Goal: Task Accomplishment & Management: Manage account settings

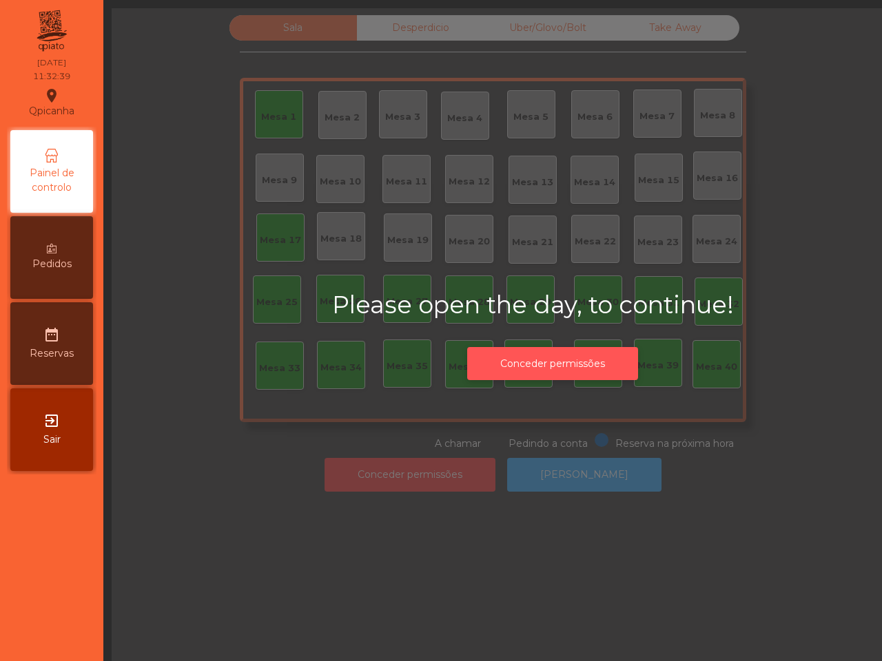
click at [535, 350] on button "Conceder permissões" at bounding box center [552, 364] width 171 height 34
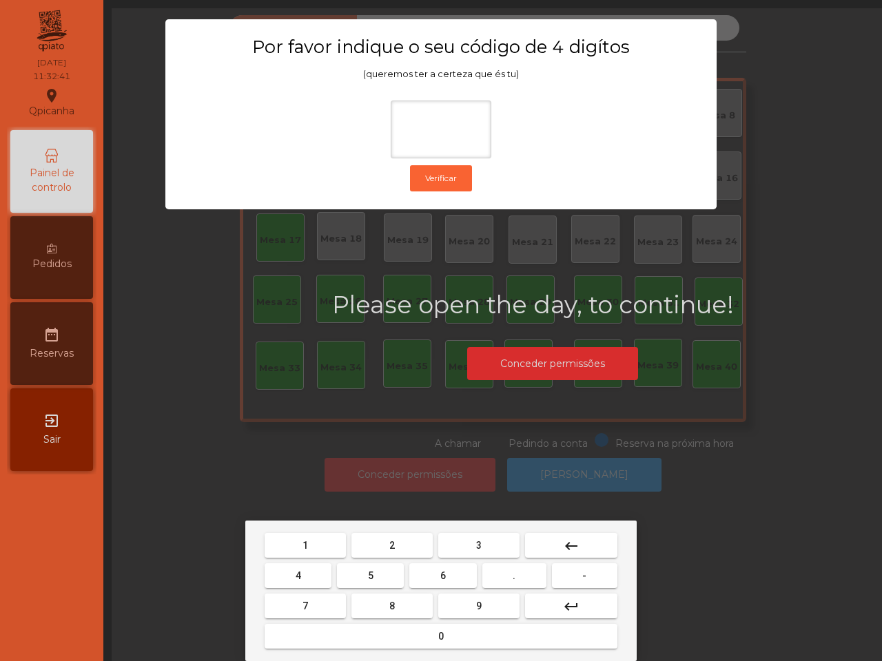
click at [438, 569] on button "6" at bounding box center [442, 576] width 67 height 25
click at [355, 568] on button "5" at bounding box center [370, 576] width 67 height 25
click at [327, 528] on div "1 2 3 keyboard_backspace 4 5 6 . - 7 8 9 keyboard_return 0" at bounding box center [440, 591] width 391 height 141
click at [331, 544] on button "1" at bounding box center [305, 545] width 81 height 25
click at [373, 543] on button "2" at bounding box center [391, 545] width 81 height 25
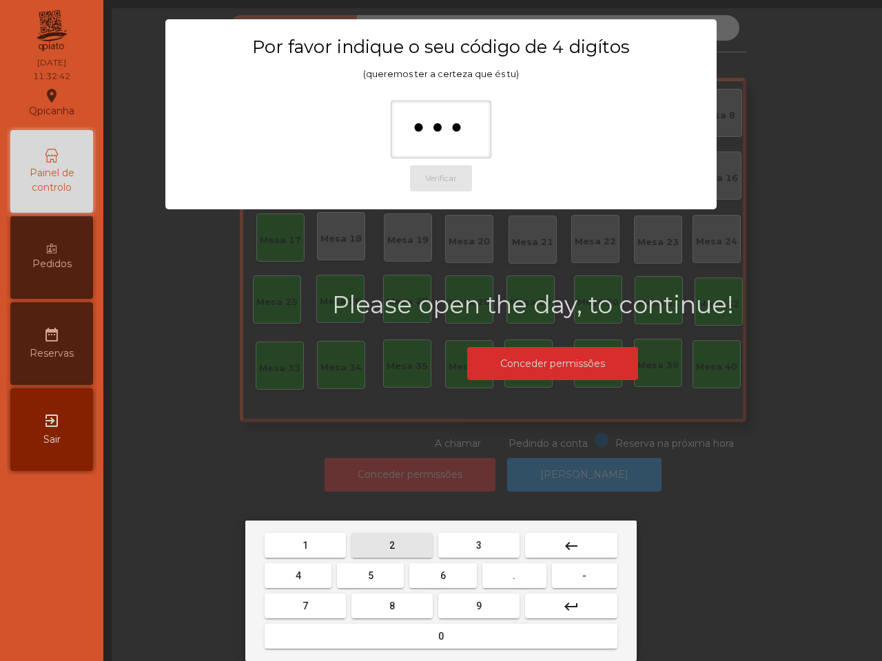
type input "****"
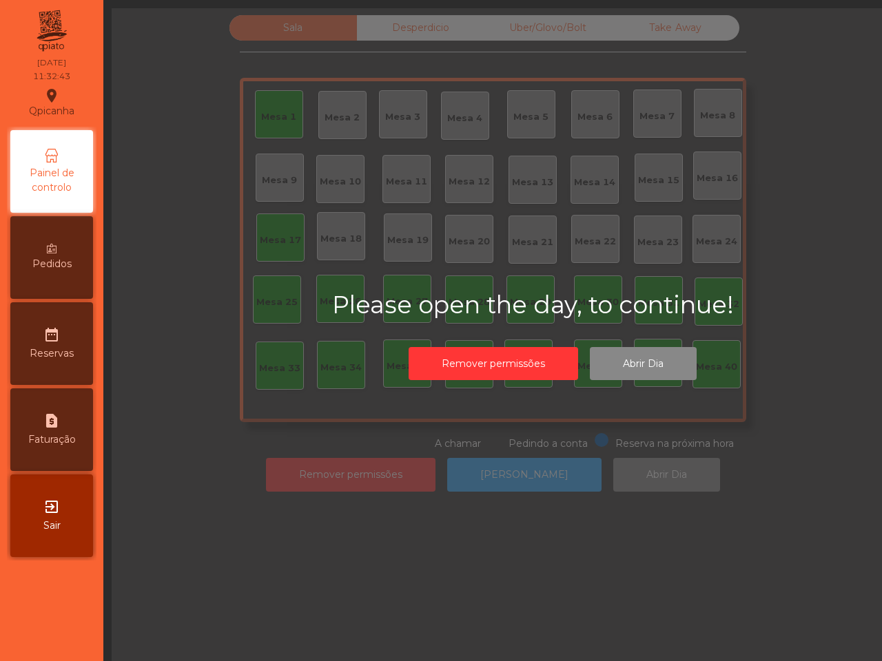
click at [635, 380] on div "Remover permissões Abrir Dia" at bounding box center [552, 364] width 220 height 48
click at [639, 372] on button "Abrir Dia" at bounding box center [643, 364] width 107 height 34
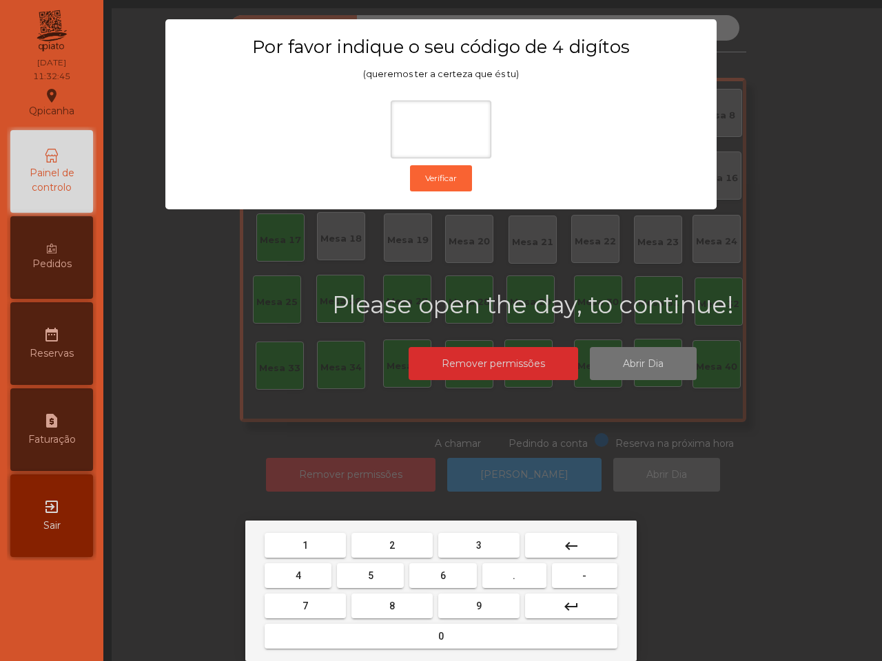
click at [434, 575] on button "6" at bounding box center [442, 576] width 67 height 25
click at [372, 575] on span "5" at bounding box center [371, 576] width 6 height 11
click at [311, 541] on button "1" at bounding box center [305, 545] width 81 height 25
click at [411, 542] on button "2" at bounding box center [391, 545] width 81 height 25
type input "****"
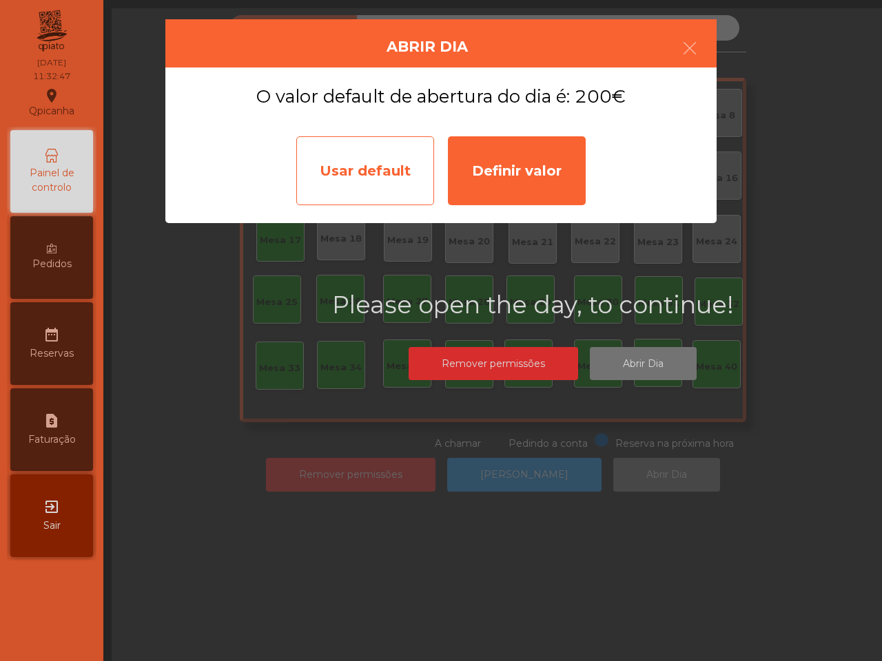
click at [393, 186] on div "Usar default" at bounding box center [365, 170] width 138 height 69
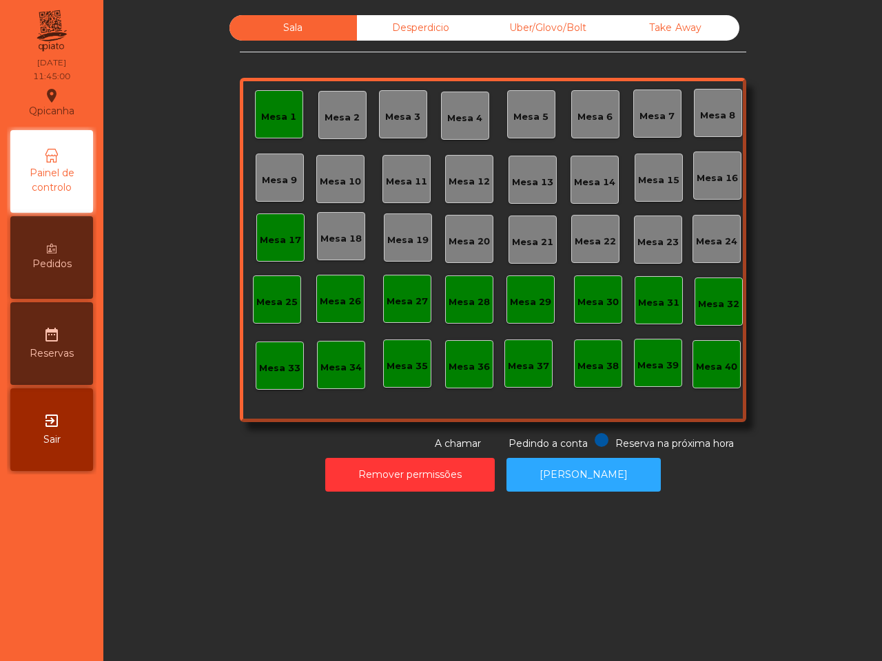
click at [395, 247] on div "Mesa 19" at bounding box center [407, 241] width 41 height 14
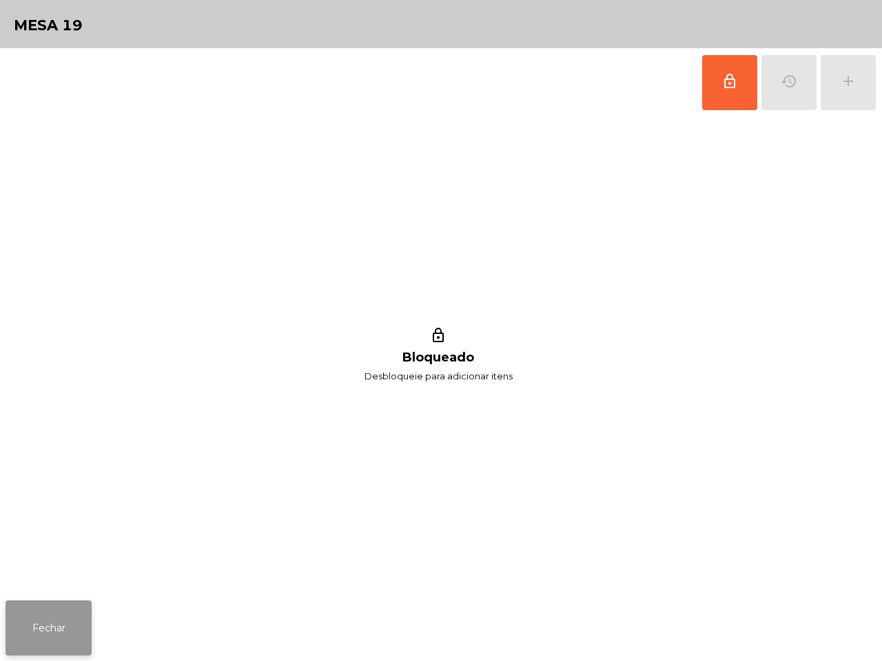
click at [31, 650] on button "Fechar" at bounding box center [49, 628] width 86 height 55
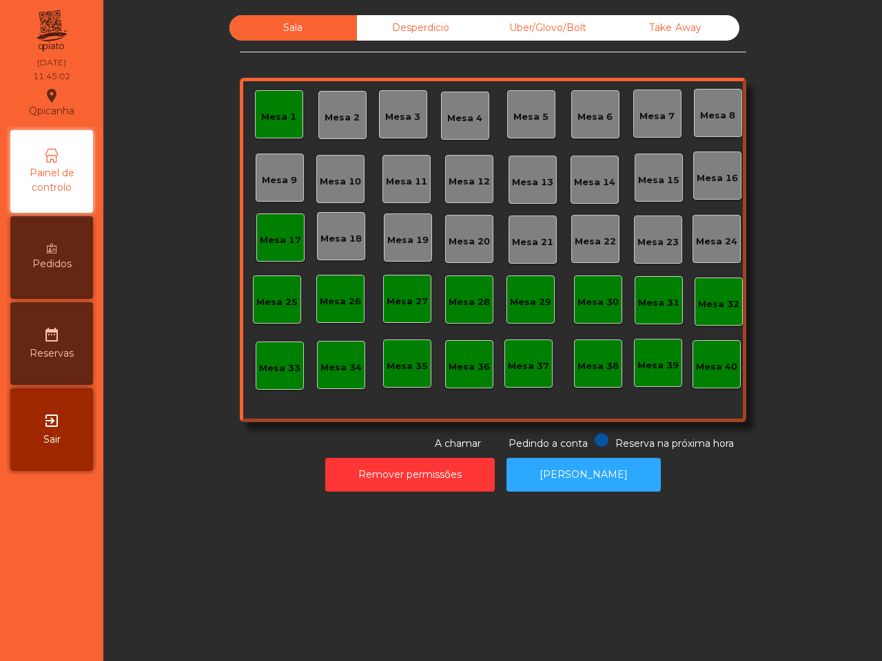
click at [338, 250] on div "Mesa 18" at bounding box center [341, 236] width 48 height 48
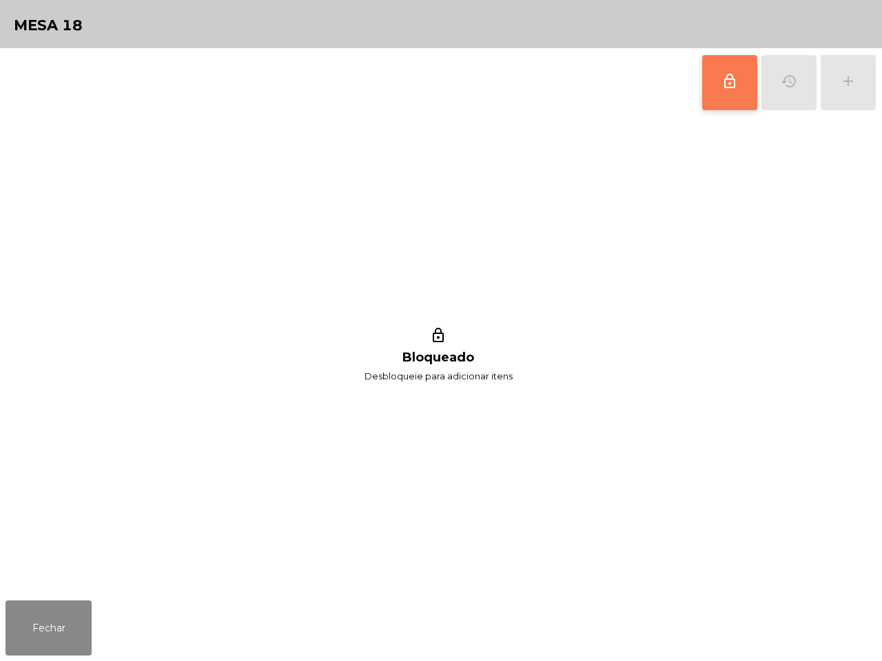
click at [727, 74] on span "lock_outline" at bounding box center [729, 81] width 17 height 17
click at [859, 90] on button "add" at bounding box center [848, 82] width 55 height 55
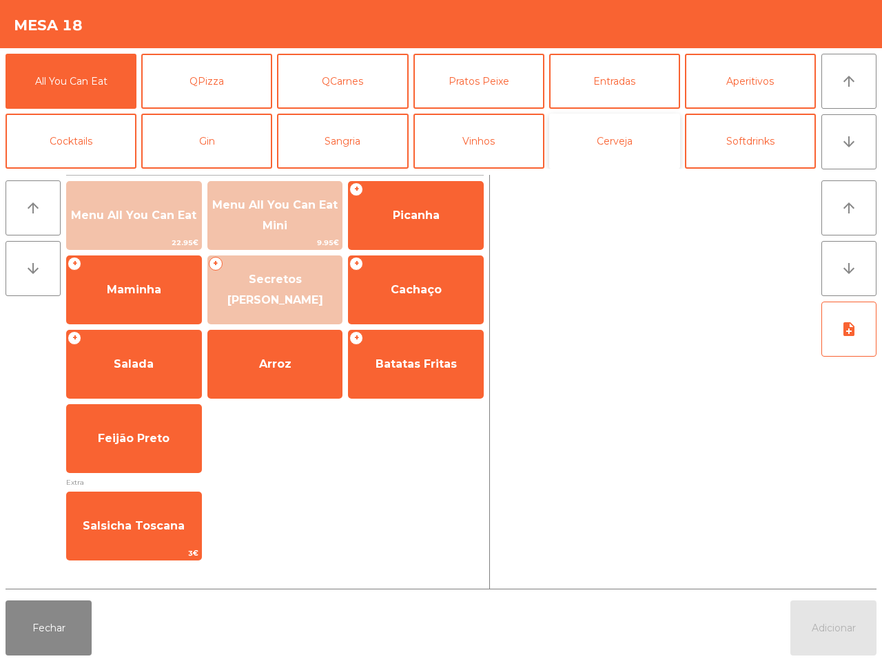
click at [605, 139] on button "Cerveja" at bounding box center [614, 141] width 131 height 55
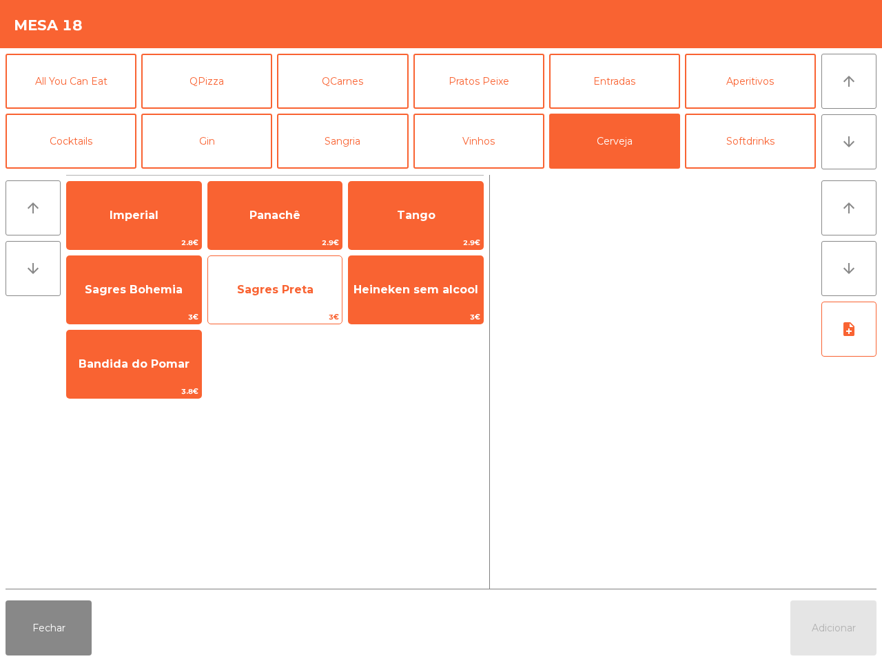
click at [284, 284] on span "Sagres Preta" at bounding box center [275, 289] width 76 height 13
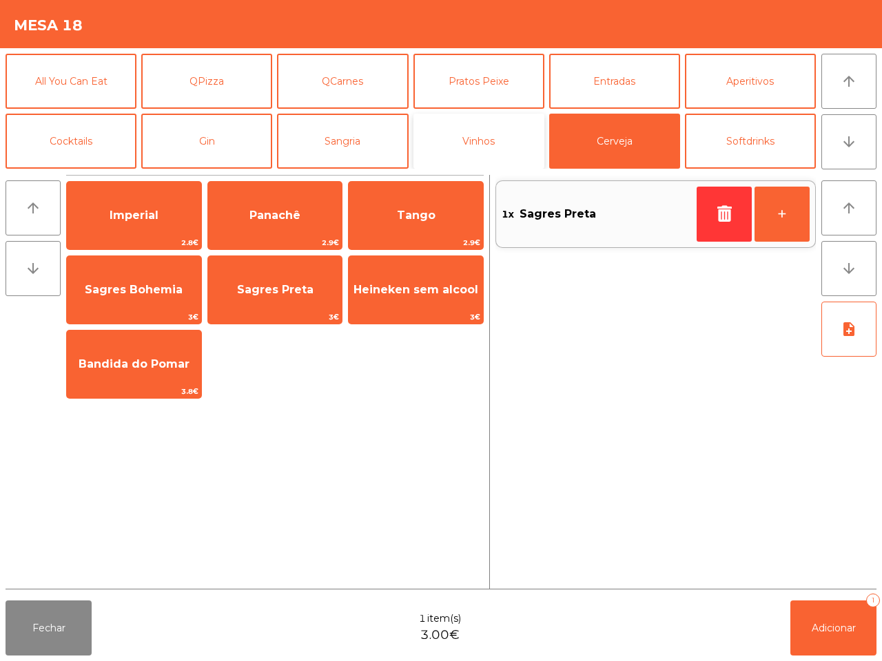
click at [490, 138] on button "Vinhos" at bounding box center [478, 141] width 131 height 55
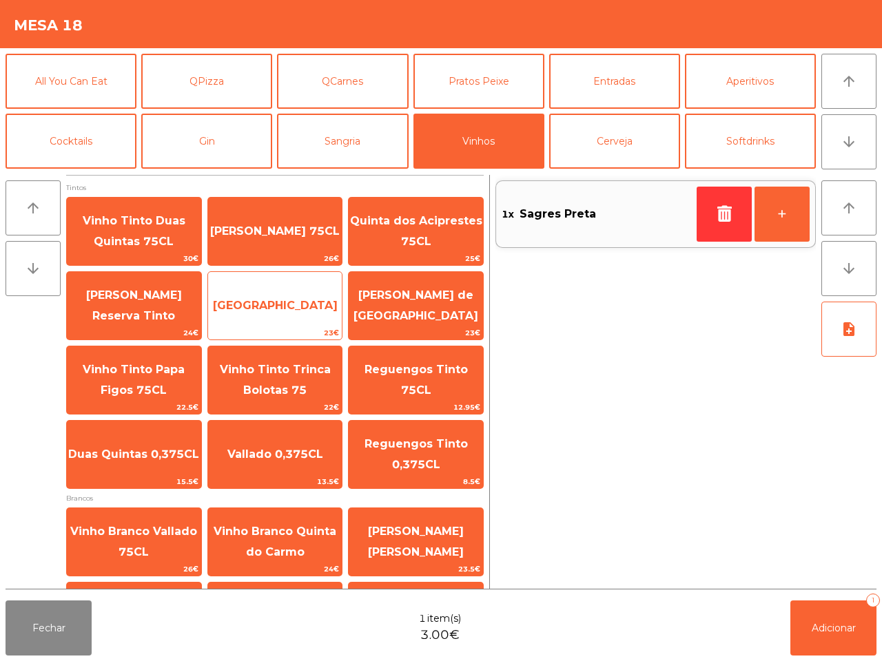
click at [293, 300] on span "[GEOGRAPHIC_DATA]" at bounding box center [275, 305] width 125 height 13
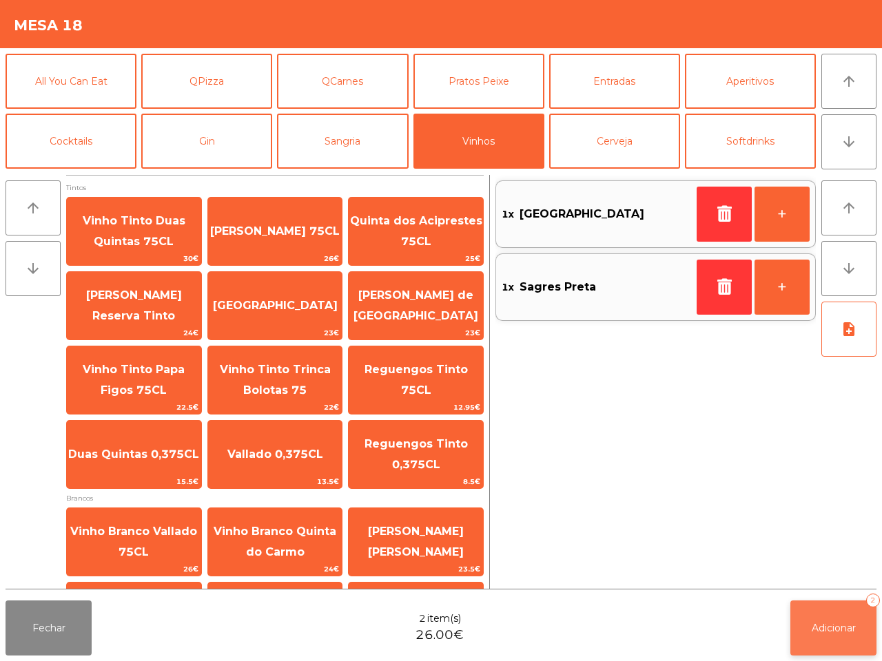
click at [834, 628] on span "Adicionar" at bounding box center [834, 628] width 44 height 12
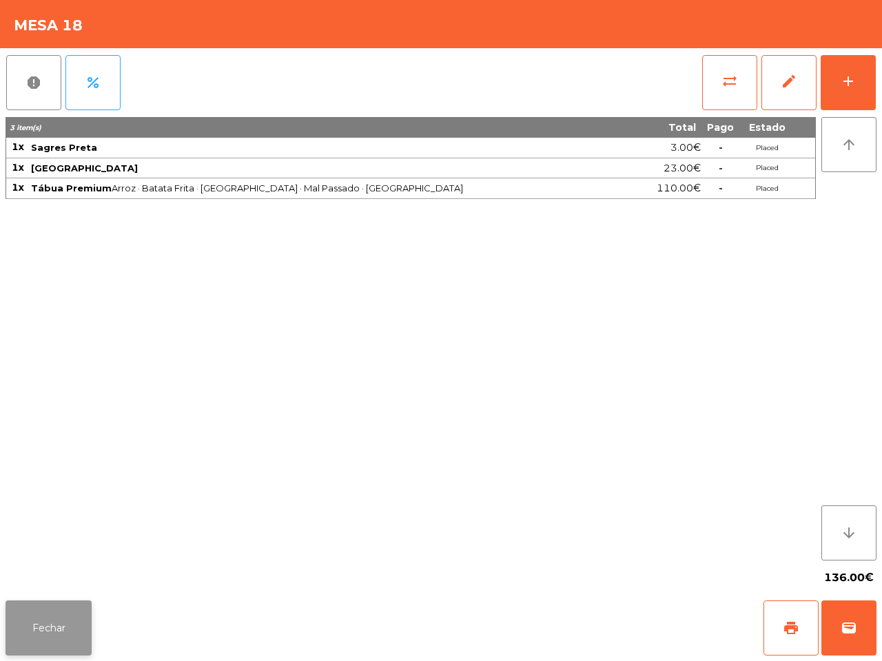
click at [56, 620] on button "Fechar" at bounding box center [49, 628] width 86 height 55
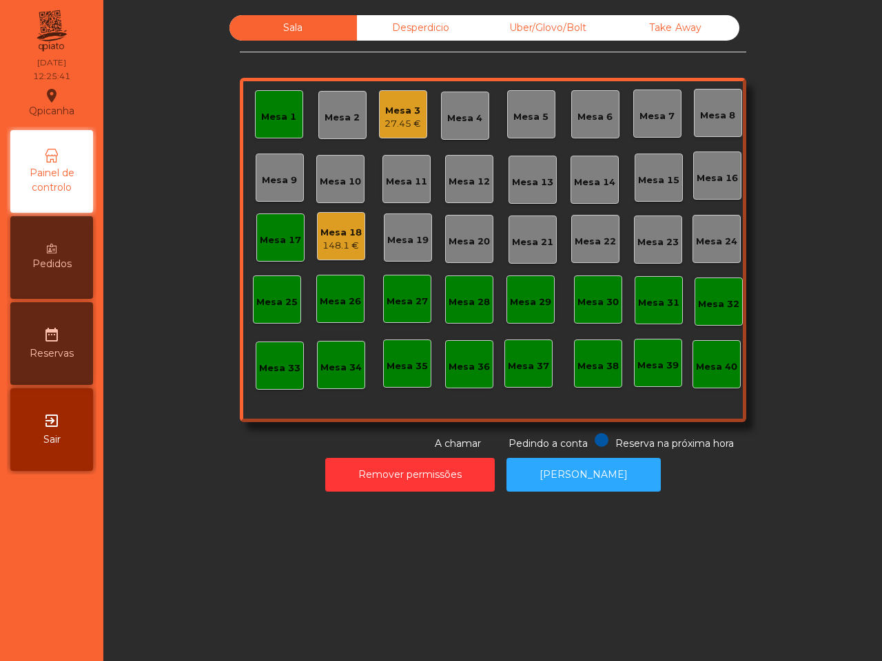
click at [393, 109] on div "Mesa 3" at bounding box center [402, 111] width 37 height 14
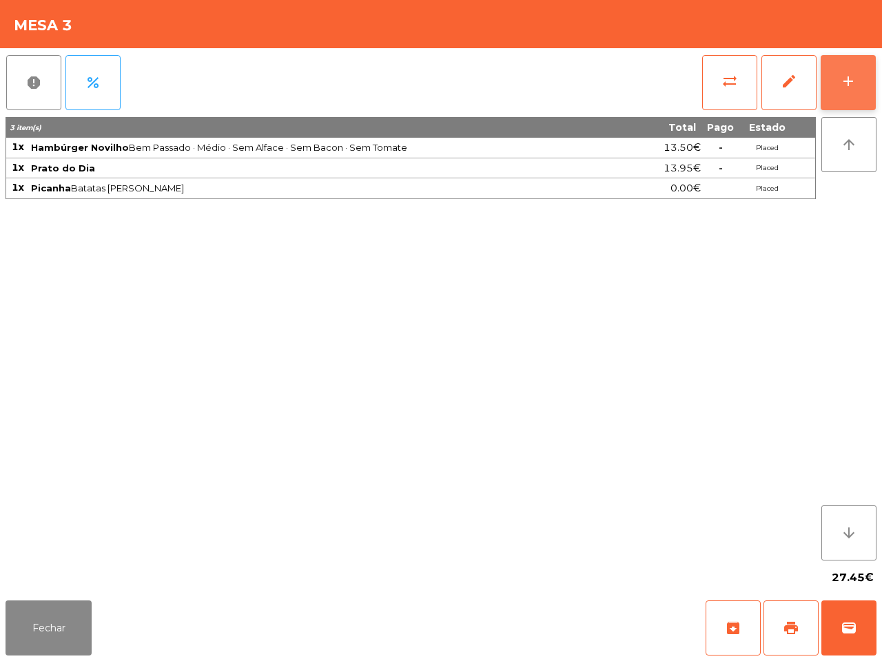
click at [859, 56] on button "add" at bounding box center [848, 82] width 55 height 55
click at [852, 78] on body "[GEOGRAPHIC_DATA] location_on [DATE] 12:25:42 Painel de controlo Pedidos date_r…" at bounding box center [441, 330] width 882 height 661
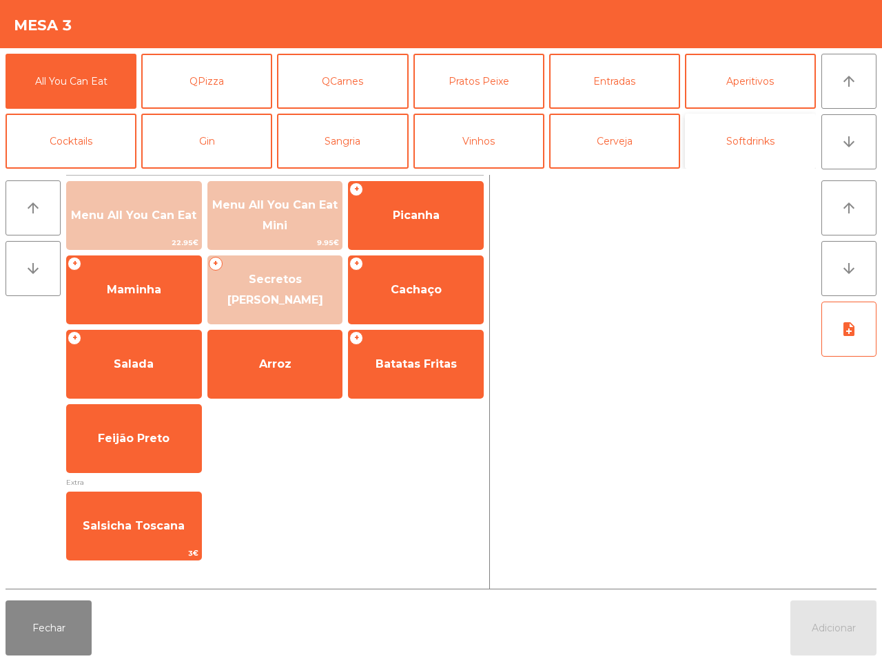
click at [732, 146] on button "Softdrinks" at bounding box center [750, 141] width 131 height 55
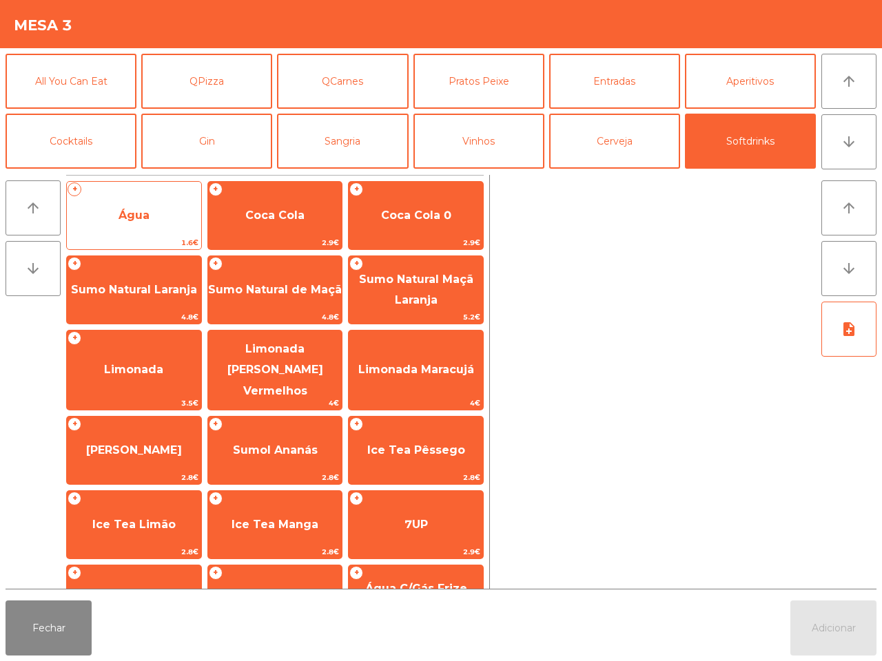
click at [134, 205] on span "Água" at bounding box center [134, 215] width 134 height 37
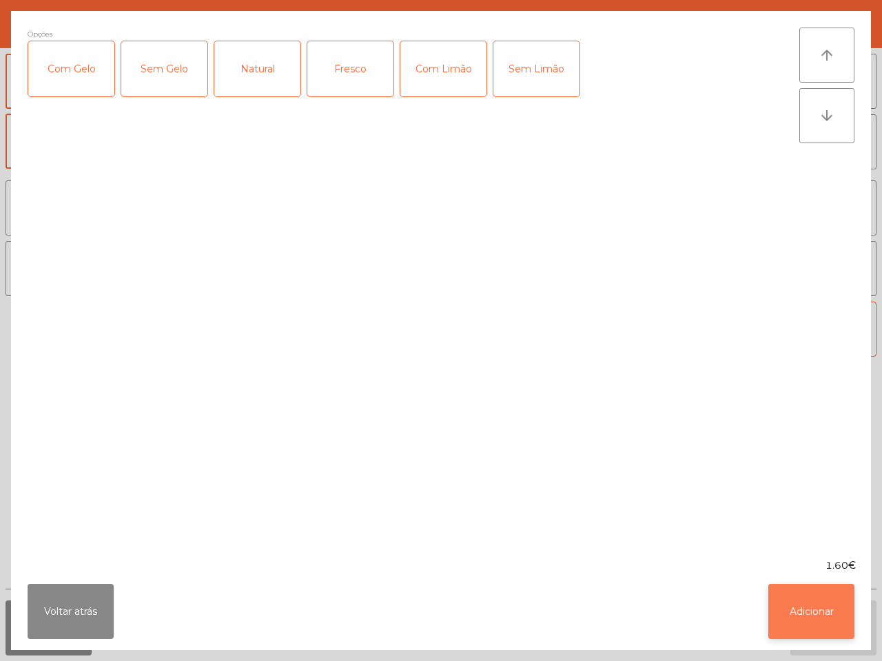
click at [824, 617] on button "Adicionar" at bounding box center [811, 611] width 86 height 55
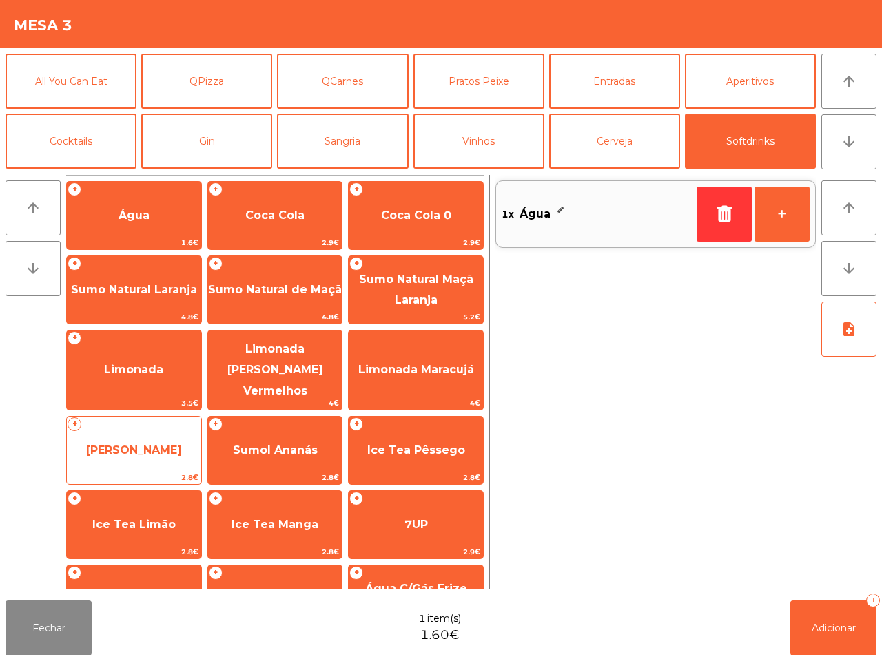
click at [148, 444] on span "[PERSON_NAME]" at bounding box center [134, 450] width 96 height 13
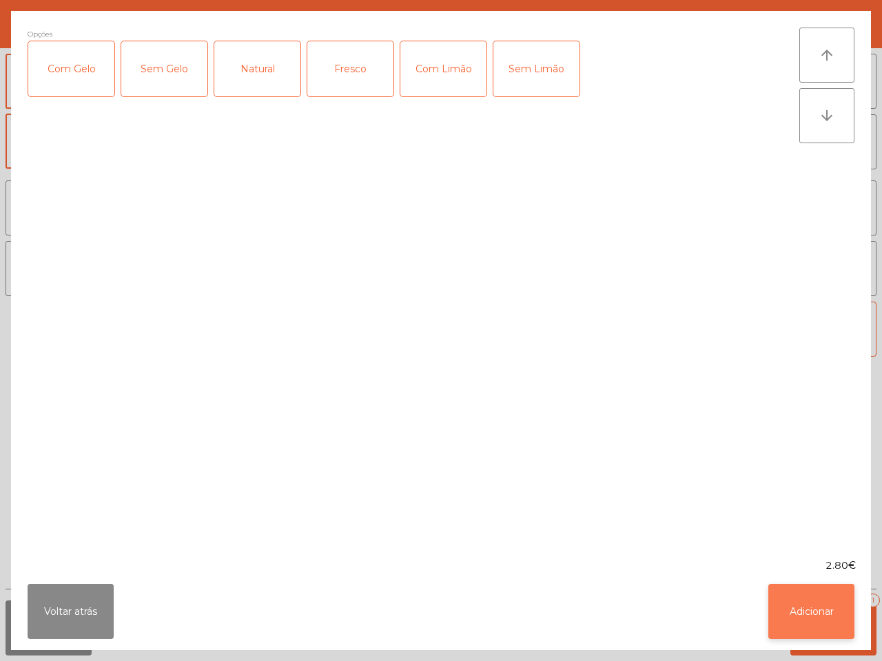
click at [807, 627] on button "Adicionar" at bounding box center [811, 611] width 86 height 55
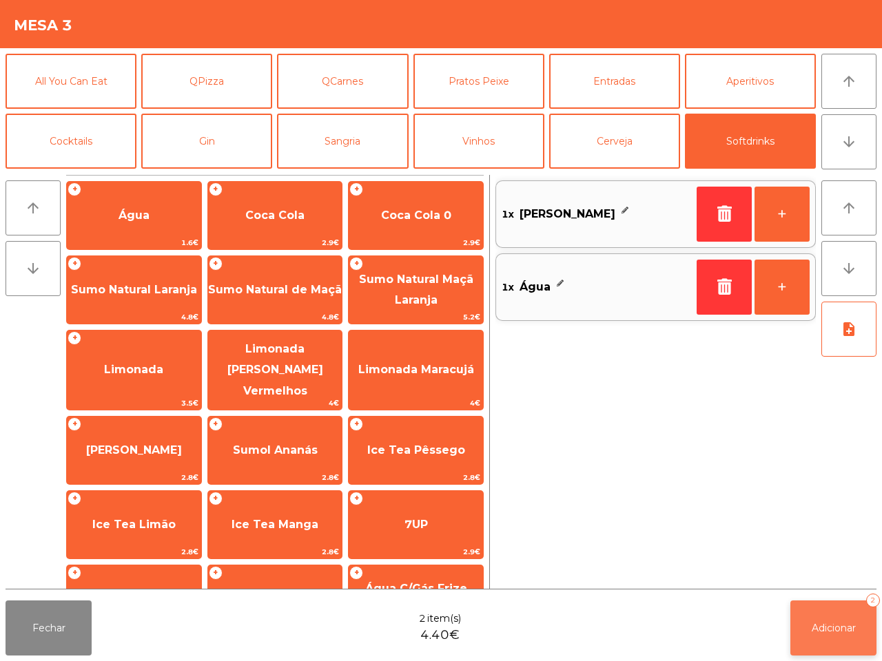
click at [841, 635] on button "Adicionar 2" at bounding box center [833, 628] width 86 height 55
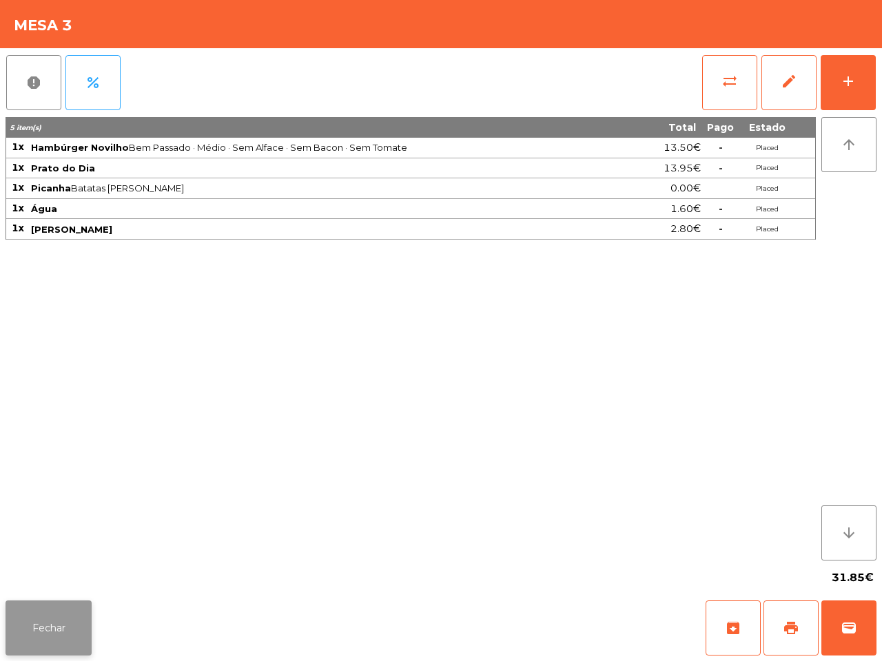
click at [81, 631] on button "Fechar" at bounding box center [49, 628] width 86 height 55
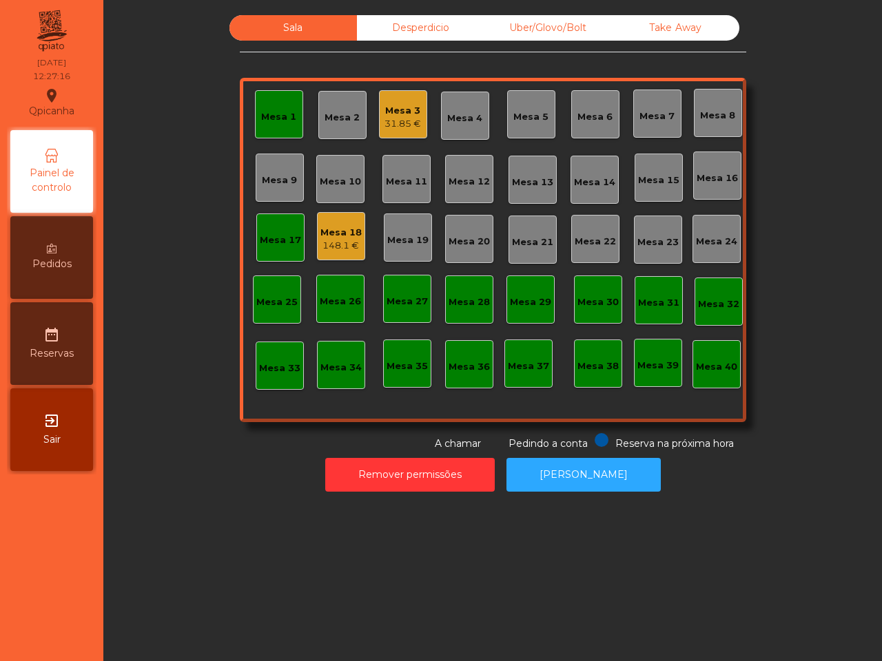
click at [325, 112] on div "Mesa 2" at bounding box center [342, 118] width 35 height 14
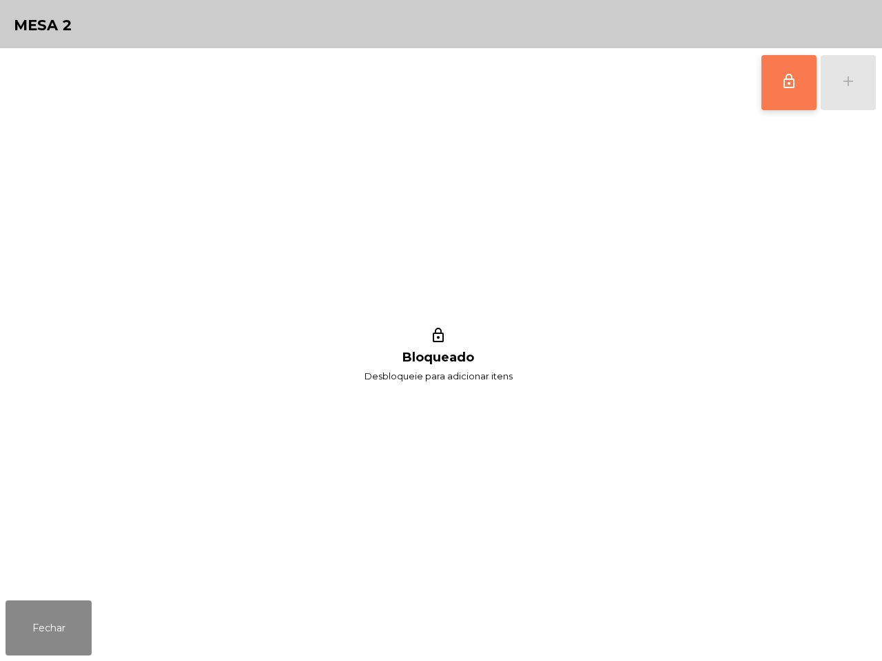
click at [783, 81] on span "lock_outline" at bounding box center [789, 81] width 17 height 17
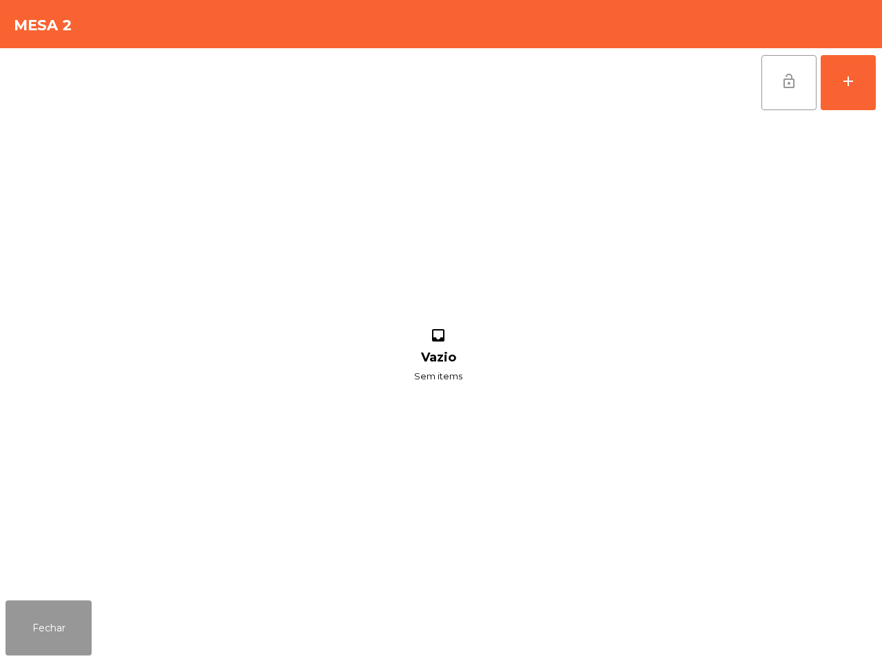
drag, startPoint x: 74, startPoint y: 608, endPoint x: 218, endPoint y: 366, distance: 282.4
click at [81, 602] on button "Fechar" at bounding box center [49, 628] width 86 height 55
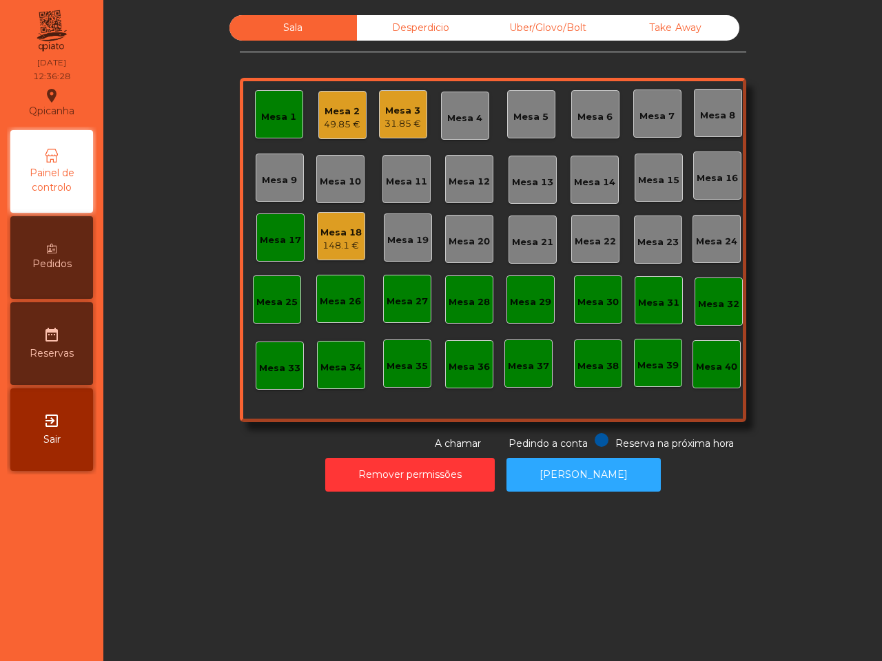
click at [714, 181] on div "Mesa 16" at bounding box center [717, 179] width 41 height 14
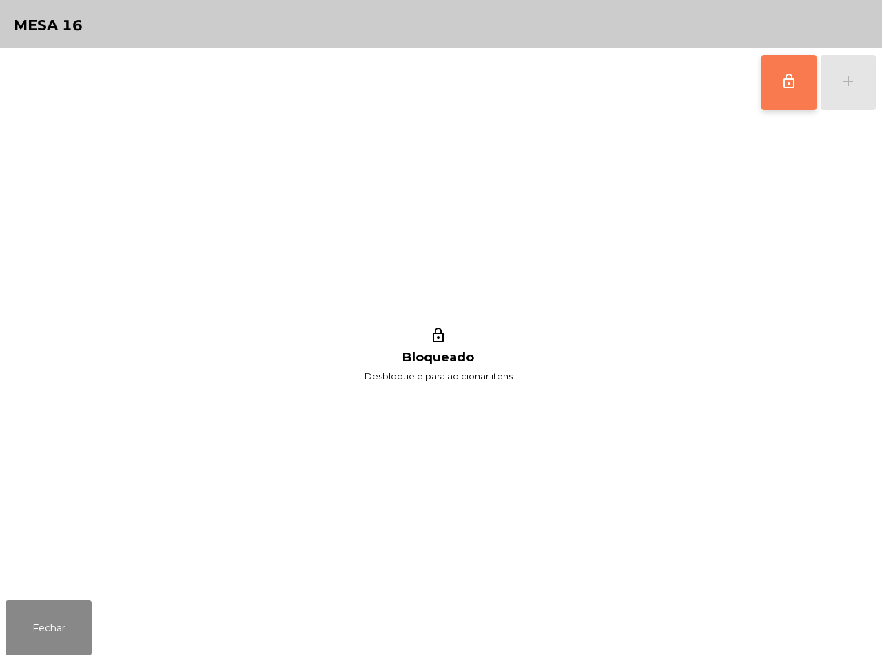
click at [765, 80] on button "lock_outline" at bounding box center [788, 82] width 55 height 55
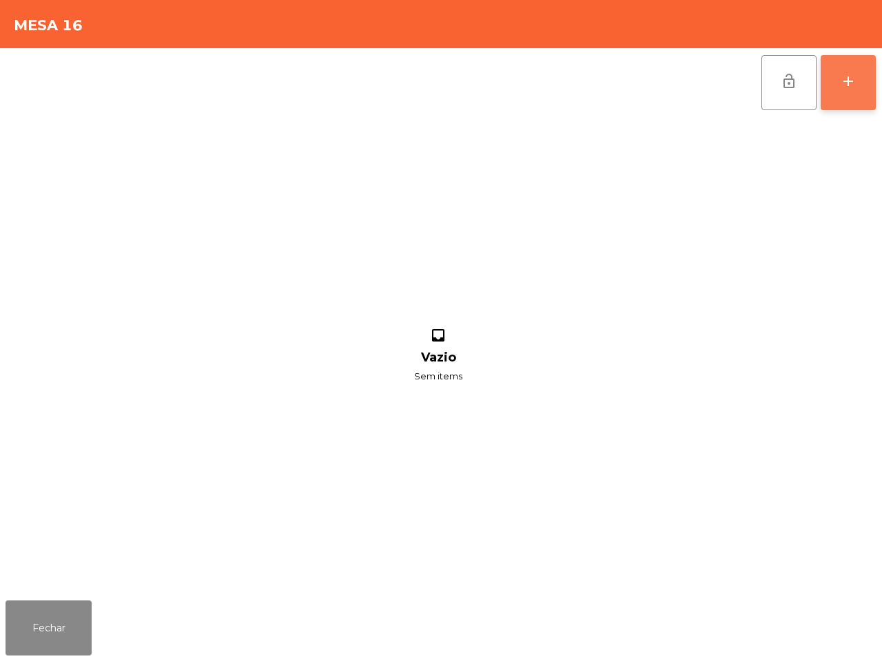
click at [838, 74] on button "add" at bounding box center [848, 82] width 55 height 55
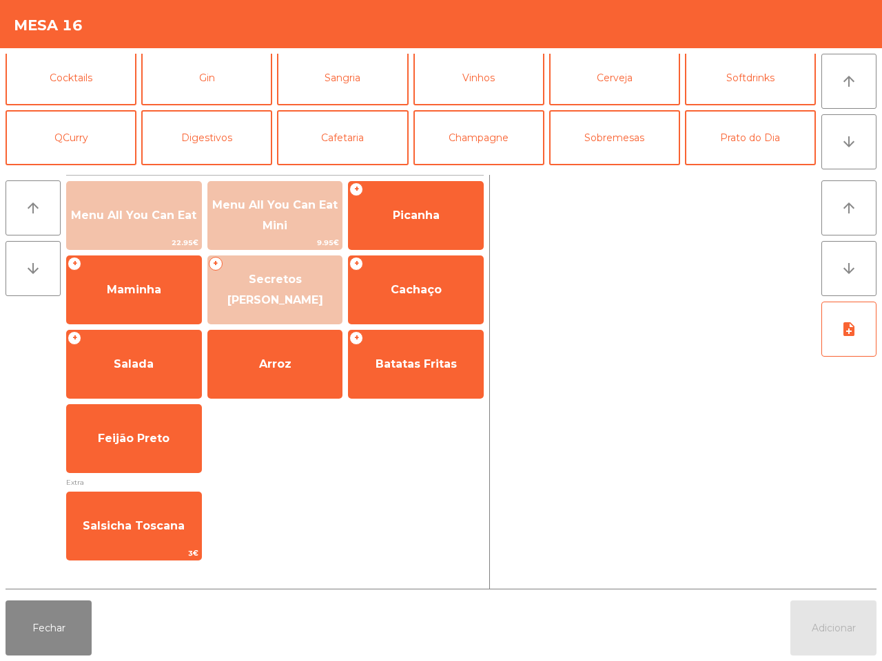
scroll to position [33, 0]
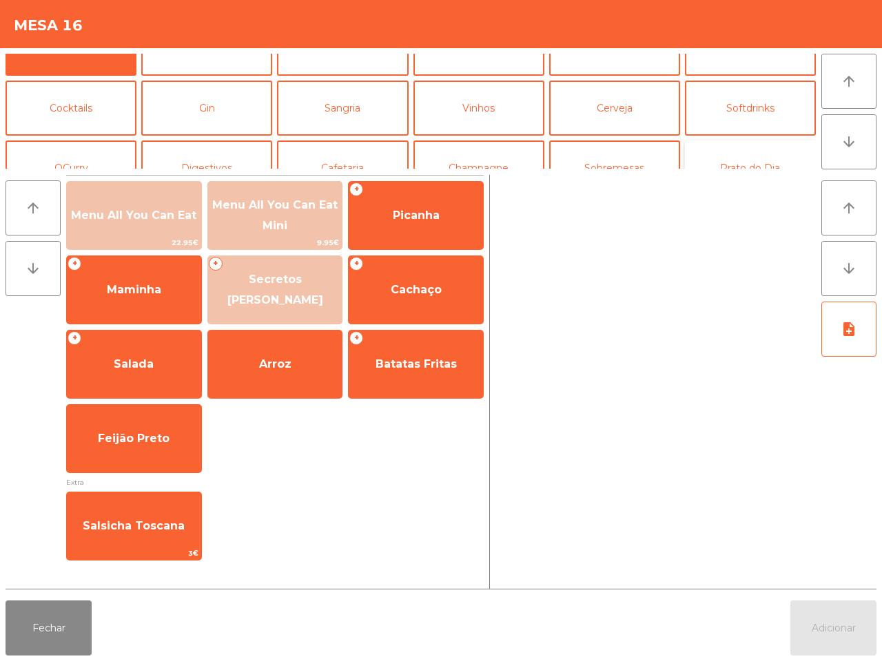
click at [735, 160] on button "Prato do Dia" at bounding box center [750, 168] width 131 height 55
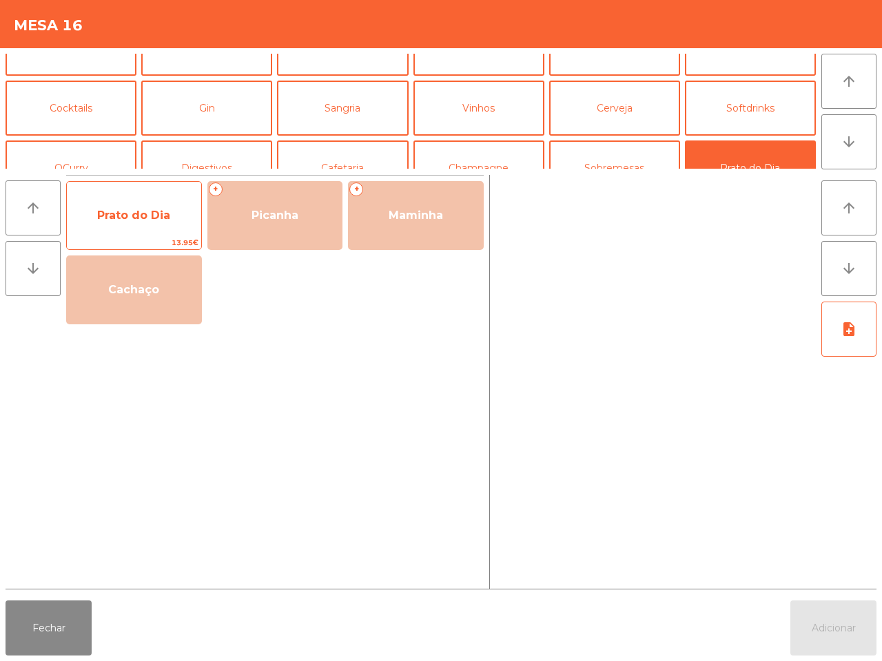
click at [163, 212] on span "Prato do Dia" at bounding box center [133, 215] width 73 height 13
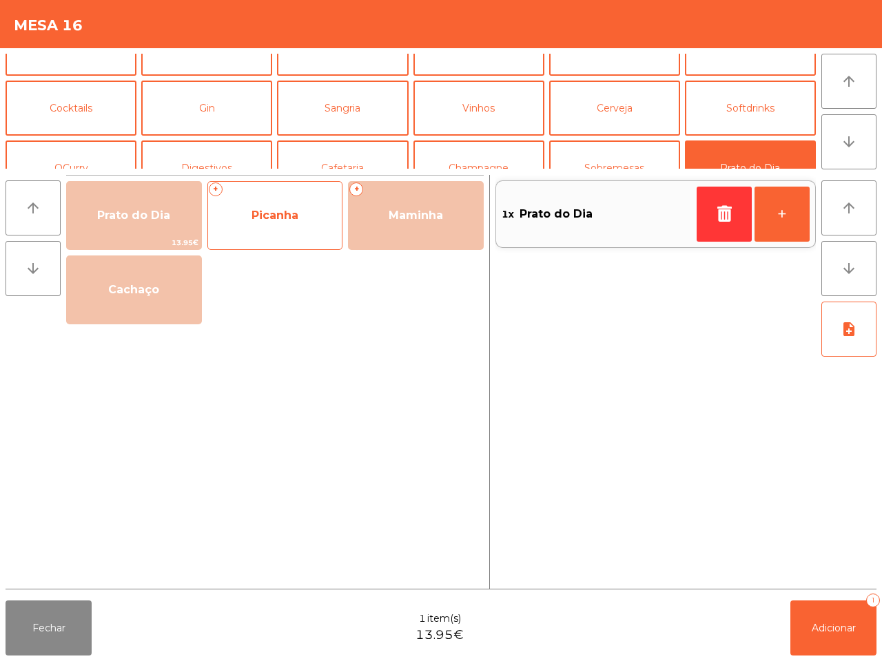
click at [286, 235] on div "+ Picanha" at bounding box center [275, 215] width 136 height 69
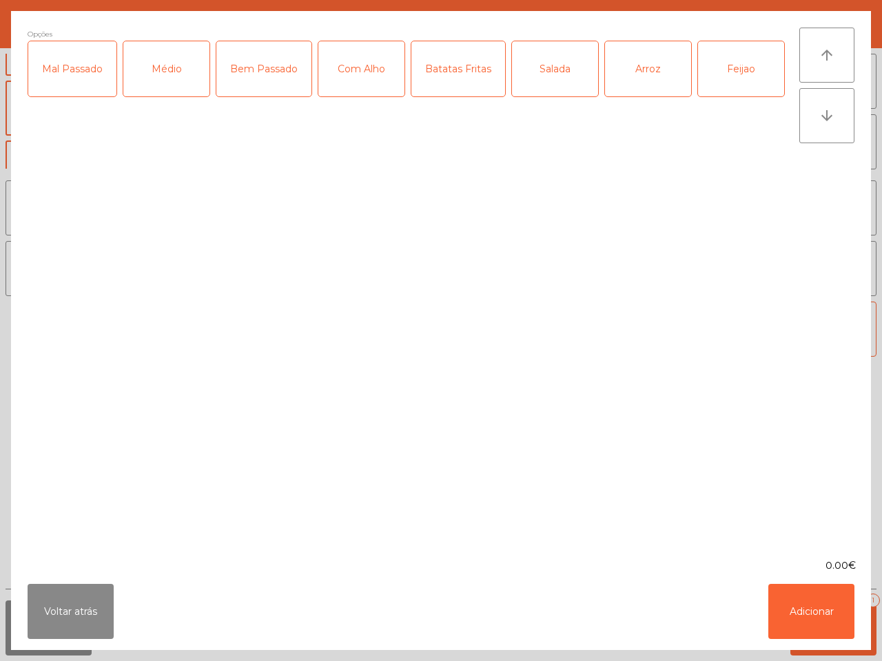
click at [88, 74] on div "Mal Passado" at bounding box center [72, 68] width 88 height 55
click at [362, 81] on div "Com Alho" at bounding box center [361, 68] width 86 height 55
drag, startPoint x: 447, startPoint y: 74, endPoint x: 456, endPoint y: 70, distance: 10.2
click at [453, 74] on div "Batatas Fritas" at bounding box center [458, 68] width 94 height 55
click at [542, 74] on div "Salada" at bounding box center [555, 68] width 86 height 55
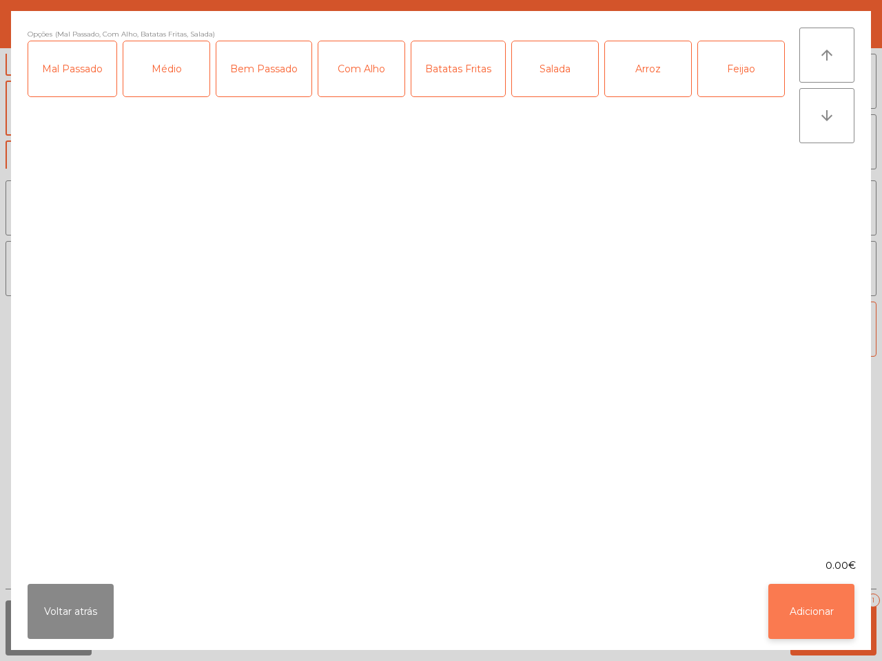
click at [815, 615] on button "Adicionar" at bounding box center [811, 611] width 86 height 55
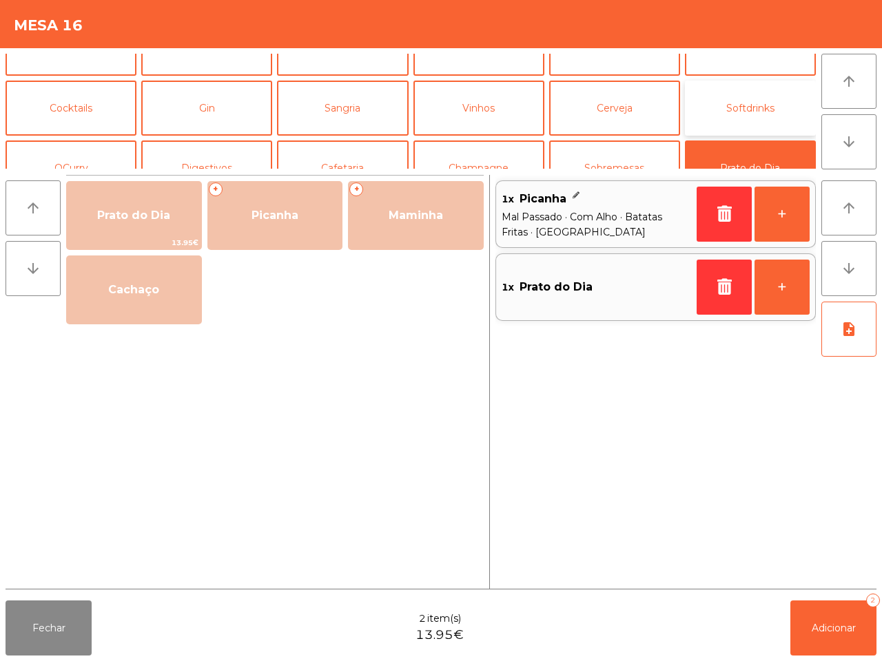
click at [727, 103] on button "Softdrinks" at bounding box center [750, 108] width 131 height 55
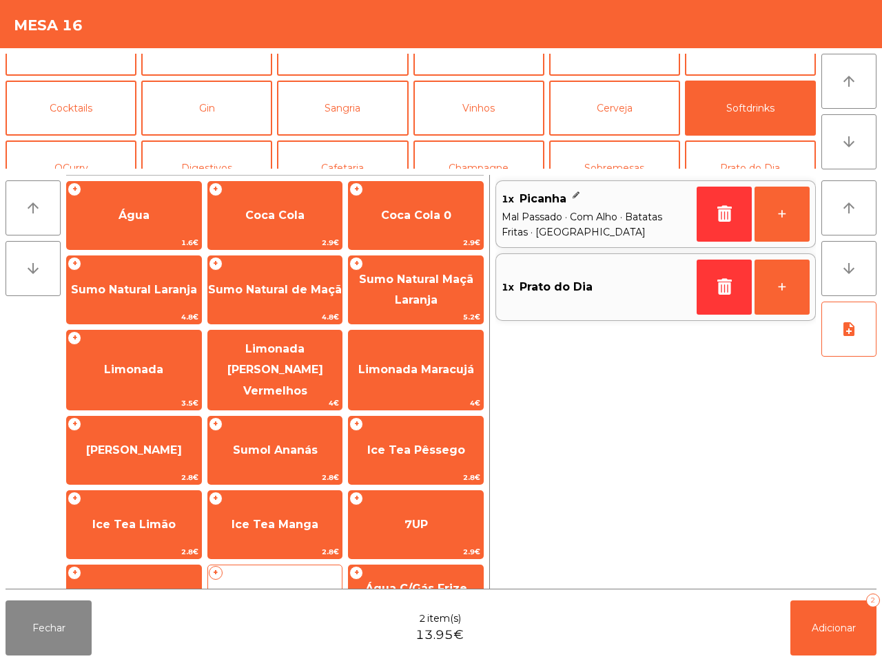
scroll to position [86, 0]
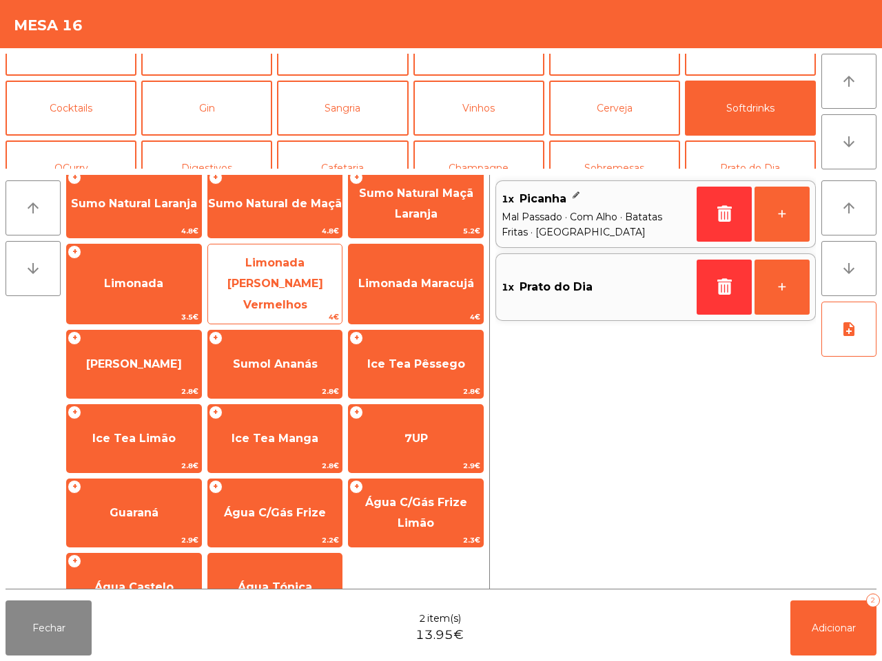
click at [283, 281] on span "Limonada [PERSON_NAME] Vermelhos" at bounding box center [275, 283] width 96 height 55
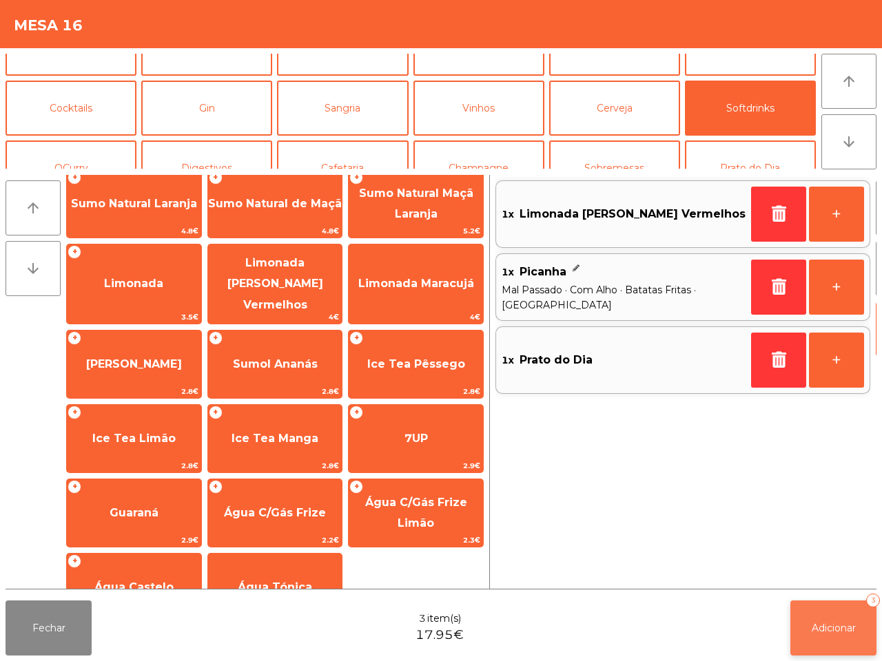
click at [818, 619] on button "Adicionar 3" at bounding box center [833, 628] width 86 height 55
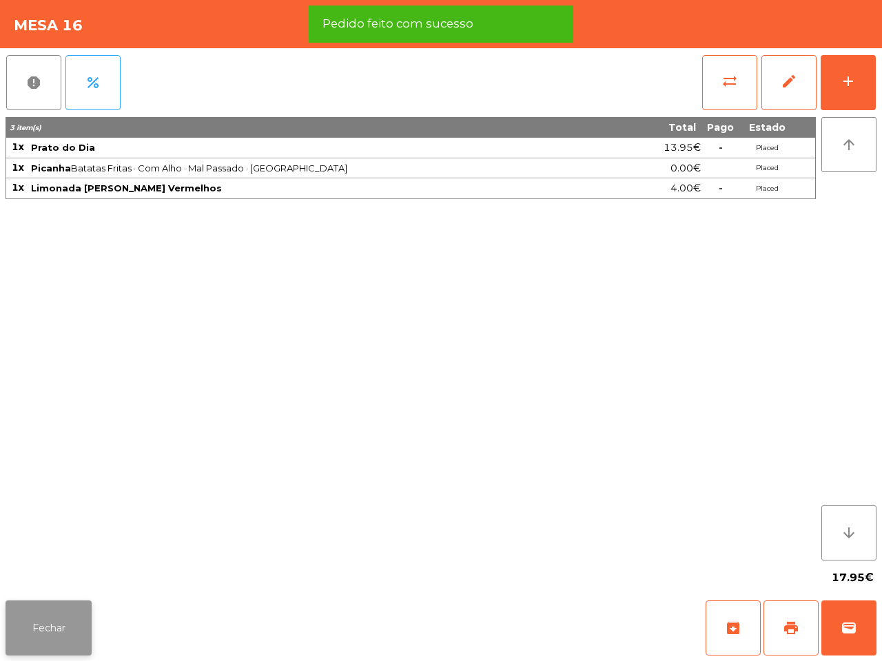
click at [48, 639] on button "Fechar" at bounding box center [49, 628] width 86 height 55
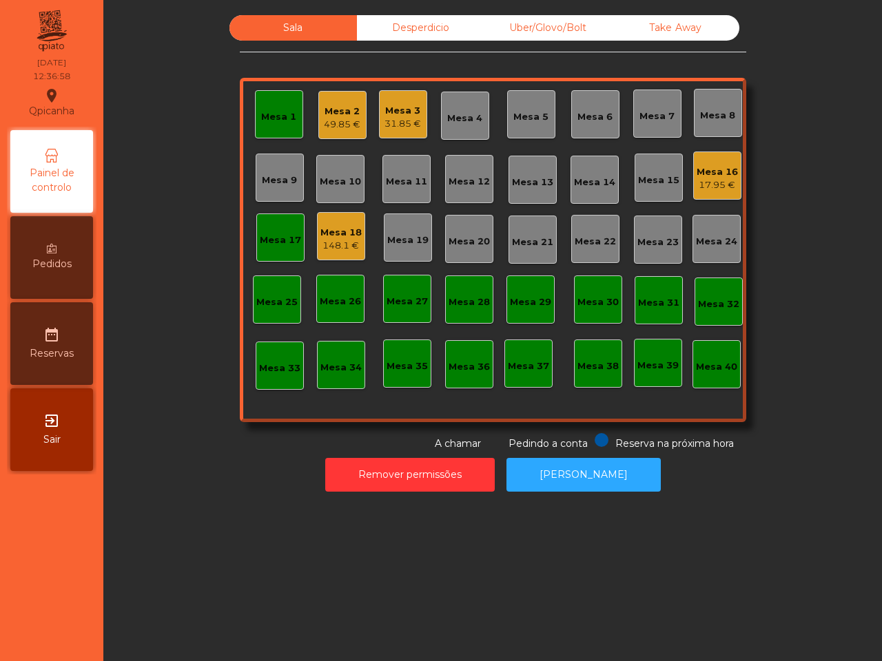
click at [339, 236] on div "Mesa 18" at bounding box center [340, 233] width 41 height 14
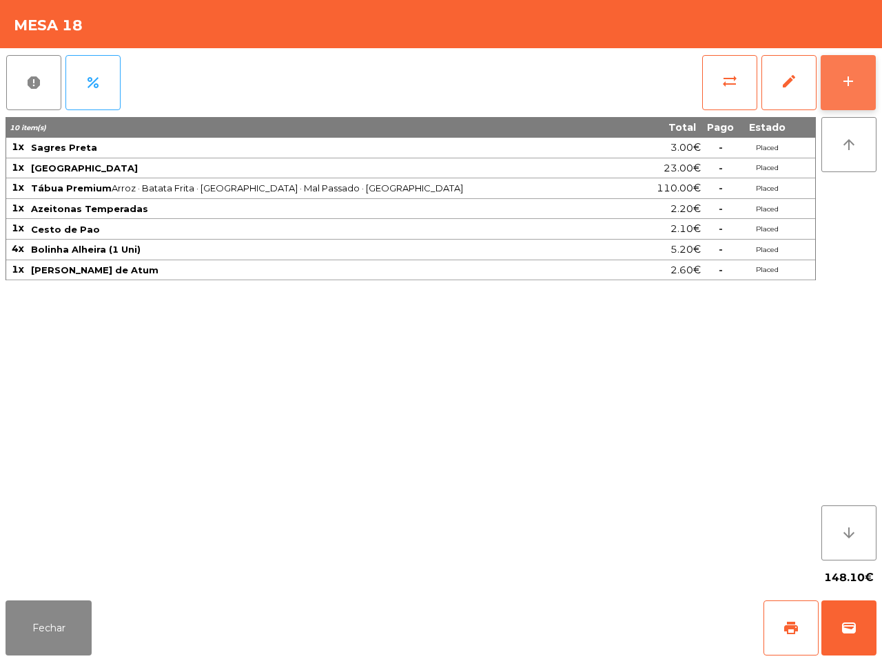
click at [834, 76] on button "add" at bounding box center [848, 82] width 55 height 55
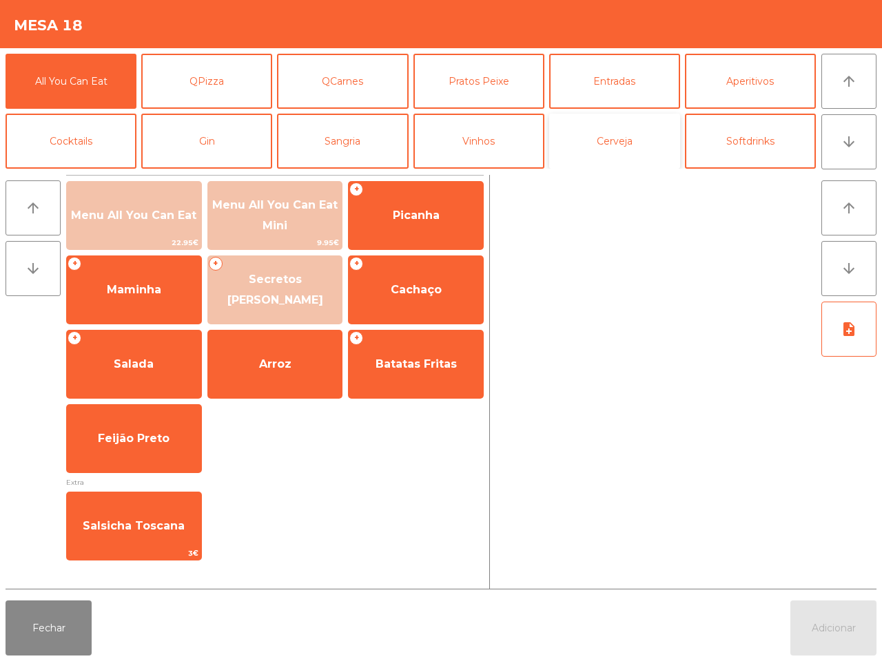
click at [627, 142] on button "Cerveja" at bounding box center [614, 141] width 131 height 55
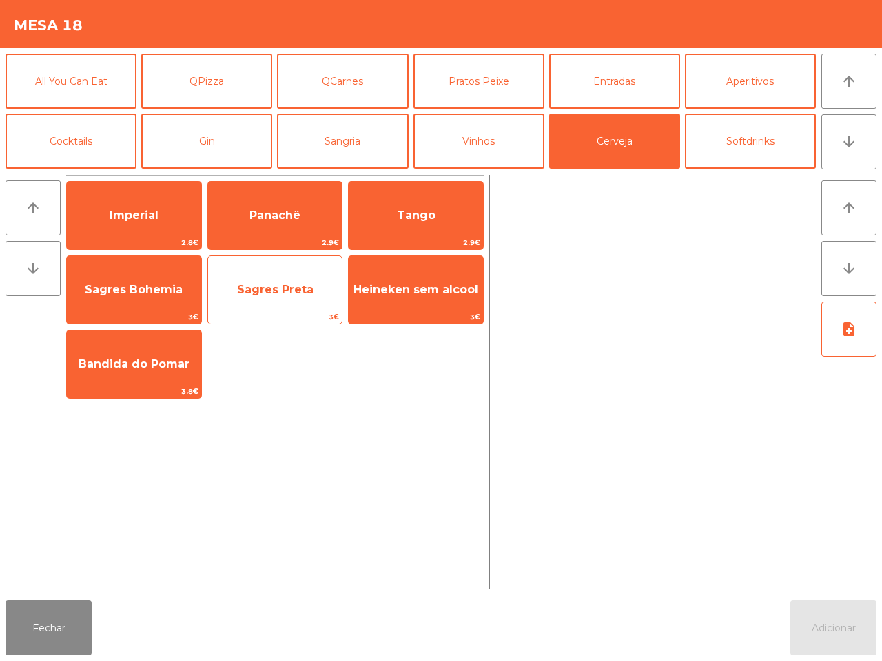
click at [300, 294] on span "Sagres Preta" at bounding box center [275, 289] width 76 height 13
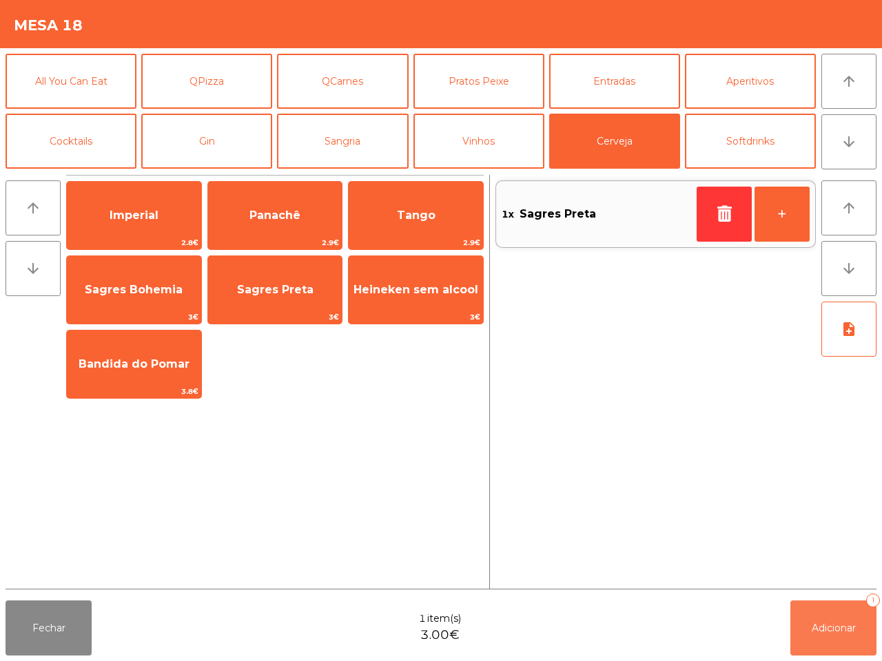
click at [825, 625] on span "Adicionar" at bounding box center [834, 628] width 44 height 12
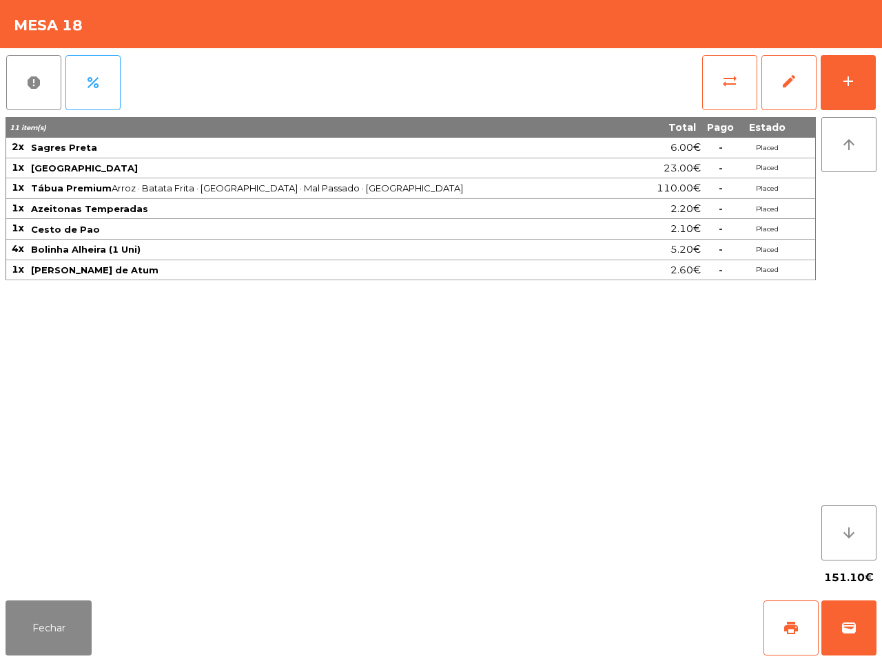
click at [779, 539] on div "11 item(s) Total Pago Estado 2x Sagres Preta 6.00€ - Placed 1x Bafarela Reserva…" at bounding box center [411, 339] width 810 height 444
click at [849, 76] on div "add" at bounding box center [848, 81] width 17 height 17
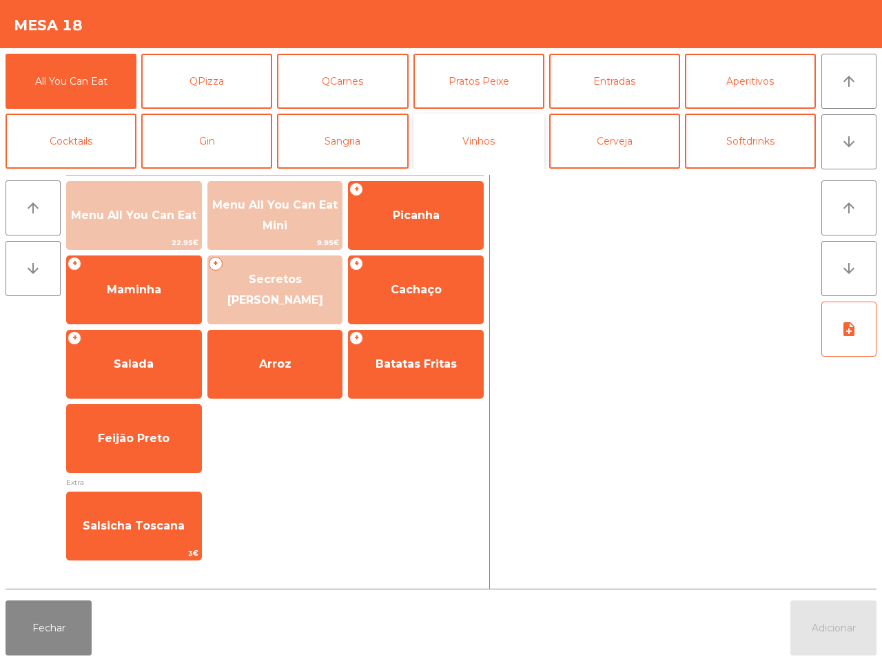
click at [467, 124] on button "Vinhos" at bounding box center [478, 141] width 131 height 55
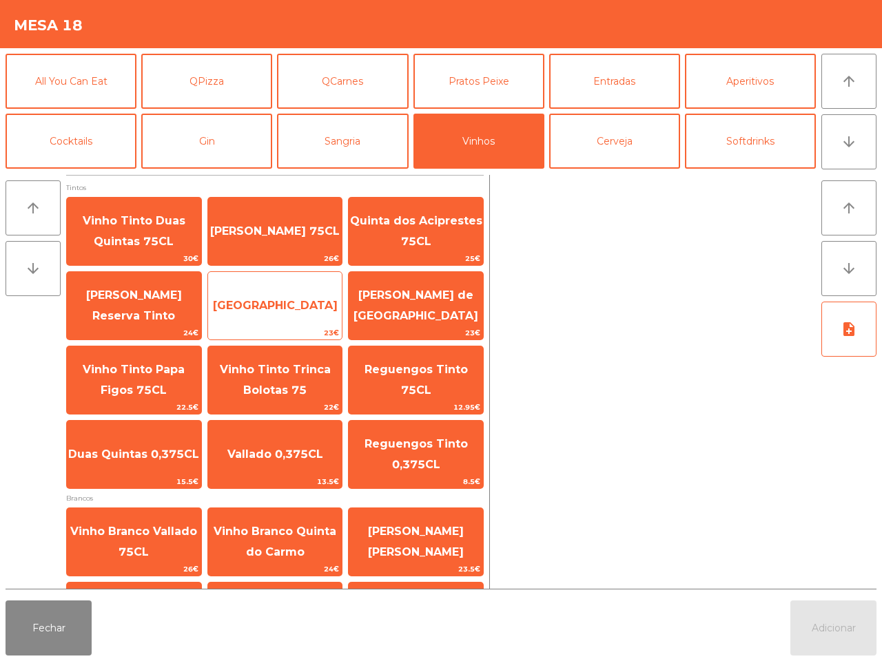
click at [281, 305] on span "[GEOGRAPHIC_DATA]" at bounding box center [275, 305] width 125 height 13
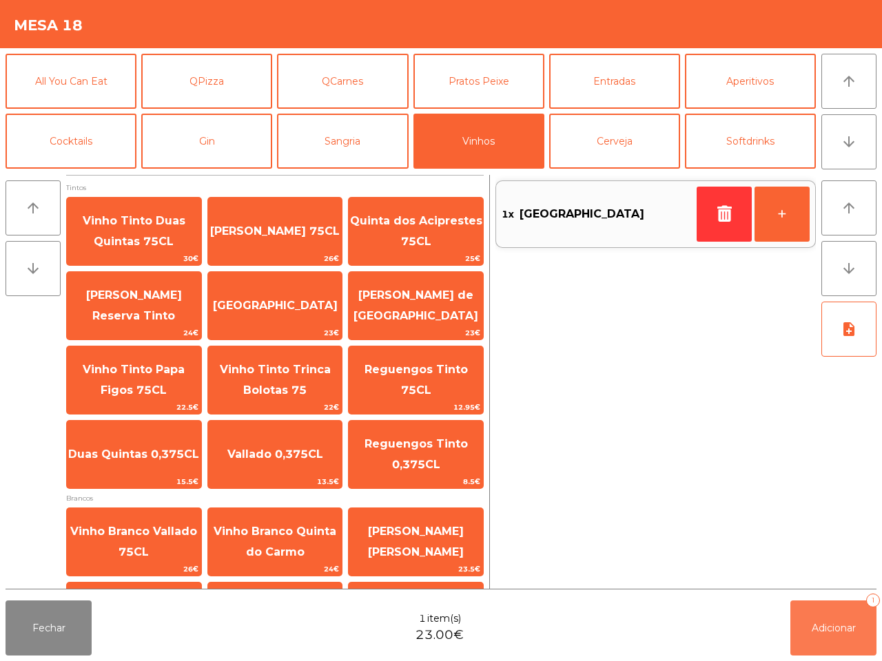
click at [822, 631] on span "Adicionar" at bounding box center [834, 628] width 44 height 12
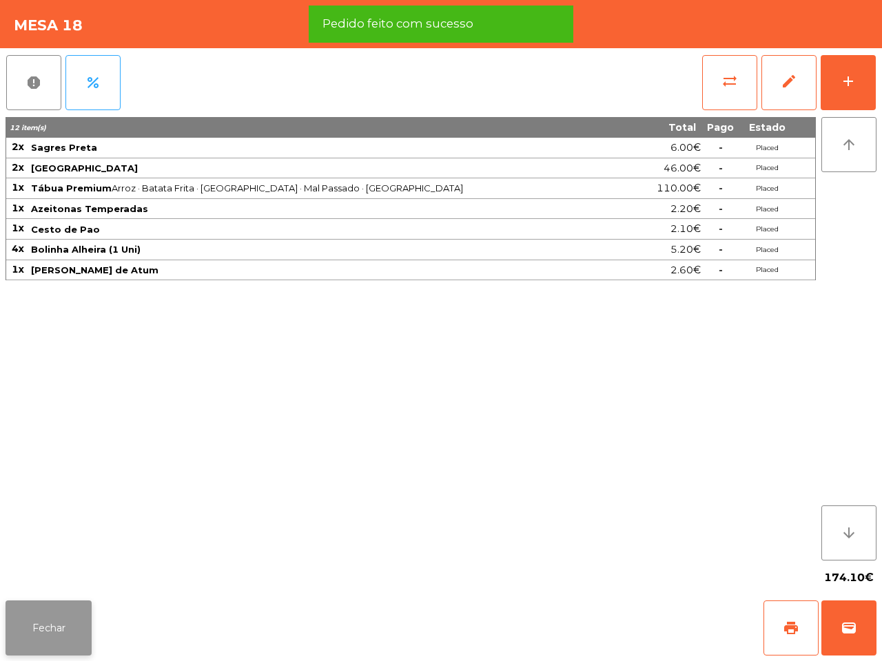
click at [78, 622] on button "Fechar" at bounding box center [49, 628] width 86 height 55
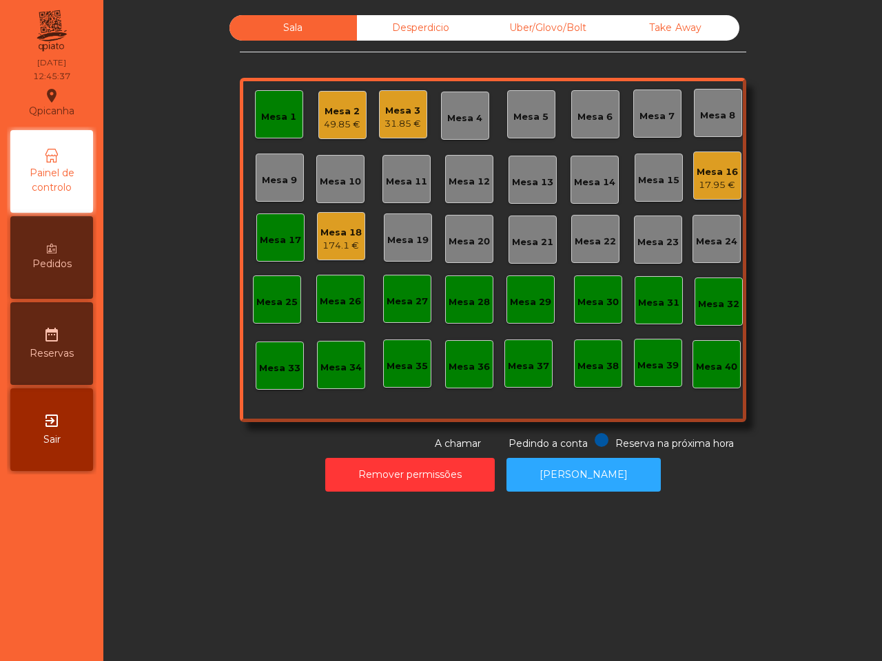
click at [293, 506] on div "Sala Desperdicio Uber/Glovo/Bolt Take Away Mesa 1 Mesa 2 49.85 € Mesa 3 31.85 €…" at bounding box center [492, 330] width 779 height 661
click at [715, 172] on div "Mesa 16" at bounding box center [717, 172] width 41 height 14
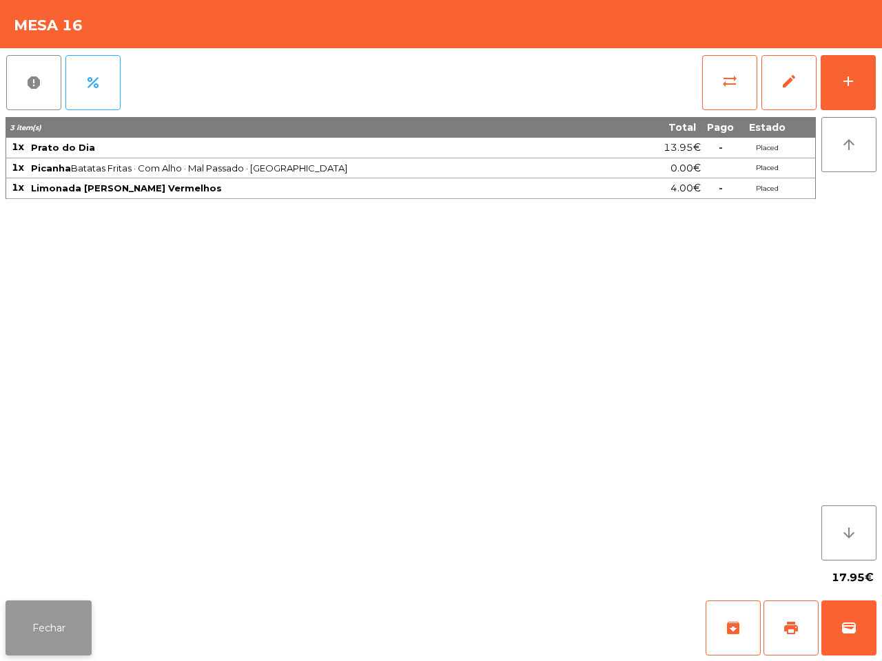
click at [59, 620] on button "Fechar" at bounding box center [49, 628] width 86 height 55
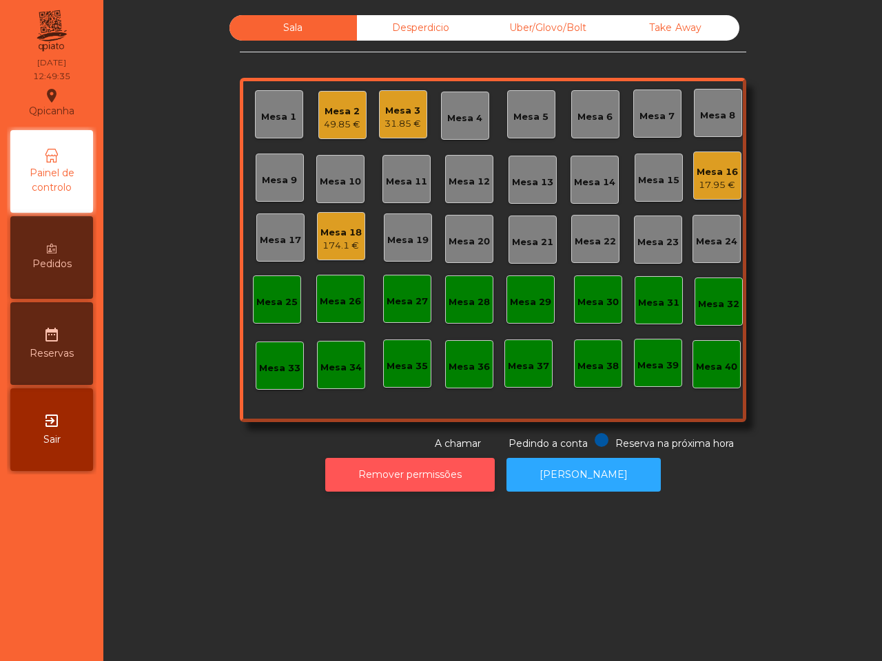
drag, startPoint x: 470, startPoint y: 496, endPoint x: 493, endPoint y: 459, distance: 44.0
click at [493, 464] on div "Remover permissões Abrir Gaveta" at bounding box center [492, 475] width 741 height 48
click at [606, 327] on div "Mesa 1 Mesa 2 49.85 € Mesa 3 31.85 € Mesa 4 Mesa 5 Mesa 6 Mesa 7 Mesa 8 Mesa 9 …" at bounding box center [493, 250] width 506 height 345
drag, startPoint x: 650, startPoint y: 660, endPoint x: 305, endPoint y: 458, distance: 399.9
click at [305, 458] on div "Remover permissões Abrir Gaveta" at bounding box center [492, 475] width 741 height 48
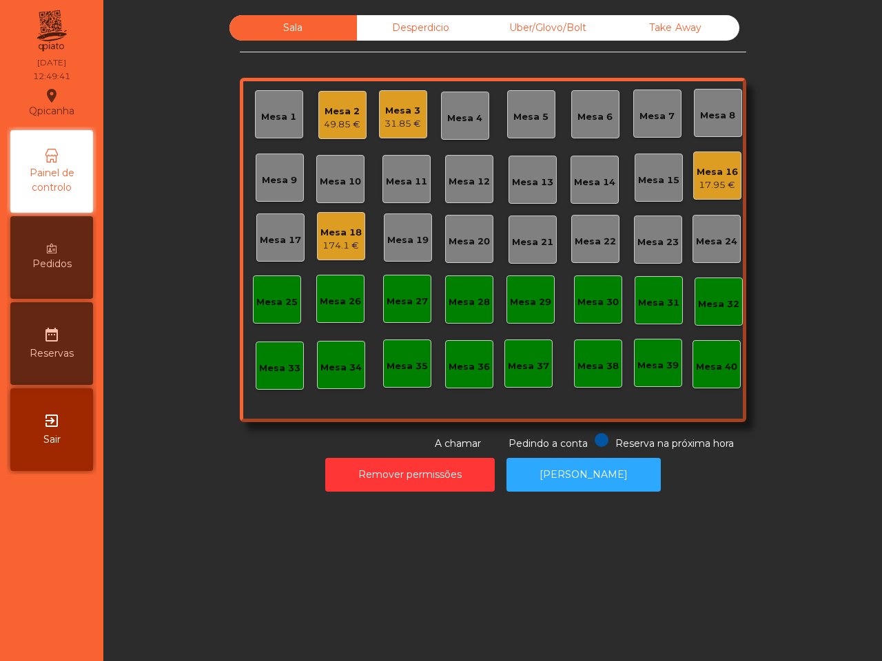
drag, startPoint x: 302, startPoint y: 458, endPoint x: 429, endPoint y: 102, distance: 378.1
click at [310, 432] on div "Sala Desperdicio Uber/Glovo/Bolt Take Away Mesa 1 Mesa 2 49.85 € Mesa 3 31.85 €…" at bounding box center [493, 257] width 762 height 484
click at [704, 162] on div "Mesa 16 17.95 €" at bounding box center [717, 176] width 41 height 32
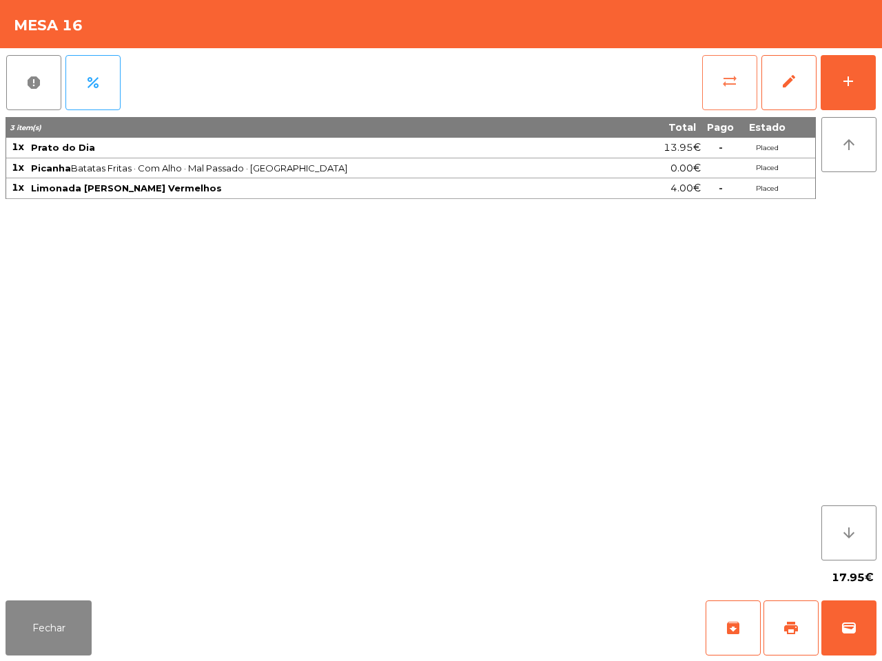
click at [728, 86] on span "sync_alt" at bounding box center [729, 81] width 17 height 17
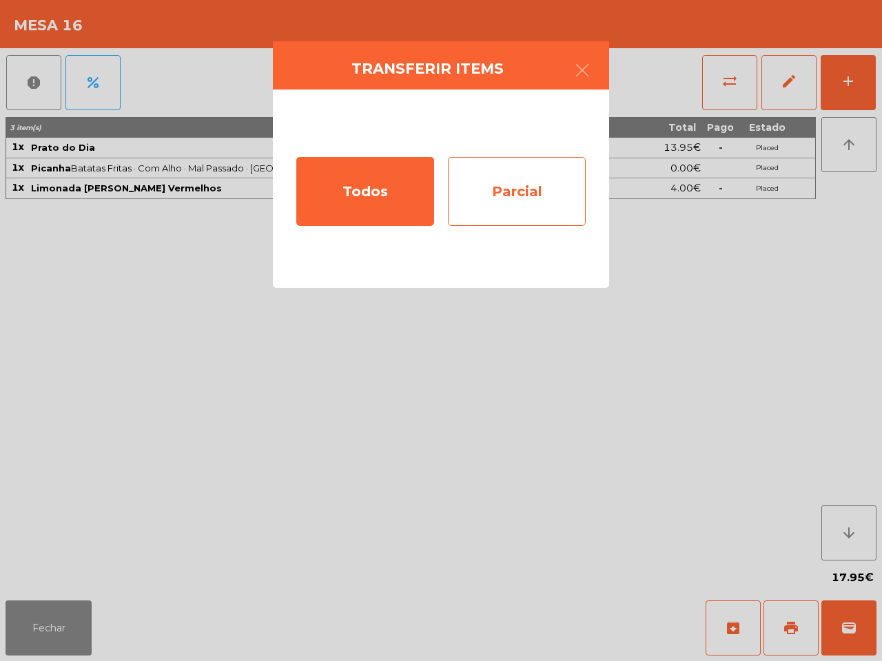
click at [531, 174] on div "Parcial" at bounding box center [517, 191] width 138 height 69
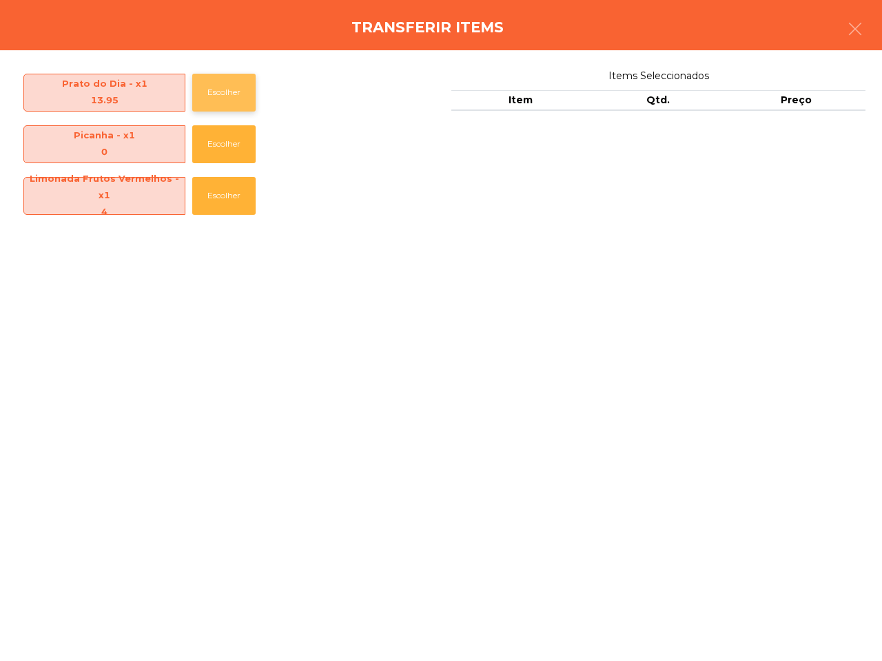
click at [218, 94] on button "Escolher" at bounding box center [223, 93] width 63 height 38
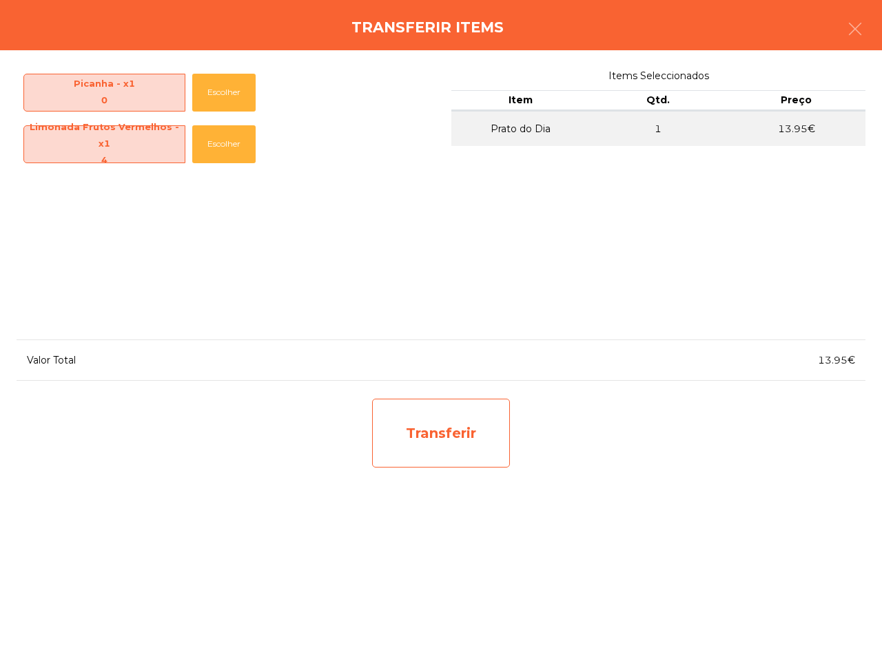
click at [415, 418] on div "Transferir" at bounding box center [441, 433] width 138 height 69
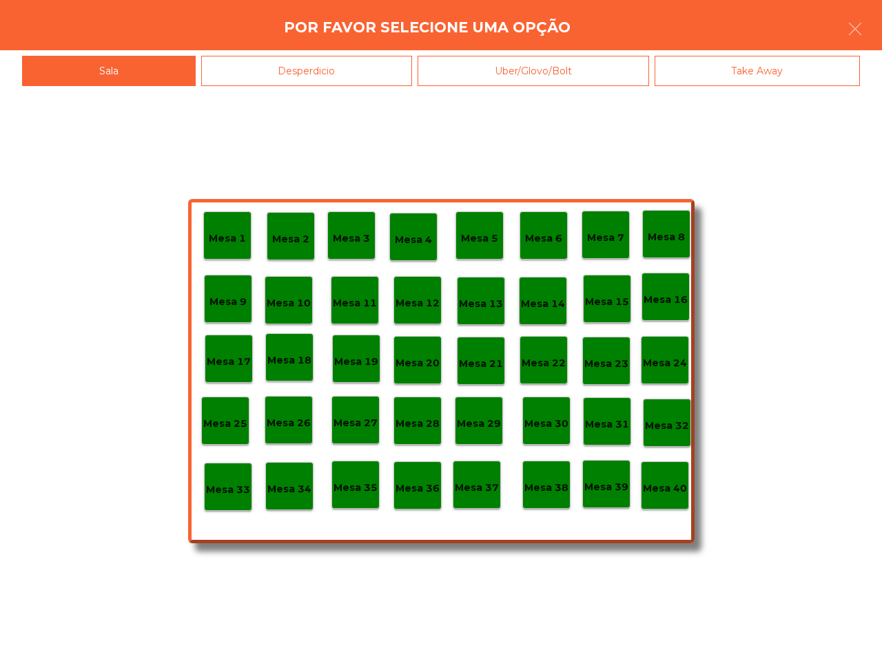
click at [316, 70] on div "Desperdicio" at bounding box center [307, 71] width 212 height 31
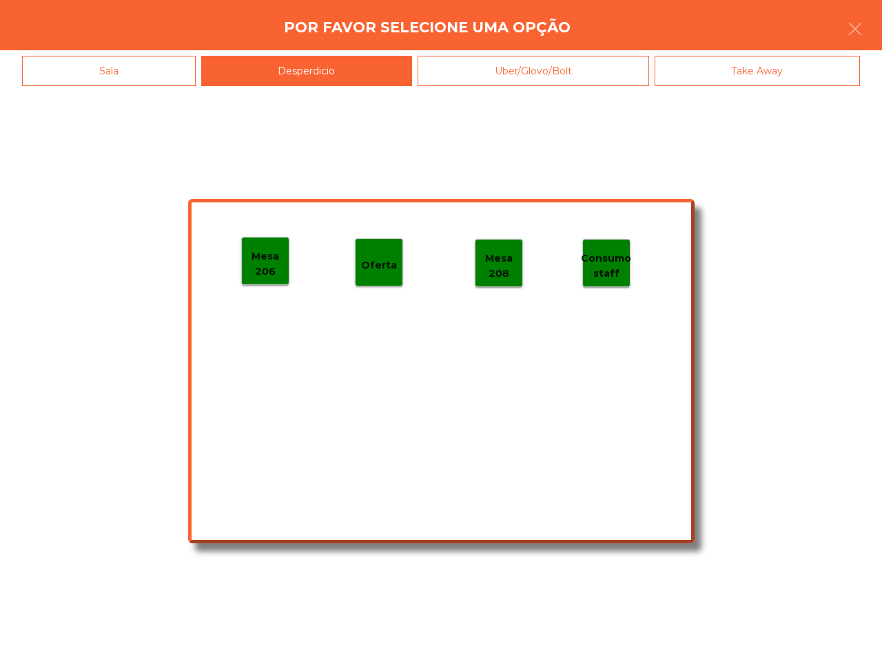
click at [383, 256] on div "Oferta" at bounding box center [379, 262] width 36 height 21
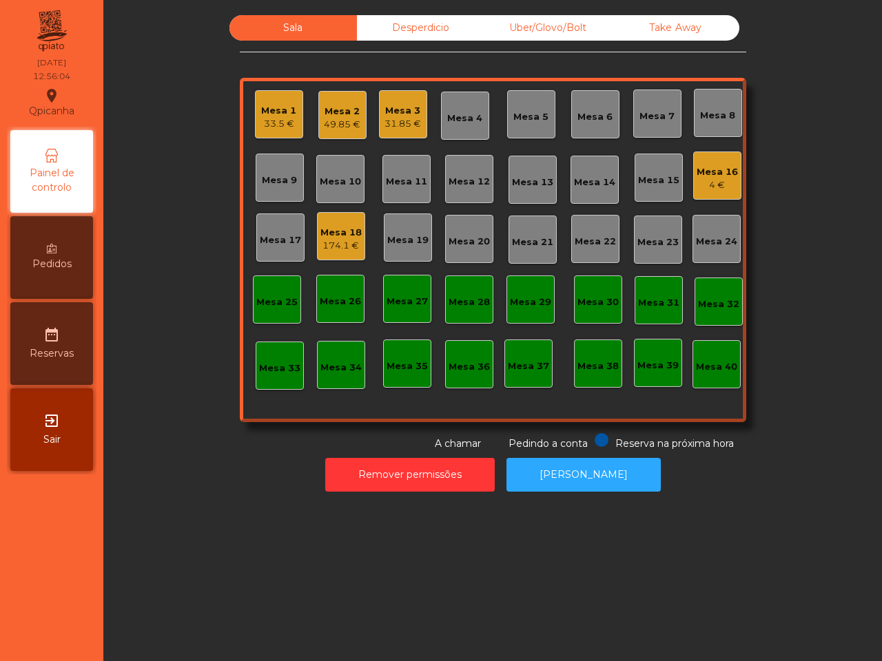
click at [217, 167] on div "Sala Desperdicio Uber/Glovo/Bolt Take Away Mesa 1 33.5 € Mesa 2 49.85 € Mesa 3 …" at bounding box center [492, 233] width 741 height 436
click at [278, 112] on div "Mesa 1" at bounding box center [278, 111] width 35 height 14
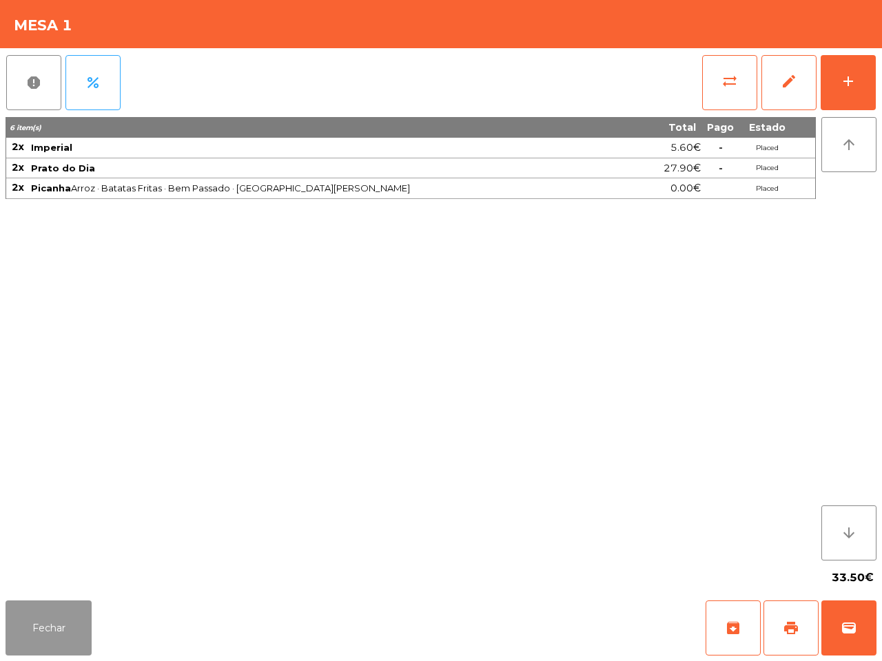
drag, startPoint x: 30, startPoint y: 622, endPoint x: 35, endPoint y: 604, distance: 19.4
click at [30, 619] on button "Fechar" at bounding box center [49, 628] width 86 height 55
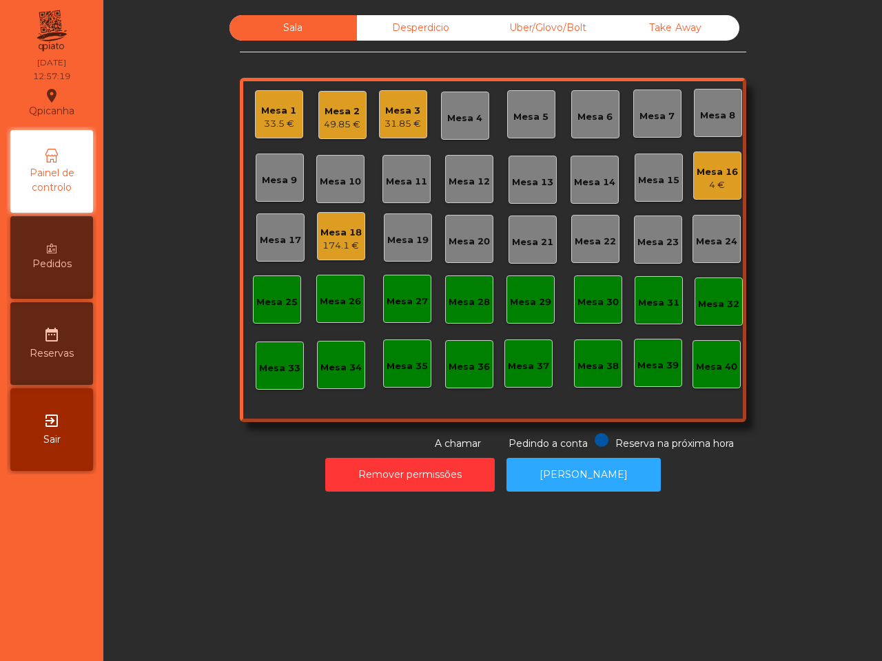
click at [397, 117] on div "31.85 €" at bounding box center [402, 124] width 37 height 14
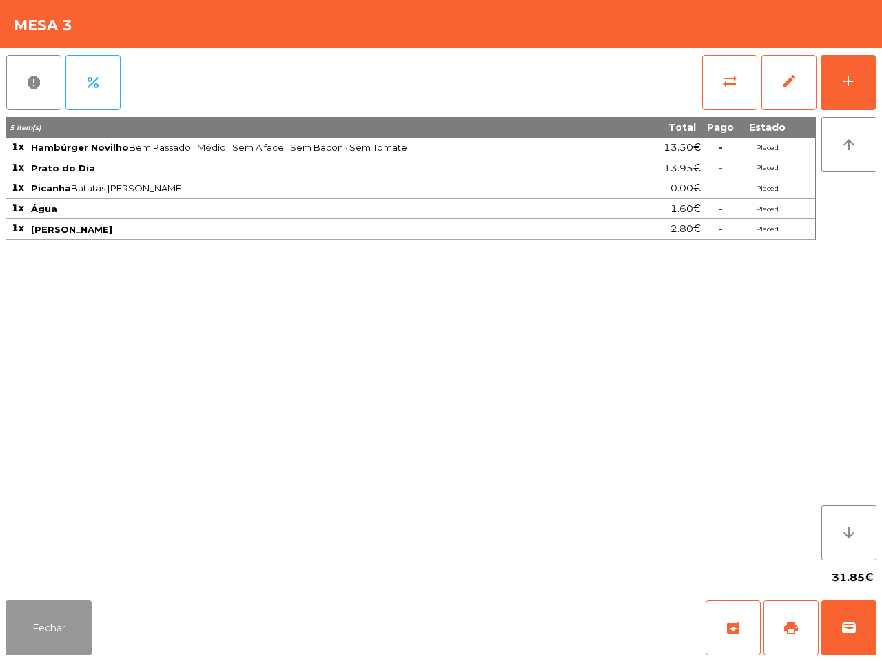
drag, startPoint x: 48, startPoint y: 624, endPoint x: 68, endPoint y: 613, distance: 22.2
click at [52, 624] on button "Fechar" at bounding box center [49, 628] width 86 height 55
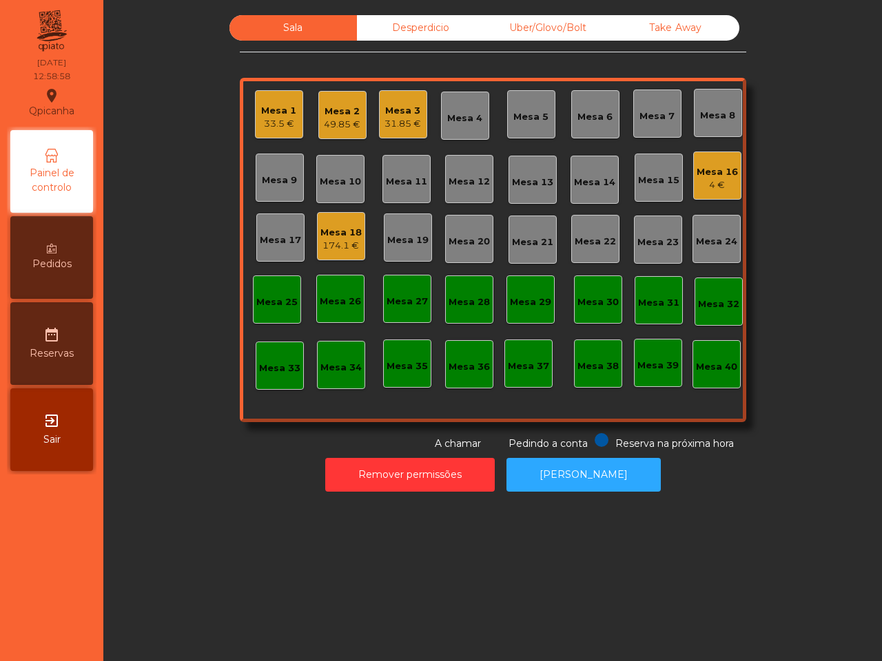
click at [271, 169] on div "Mesa 9" at bounding box center [279, 177] width 35 height 19
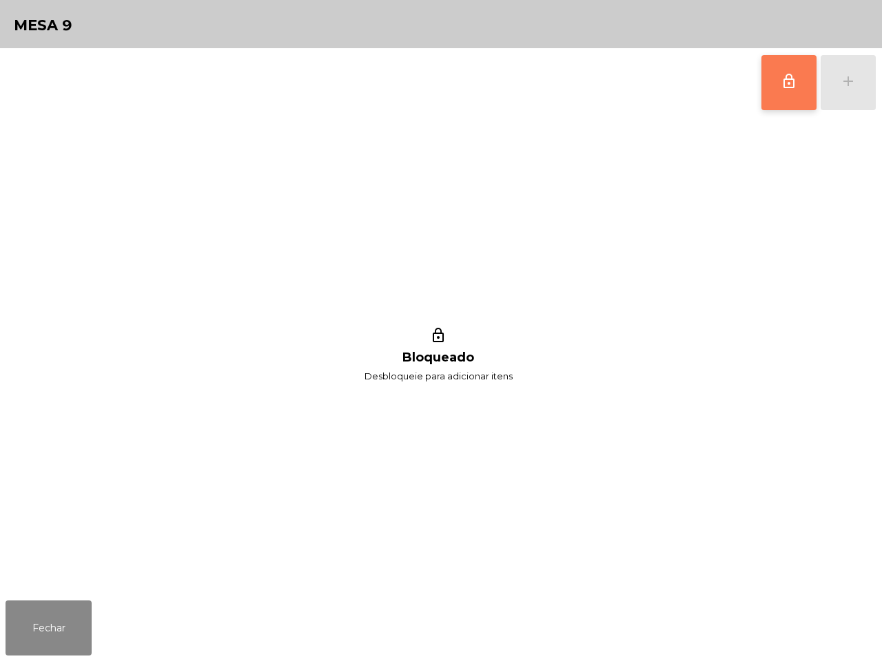
click at [774, 67] on button "lock_outline" at bounding box center [788, 82] width 55 height 55
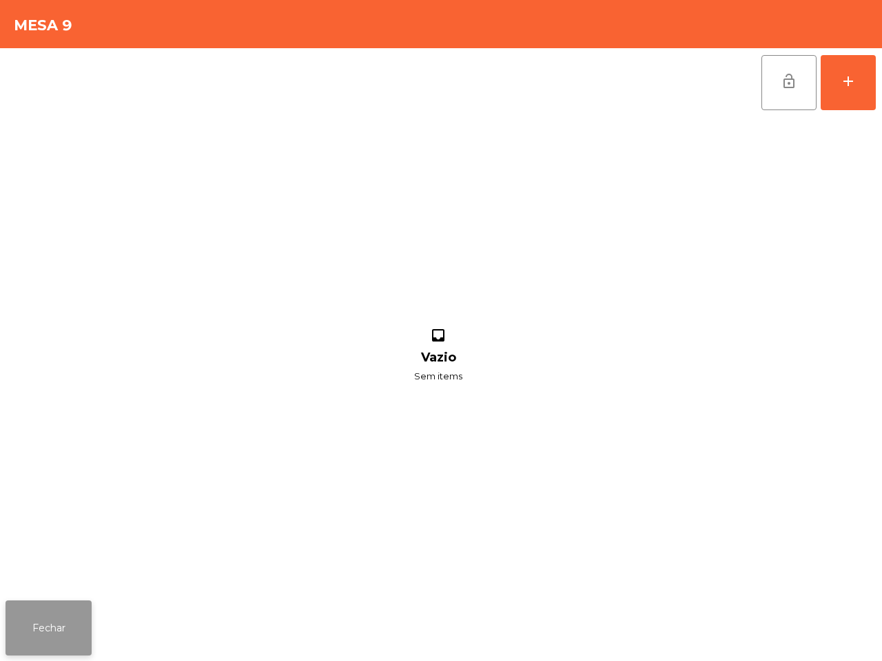
click at [69, 626] on button "Fechar" at bounding box center [49, 628] width 86 height 55
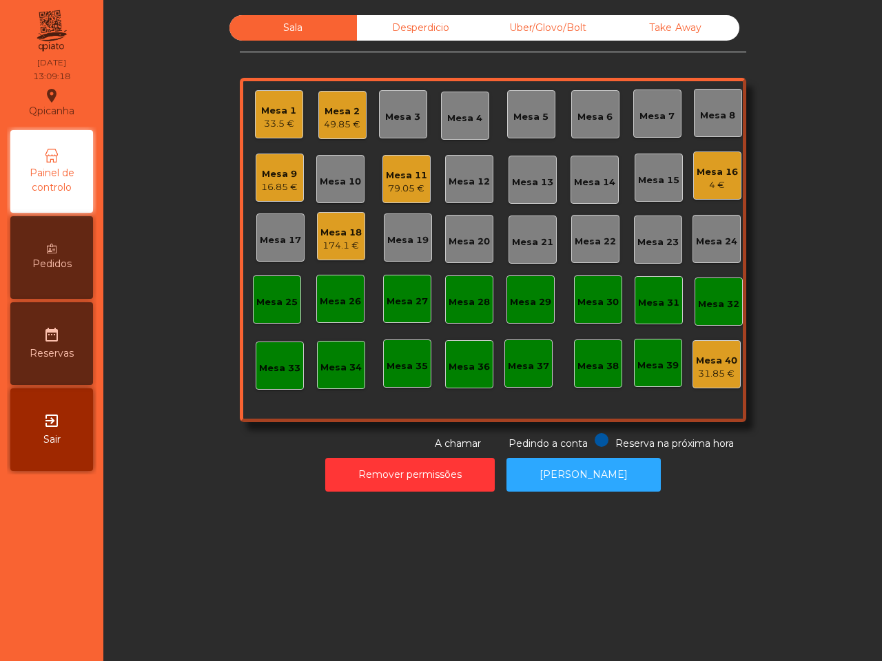
click at [597, 170] on div "Mesa 14" at bounding box center [594, 179] width 41 height 19
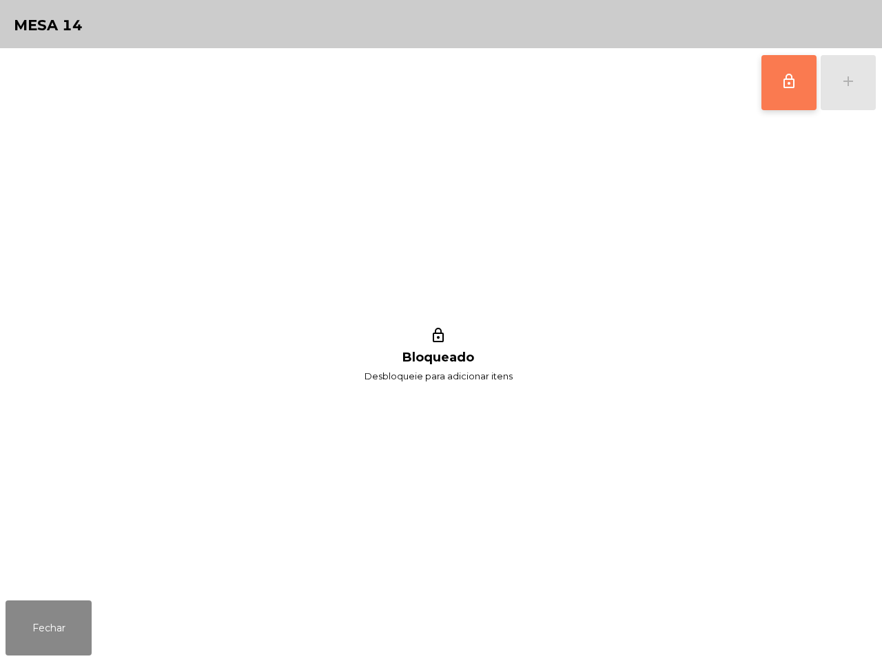
click at [786, 91] on button "lock_outline" at bounding box center [788, 82] width 55 height 55
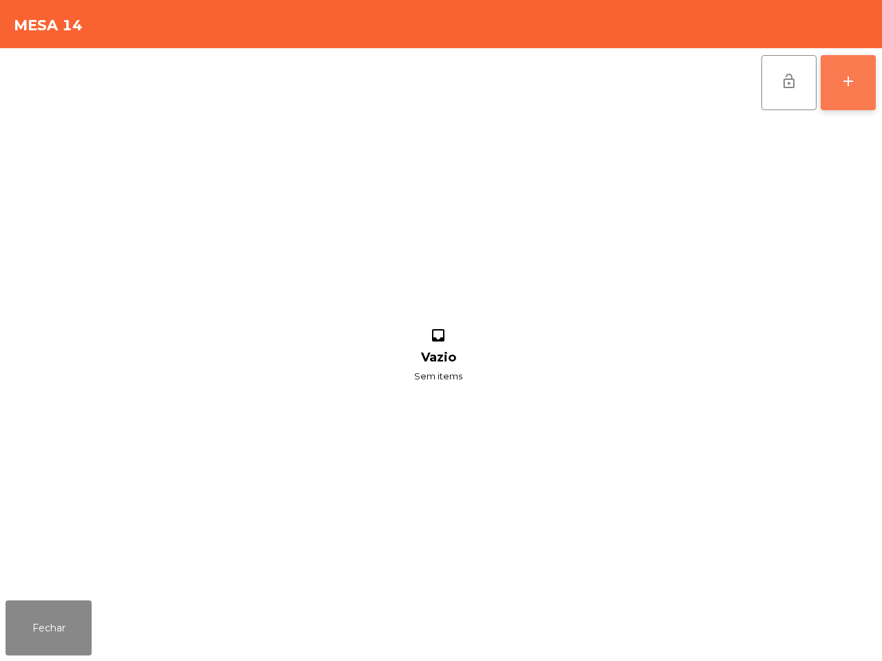
click at [841, 80] on div "add" at bounding box center [848, 81] width 17 height 17
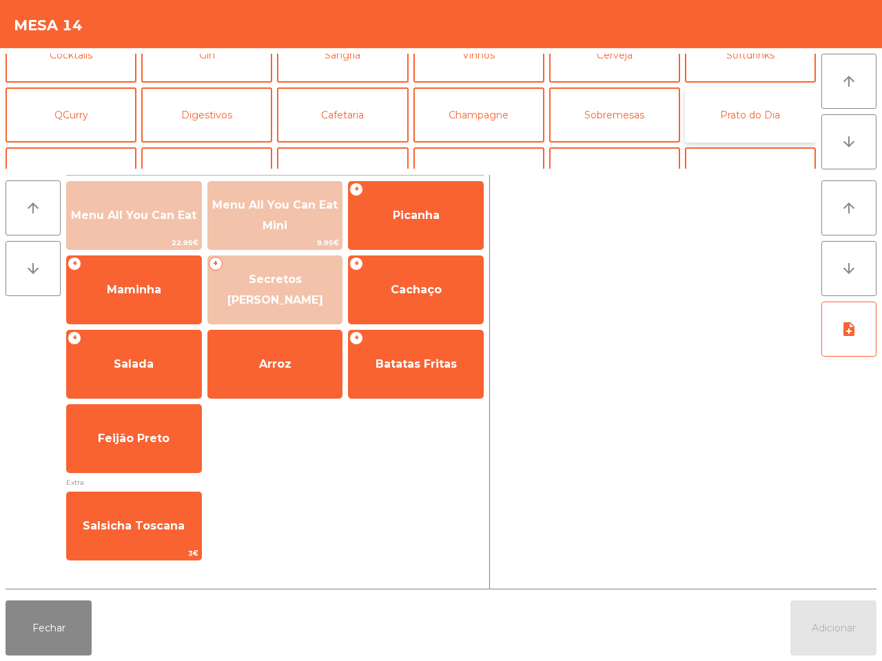
click at [728, 112] on button "Prato do Dia" at bounding box center [750, 115] width 131 height 55
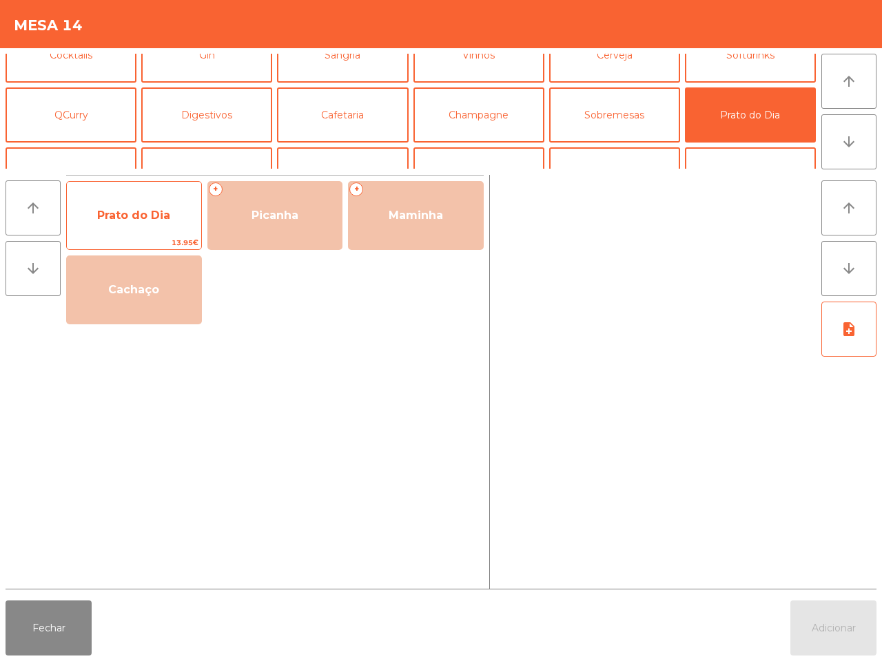
click at [128, 232] on span "Prato do Dia" at bounding box center [134, 215] width 134 height 37
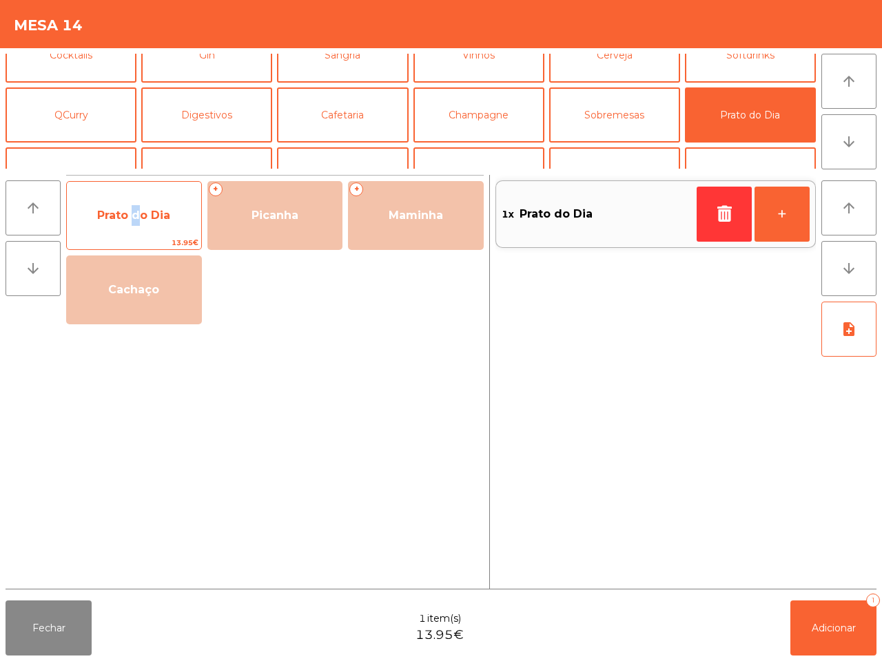
click at [129, 229] on span "Prato do Dia" at bounding box center [134, 215] width 134 height 37
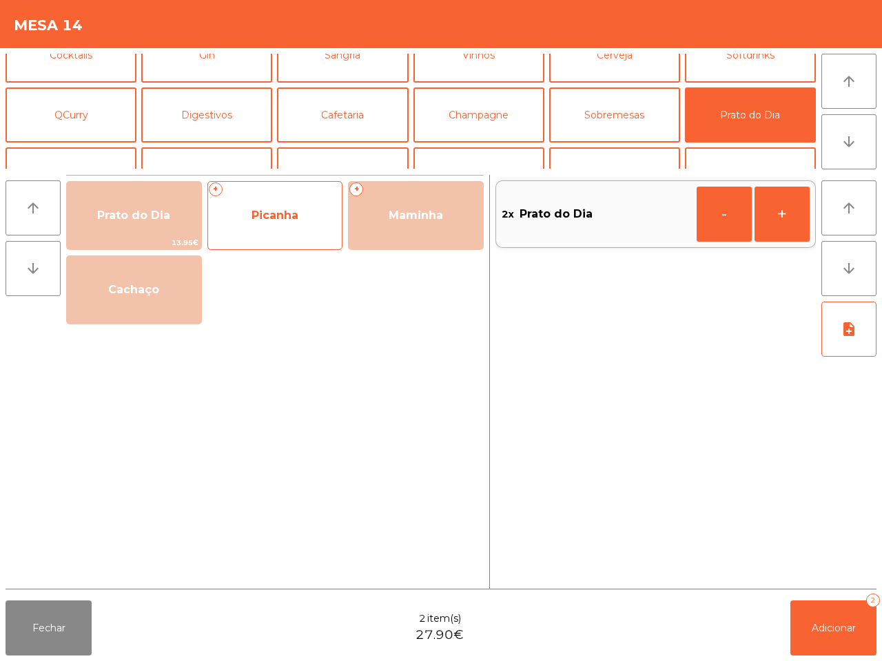
click at [291, 228] on span "Picanha" at bounding box center [275, 215] width 134 height 37
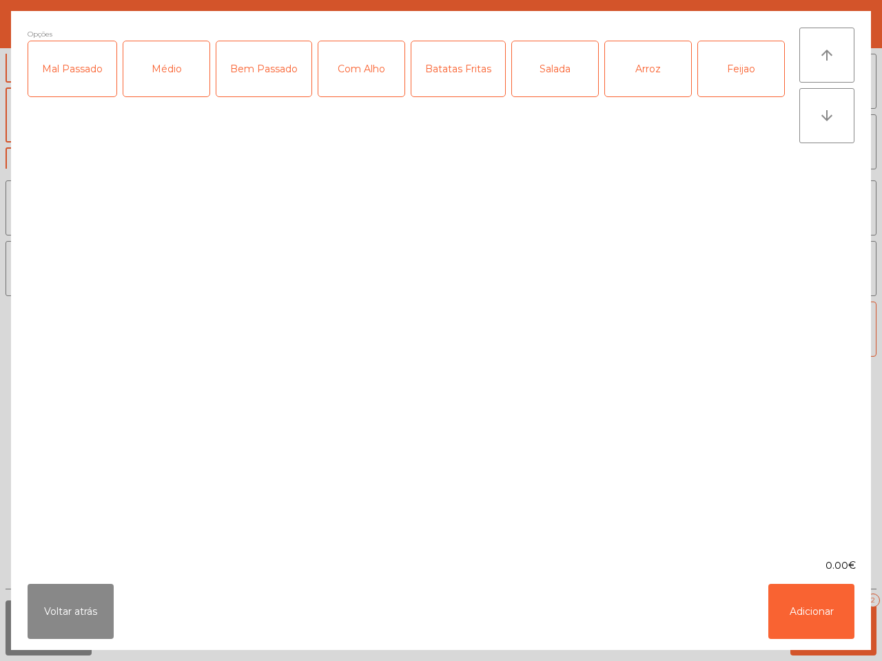
click at [172, 77] on div "Médio" at bounding box center [166, 68] width 86 height 55
click at [426, 53] on div "Batatas Fritas" at bounding box center [458, 68] width 94 height 55
click at [628, 55] on div "Arroz" at bounding box center [648, 68] width 86 height 55
click at [755, 57] on div "Feijao" at bounding box center [741, 68] width 86 height 55
click at [822, 593] on button "Adicionar" at bounding box center [811, 611] width 86 height 55
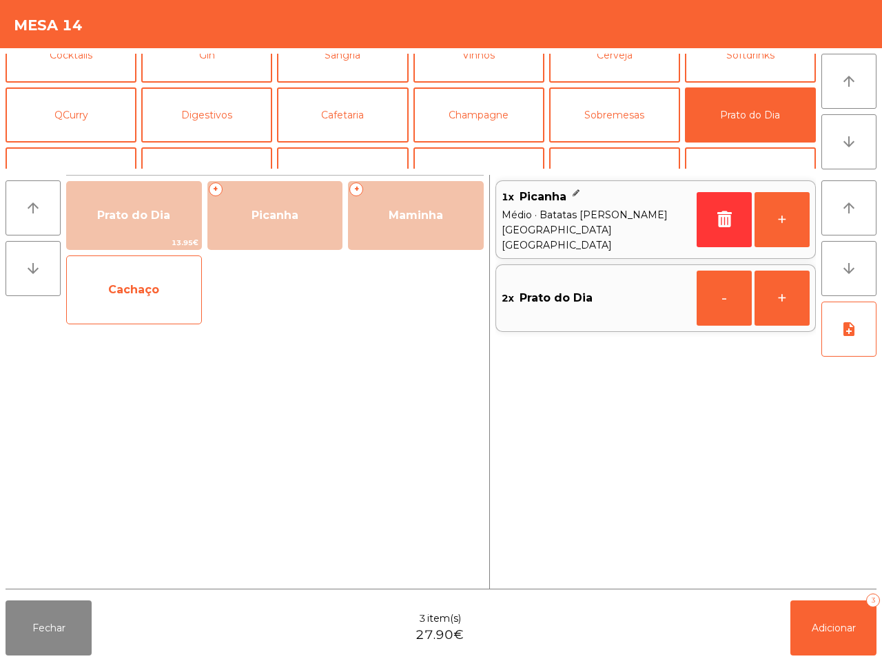
click at [161, 280] on span "Cachaço" at bounding box center [134, 289] width 134 height 37
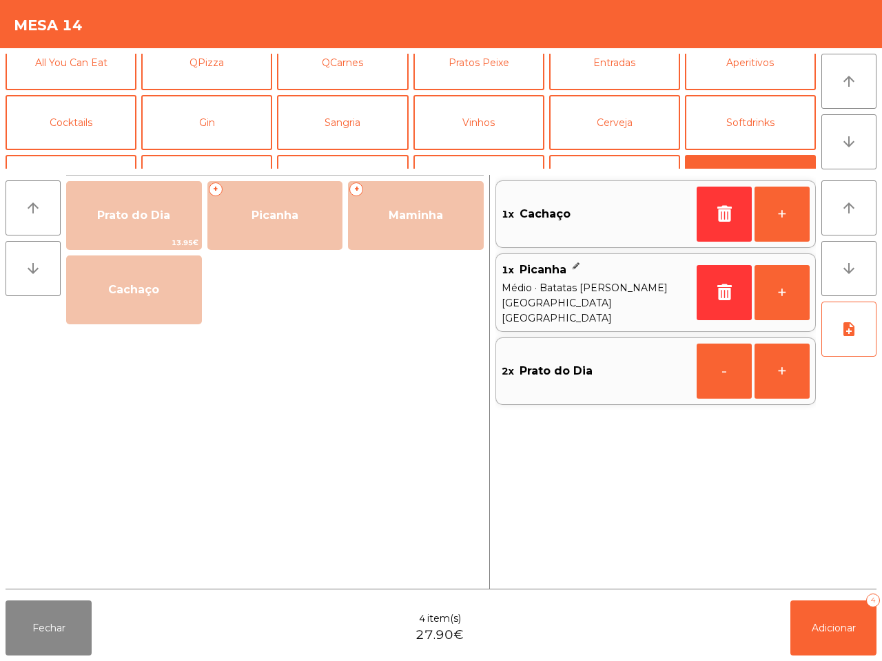
scroll to position [0, 0]
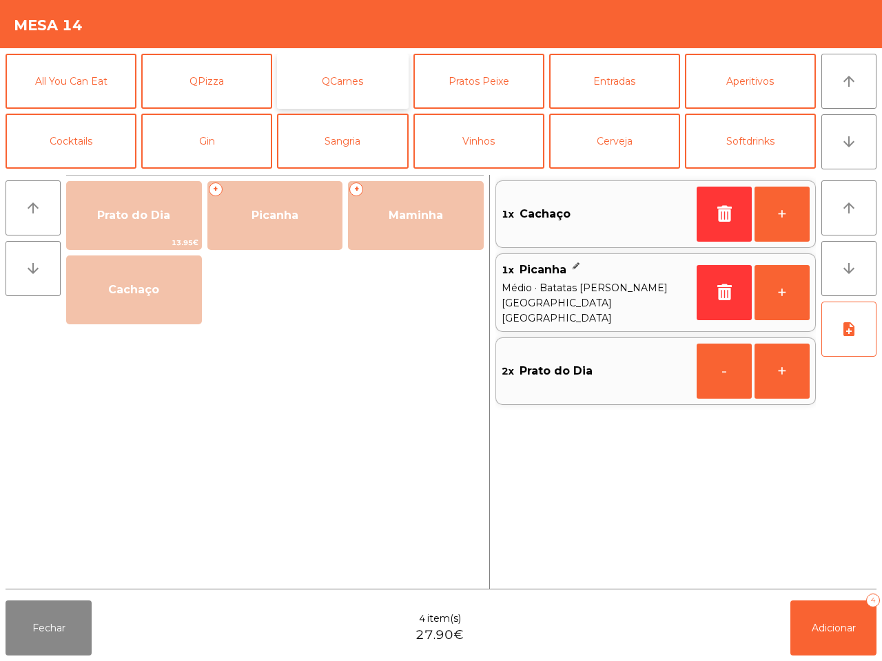
click at [349, 74] on button "QCarnes" at bounding box center [342, 81] width 131 height 55
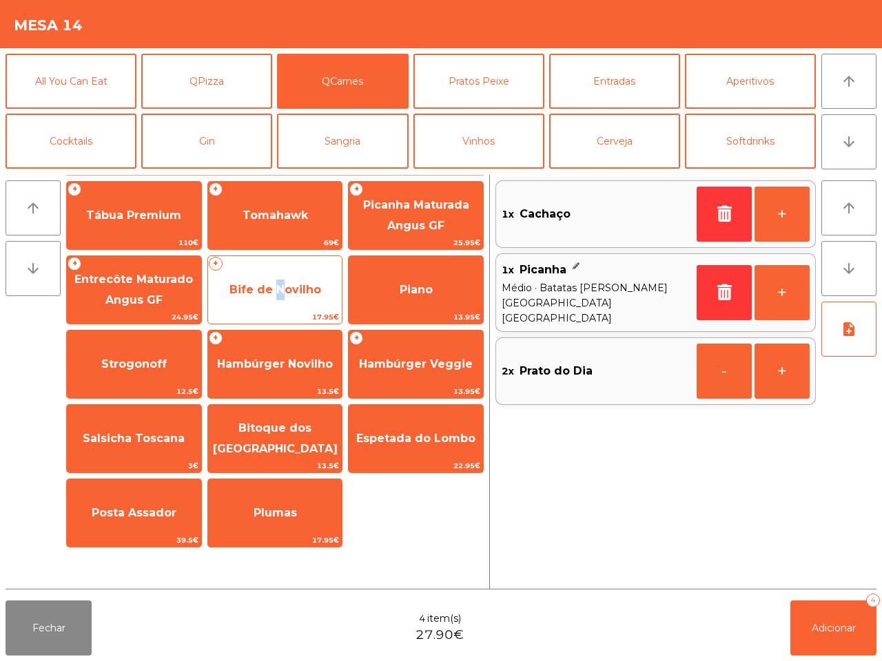
click at [276, 293] on span "Bife de Novilho" at bounding box center [275, 289] width 92 height 13
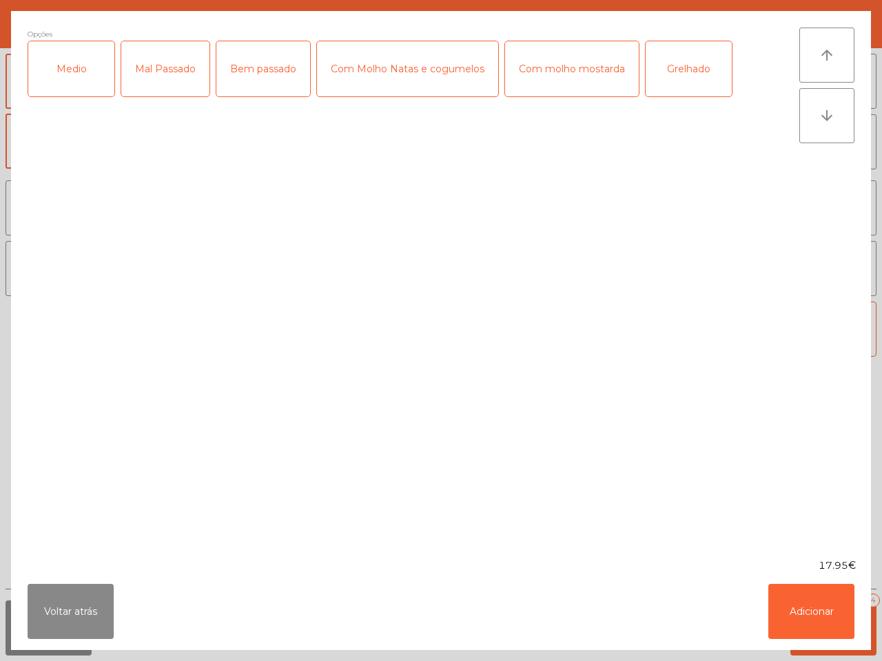
drag, startPoint x: 57, startPoint y: 68, endPoint x: 88, endPoint y: 69, distance: 30.3
click at [62, 62] on div "Medio" at bounding box center [71, 68] width 86 height 55
click at [659, 60] on div "Grelhado" at bounding box center [689, 68] width 86 height 55
drag, startPoint x: 800, startPoint y: 613, endPoint x: 801, endPoint y: 604, distance: 9.0
click at [801, 613] on button "Adicionar" at bounding box center [811, 611] width 86 height 55
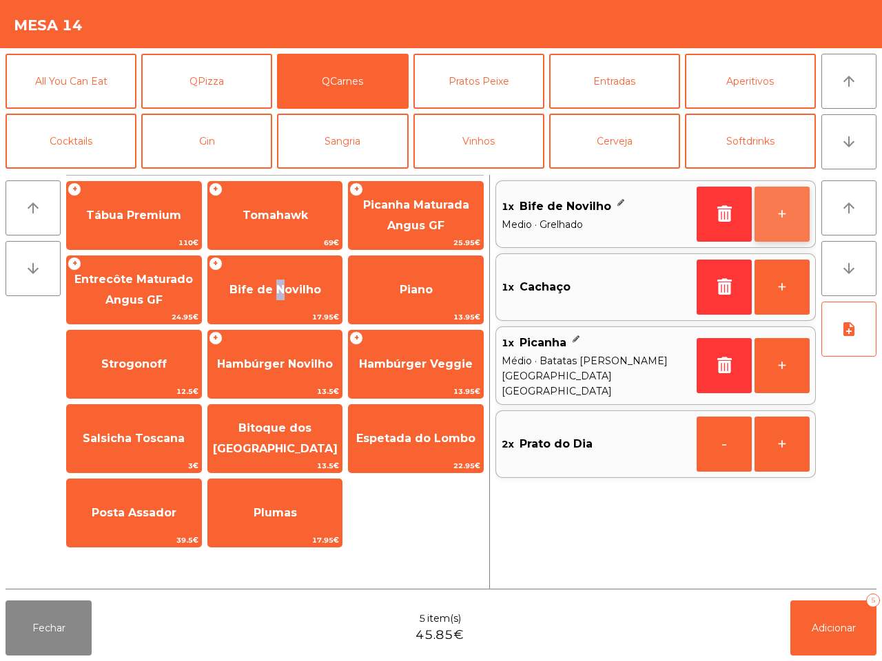
click at [775, 214] on button "+" at bounding box center [782, 214] width 55 height 55
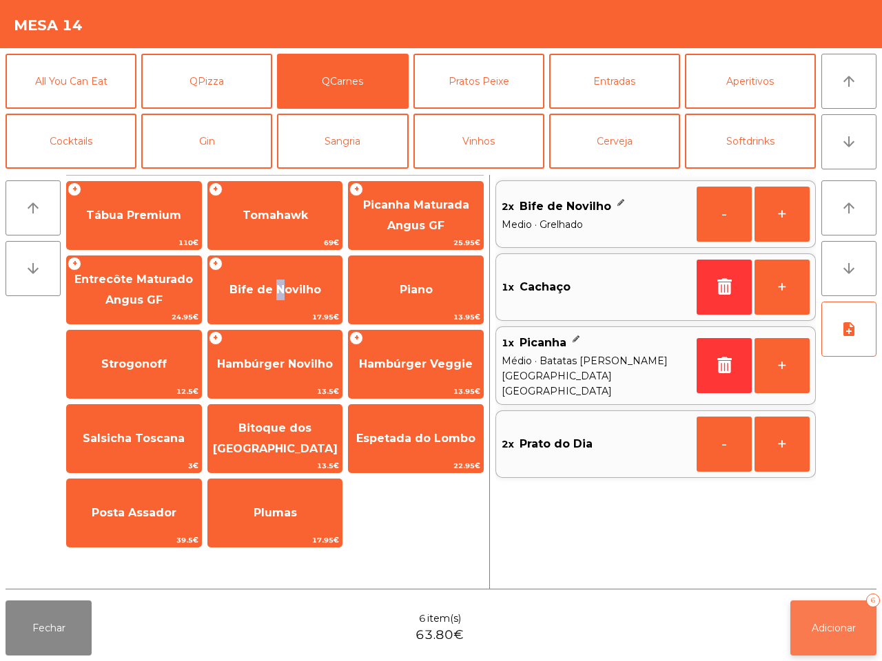
click at [855, 634] on span "Adicionar" at bounding box center [834, 628] width 44 height 12
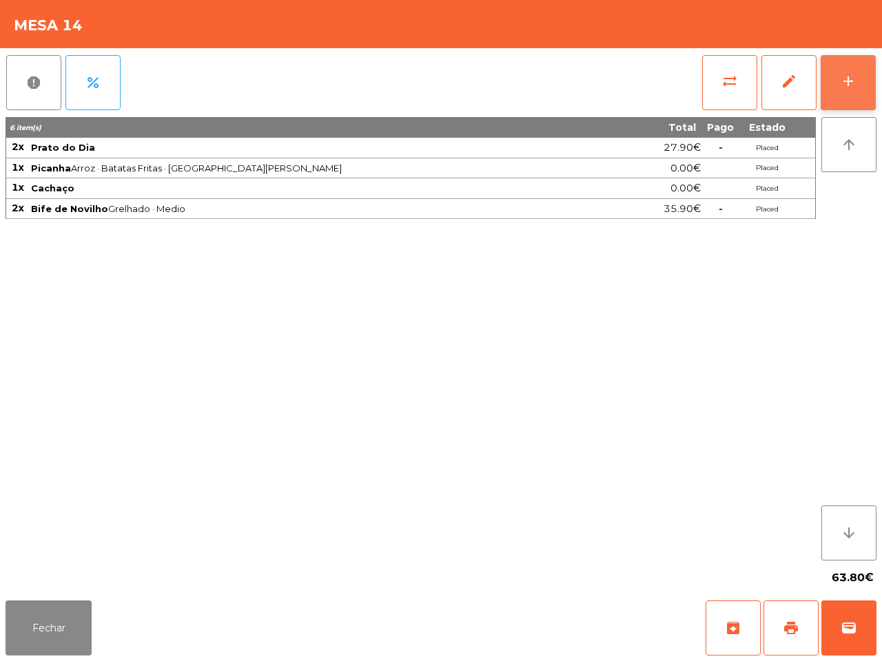
click at [861, 69] on button "add" at bounding box center [848, 82] width 55 height 55
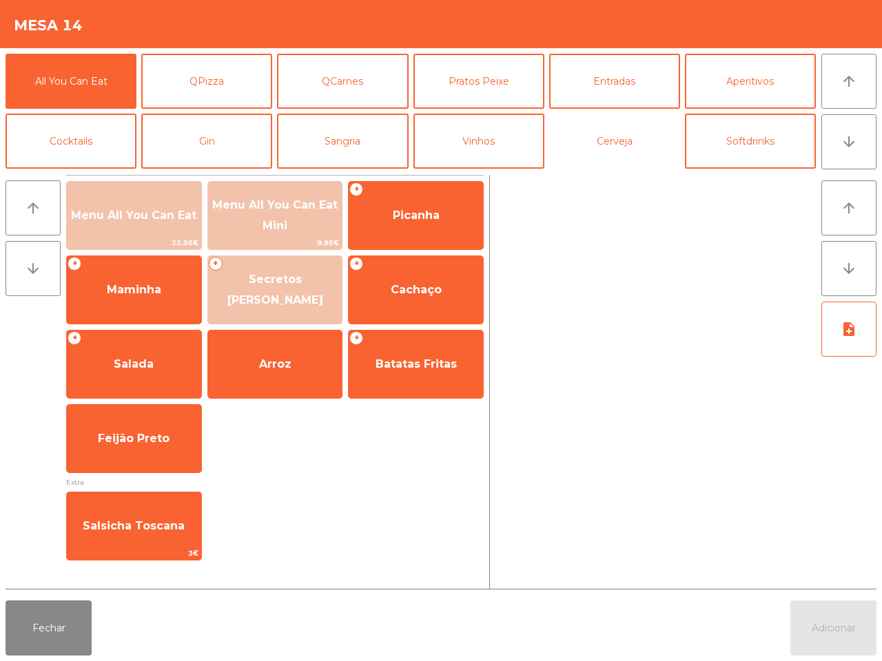
click at [615, 142] on button "Cerveja" at bounding box center [614, 141] width 131 height 55
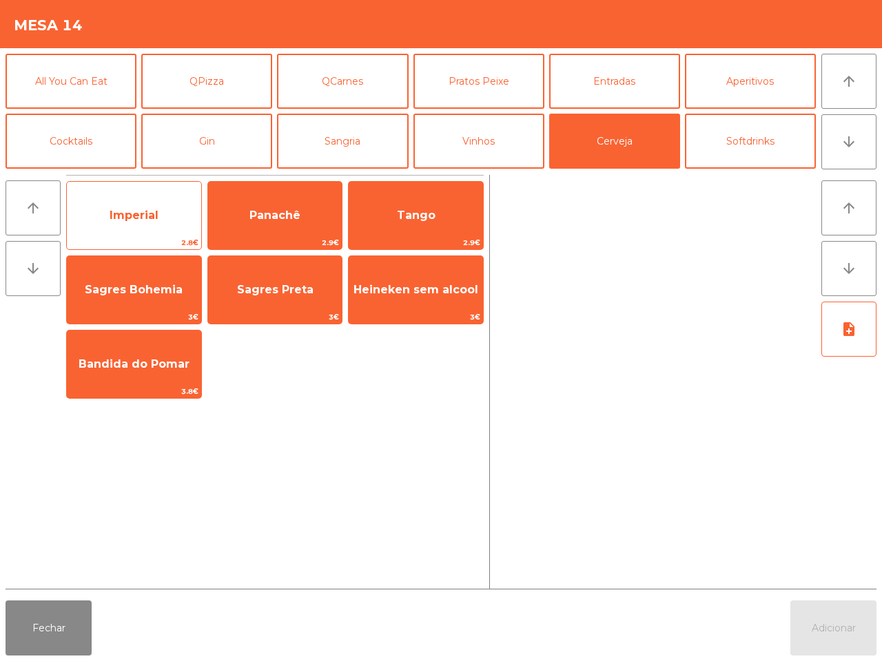
click at [150, 212] on span "Imperial" at bounding box center [134, 215] width 49 height 13
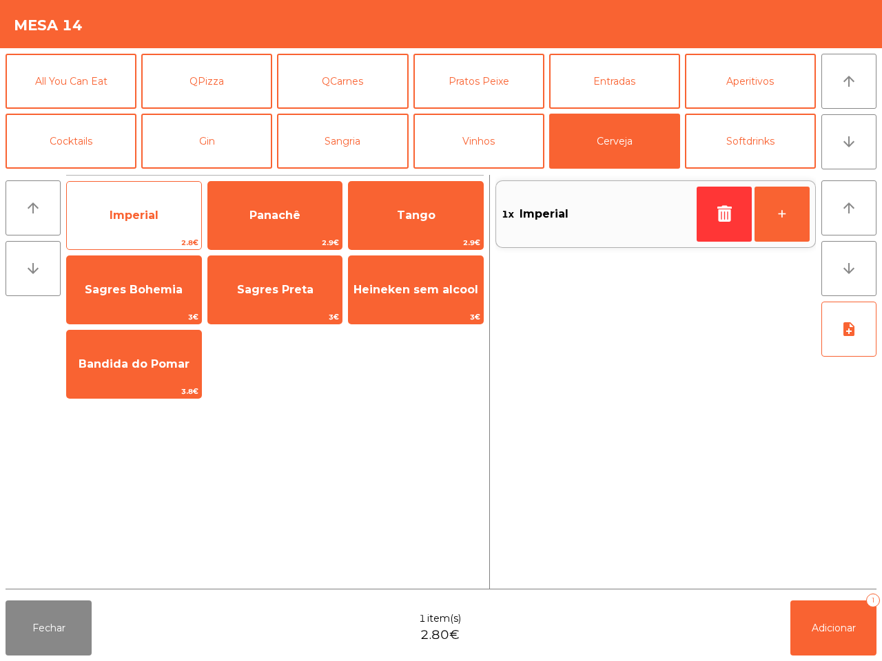
click at [150, 210] on span "Imperial" at bounding box center [134, 215] width 49 height 13
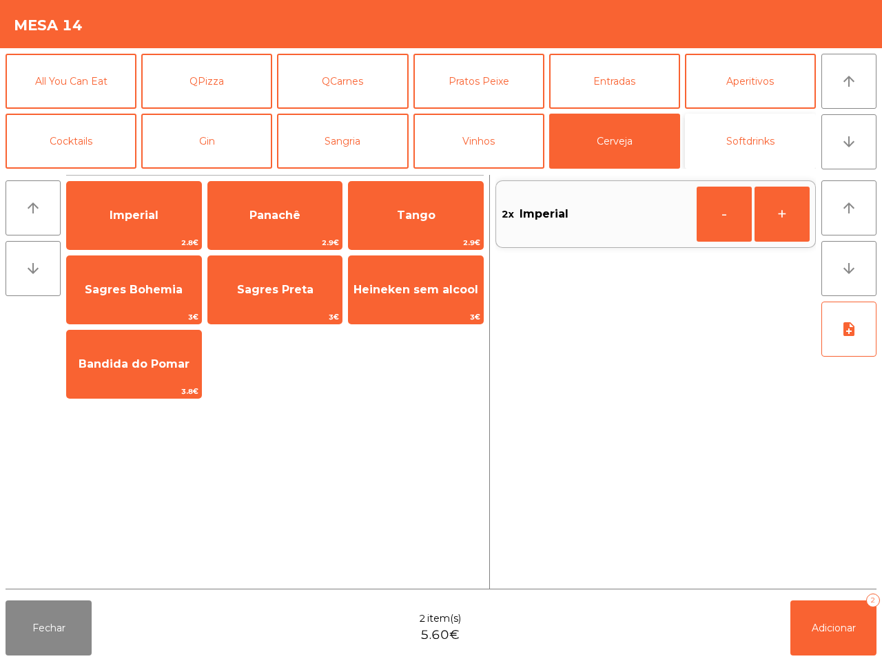
click at [701, 154] on button "Softdrinks" at bounding box center [750, 141] width 131 height 55
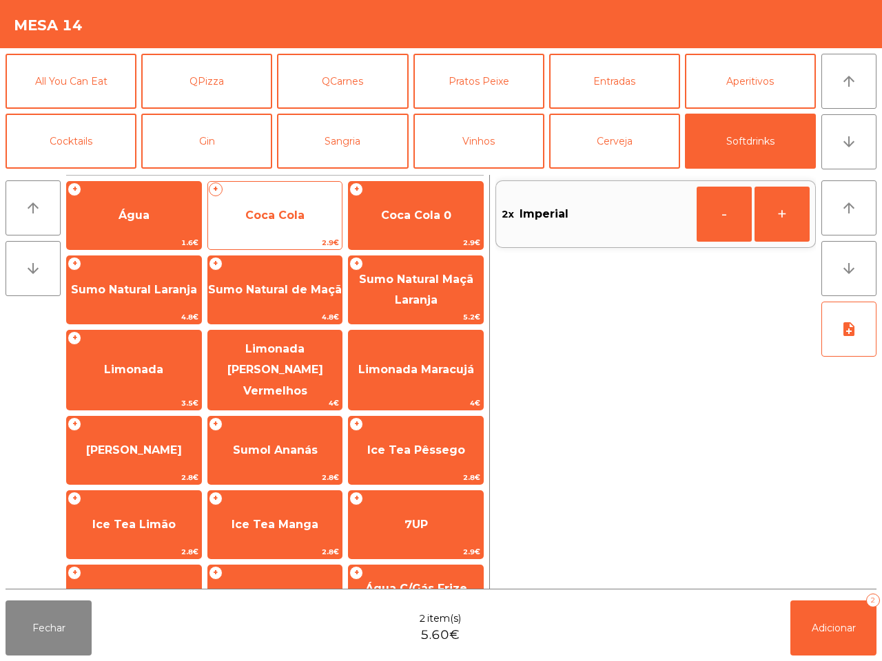
click at [270, 205] on span "Coca Cola" at bounding box center [275, 215] width 134 height 37
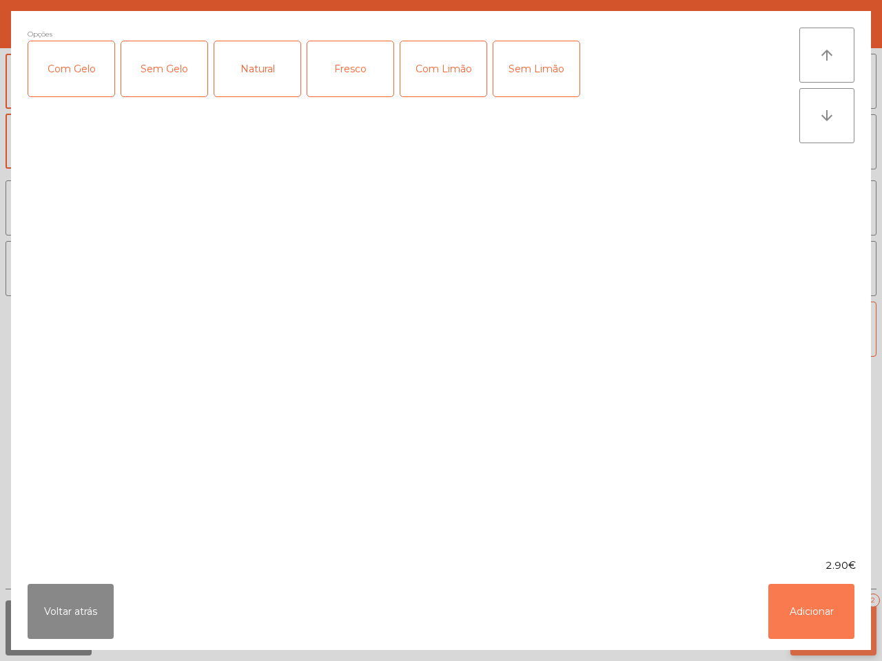
drag, startPoint x: 830, startPoint y: 617, endPoint x: 824, endPoint y: 612, distance: 8.3
click at [829, 618] on button "Adicionar" at bounding box center [811, 611] width 86 height 55
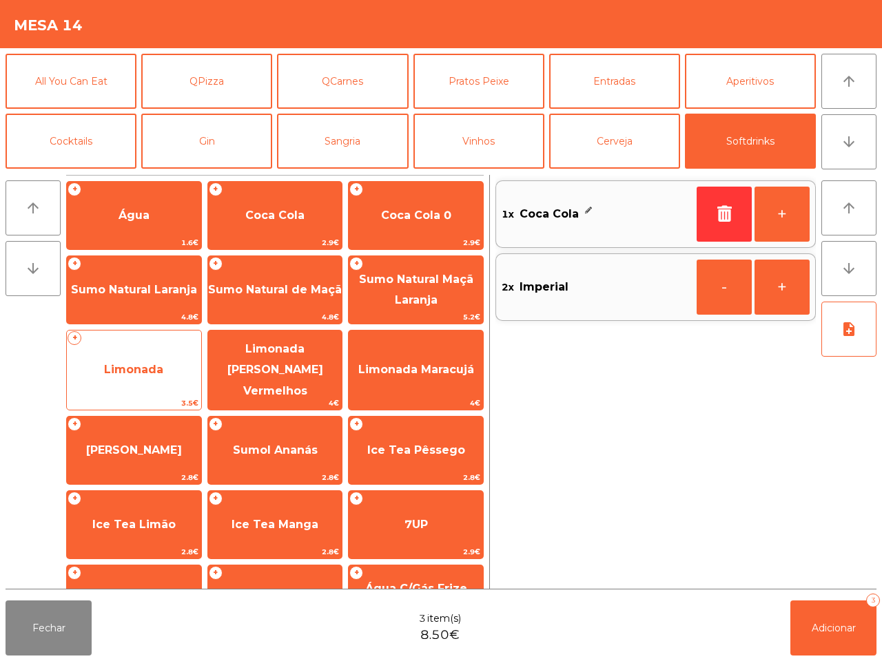
click at [190, 380] on span "Limonada" at bounding box center [134, 369] width 134 height 37
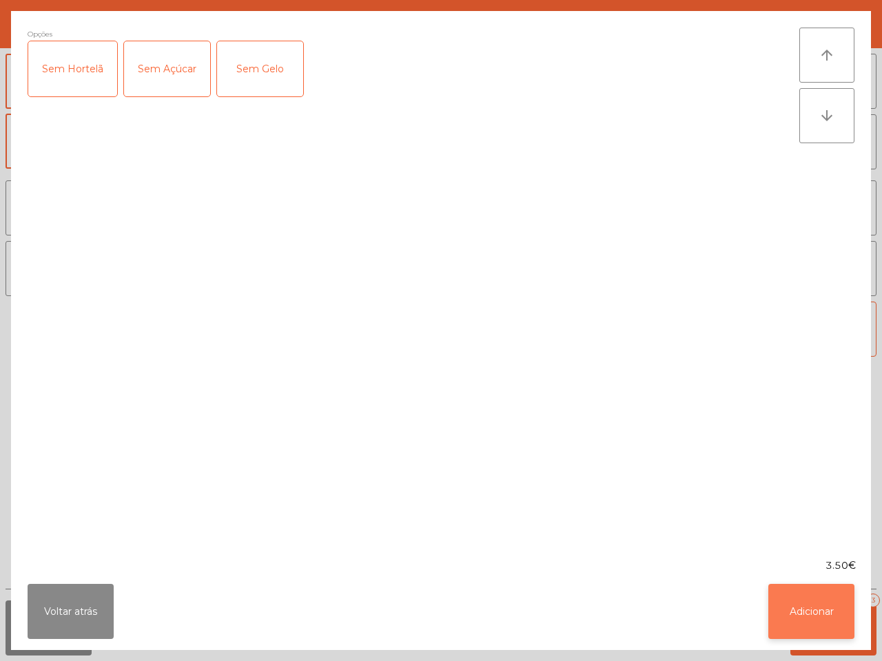
click at [837, 622] on button "Adicionar" at bounding box center [811, 611] width 86 height 55
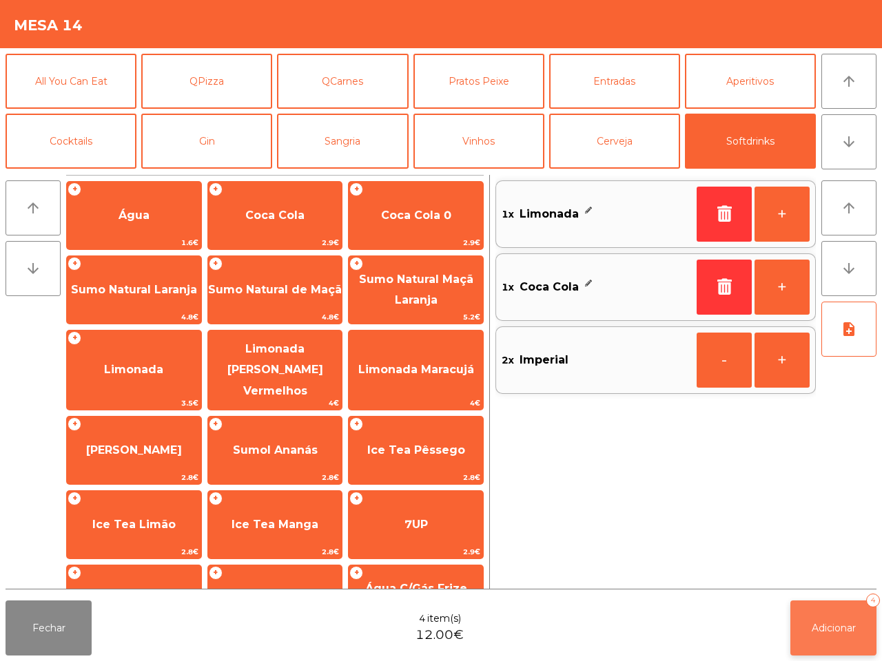
click at [843, 633] on span "Adicionar" at bounding box center [834, 628] width 44 height 12
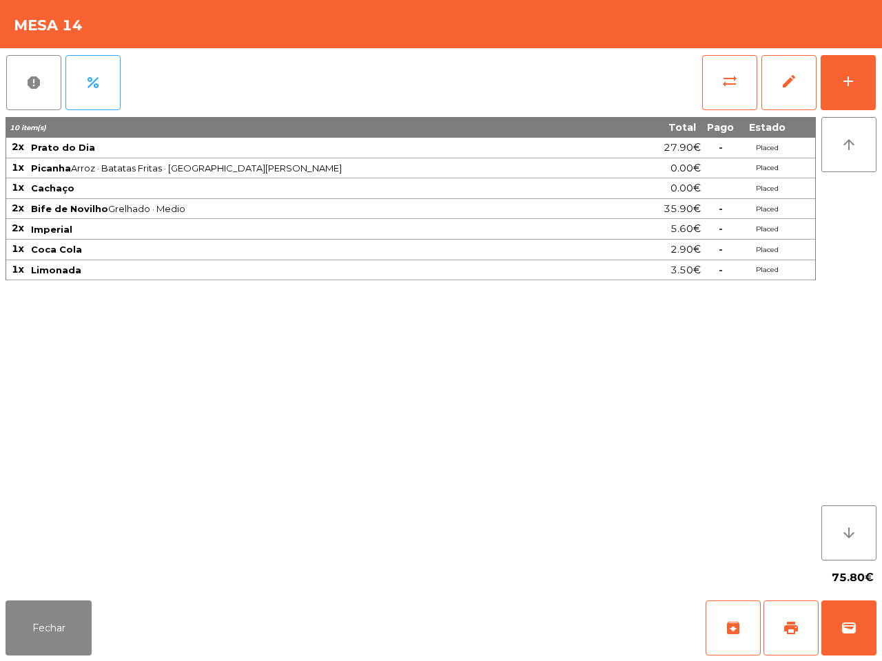
drag, startPoint x: 111, startPoint y: 563, endPoint x: 100, endPoint y: 558, distance: 12.0
drag, startPoint x: 100, startPoint y: 558, endPoint x: 14, endPoint y: 597, distance: 94.4
click at [16, 599] on app-table-orders "Mesa 14 report percent sync_alt edit add 10 item(s) Total Pago Estado 2x Prato …" at bounding box center [441, 330] width 882 height 661
click at [28, 629] on button "Fechar" at bounding box center [49, 628] width 86 height 55
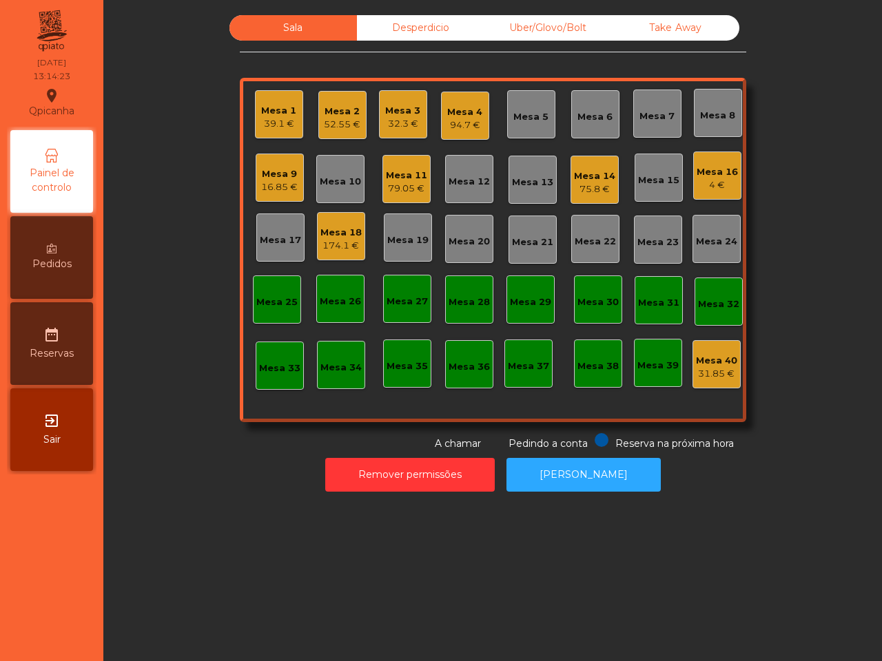
click at [708, 176] on div "Mesa 16" at bounding box center [717, 172] width 41 height 14
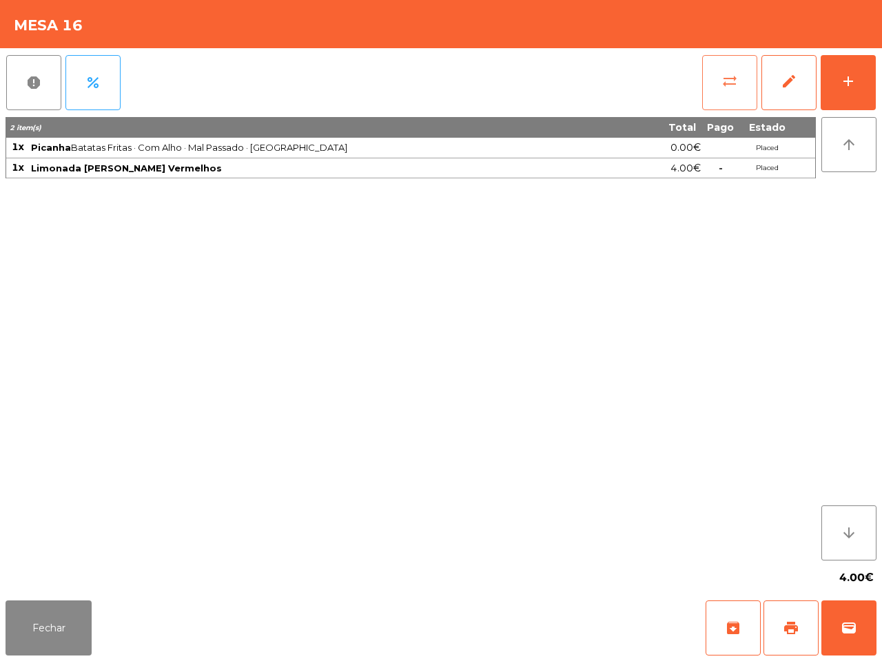
click at [724, 91] on button "sync_alt" at bounding box center [729, 82] width 55 height 55
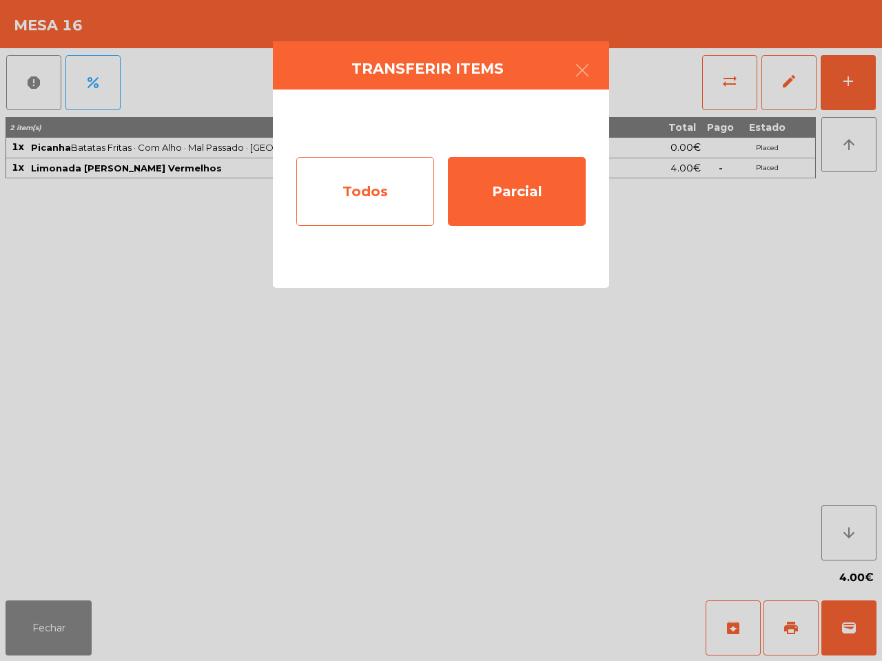
click at [384, 181] on div "Todos" at bounding box center [365, 191] width 138 height 69
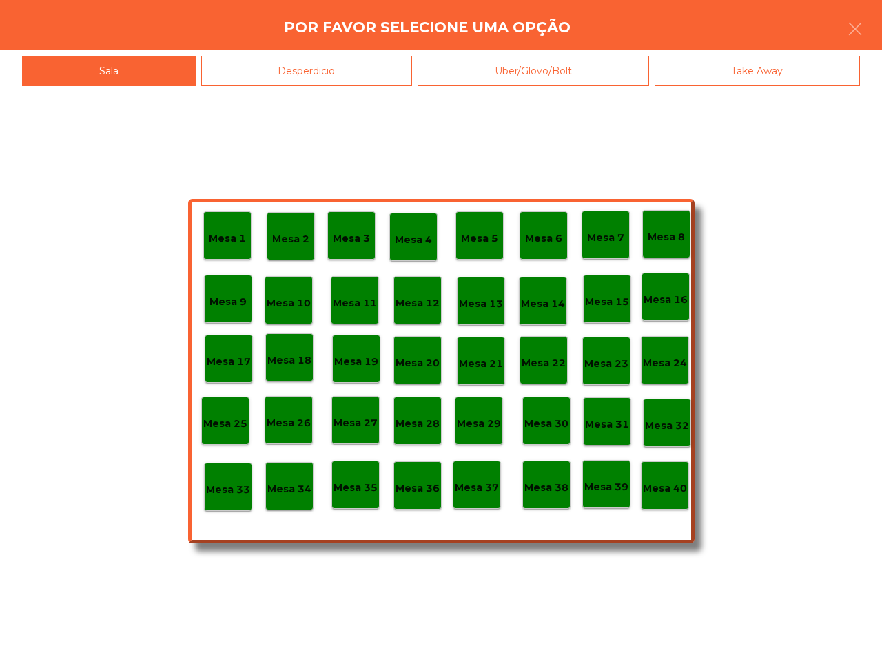
click at [661, 491] on p "Mesa 40" at bounding box center [665, 489] width 44 height 16
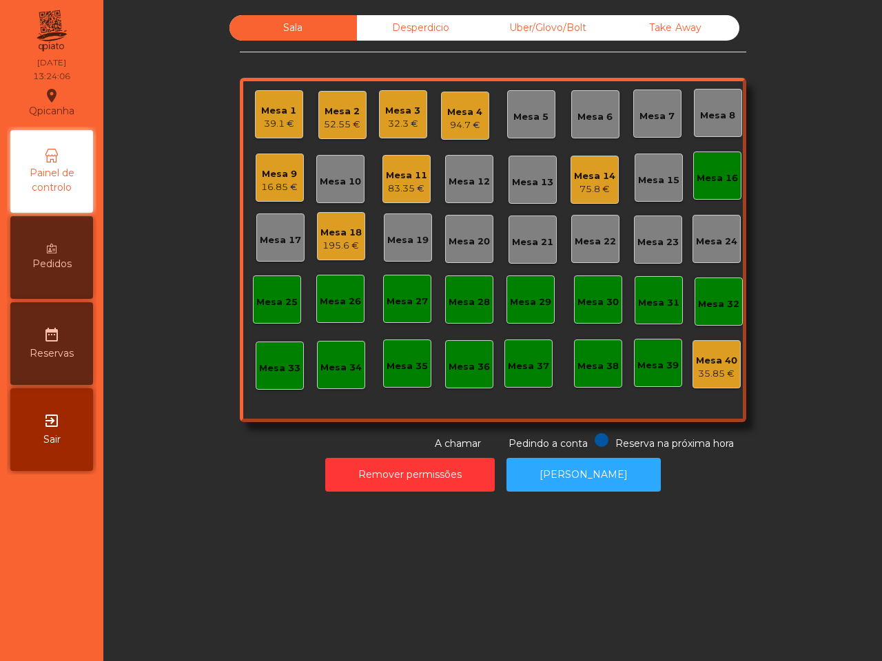
click at [779, 524] on div "Sala Desperdicio Uber/Glovo/Bolt Take Away Mesa 1 39.1 € Mesa 2 52.55 € Mesa 3 …" at bounding box center [492, 330] width 779 height 661
click at [342, 233] on div "Mesa 18" at bounding box center [340, 233] width 41 height 14
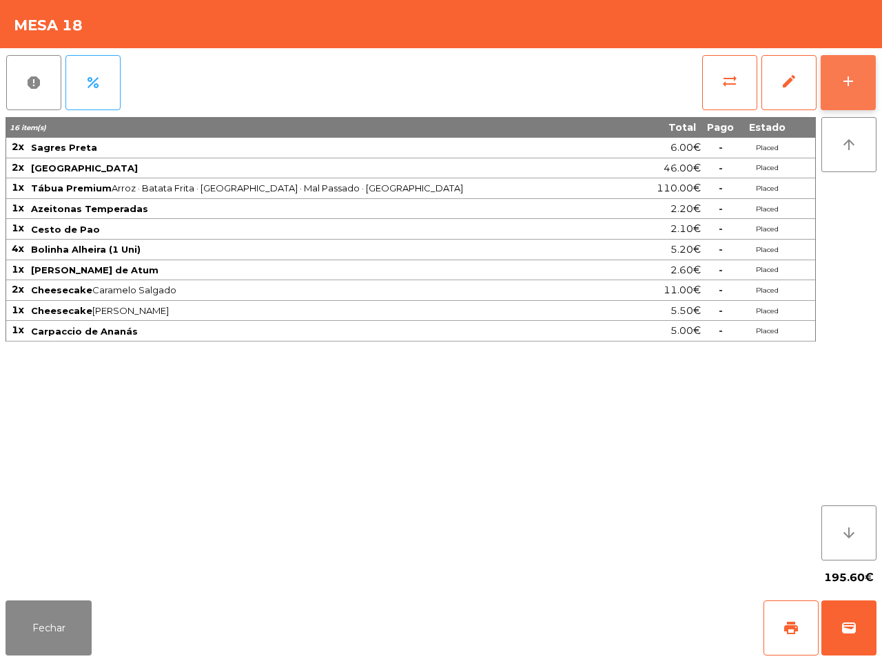
click at [849, 90] on button "add" at bounding box center [848, 82] width 55 height 55
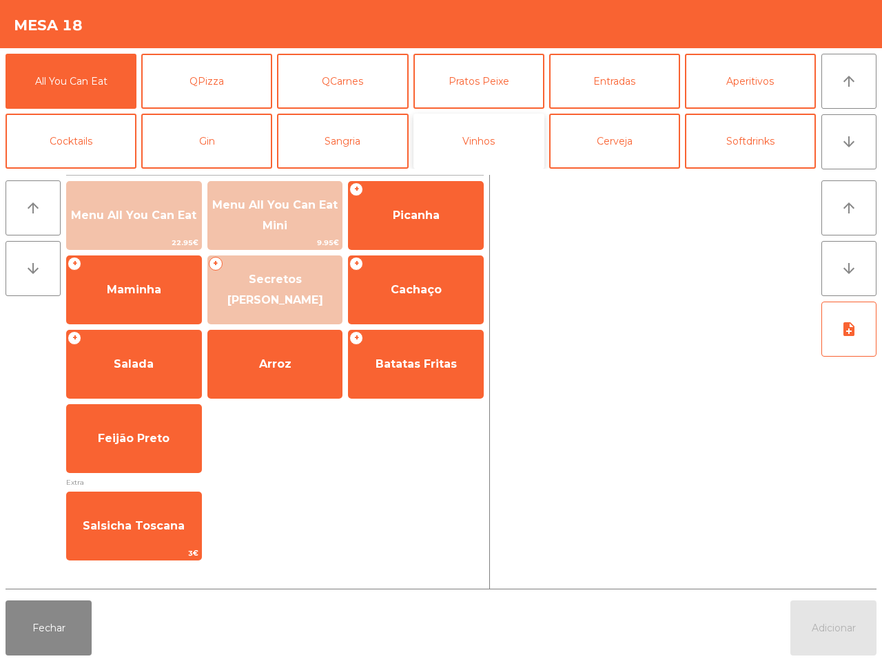
click at [475, 128] on button "Vinhos" at bounding box center [478, 141] width 131 height 55
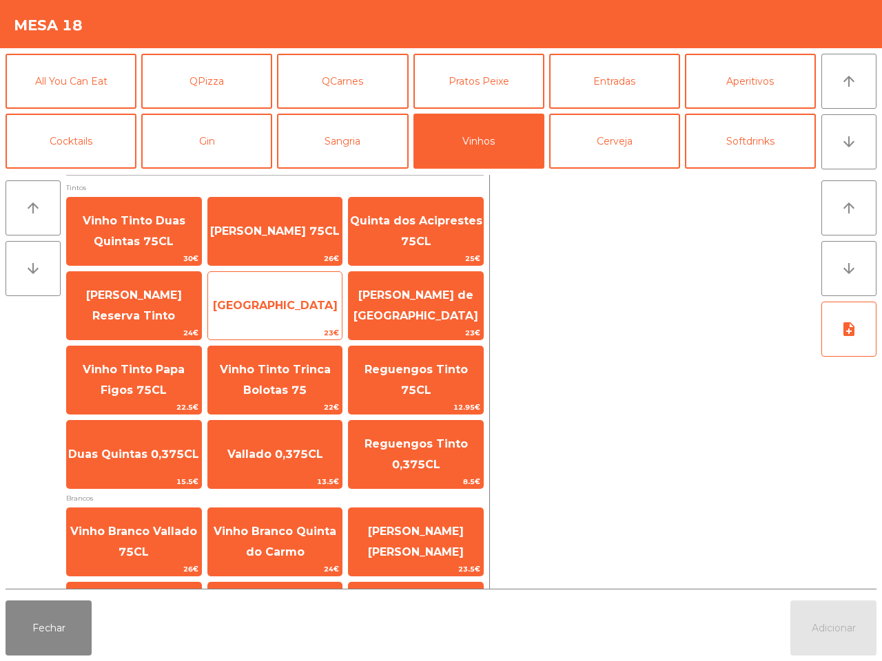
click at [301, 314] on span "[GEOGRAPHIC_DATA]" at bounding box center [275, 305] width 134 height 37
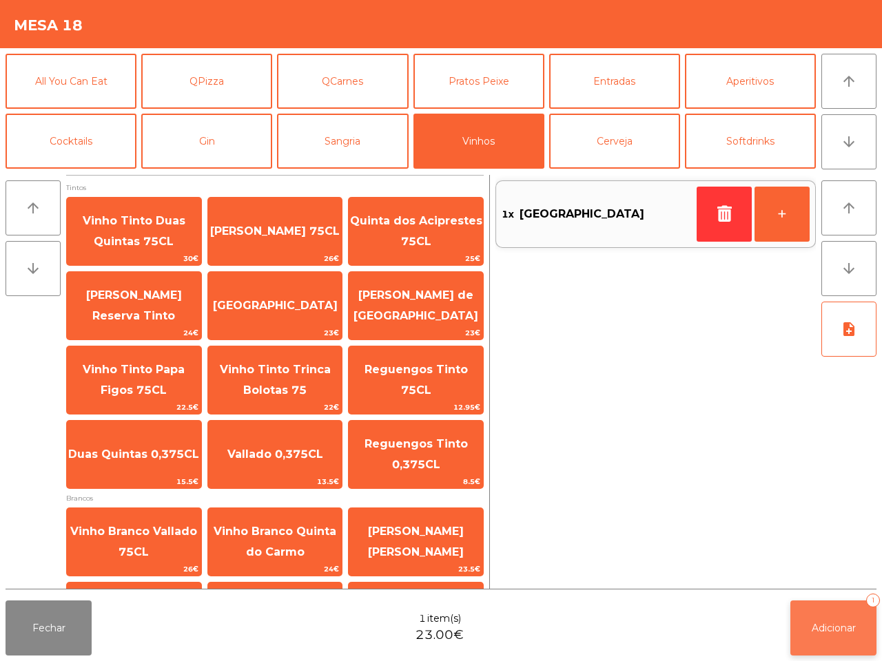
click at [820, 630] on span "Adicionar" at bounding box center [834, 628] width 44 height 12
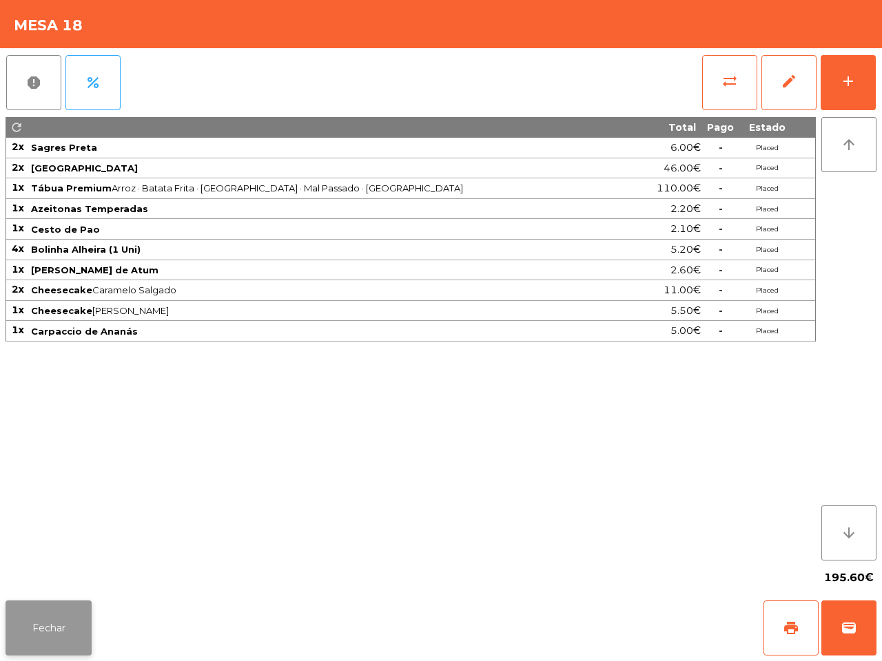
click at [63, 622] on button "Fechar" at bounding box center [49, 628] width 86 height 55
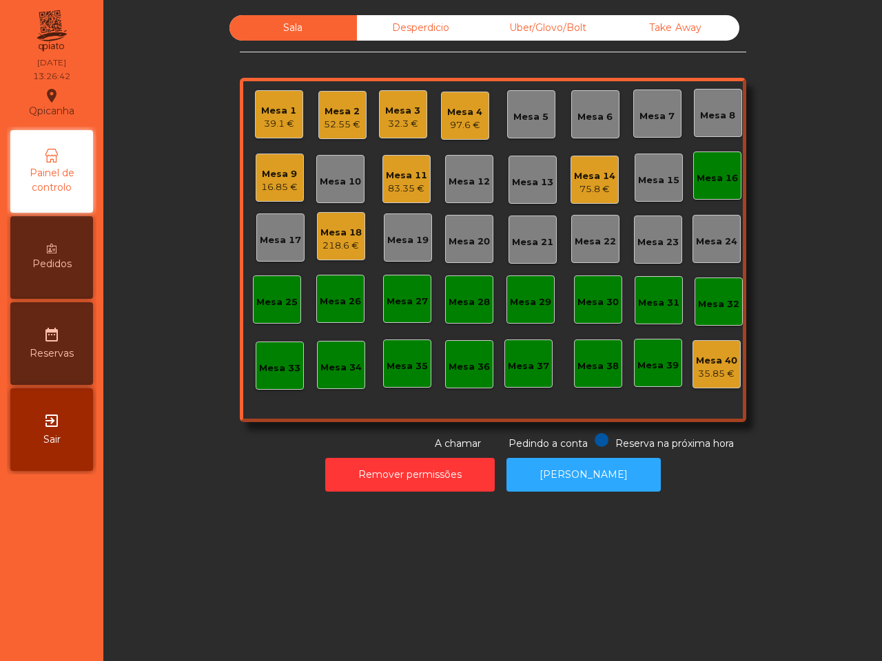
click at [63, 622] on nav "Qpicanha location_on [DATE] 13:26:42 Painel de controlo Pedidos date_range Rese…" at bounding box center [51, 330] width 103 height 661
click at [447, 124] on div "97.6 €" at bounding box center [464, 126] width 35 height 14
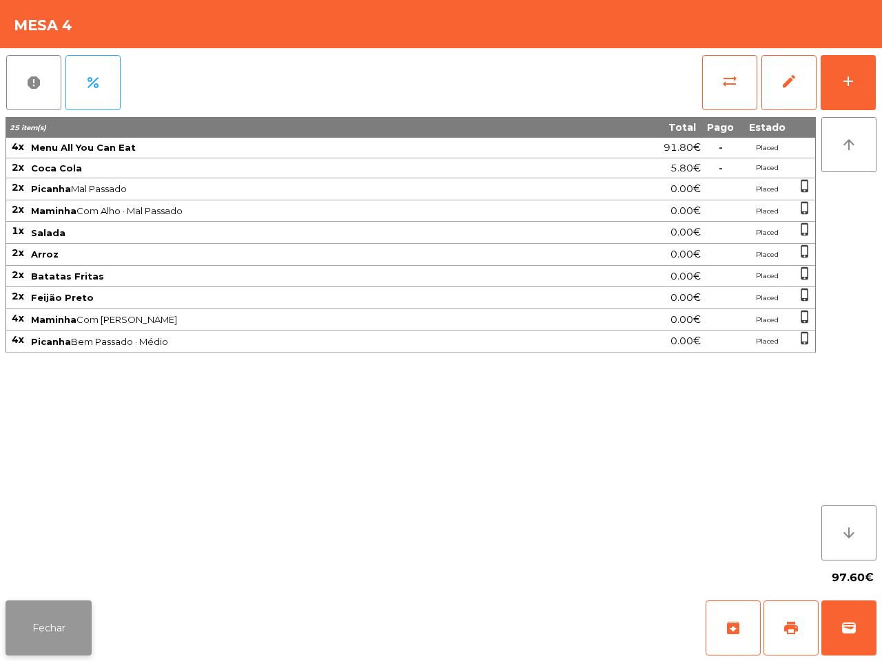
click at [47, 613] on button "Fechar" at bounding box center [49, 628] width 86 height 55
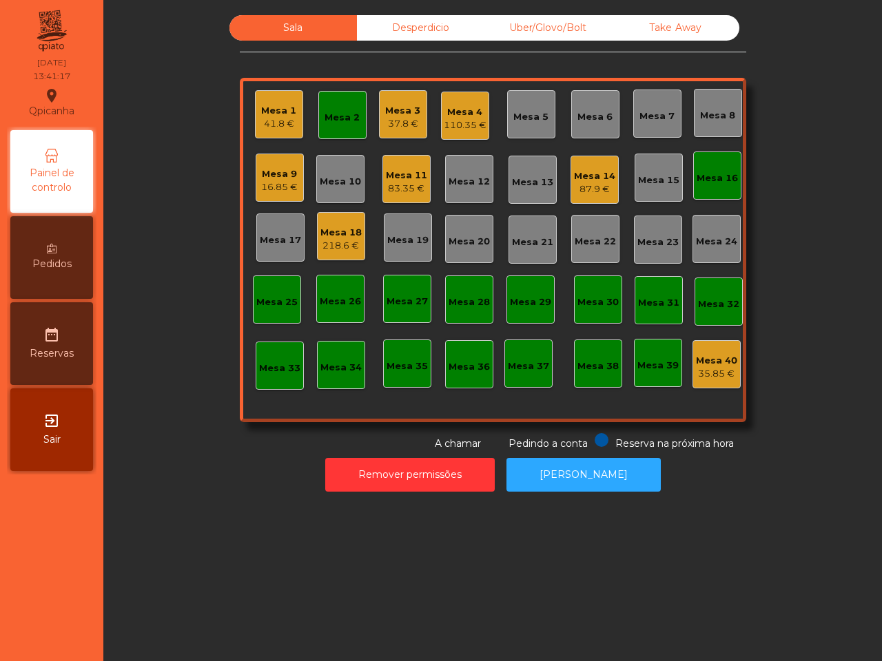
click at [329, 238] on div "Mesa 18" at bounding box center [340, 233] width 41 height 14
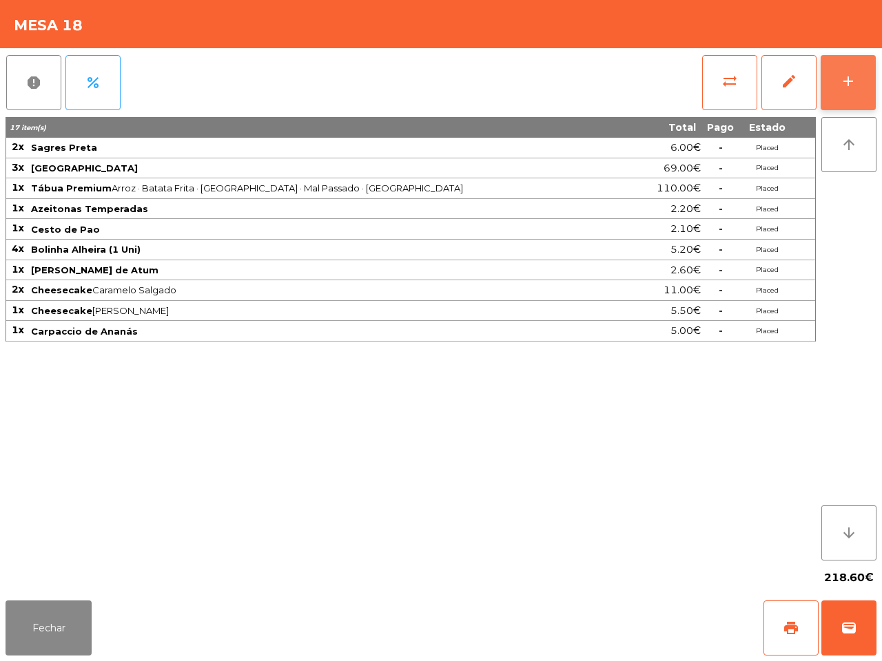
click at [858, 81] on button "add" at bounding box center [848, 82] width 55 height 55
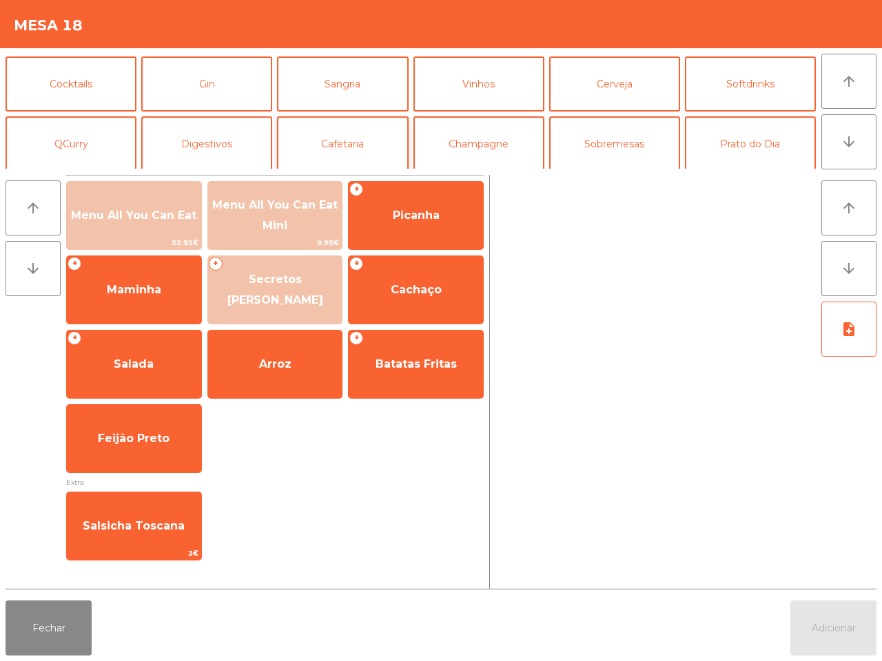
scroll to position [86, 0]
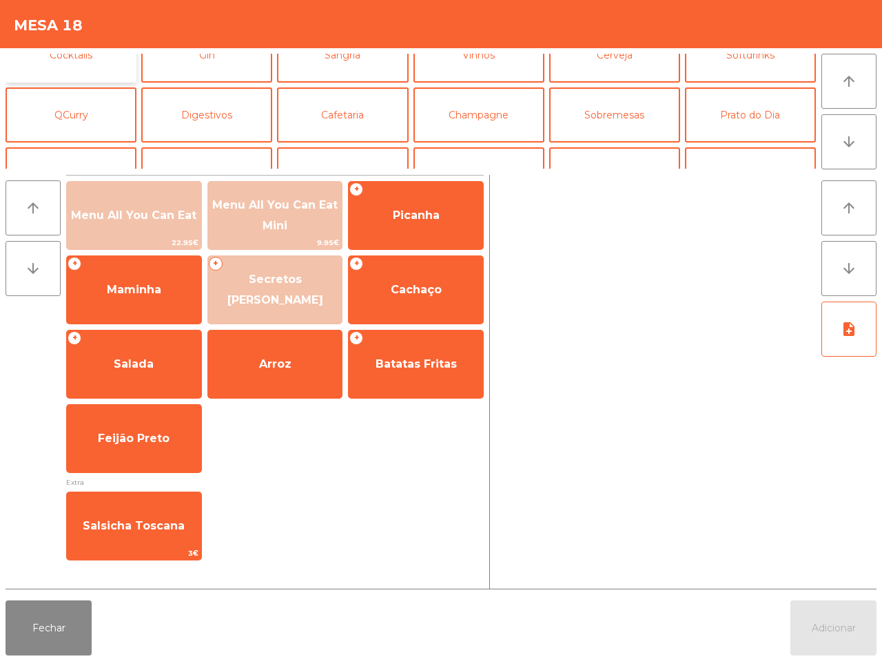
click at [67, 63] on button "Cocktails" at bounding box center [71, 55] width 131 height 55
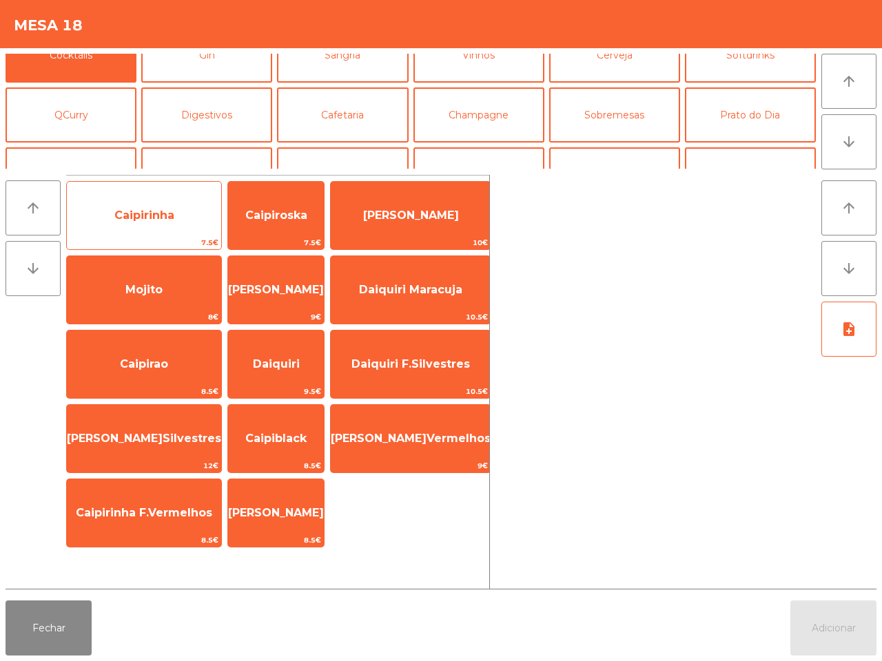
click at [138, 210] on span "Caipirinha" at bounding box center [144, 215] width 60 height 13
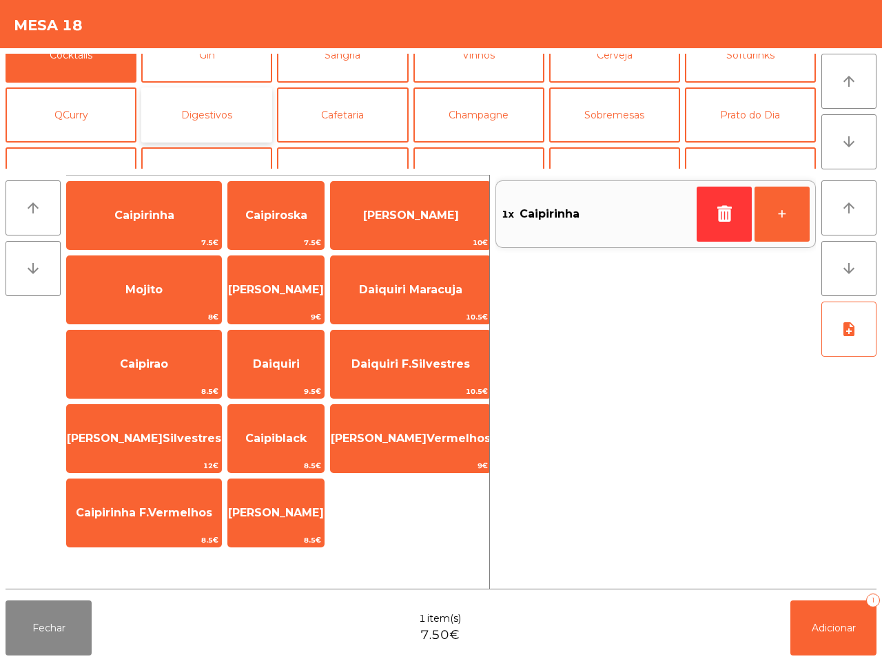
click at [236, 117] on button "Digestivos" at bounding box center [206, 115] width 131 height 55
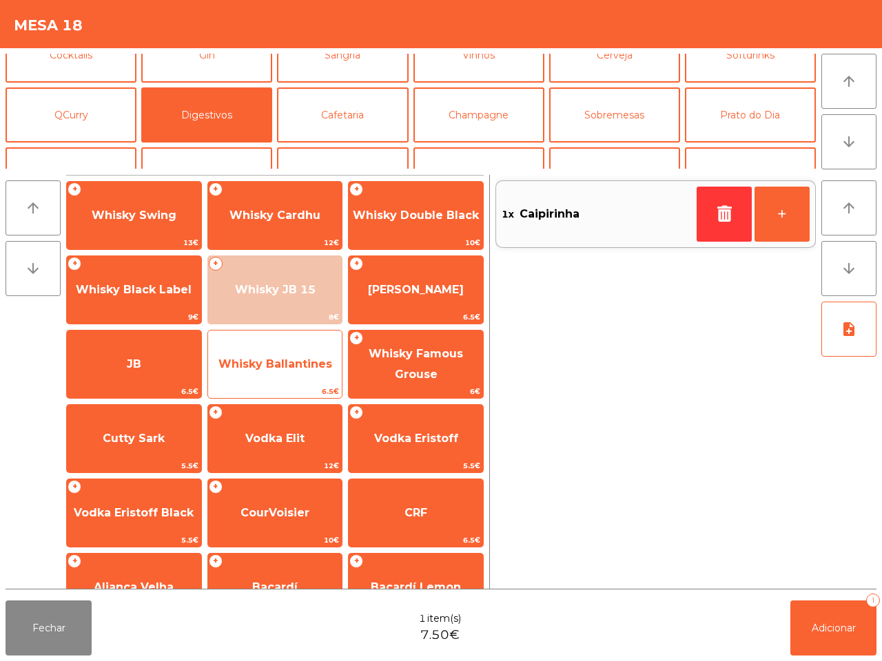
click at [256, 359] on span "Whisky Ballantines" at bounding box center [275, 364] width 114 height 13
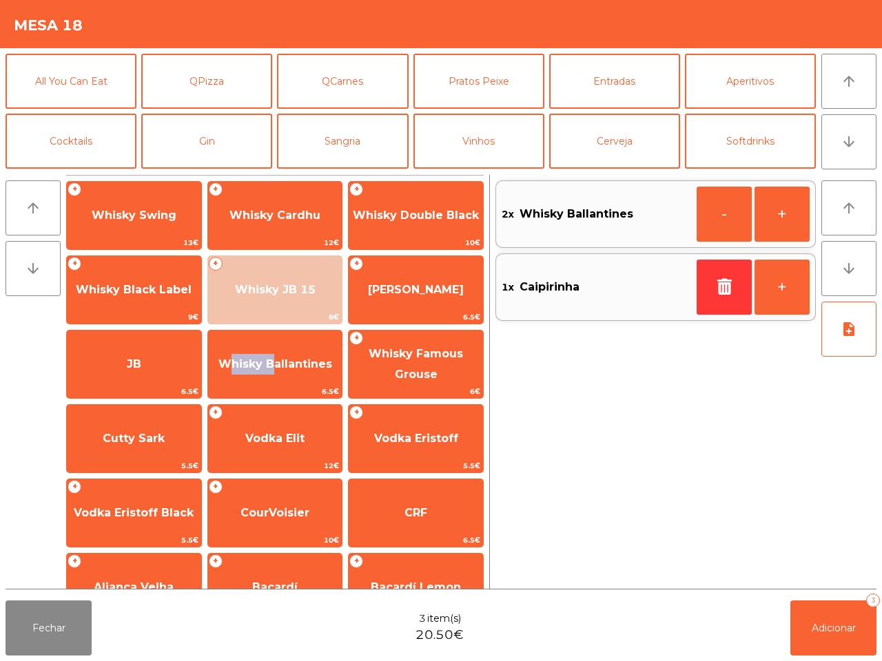
scroll to position [119, 0]
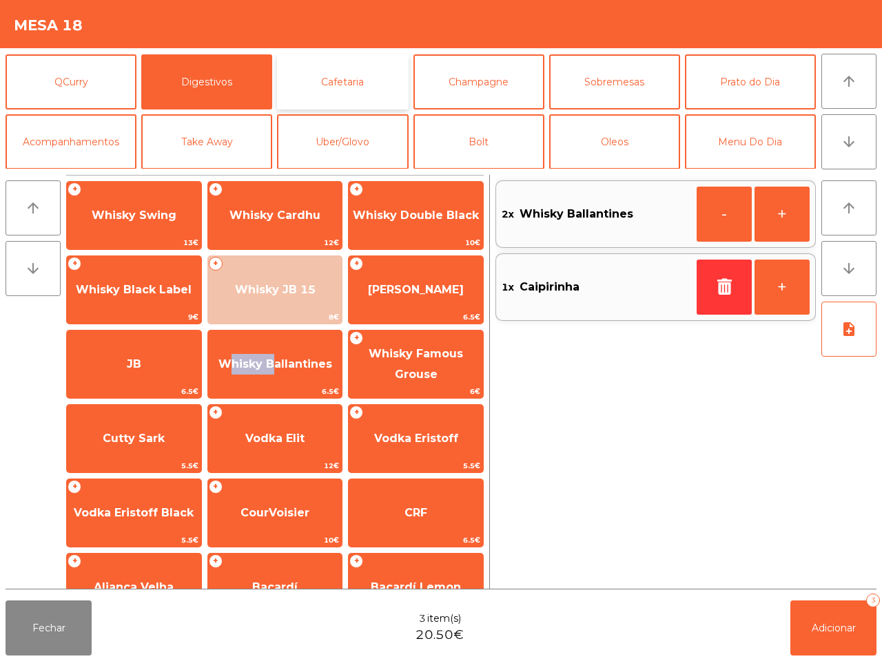
click at [362, 74] on button "Cafetaria" at bounding box center [342, 81] width 131 height 55
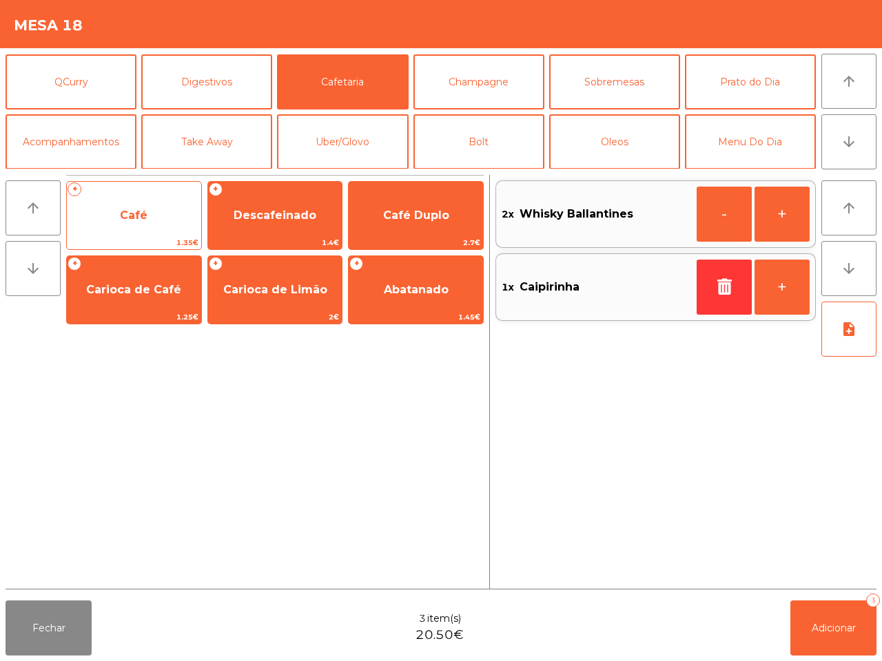
click at [161, 215] on span "Café" at bounding box center [134, 215] width 134 height 37
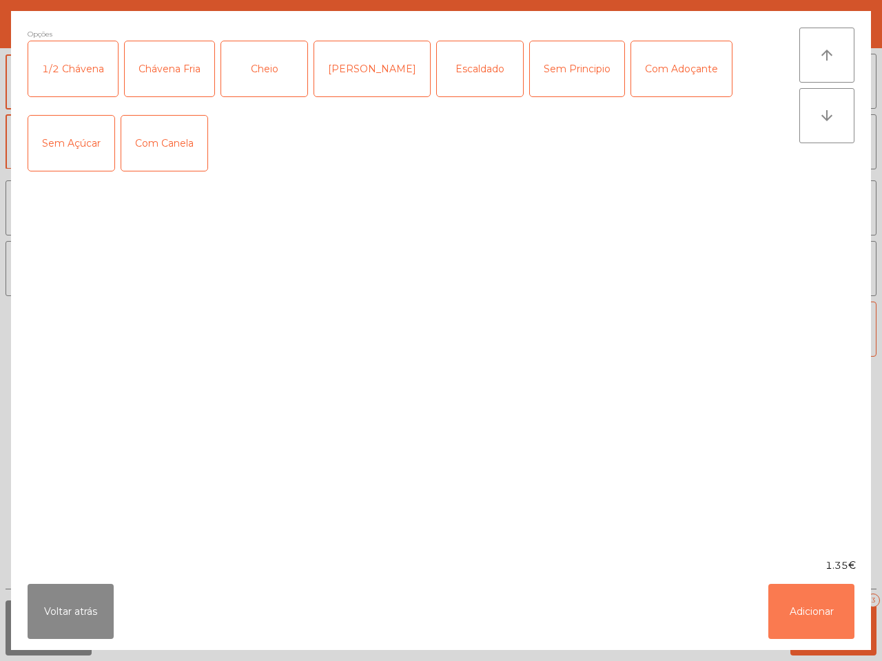
click at [824, 604] on button "Adicionar" at bounding box center [811, 611] width 86 height 55
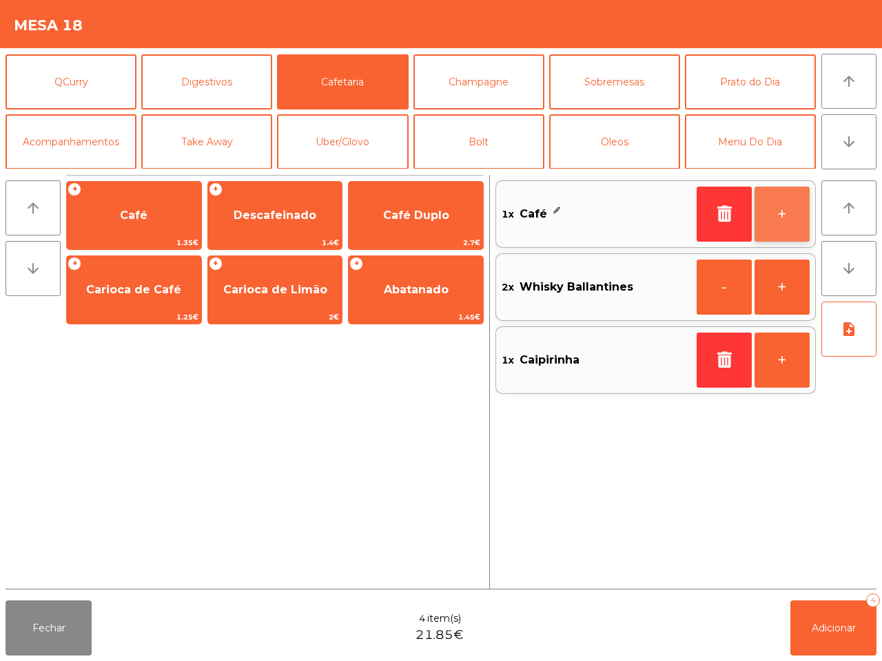
click at [768, 198] on button "+" at bounding box center [782, 214] width 55 height 55
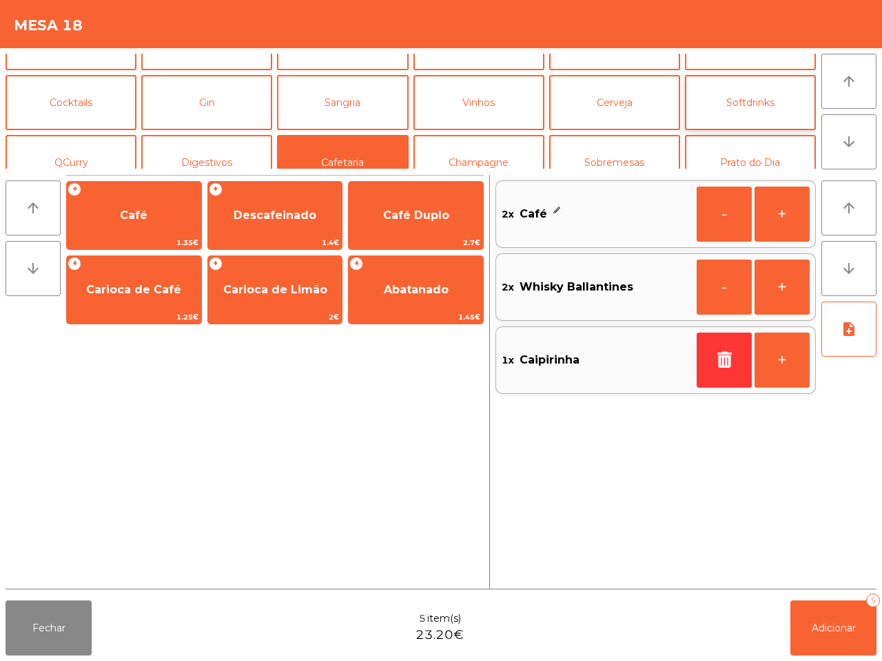
scroll to position [0, 0]
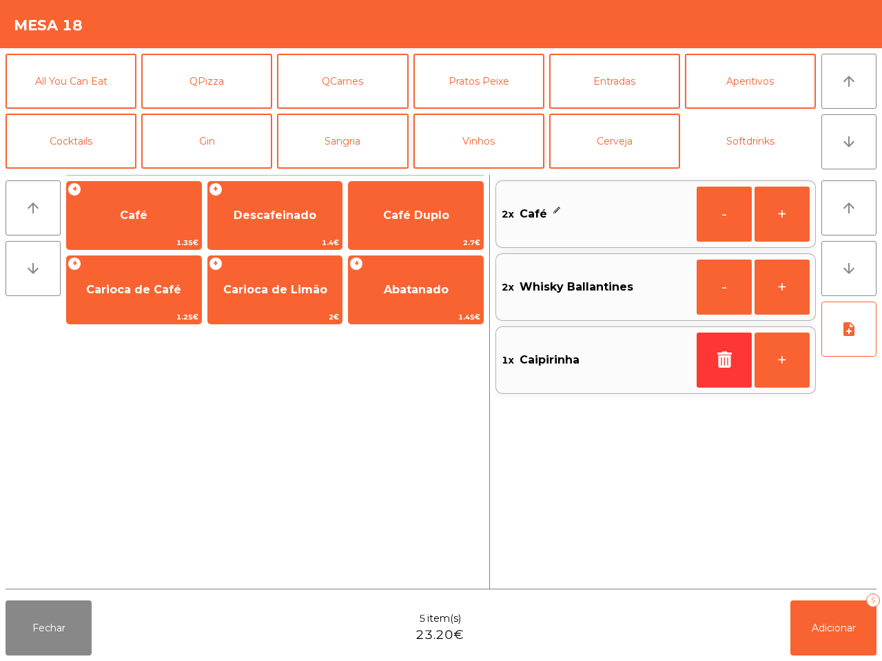
click at [763, 135] on button "Softdrinks" at bounding box center [750, 141] width 131 height 55
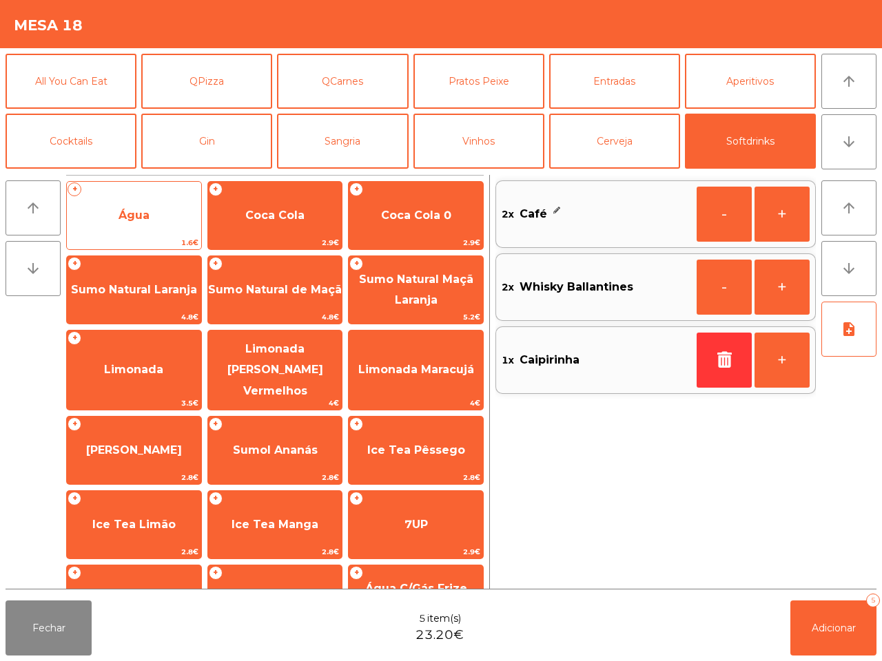
click at [139, 216] on span "Água" at bounding box center [134, 215] width 31 height 13
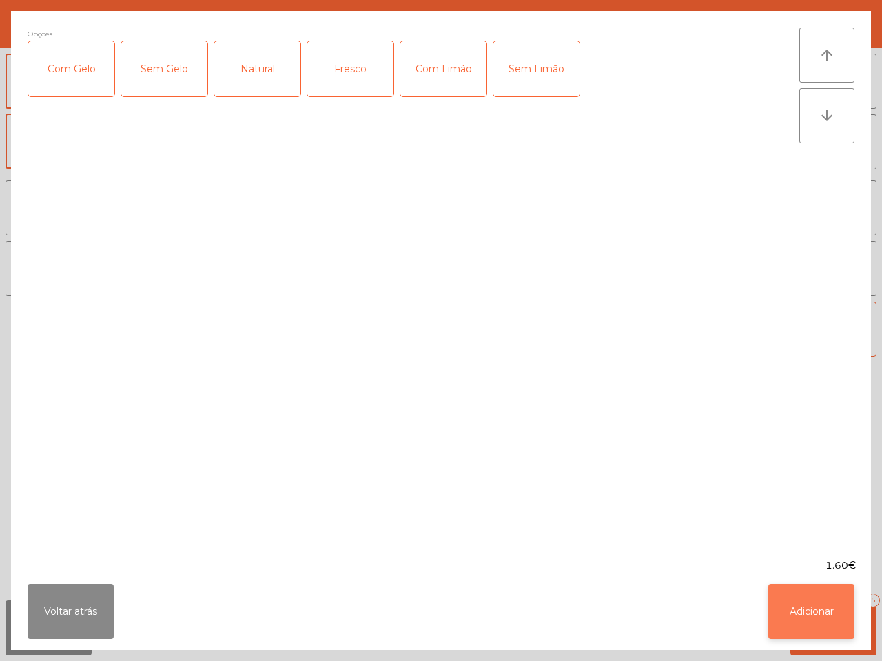
click at [808, 610] on button "Adicionar" at bounding box center [811, 611] width 86 height 55
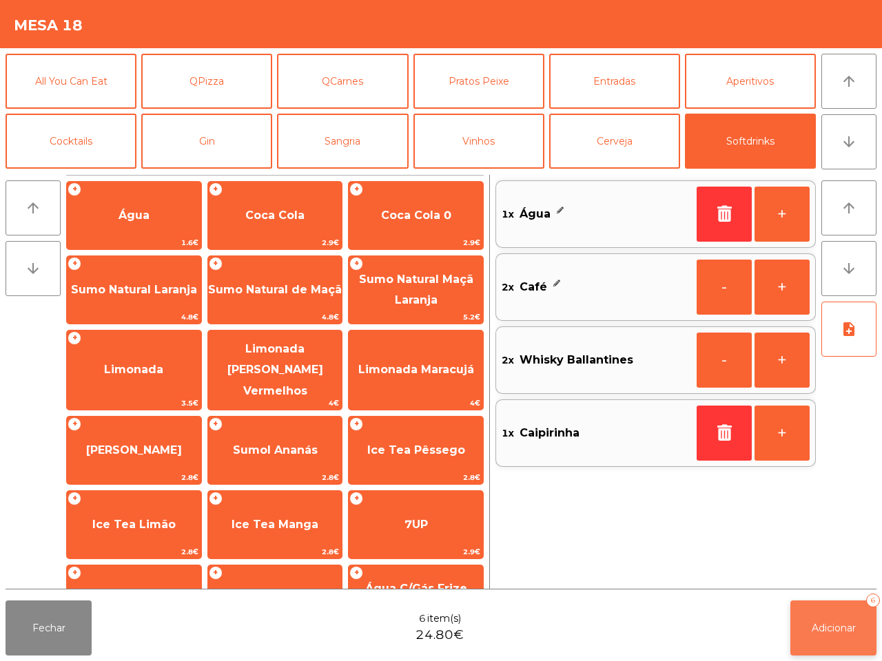
click at [825, 627] on span "Adicionar" at bounding box center [834, 628] width 44 height 12
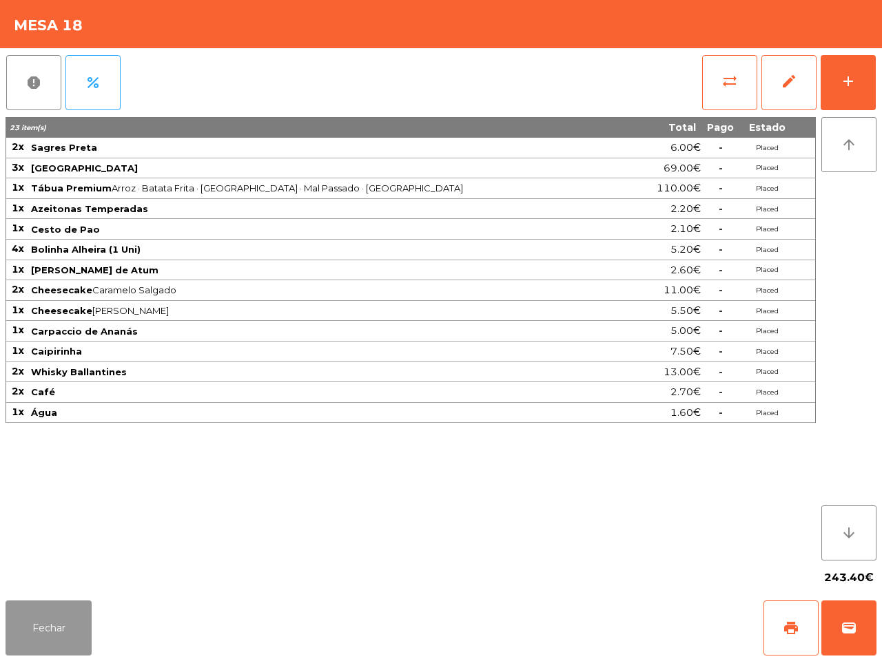
click at [52, 632] on button "Fechar" at bounding box center [49, 628] width 86 height 55
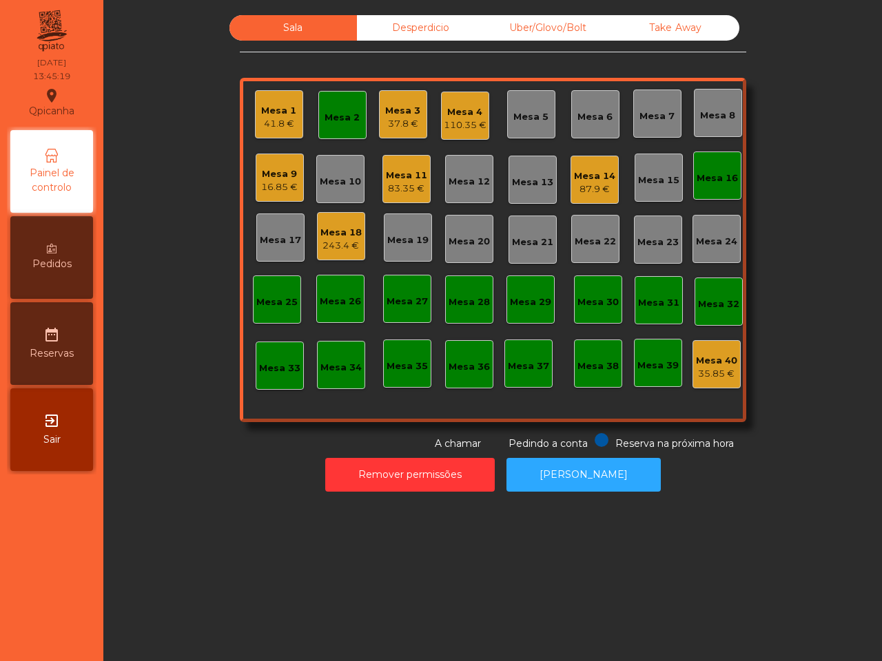
click at [467, 117] on div "Mesa 4" at bounding box center [465, 112] width 43 height 14
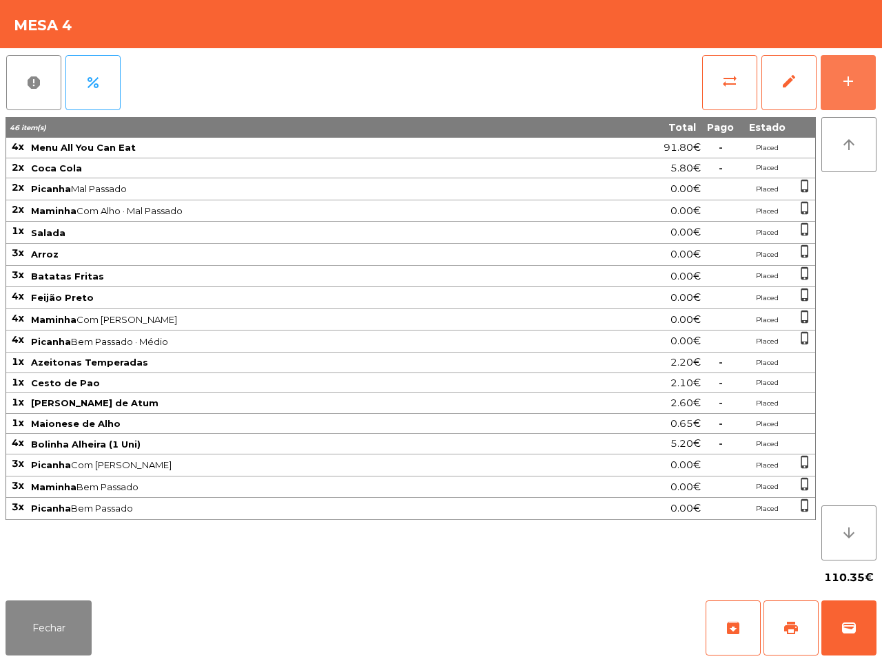
click at [846, 83] on div "add" at bounding box center [848, 81] width 17 height 17
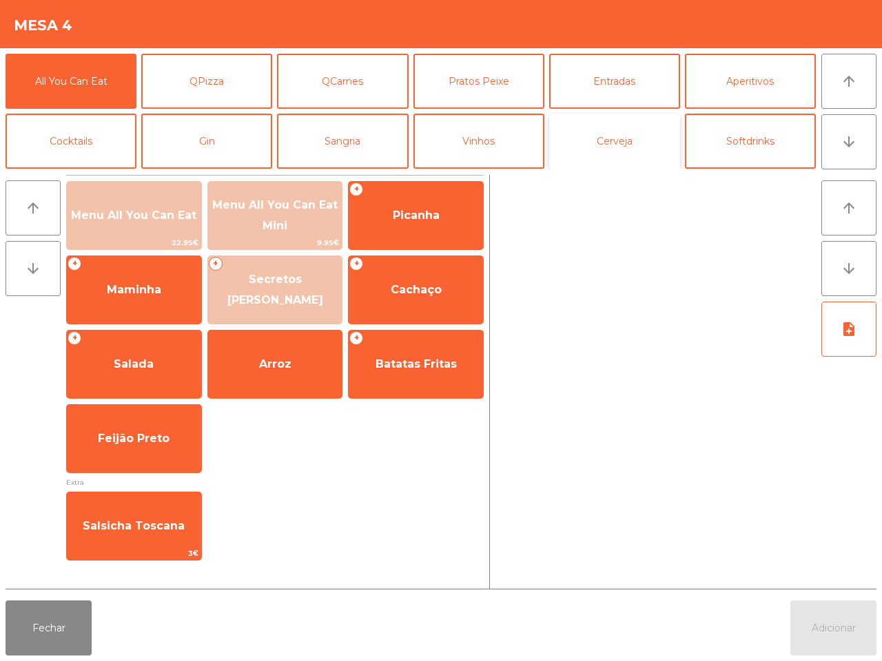
drag, startPoint x: 597, startPoint y: 134, endPoint x: 584, endPoint y: 136, distance: 13.3
click at [599, 134] on button "Cerveja" at bounding box center [614, 141] width 131 height 55
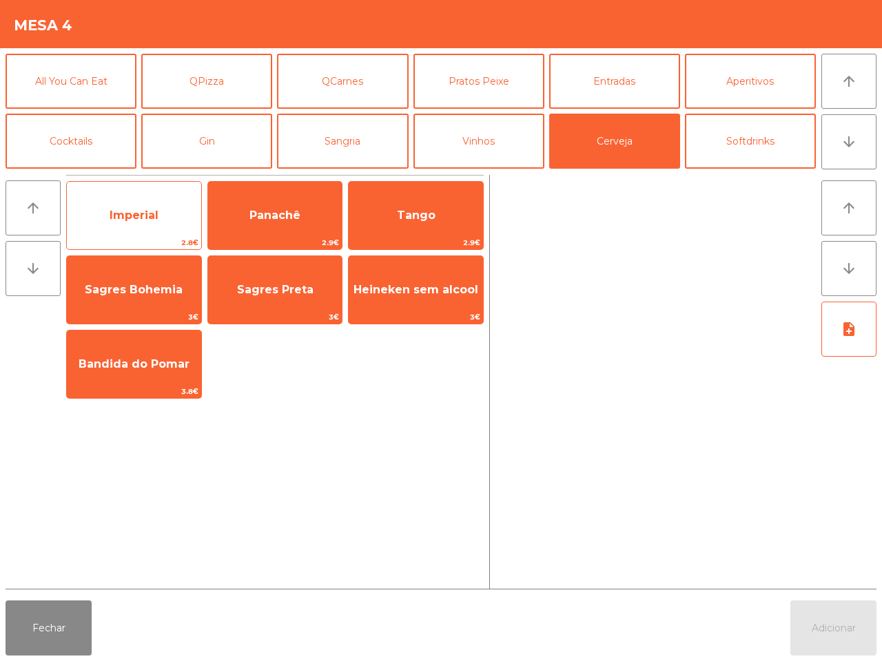
click at [157, 205] on span "Imperial" at bounding box center [134, 215] width 134 height 37
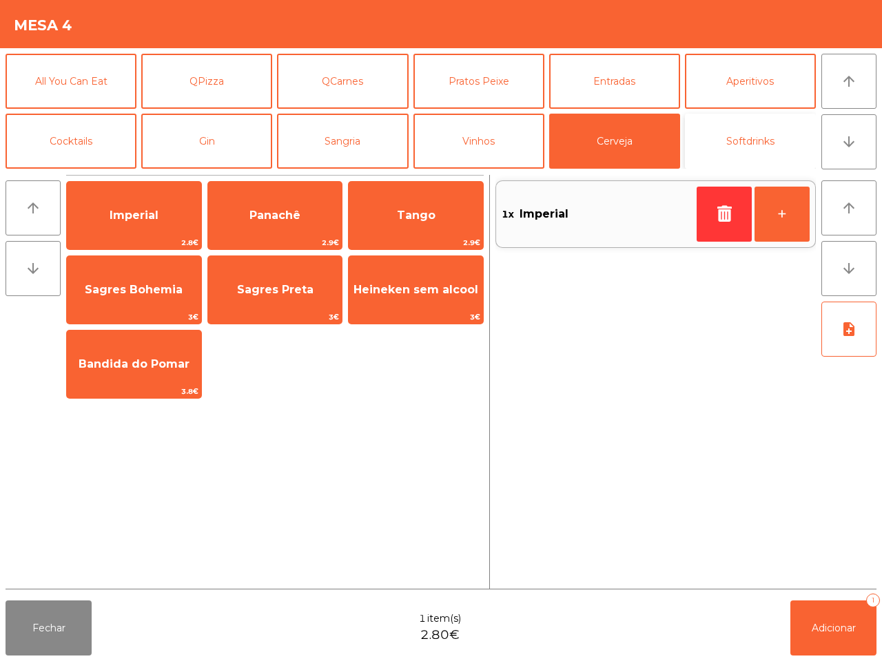
click at [736, 147] on button "Softdrinks" at bounding box center [750, 141] width 131 height 55
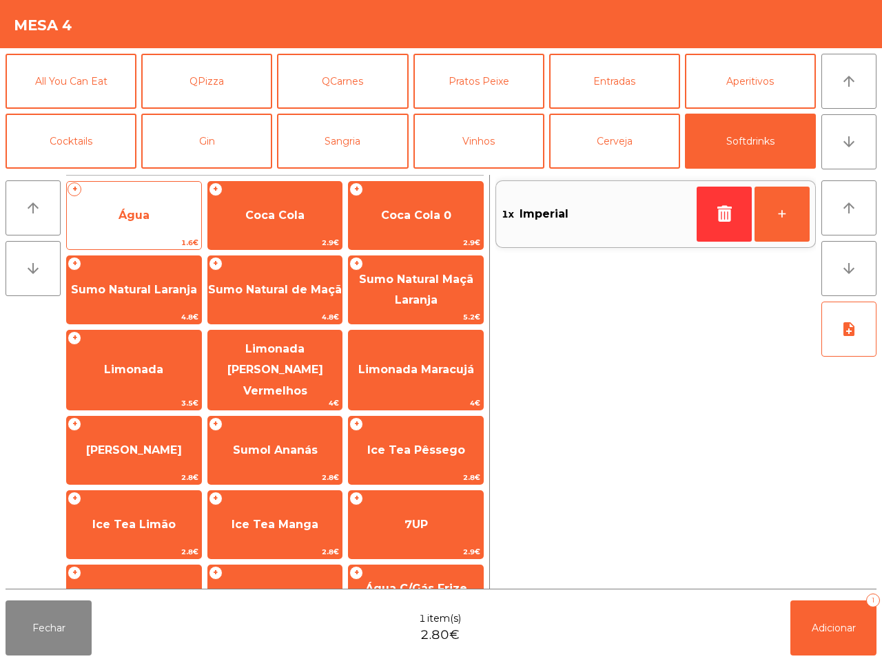
click at [188, 218] on span "Água" at bounding box center [134, 215] width 134 height 37
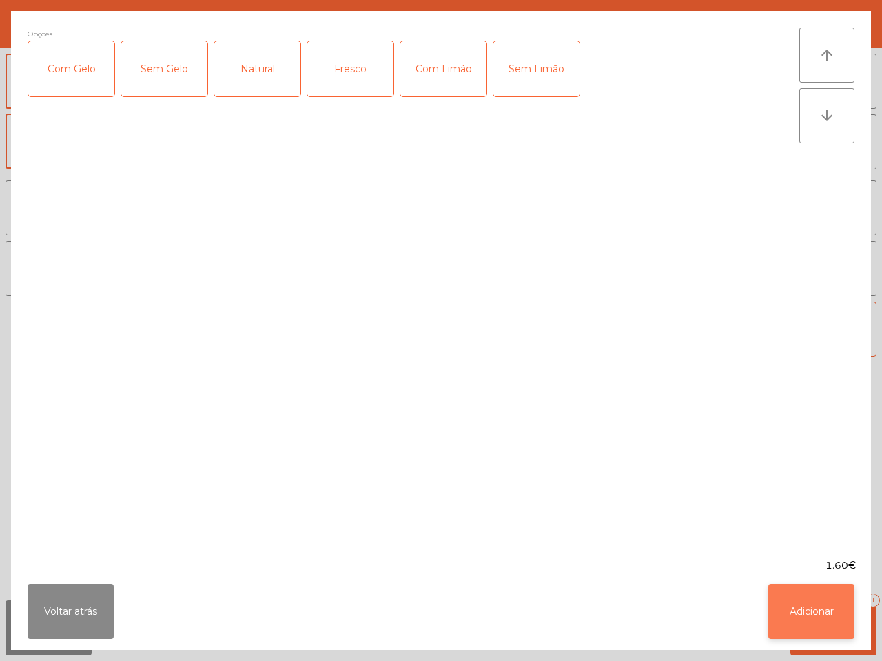
click at [828, 631] on button "Adicionar" at bounding box center [811, 611] width 86 height 55
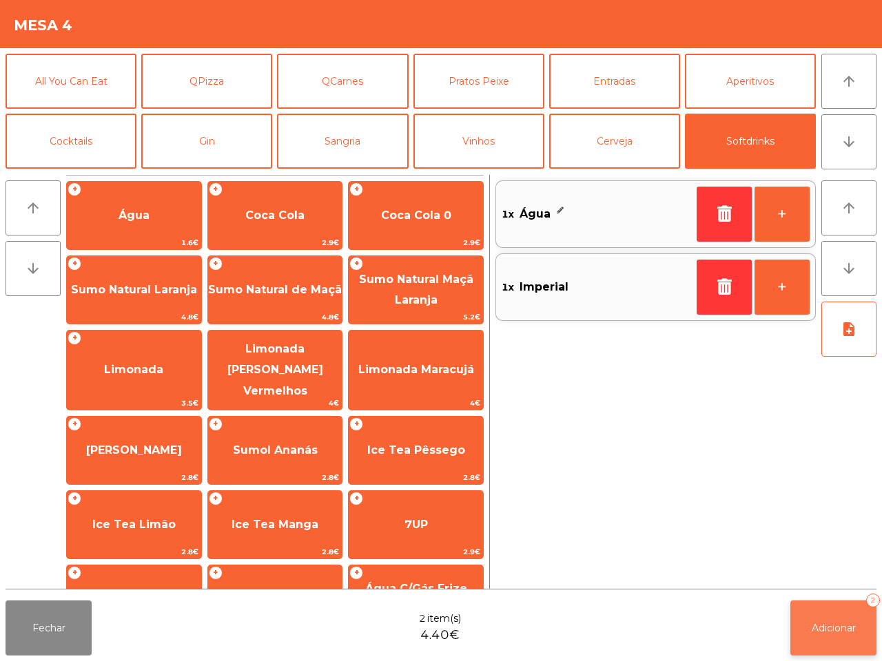
click at [819, 625] on span "Adicionar" at bounding box center [834, 628] width 44 height 12
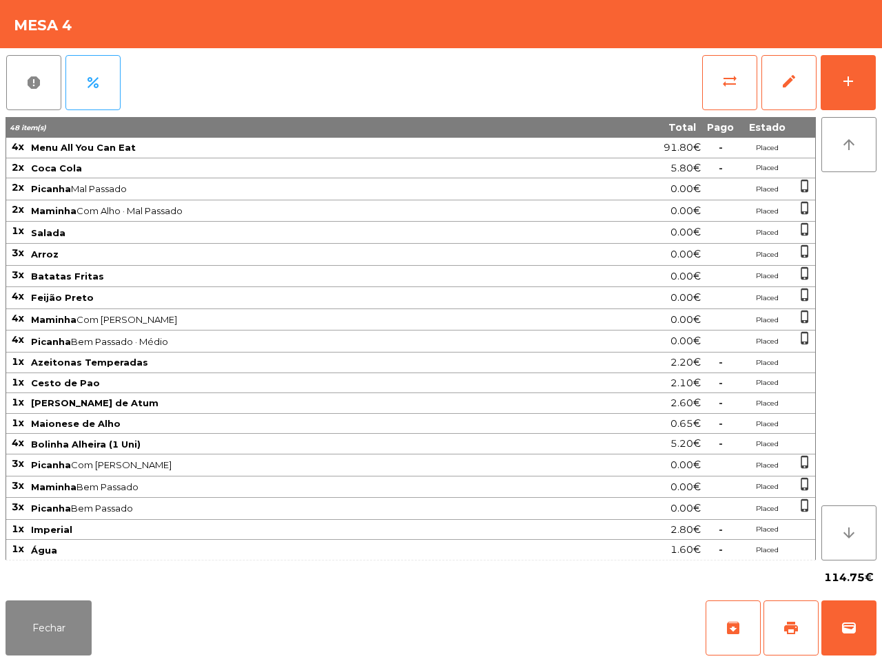
click at [0, 660] on div "Fechar archive print wallet" at bounding box center [441, 628] width 882 height 66
click at [40, 658] on div "Fechar archive print wallet" at bounding box center [441, 628] width 882 height 66
click at [63, 636] on button "Fechar" at bounding box center [49, 628] width 86 height 55
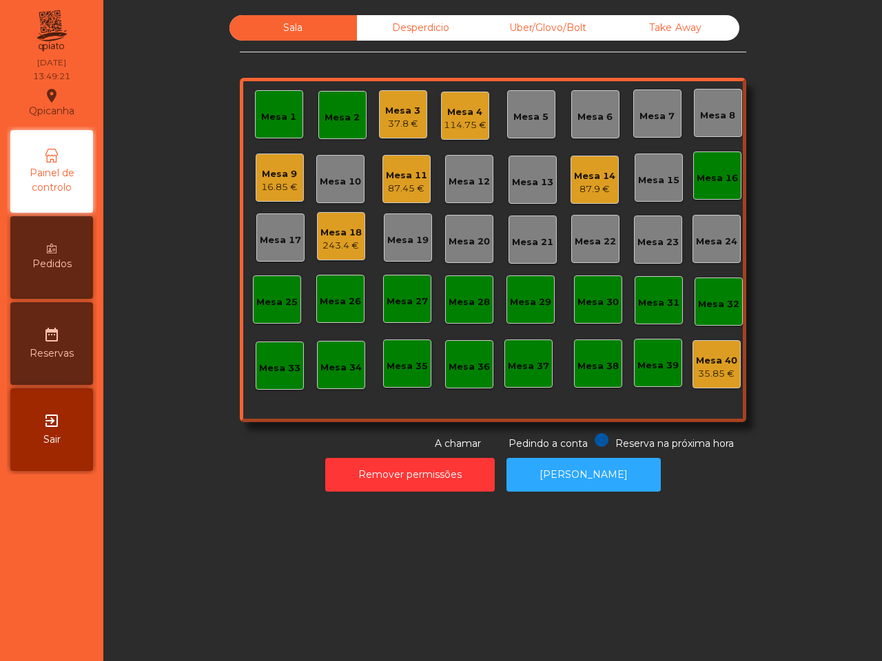
click at [584, 176] on div "Mesa 14" at bounding box center [594, 177] width 41 height 14
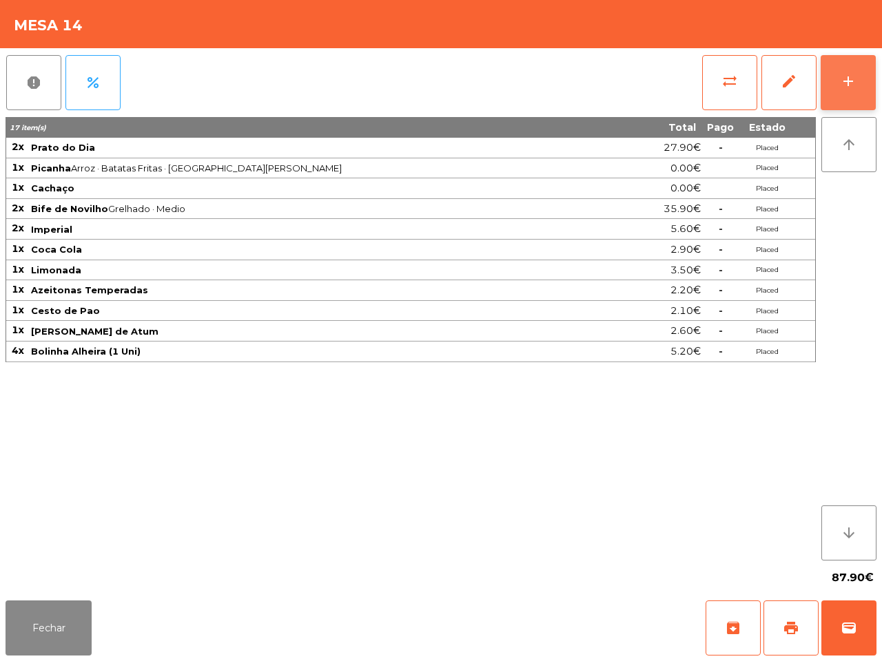
click at [865, 74] on button "add" at bounding box center [848, 82] width 55 height 55
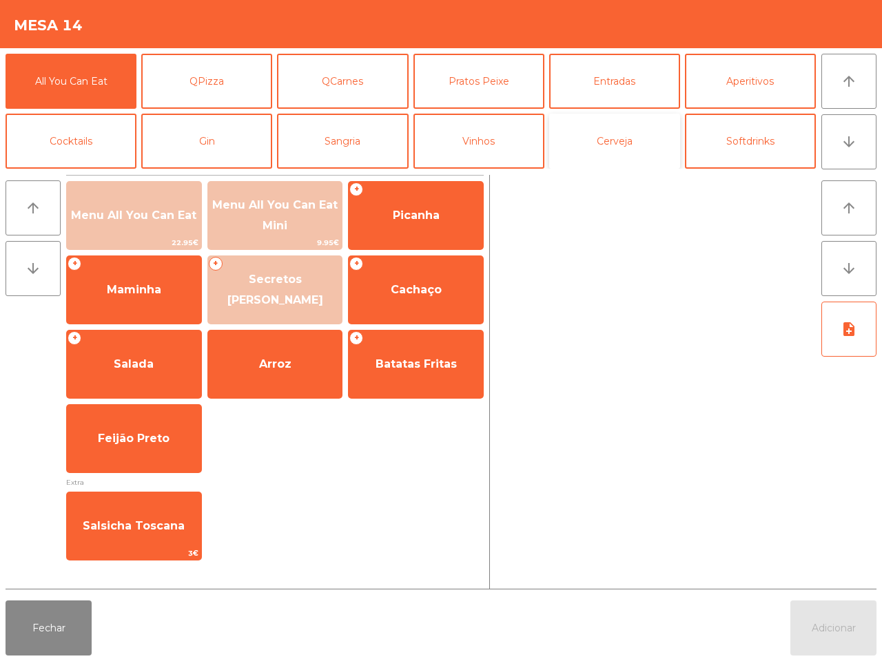
click at [597, 136] on button "Cerveja" at bounding box center [614, 141] width 131 height 55
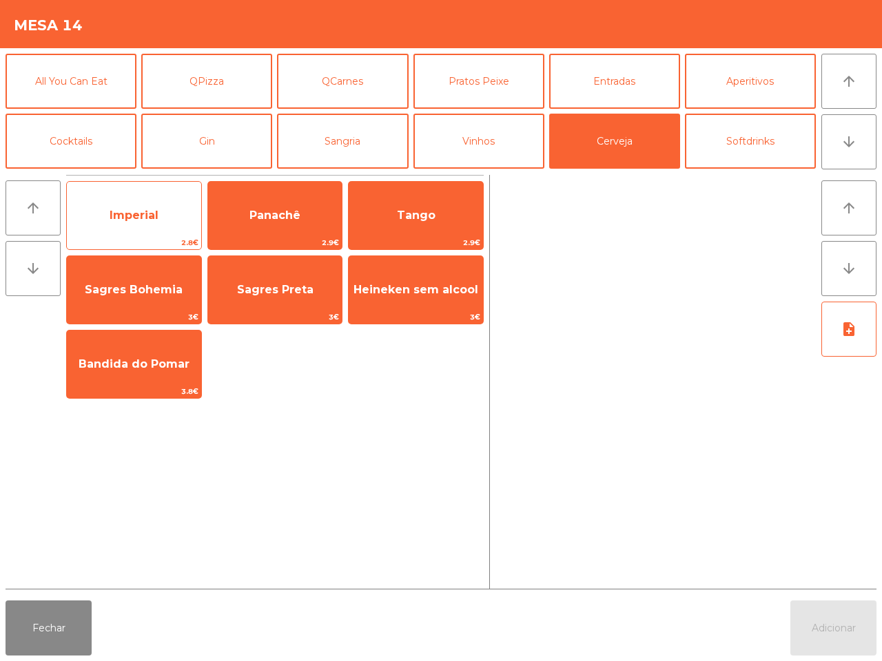
click at [100, 212] on span "Imperial" at bounding box center [134, 215] width 134 height 37
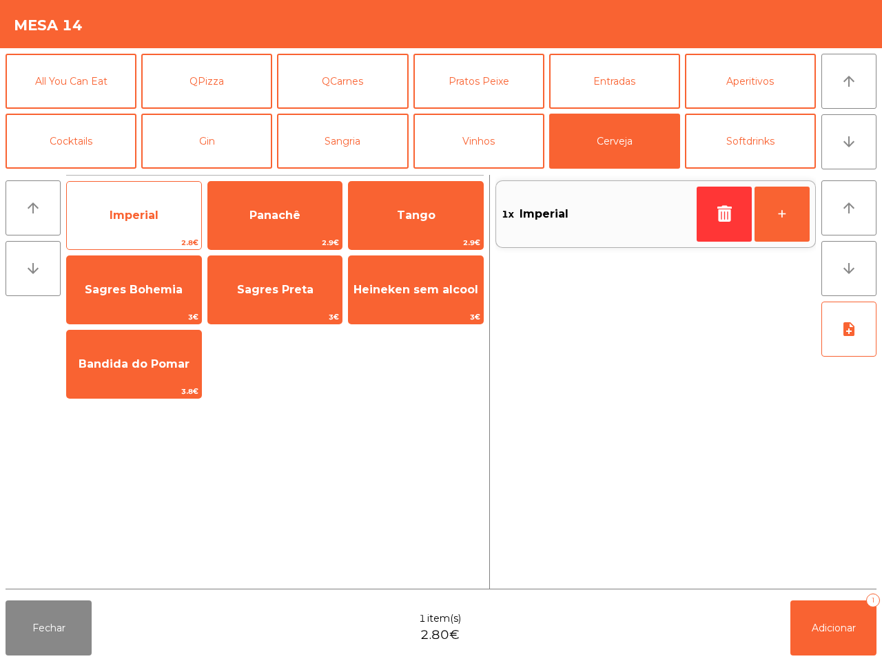
click at [100, 212] on span "Imperial" at bounding box center [134, 215] width 134 height 37
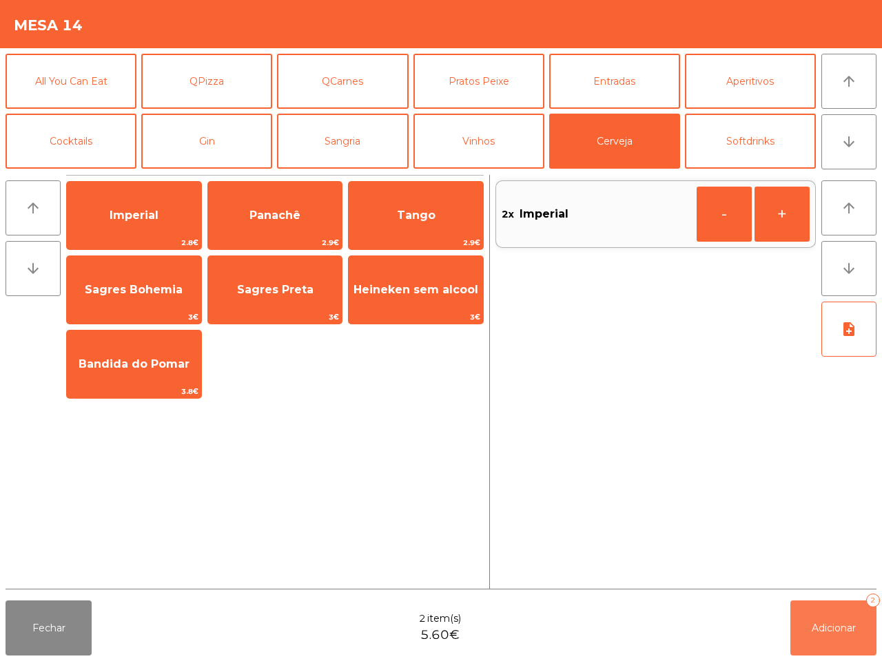
click at [854, 638] on button "Adicionar 2" at bounding box center [833, 628] width 86 height 55
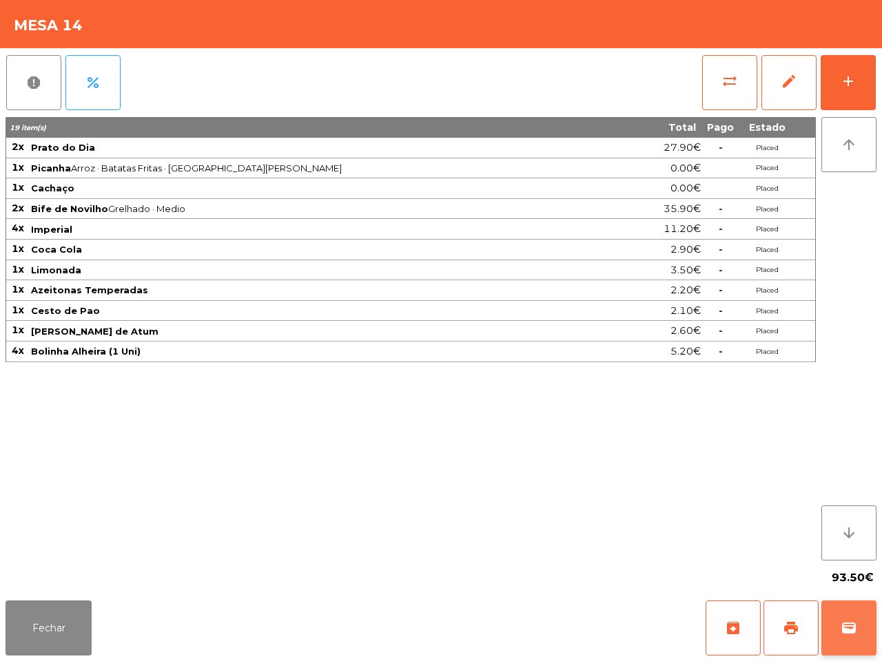
drag, startPoint x: 839, startPoint y: 604, endPoint x: 858, endPoint y: 604, distance: 18.6
click at [858, 604] on button "wallet" at bounding box center [848, 628] width 55 height 55
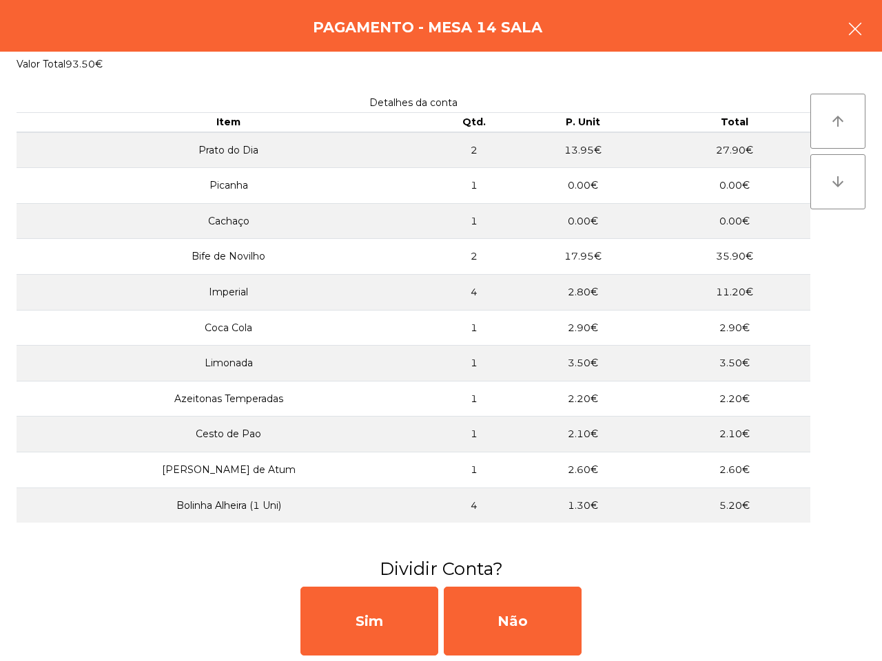
click at [861, 31] on icon "button" at bounding box center [855, 29] width 17 height 17
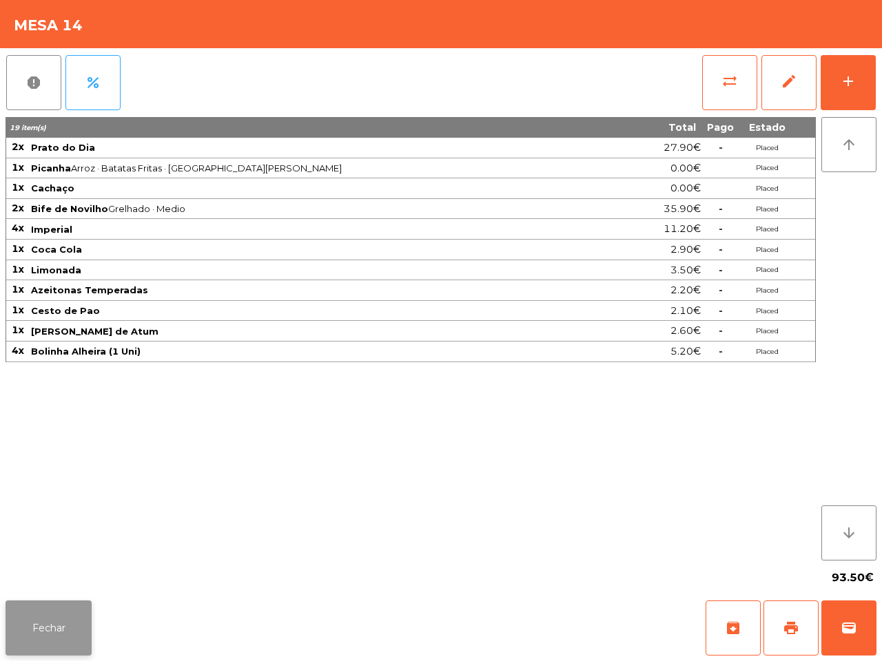
click at [68, 638] on button "Fechar" at bounding box center [49, 628] width 86 height 55
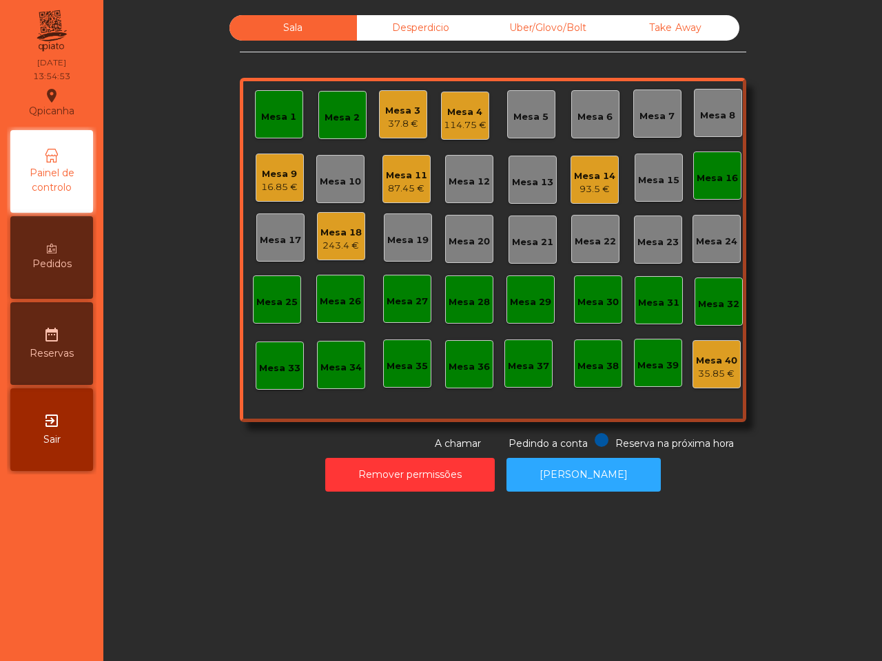
click at [398, 118] on div "37.8 €" at bounding box center [402, 124] width 35 height 14
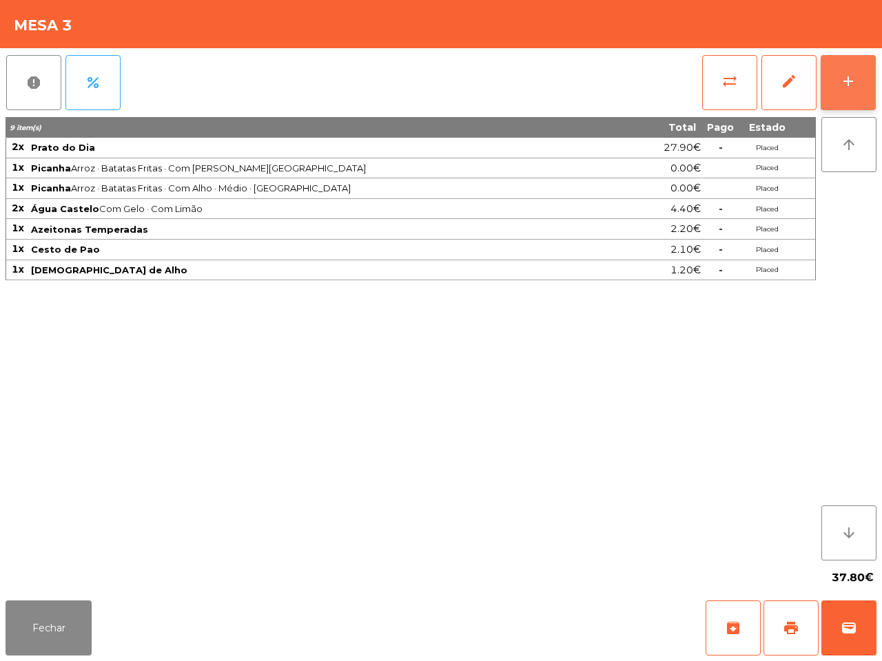
click at [823, 95] on button "add" at bounding box center [848, 82] width 55 height 55
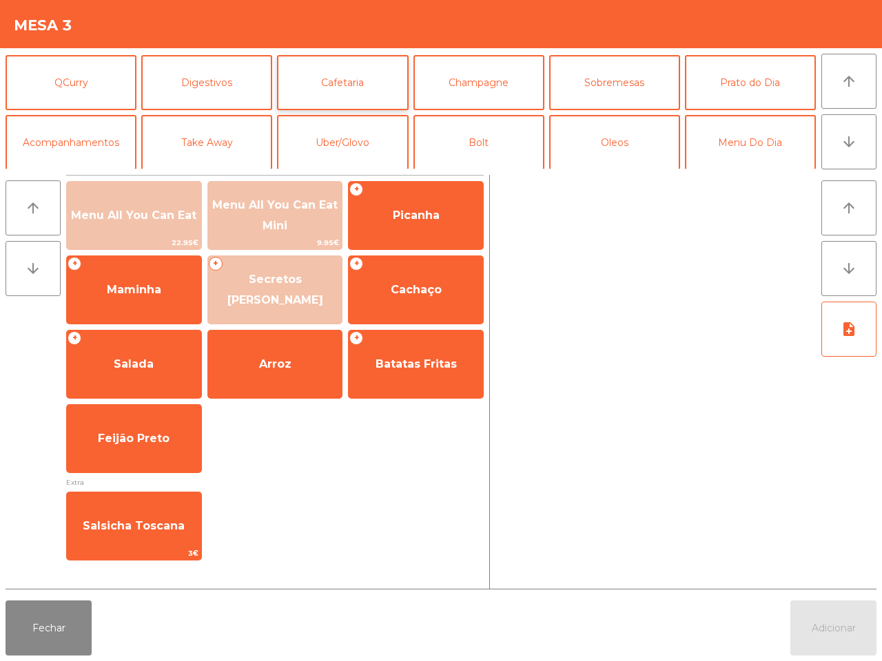
scroll to position [119, 0]
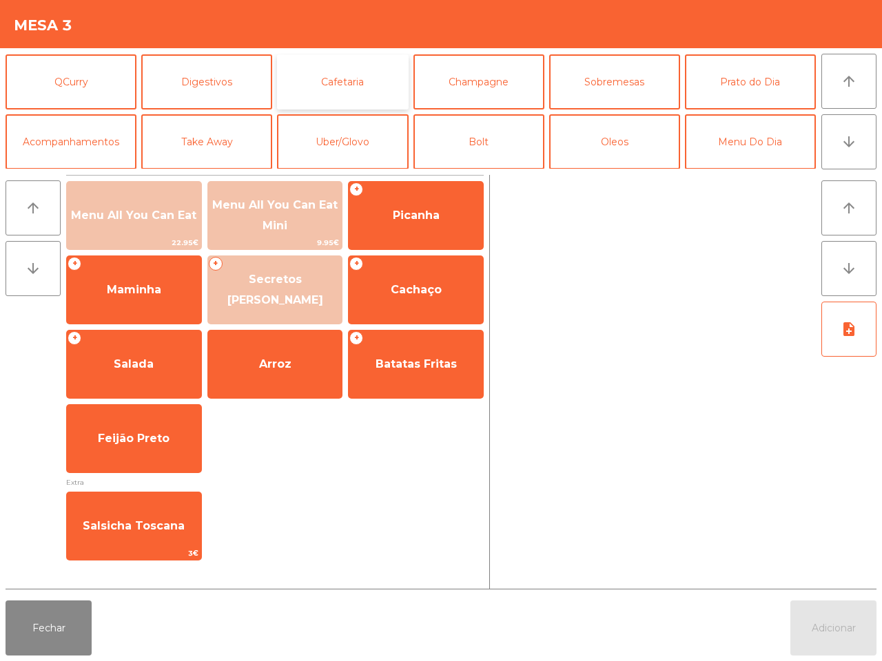
click at [327, 85] on button "Cafetaria" at bounding box center [342, 81] width 131 height 55
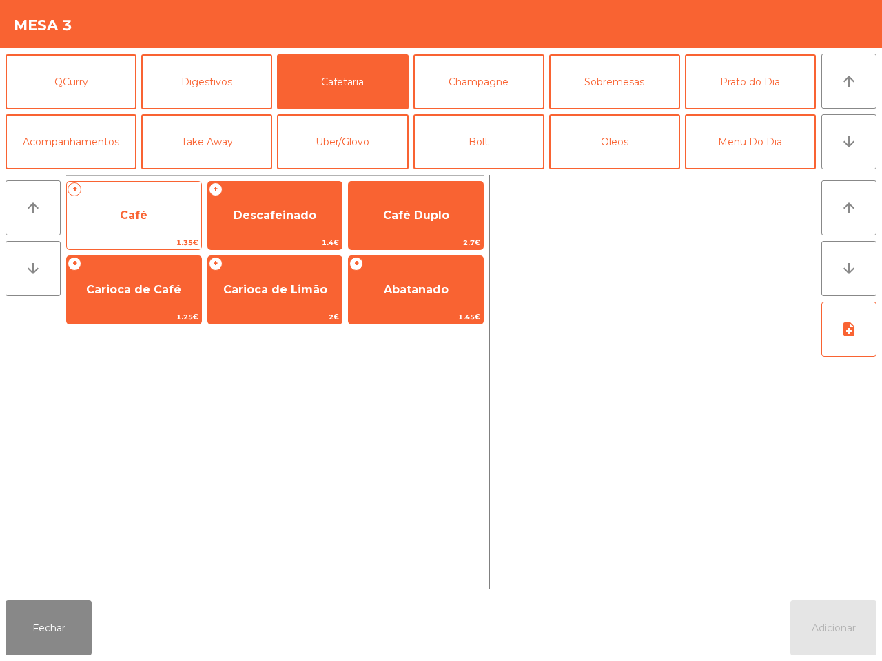
click at [148, 225] on span "Café" at bounding box center [134, 215] width 134 height 37
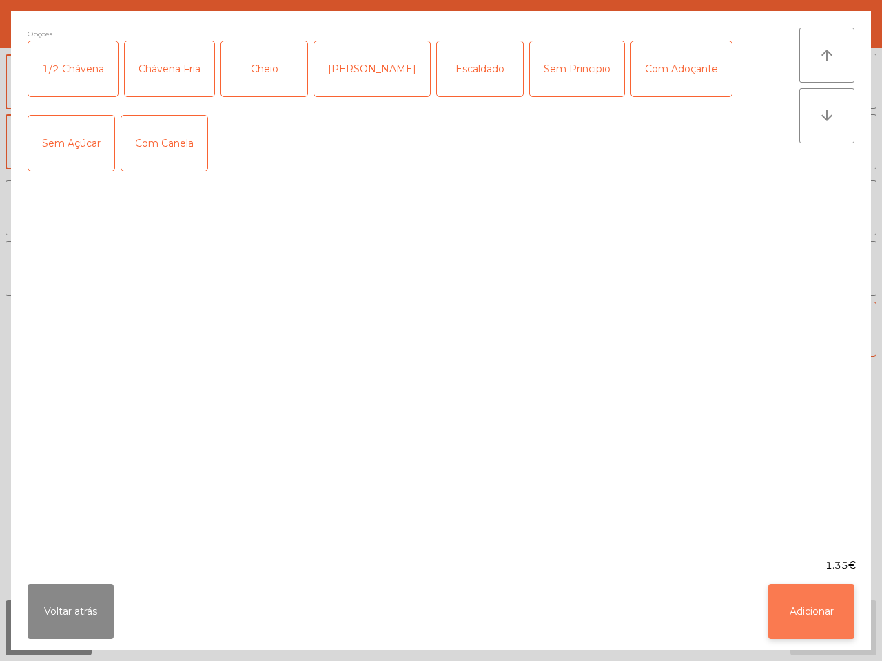
click at [830, 626] on button "Adicionar" at bounding box center [811, 611] width 86 height 55
click at [830, 626] on span "Adicionar" at bounding box center [834, 628] width 44 height 12
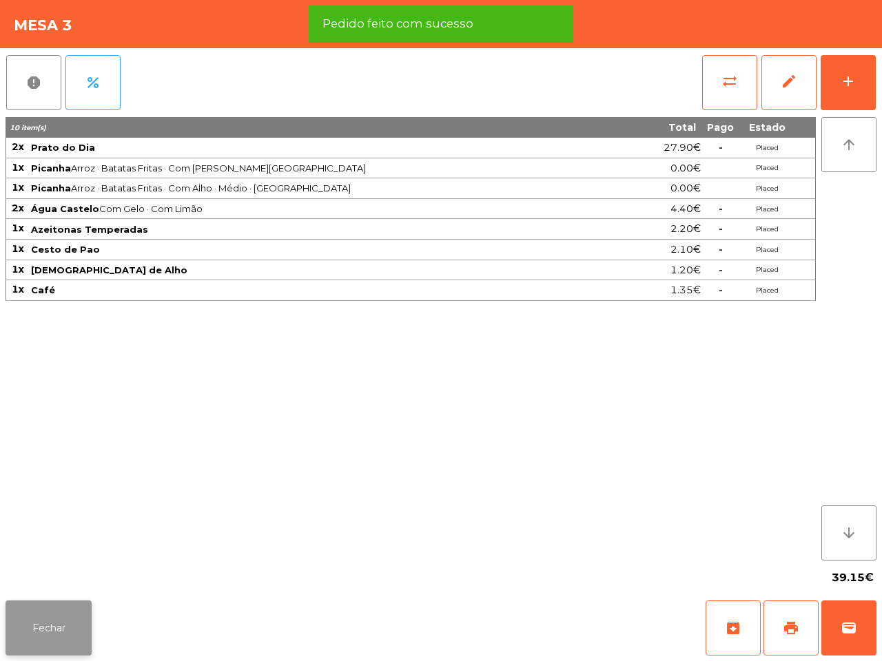
click at [67, 615] on button "Fechar" at bounding box center [49, 628] width 86 height 55
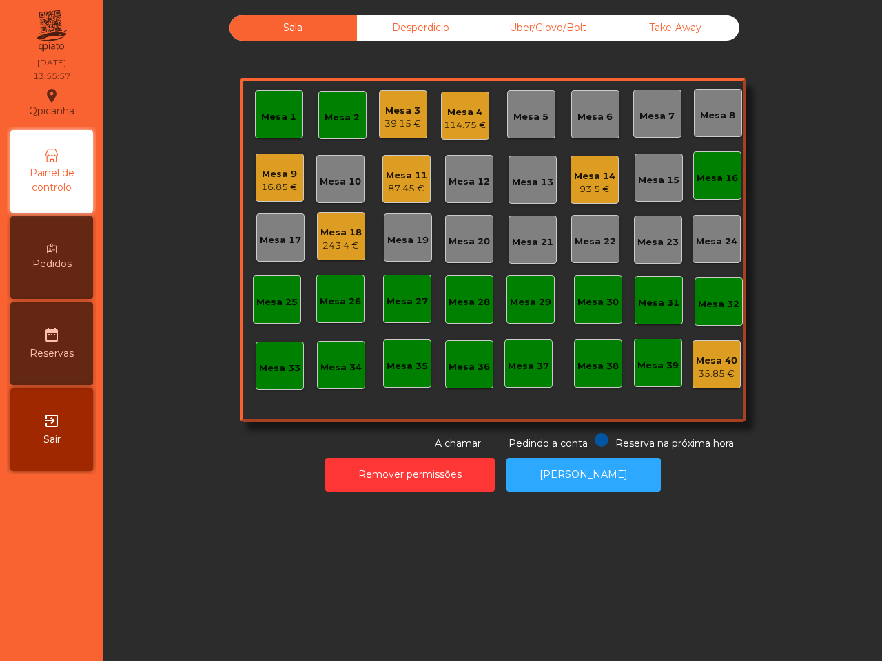
drag, startPoint x: 289, startPoint y: 357, endPoint x: 300, endPoint y: 260, distance: 97.0
click at [293, 358] on div "Sala Desperdicio Uber/Glovo/Bolt Take Away Mesa 1 Mesa 2 Mesa 3 39.15 € Mesa 4 …" at bounding box center [492, 233] width 741 height 436
click at [387, 173] on div "Mesa 11" at bounding box center [406, 176] width 41 height 14
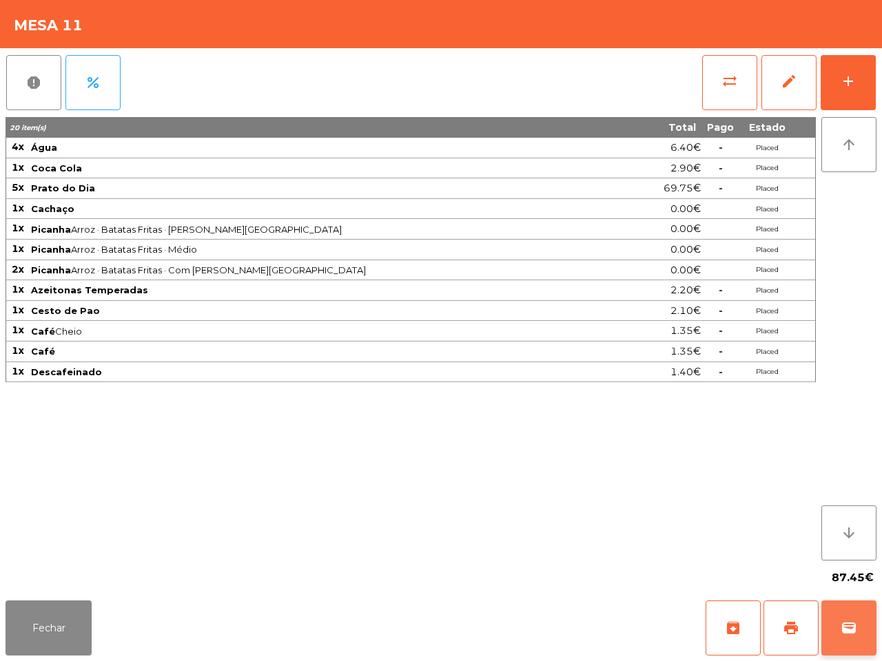
click at [845, 618] on button "wallet" at bounding box center [848, 628] width 55 height 55
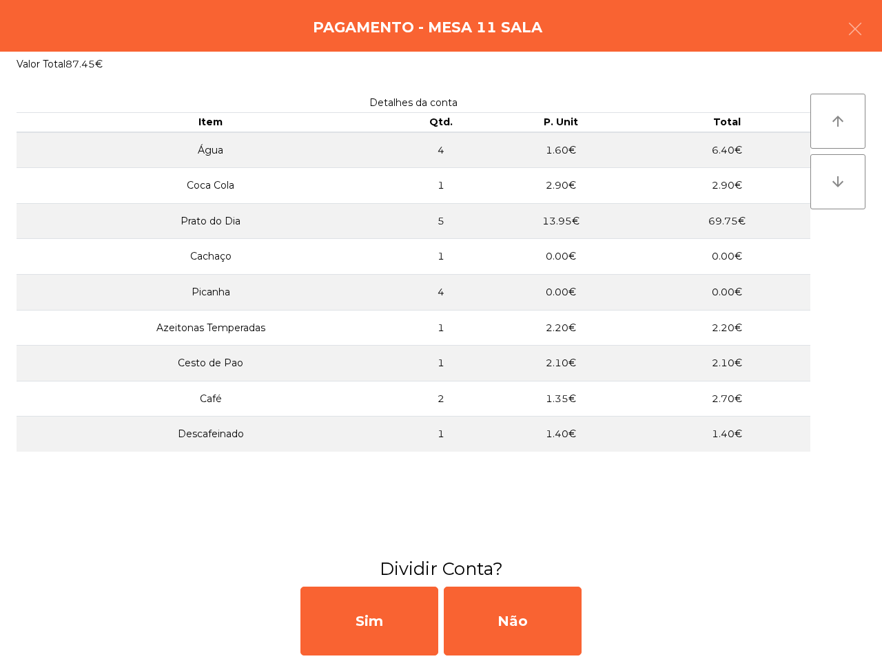
click at [808, 605] on div "Sim Não" at bounding box center [441, 622] width 882 height 80
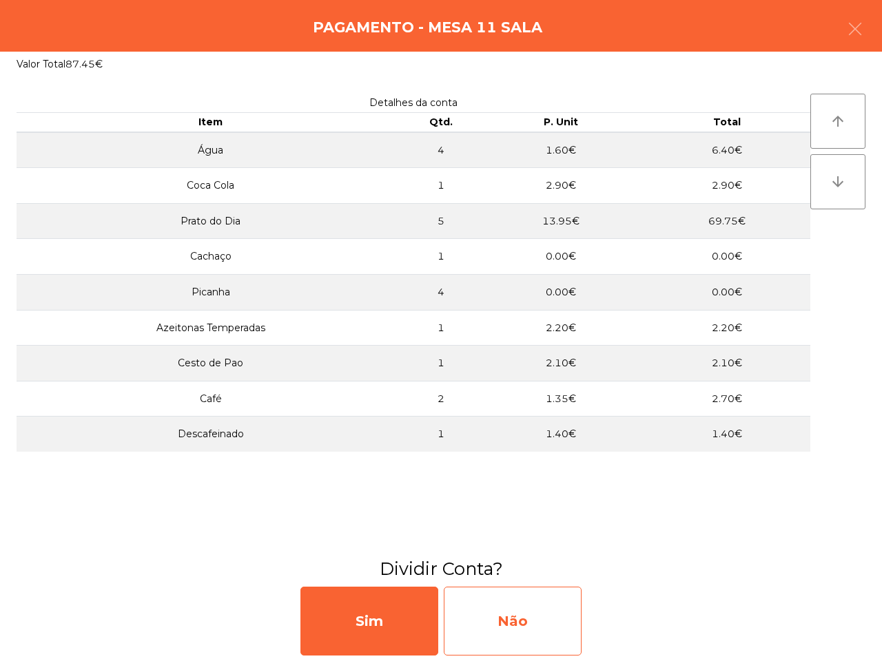
drag, startPoint x: 448, startPoint y: 605, endPoint x: 459, endPoint y: 613, distance: 13.8
click at [459, 613] on div "Não" at bounding box center [513, 621] width 138 height 69
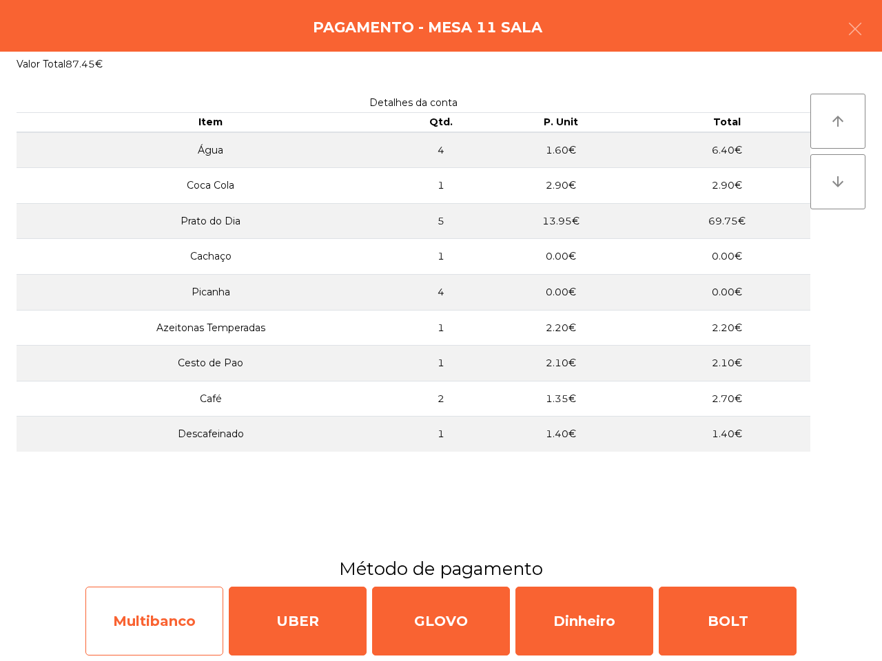
click at [171, 608] on div "Multibanco" at bounding box center [154, 621] width 138 height 69
select select "**"
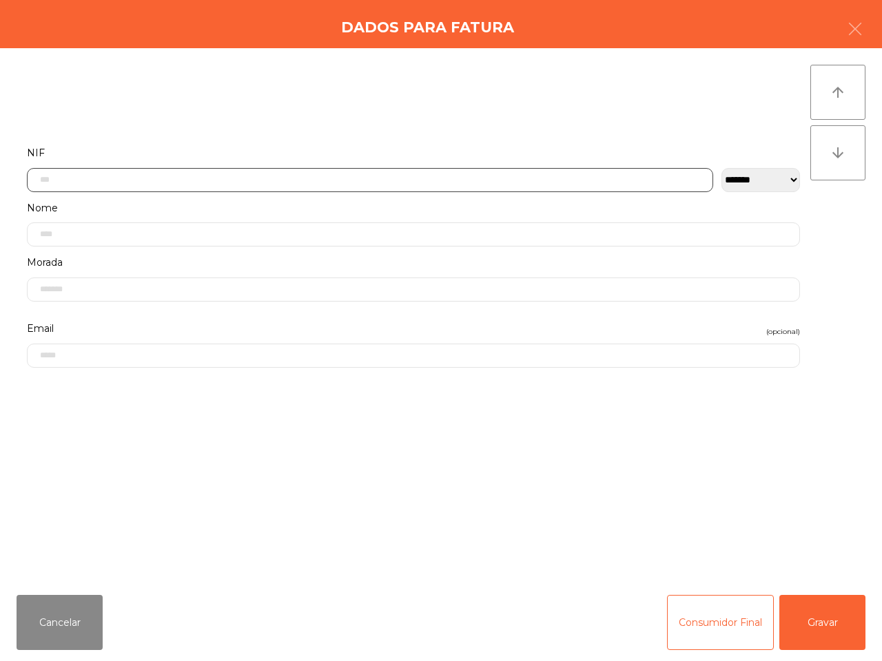
click at [170, 178] on input "text" at bounding box center [370, 180] width 686 height 24
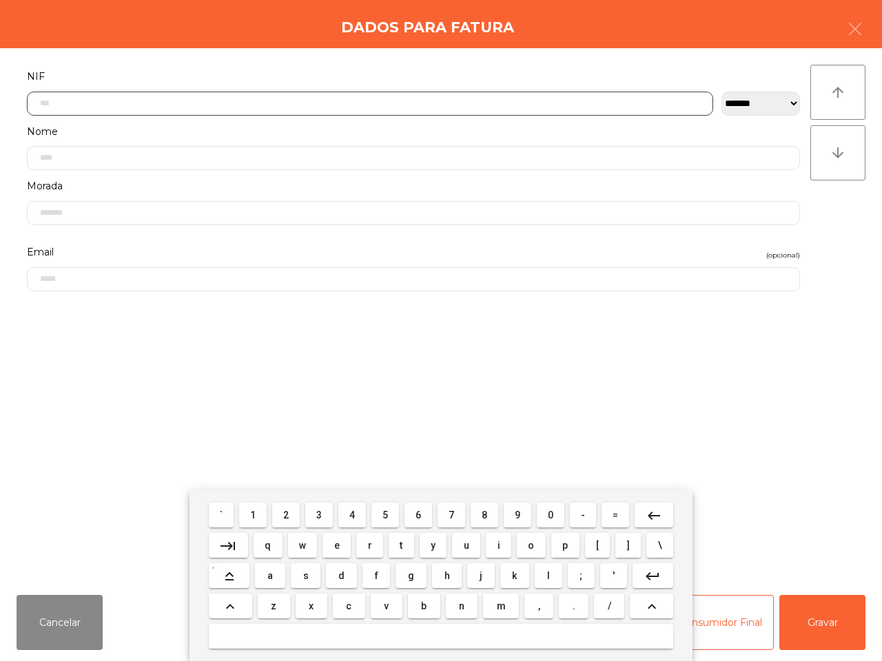
scroll to position [77, 0]
click at [383, 515] on span "5" at bounding box center [385, 515] width 6 height 11
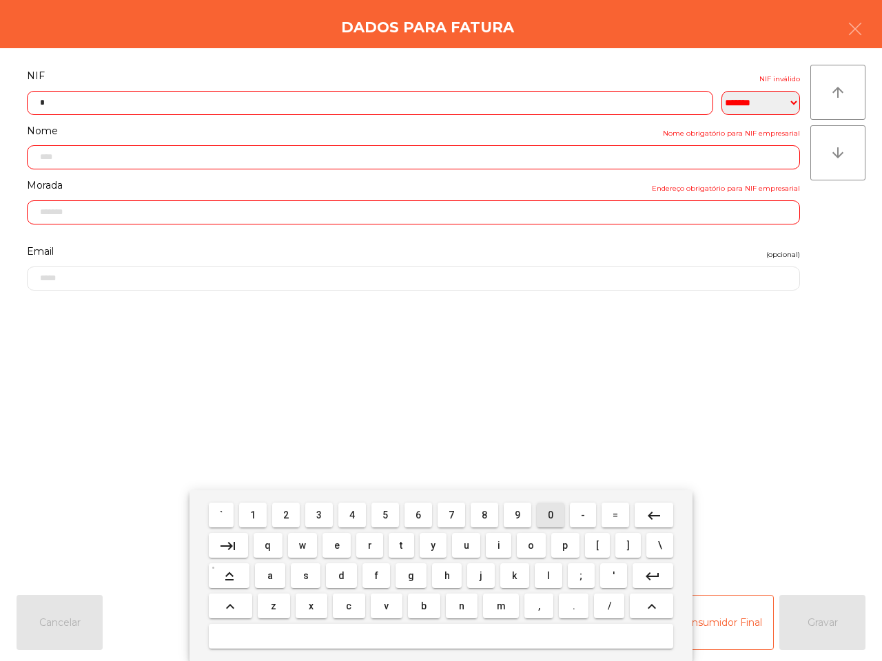
click at [553, 512] on button "0" at bounding box center [551, 515] width 28 height 25
click at [352, 510] on span "4" at bounding box center [352, 515] width 6 height 11
click at [540, 512] on button "0" at bounding box center [551, 515] width 28 height 25
click at [318, 512] on span "3" at bounding box center [319, 515] width 6 height 11
click at [551, 522] on button "0" at bounding box center [551, 515] width 28 height 25
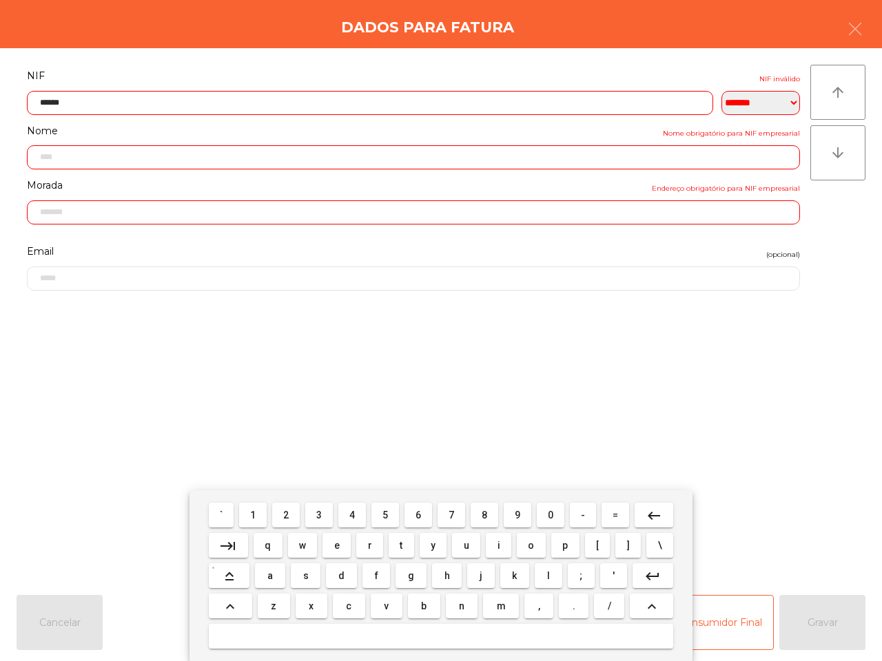
click at [346, 512] on button "4" at bounding box center [352, 515] width 28 height 25
click at [418, 514] on span "6" at bounding box center [418, 515] width 6 height 11
click at [517, 517] on span "9" at bounding box center [518, 515] width 6 height 11
type input "*********"
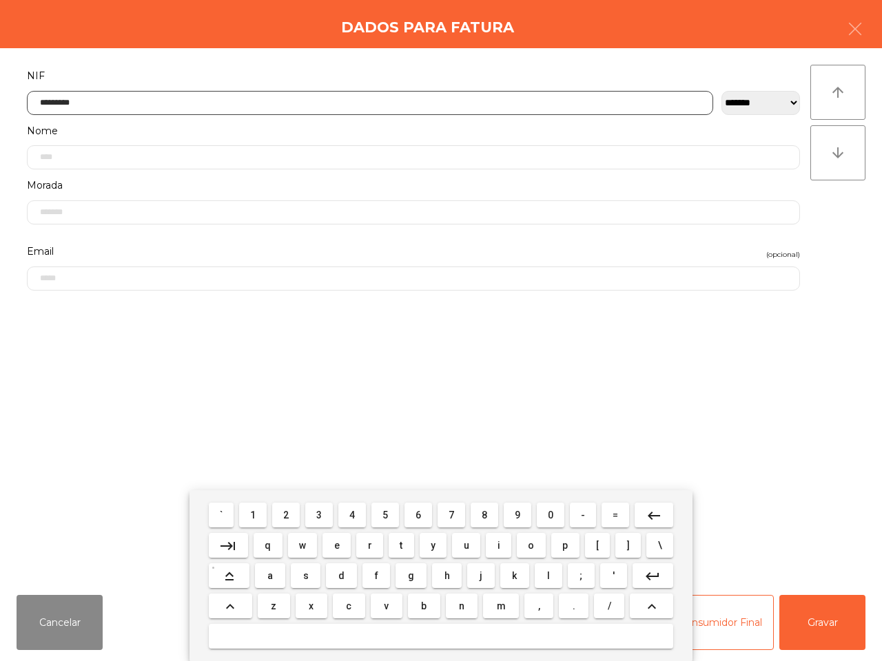
type input "**********"
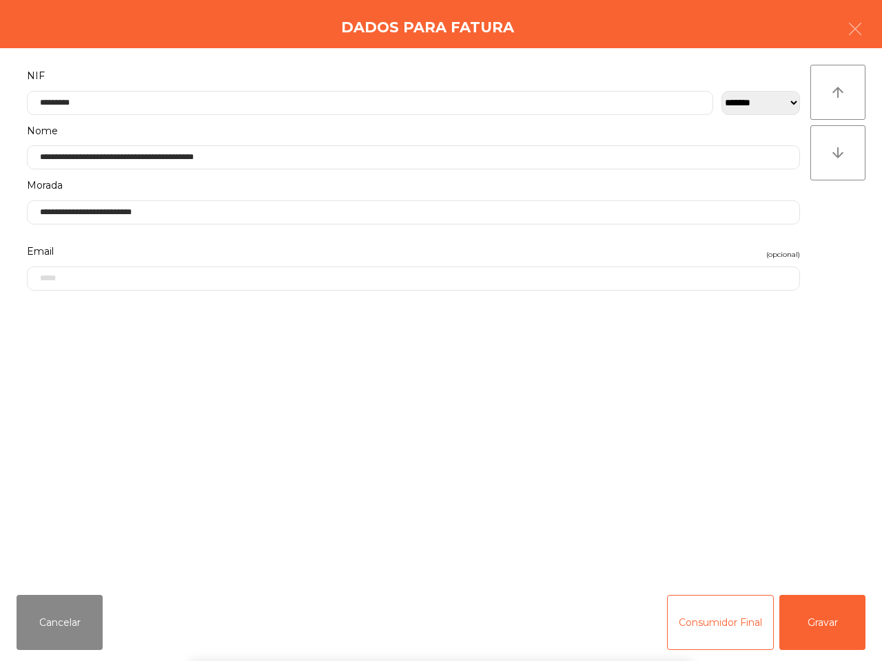
click at [810, 615] on div "` 1 2 3 4 5 6 7 8 9 0 - = keyboard_backspace keyboard_tab q w e r t y u i o p […" at bounding box center [441, 576] width 882 height 171
click at [810, 615] on button "Gravar" at bounding box center [822, 622] width 86 height 55
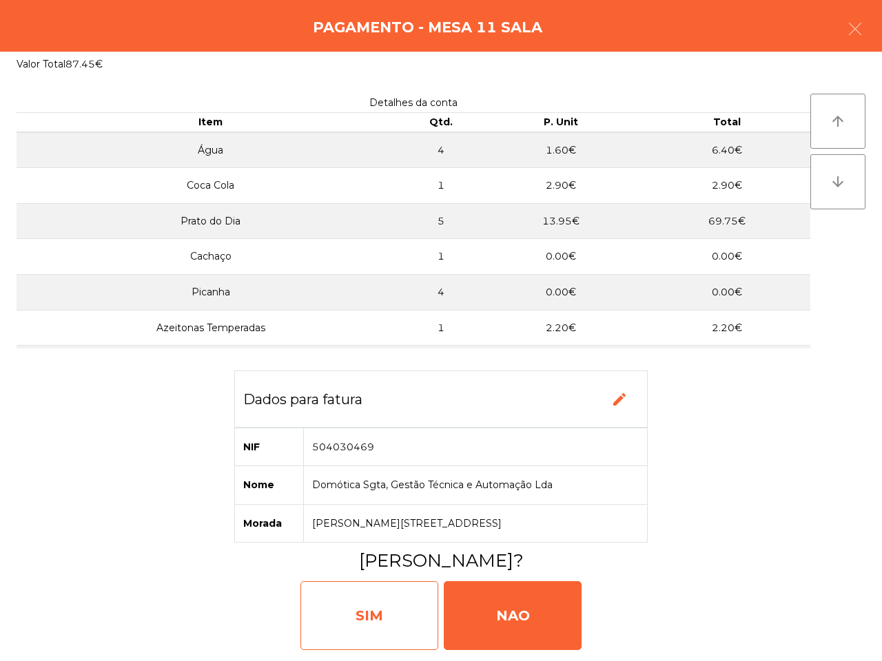
click at [350, 600] on div "SIM" at bounding box center [369, 616] width 138 height 69
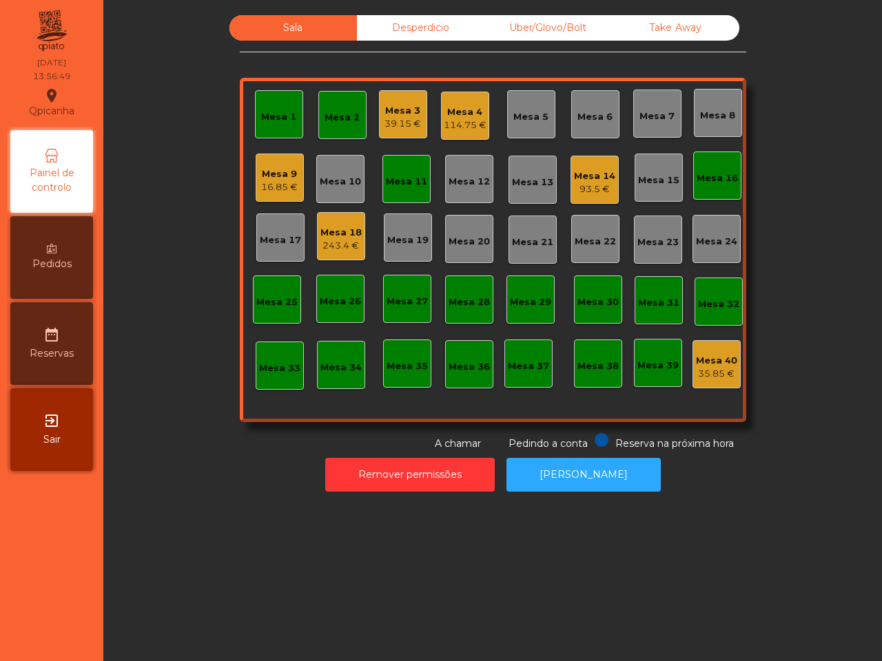
click at [414, 173] on div "Mesa 11" at bounding box center [406, 179] width 41 height 19
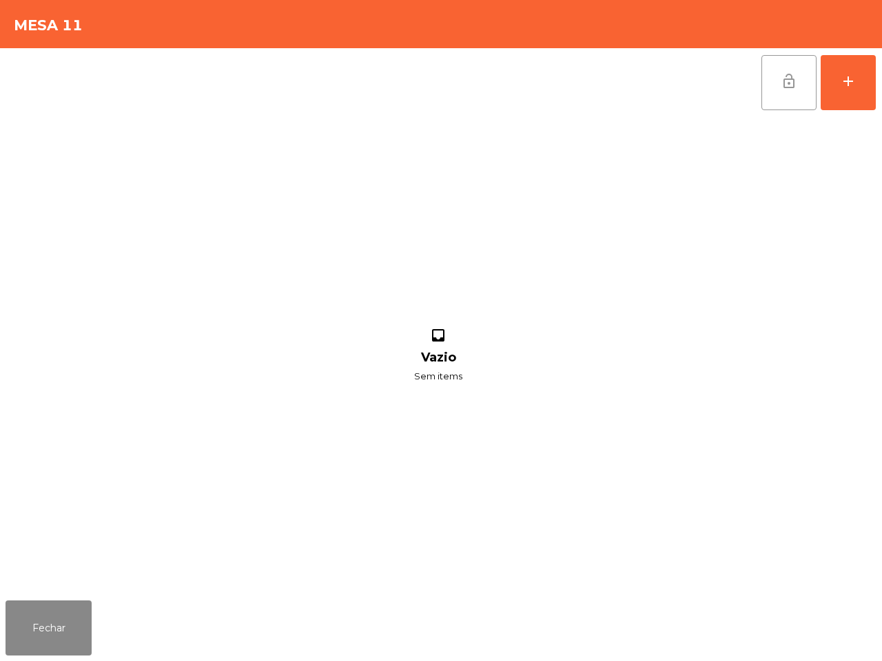
click at [794, 86] on span "lock_open" at bounding box center [789, 81] width 17 height 17
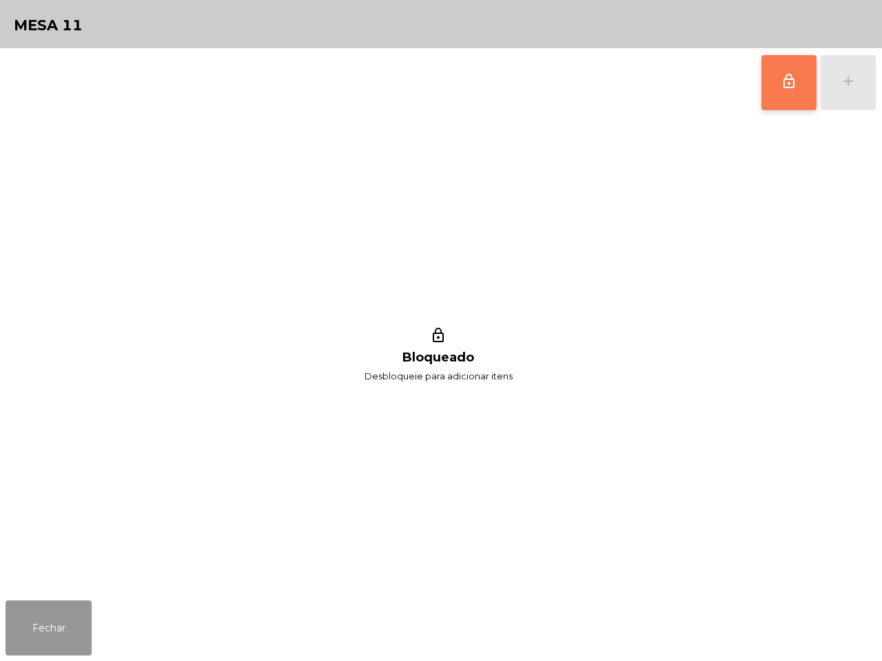
drag, startPoint x: 64, startPoint y: 612, endPoint x: 157, endPoint y: 532, distance: 122.6
click at [67, 608] on button "Fechar" at bounding box center [49, 628] width 86 height 55
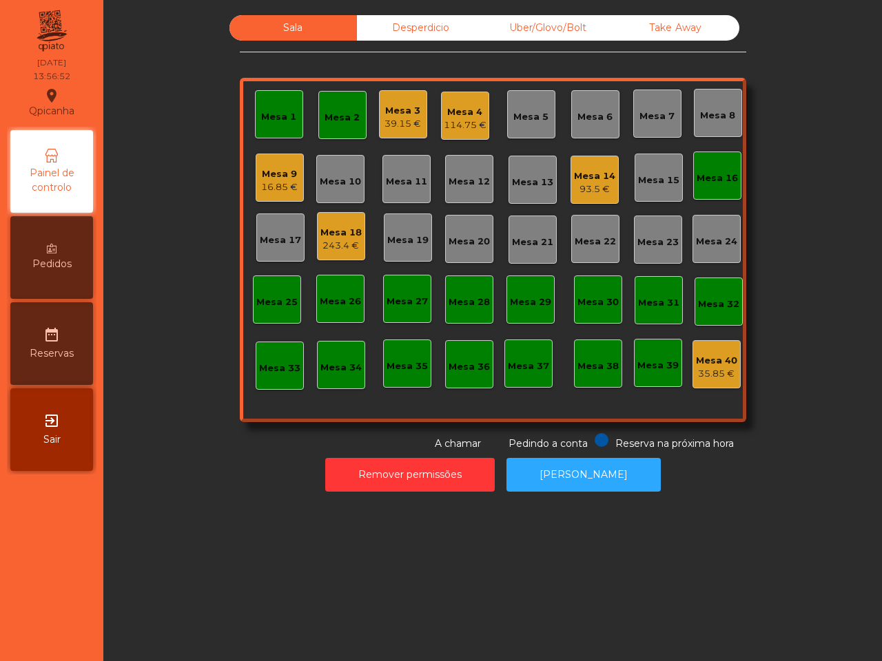
click at [720, 188] on div "Mesa 16" at bounding box center [717, 176] width 48 height 48
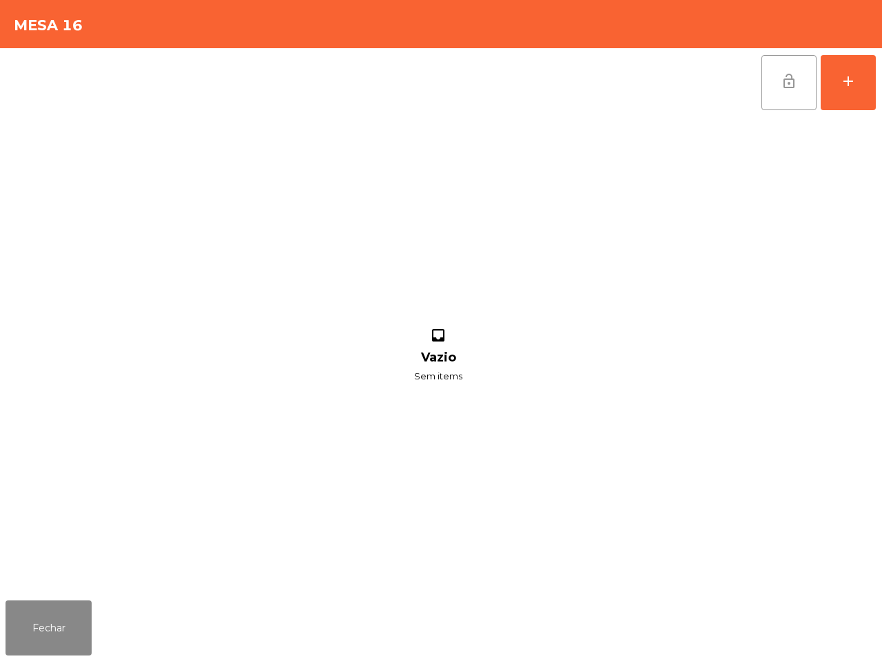
click at [786, 88] on span "lock_open" at bounding box center [789, 81] width 17 height 17
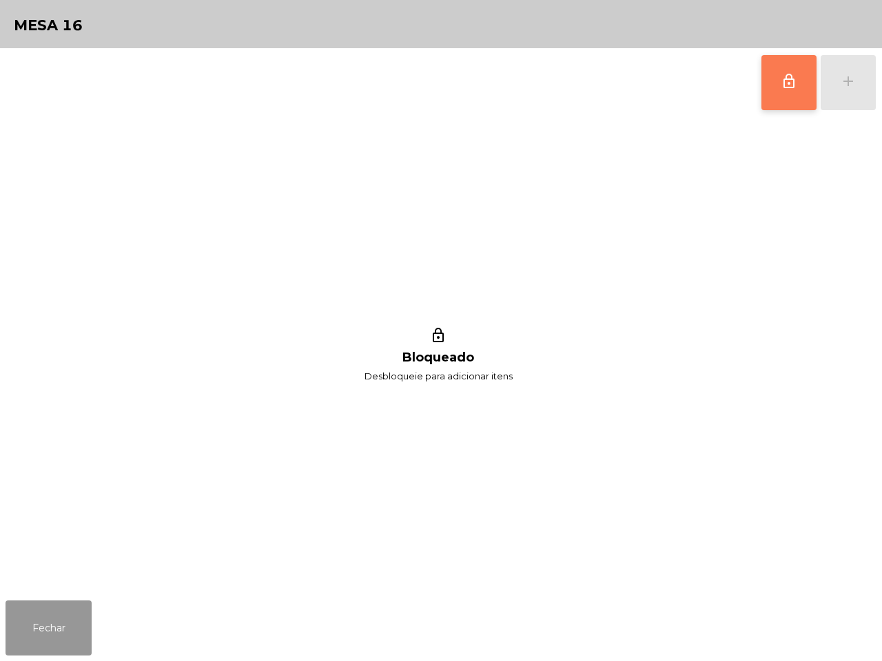
drag, startPoint x: 68, startPoint y: 615, endPoint x: 72, endPoint y: 608, distance: 8.4
click at [70, 615] on button "Fechar" at bounding box center [49, 628] width 86 height 55
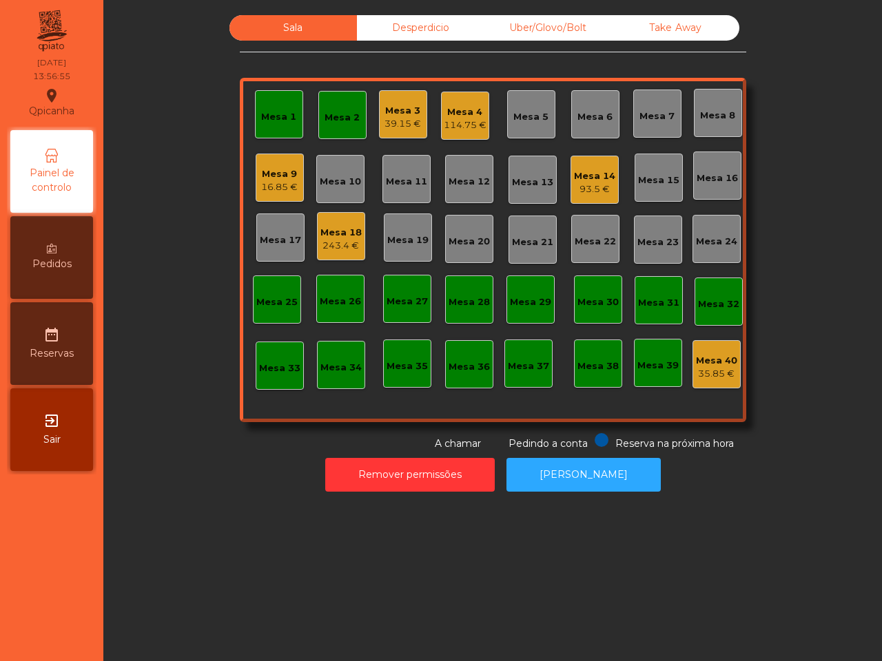
click at [325, 114] on div "Mesa 2" at bounding box center [342, 118] width 35 height 14
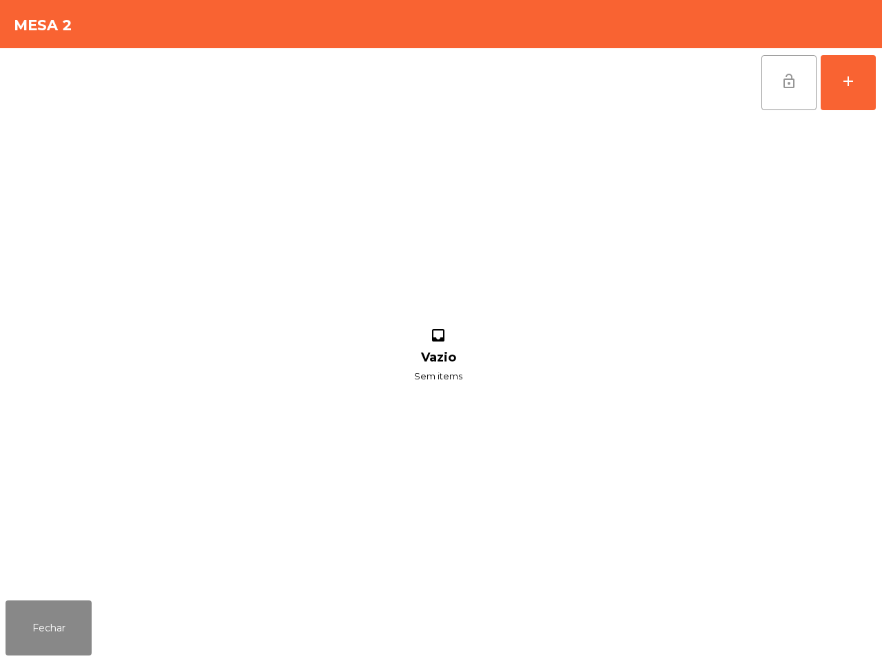
click at [790, 79] on span "lock_open" at bounding box center [789, 81] width 17 height 17
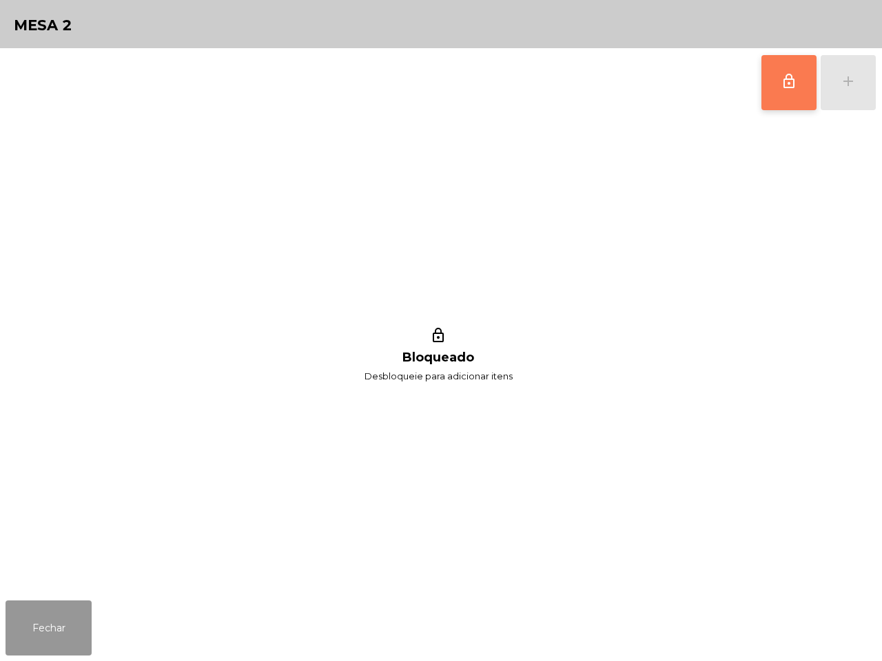
click at [54, 628] on button "Fechar" at bounding box center [49, 628] width 86 height 55
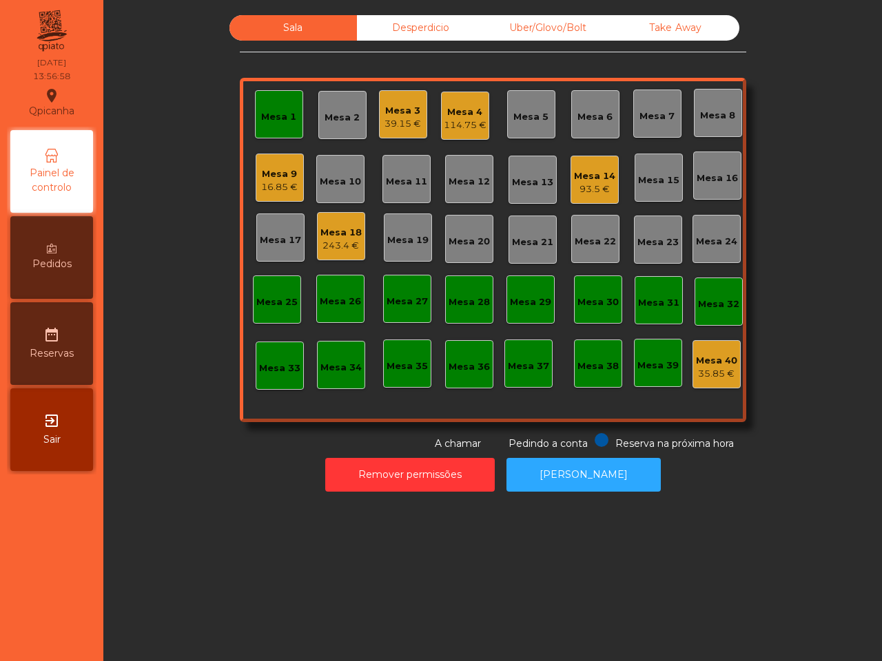
click at [264, 101] on div "Mesa 1" at bounding box center [279, 114] width 48 height 48
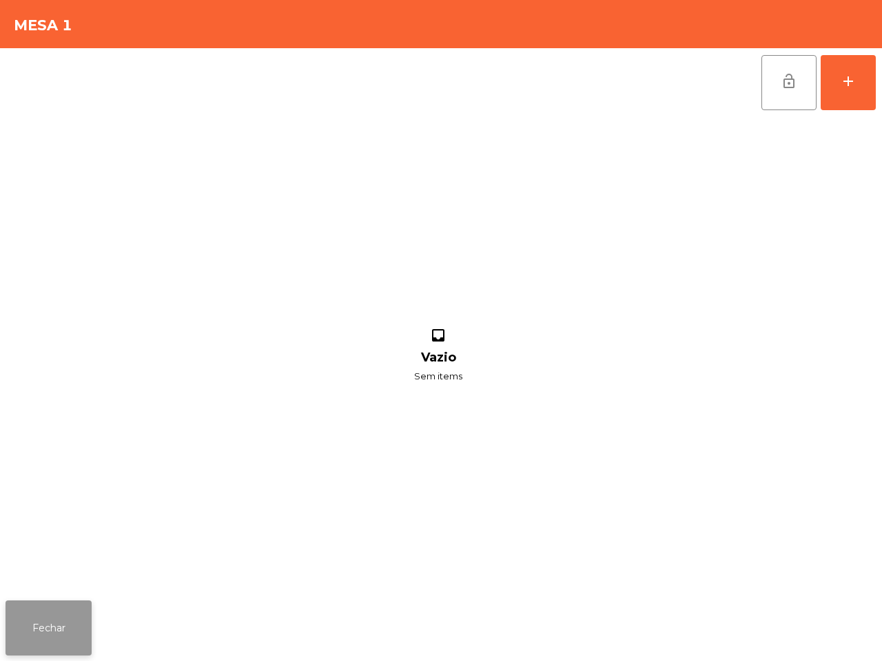
click at [45, 643] on button "Fechar" at bounding box center [49, 628] width 86 height 55
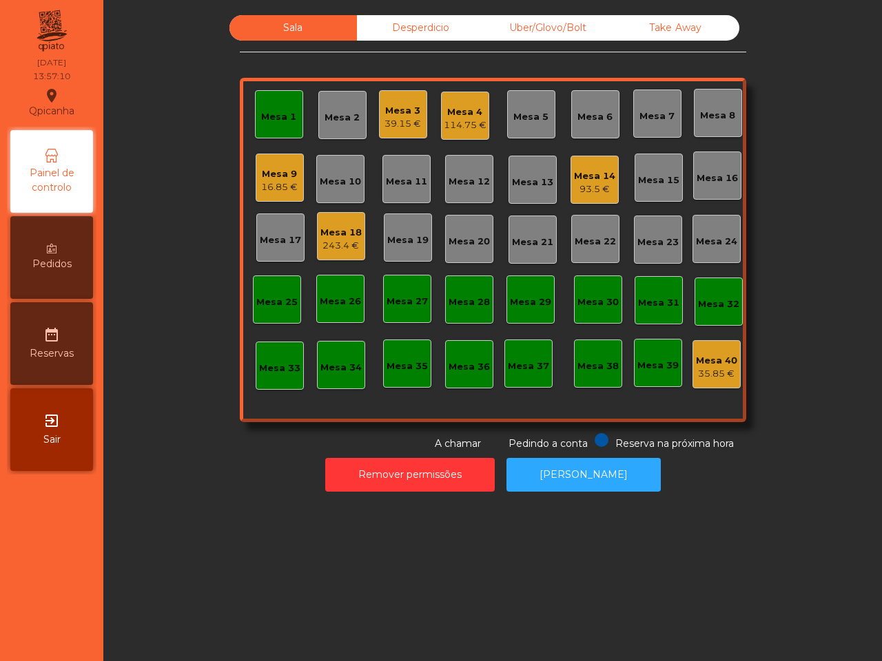
click at [281, 125] on div "Mesa 1" at bounding box center [279, 114] width 48 height 48
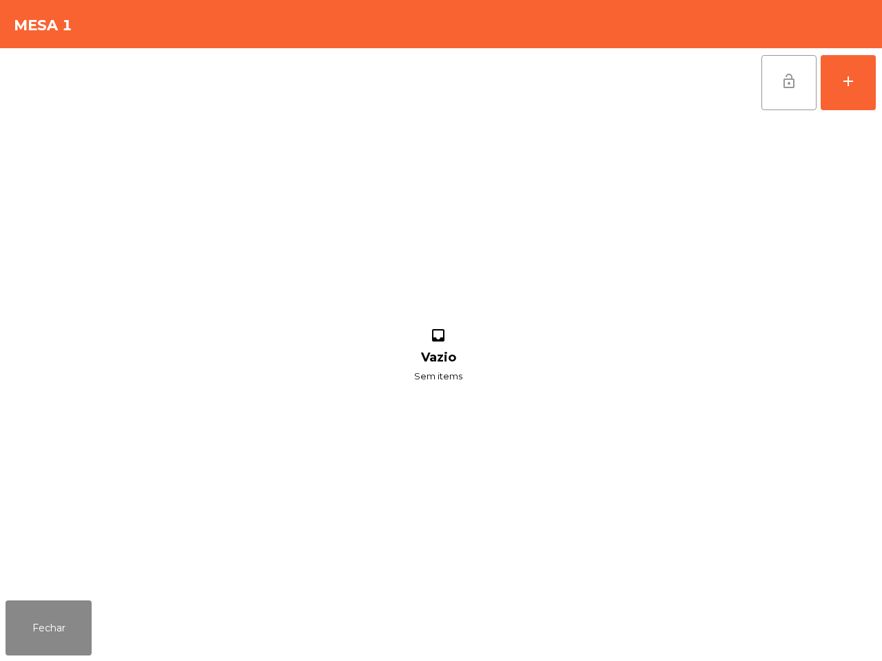
click at [774, 74] on button "lock_open" at bounding box center [788, 82] width 55 height 55
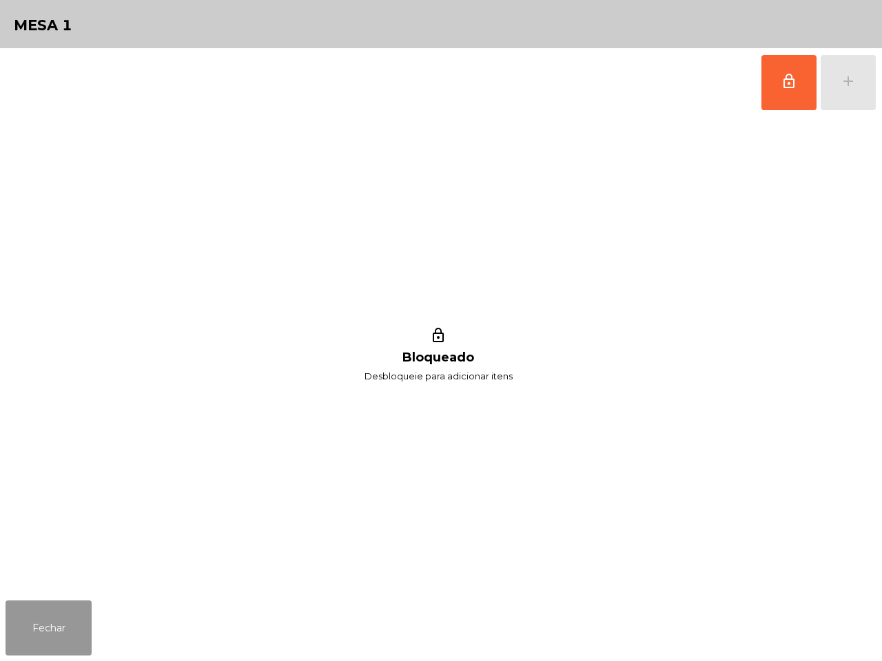
click at [28, 639] on button "Fechar" at bounding box center [49, 628] width 86 height 55
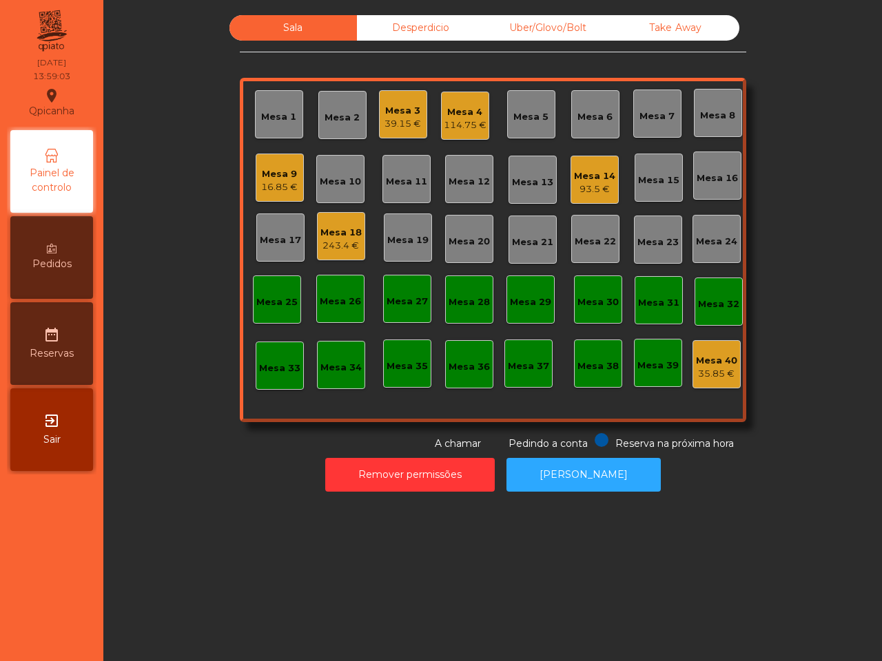
drag, startPoint x: 94, startPoint y: 476, endPoint x: 94, endPoint y: 420, distance: 55.8
click at [88, 426] on nav "Qpicanha location_on [DATE] 13:59:03 Painel de controlo Pedidos date_range Rese…" at bounding box center [51, 330] width 103 height 661
click at [410, 107] on div "Mesa 3" at bounding box center [402, 111] width 37 height 14
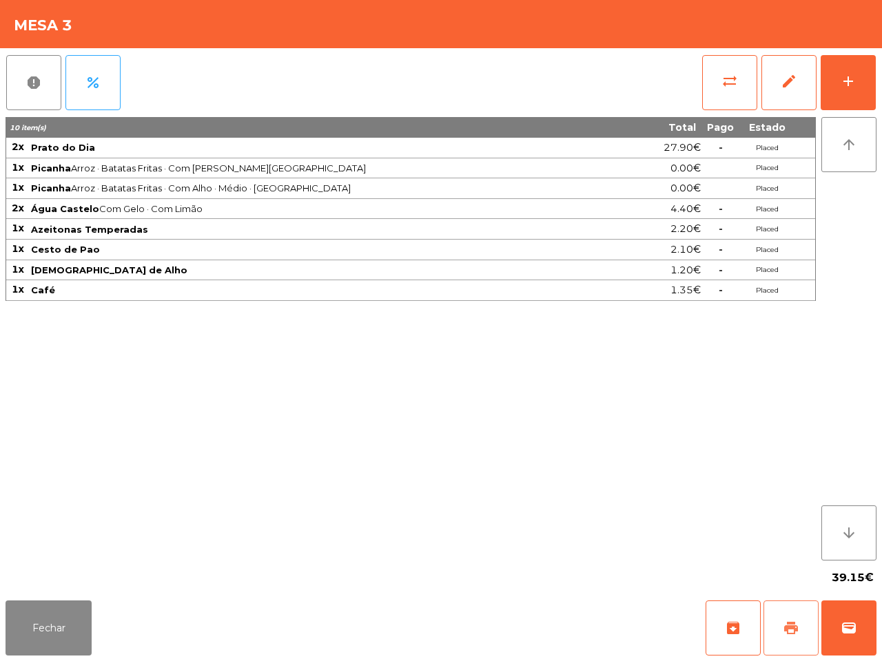
click at [790, 635] on span "print" at bounding box center [791, 628] width 17 height 17
click at [47, 627] on button "Fechar" at bounding box center [49, 628] width 86 height 55
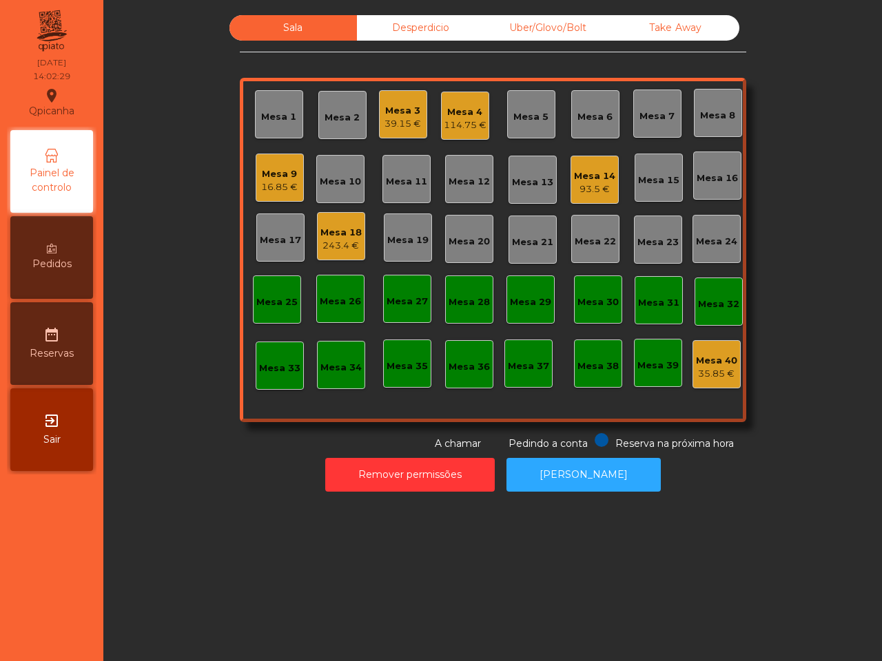
click at [384, 107] on div "Mesa 3" at bounding box center [402, 111] width 37 height 14
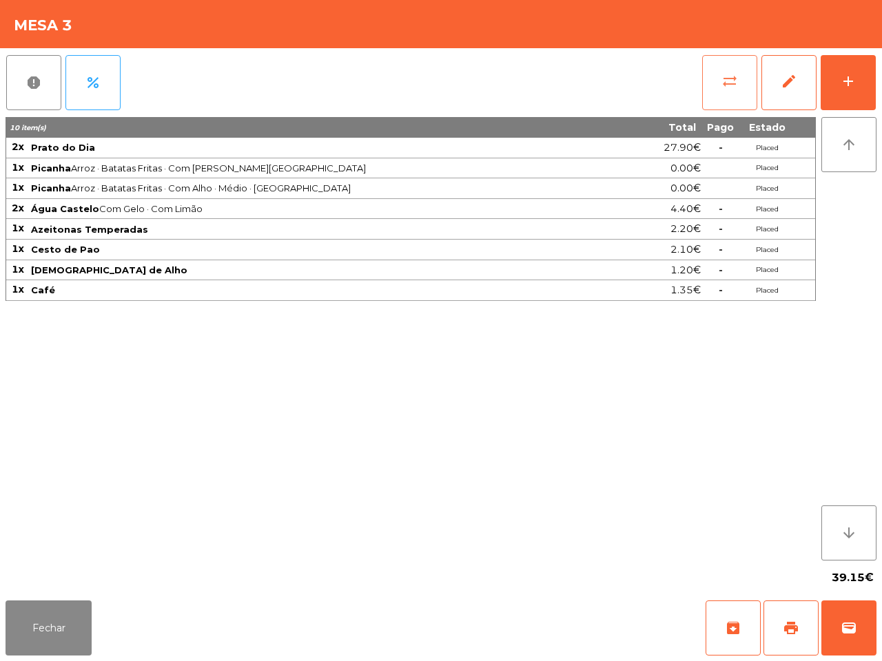
click at [714, 79] on button "sync_alt" at bounding box center [729, 82] width 55 height 55
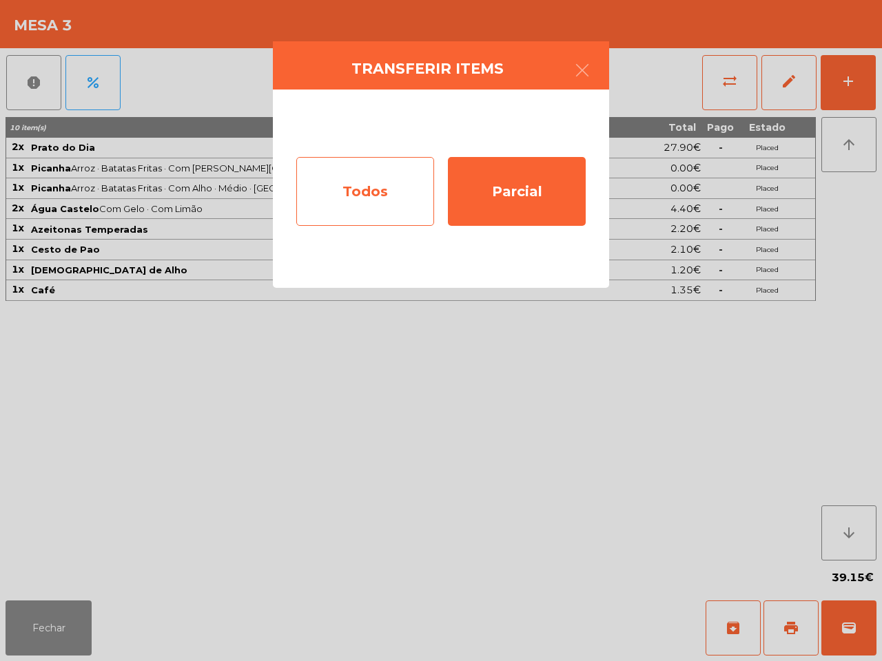
click at [365, 204] on div "Todos" at bounding box center [365, 191] width 138 height 69
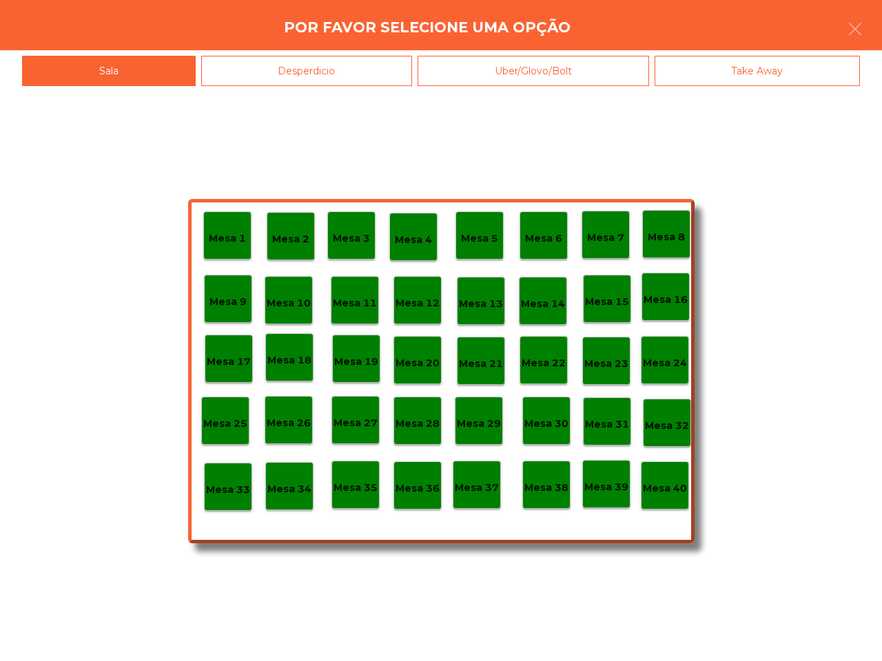
click at [673, 489] on p "Mesa 40" at bounding box center [665, 489] width 44 height 16
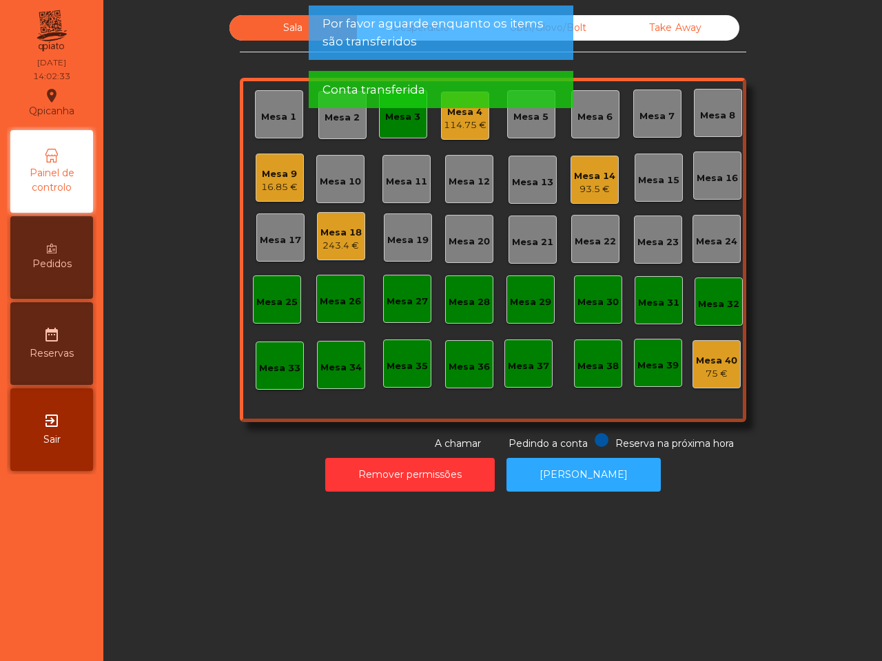
click at [276, 181] on div "16.85 €" at bounding box center [279, 188] width 37 height 14
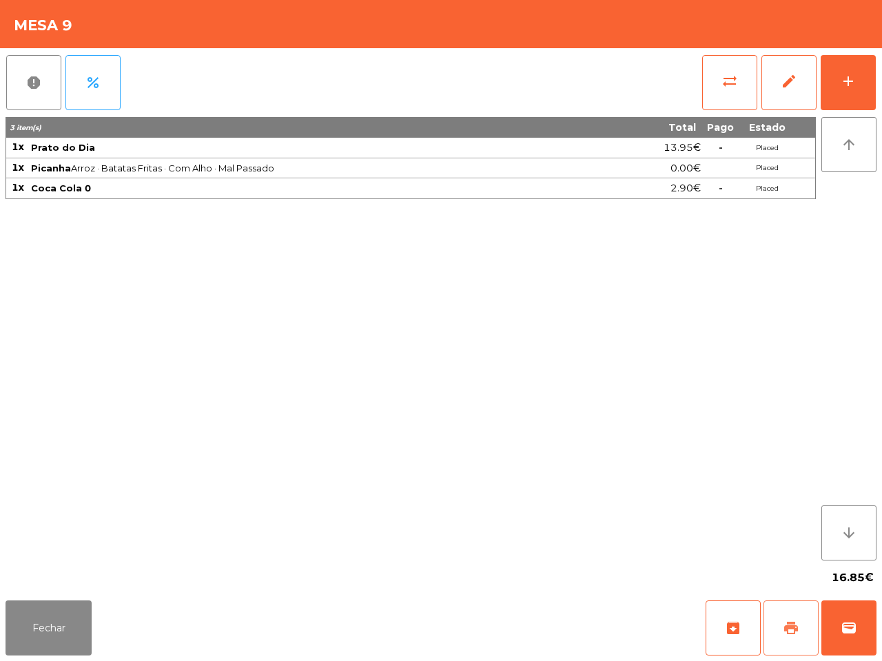
click at [775, 622] on button "print" at bounding box center [790, 628] width 55 height 55
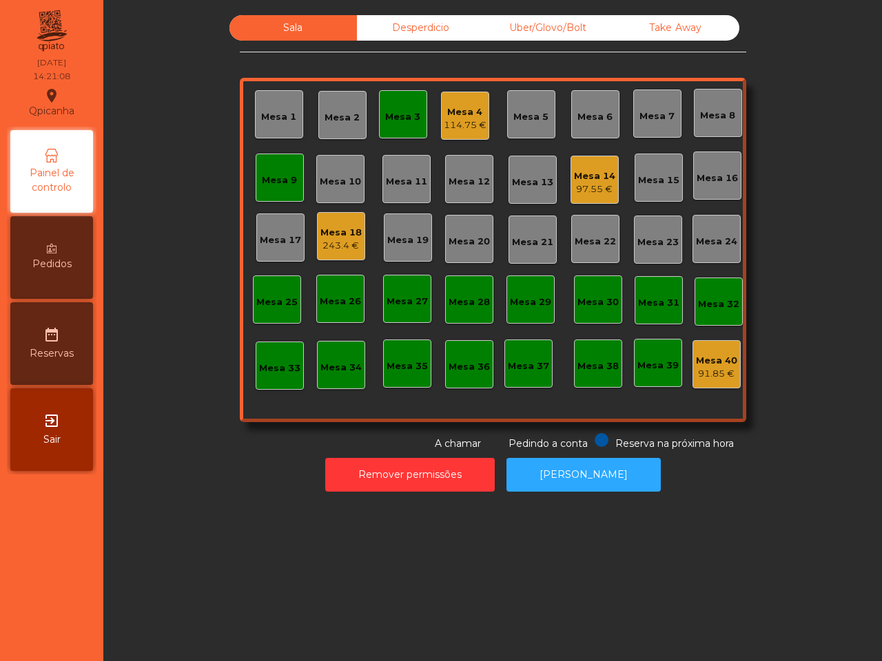
click at [842, 544] on div "Sala Desperdicio Uber/Glovo/Bolt Take Away Mesa 1 Mesa 2 Mesa 3 Mesa 4 114.75 €…" at bounding box center [492, 330] width 779 height 661
click at [577, 183] on div "Mesa 14 97.55 €" at bounding box center [594, 183] width 41 height 27
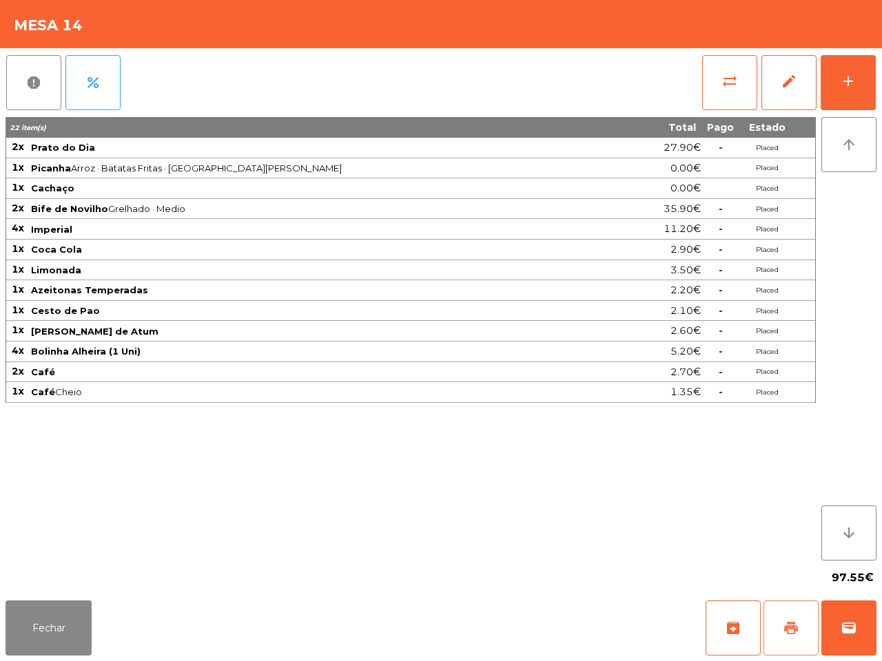
click at [790, 639] on button "print" at bounding box center [790, 628] width 55 height 55
click at [841, 631] on span "wallet" at bounding box center [849, 628] width 17 height 17
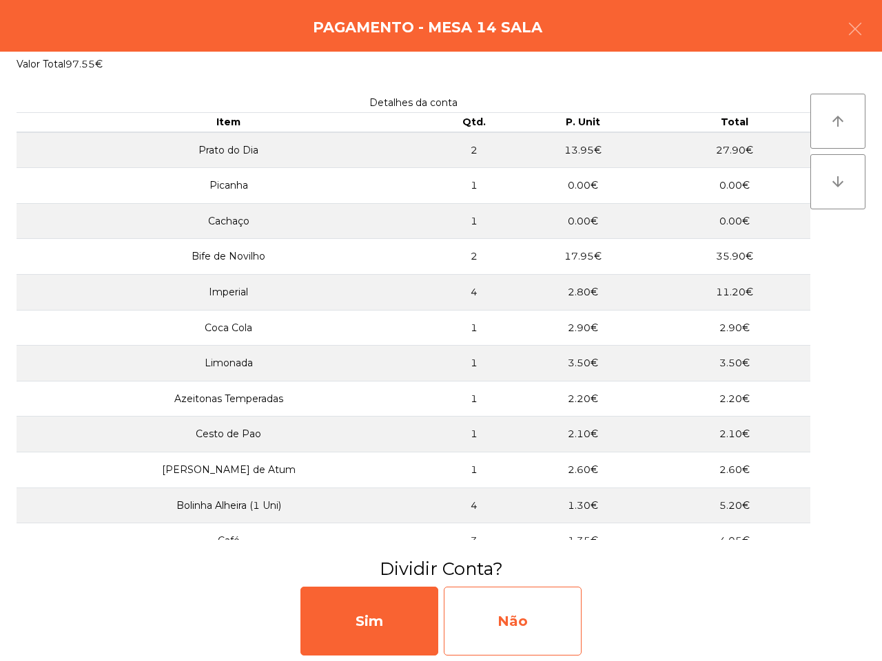
click at [555, 618] on div "Não" at bounding box center [513, 621] width 138 height 69
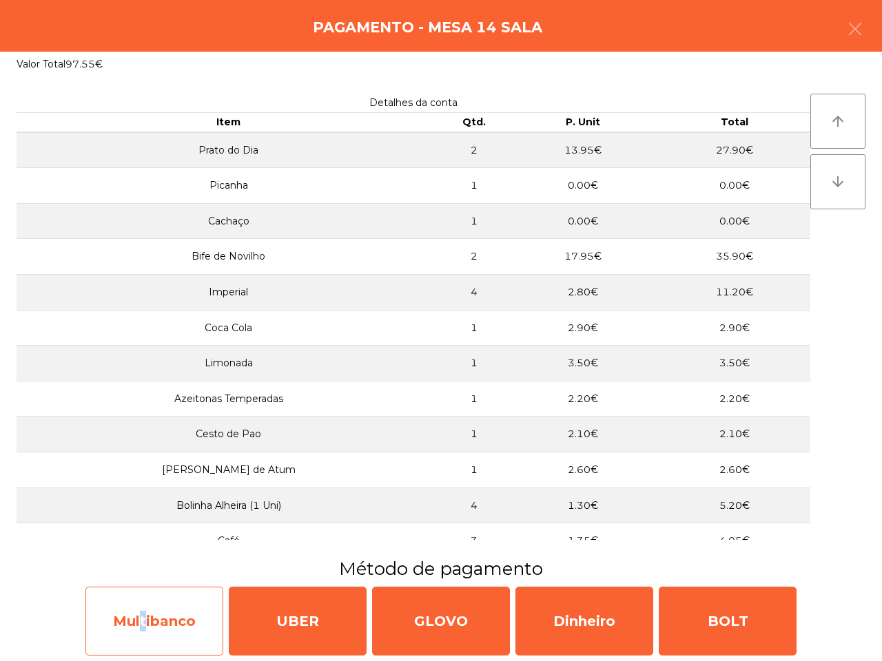
drag, startPoint x: 134, startPoint y: 598, endPoint x: 141, endPoint y: 604, distance: 8.8
click at [141, 604] on div "Multibanco" at bounding box center [154, 621] width 138 height 69
select select "**"
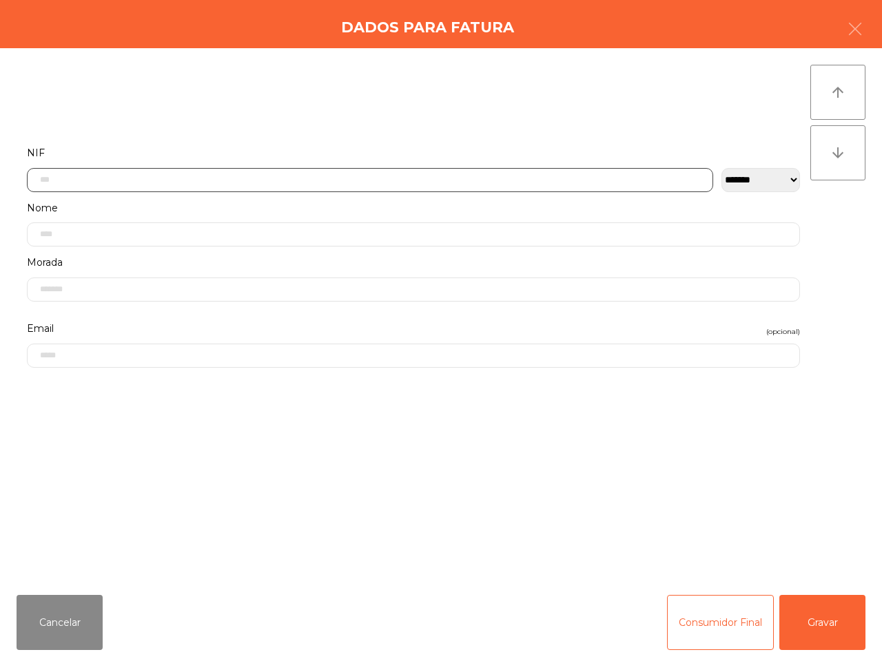
click at [81, 170] on input "text" at bounding box center [370, 180] width 686 height 24
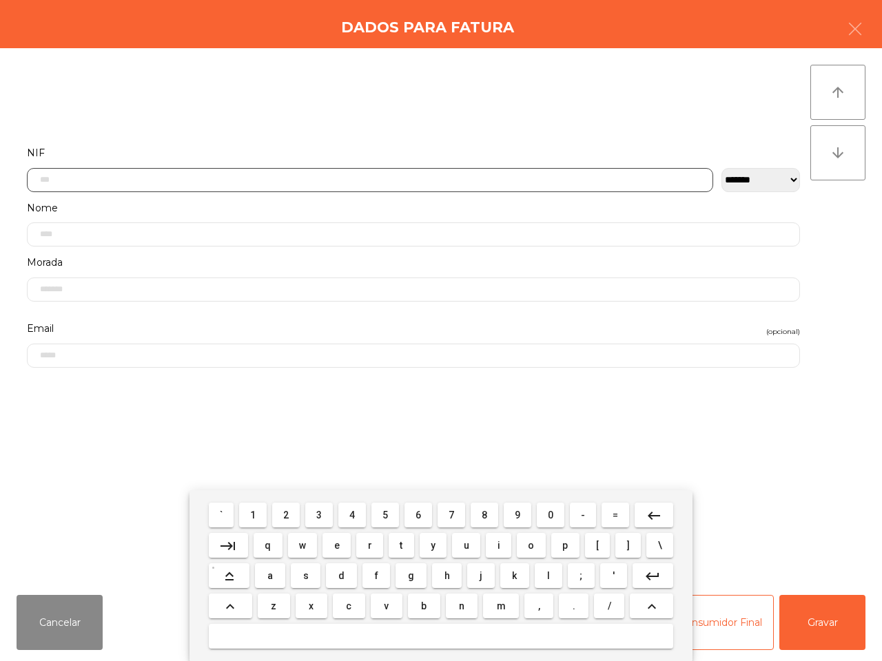
scroll to position [77, 0]
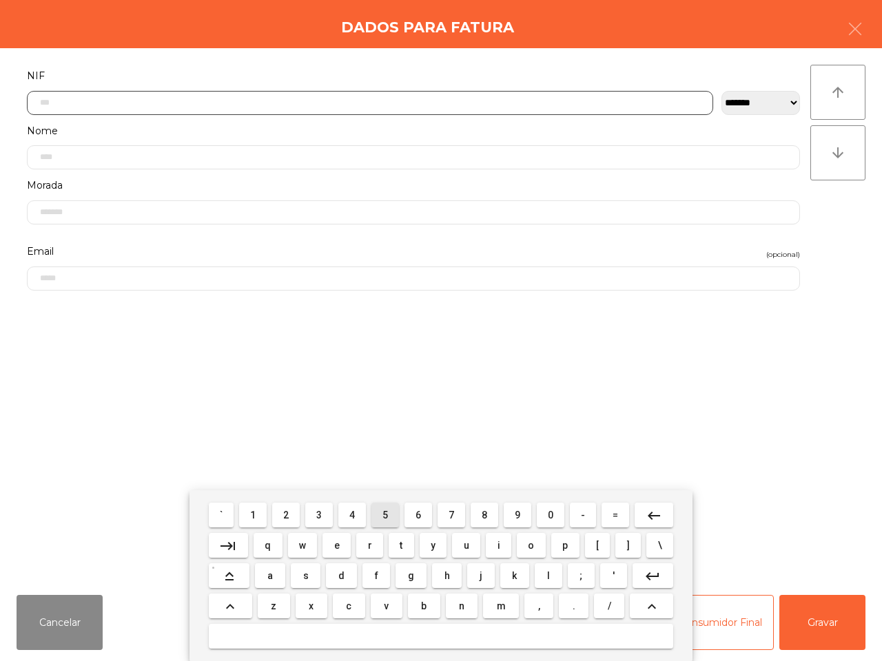
drag, startPoint x: 378, startPoint y: 515, endPoint x: 397, endPoint y: 517, distance: 19.3
click at [380, 515] on button "5" at bounding box center [385, 515] width 28 height 25
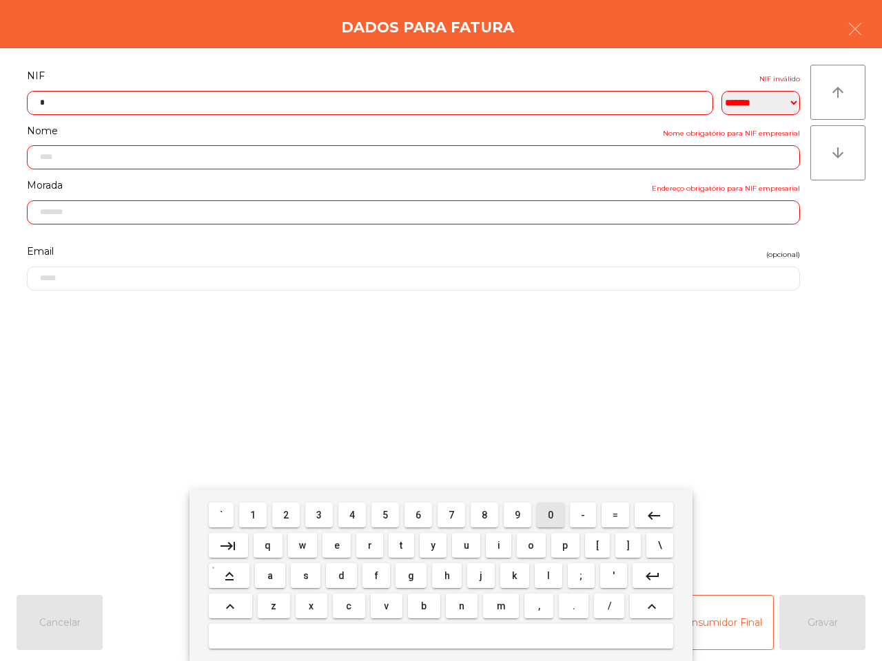
click at [543, 514] on button "0" at bounding box center [551, 515] width 28 height 25
click at [291, 511] on button "2" at bounding box center [286, 515] width 28 height 25
drag, startPoint x: 548, startPoint y: 517, endPoint x: 517, endPoint y: 520, distance: 31.9
click at [545, 520] on button "0" at bounding box center [551, 515] width 28 height 25
click at [511, 520] on button "9" at bounding box center [518, 515] width 28 height 25
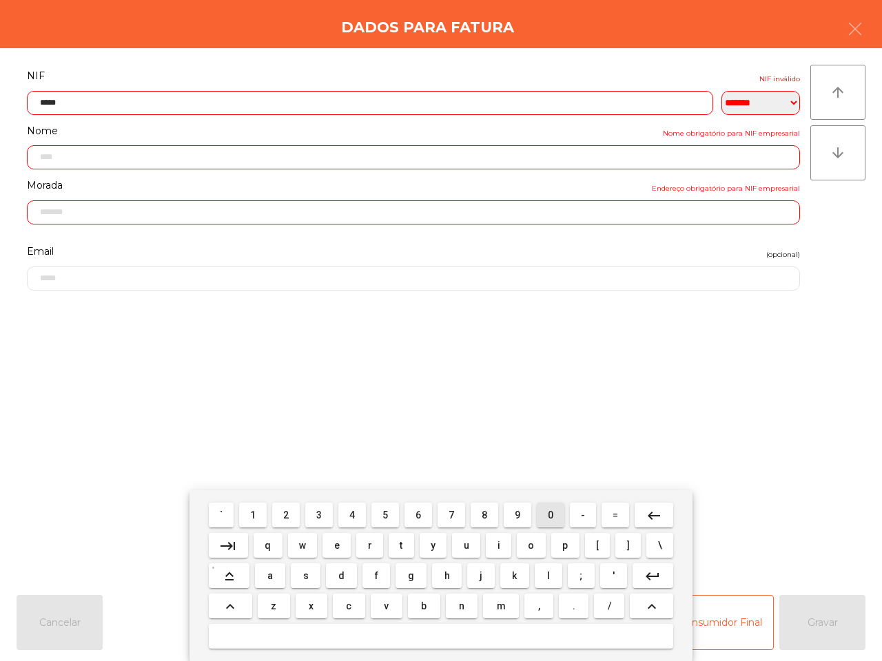
drag, startPoint x: 546, startPoint y: 521, endPoint x: 498, endPoint y: 517, distance: 48.4
click at [546, 522] on button "0" at bounding box center [551, 515] width 28 height 25
click at [356, 514] on button "4" at bounding box center [352, 515] width 28 height 25
click at [403, 513] on mat-keyboard-key "6" at bounding box center [418, 515] width 33 height 30
click at [352, 512] on span "4" at bounding box center [352, 515] width 6 height 11
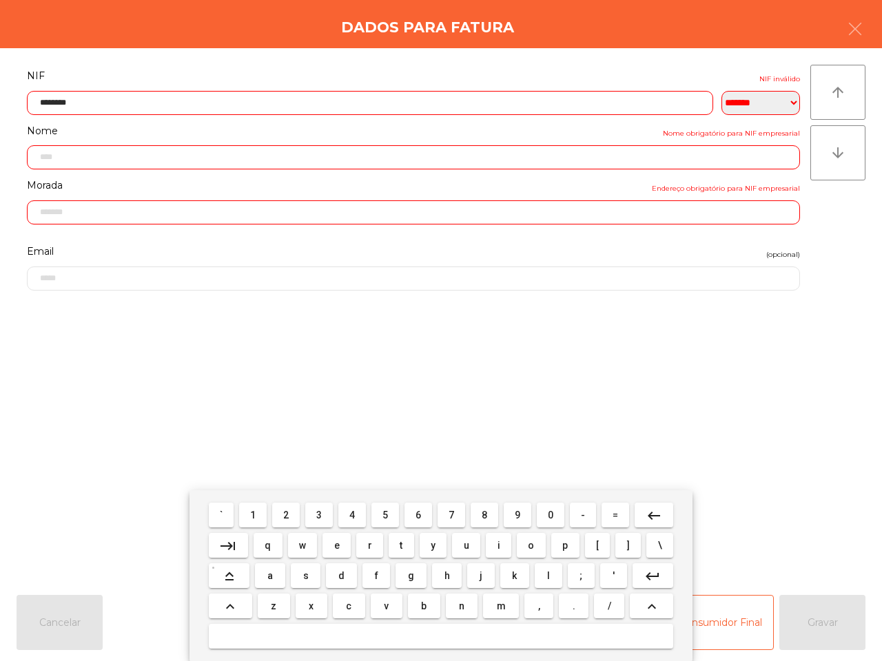
click at [186, 105] on input "********" at bounding box center [370, 103] width 686 height 24
drag, startPoint x: 648, startPoint y: 514, endPoint x: 606, endPoint y: 522, distance: 42.7
click at [648, 513] on mat-icon "keyboard_backspace" at bounding box center [654, 516] width 17 height 17
drag, startPoint x: 407, startPoint y: 511, endPoint x: 352, endPoint y: 521, distance: 56.0
click at [409, 511] on button "6" at bounding box center [418, 515] width 28 height 25
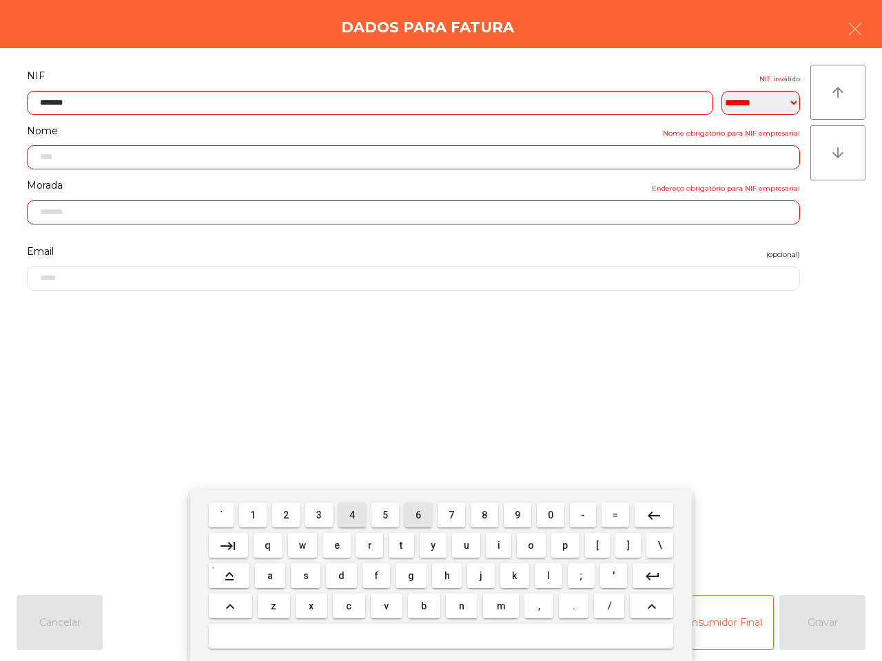
drag, startPoint x: 352, startPoint y: 521, endPoint x: 366, endPoint y: 519, distance: 13.9
click at [353, 521] on button "4" at bounding box center [352, 515] width 28 height 25
type input "*********"
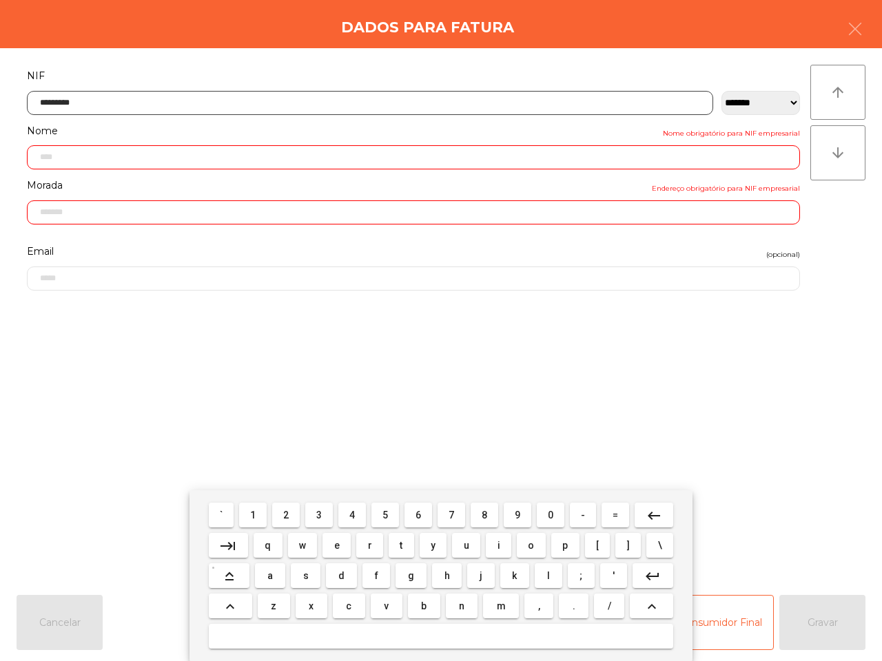
type input "**********"
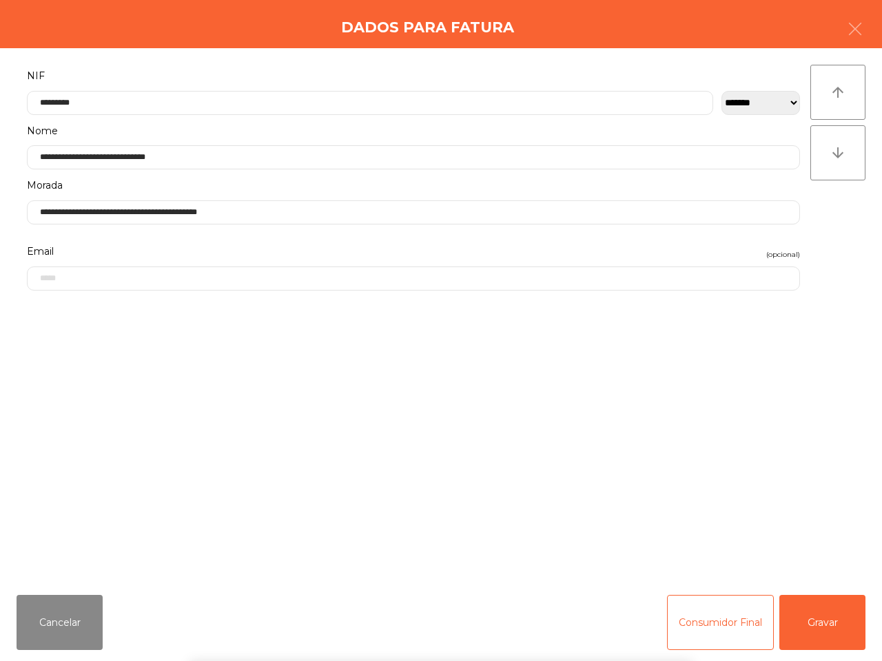
click at [839, 625] on div "` 1 2 3 4 5 6 7 8 9 0 - = keyboard_backspace keyboard_tab q w e r t y u i o p […" at bounding box center [441, 576] width 882 height 171
click at [837, 624] on button "Gravar" at bounding box center [822, 622] width 86 height 55
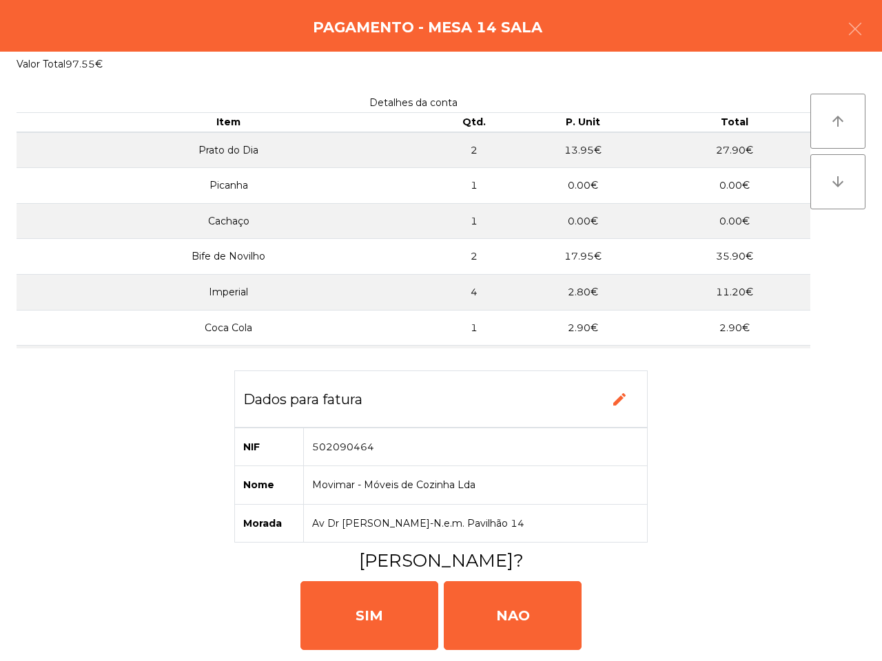
drag, startPoint x: 376, startPoint y: 599, endPoint x: 376, endPoint y: 565, distance: 34.5
click at [380, 601] on div "SIM" at bounding box center [369, 616] width 138 height 69
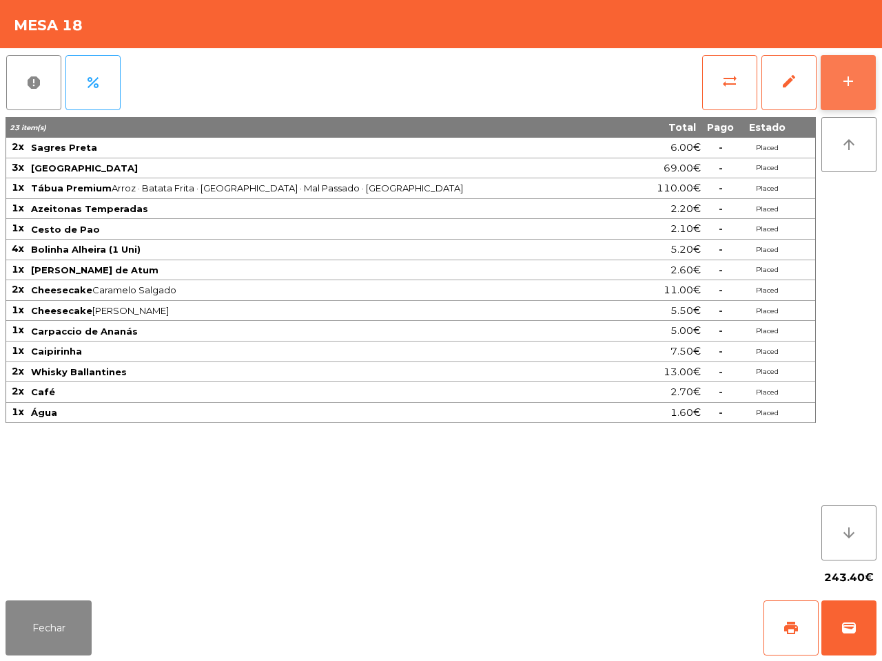
click at [835, 74] on button "add" at bounding box center [848, 82] width 55 height 55
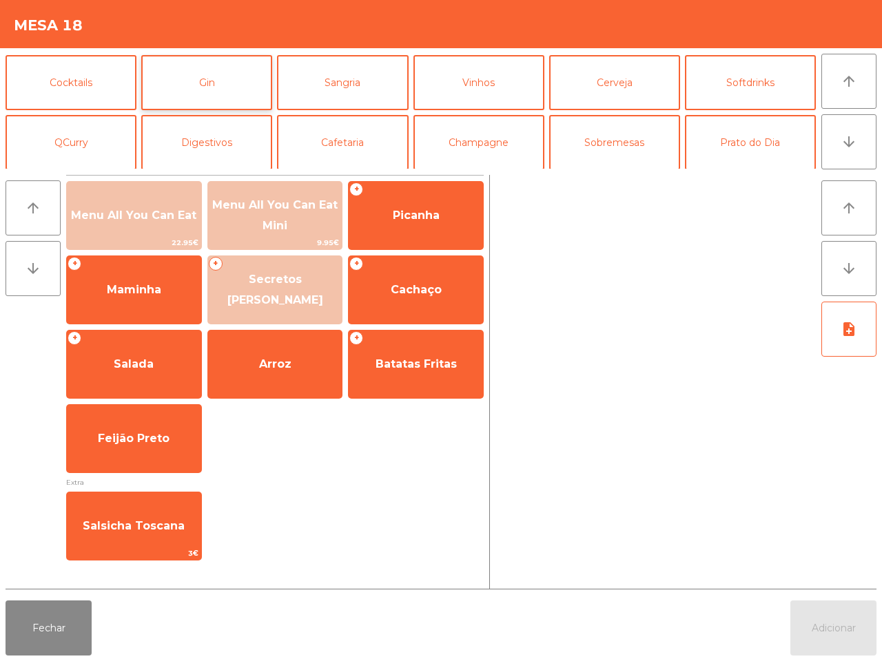
scroll to position [33, 0]
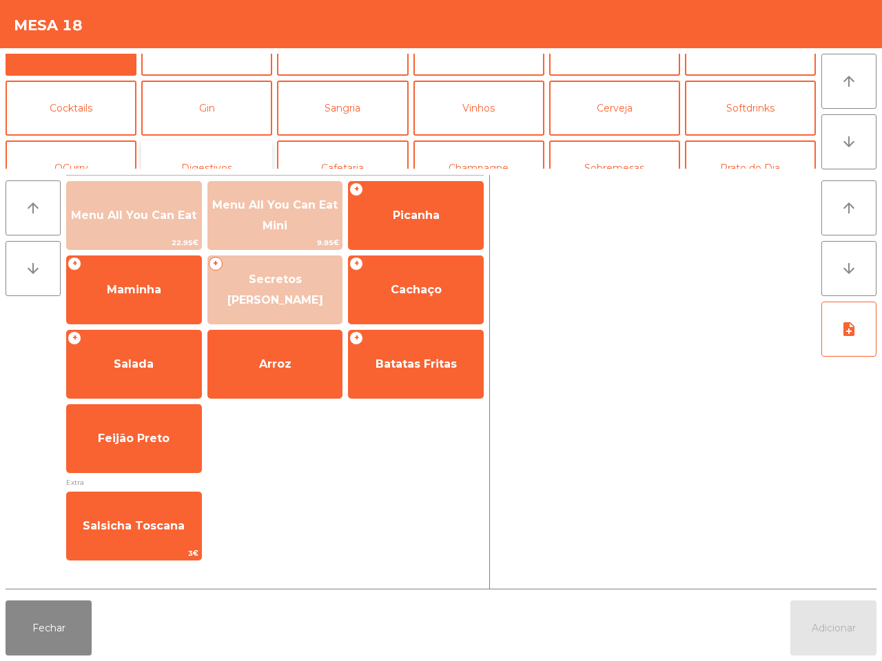
drag, startPoint x: 185, startPoint y: 145, endPoint x: 178, endPoint y: 148, distance: 7.4
click at [186, 145] on button "Digestivos" at bounding box center [206, 168] width 131 height 55
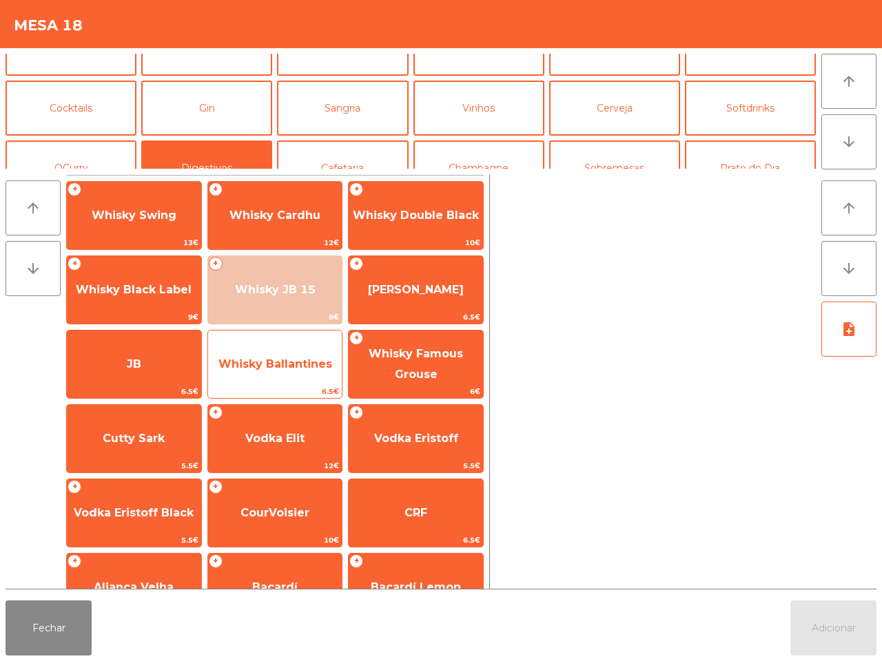
click at [284, 380] on span "Whisky Ballantines" at bounding box center [275, 364] width 134 height 37
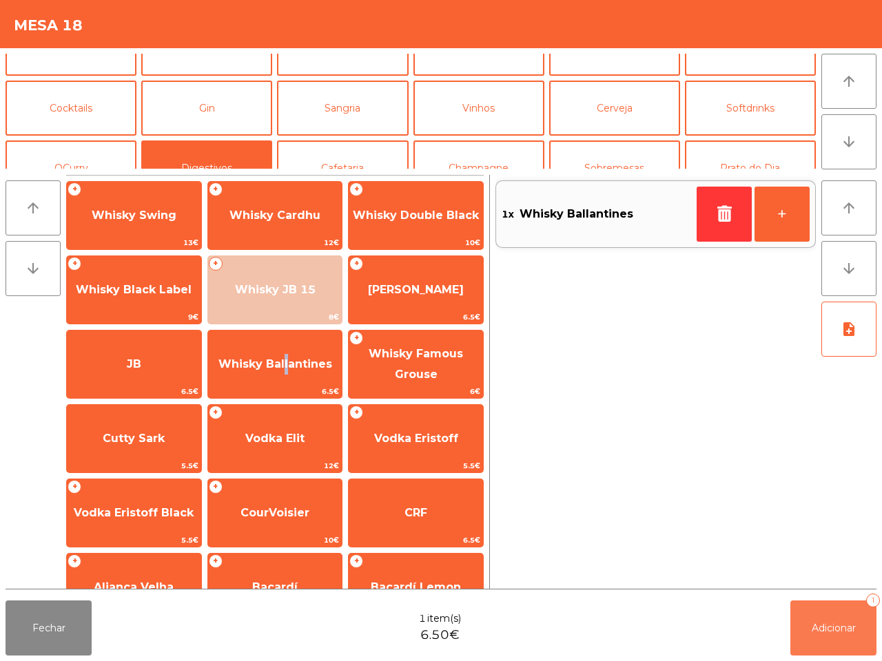
click at [801, 624] on button "Adicionar 1" at bounding box center [833, 628] width 86 height 55
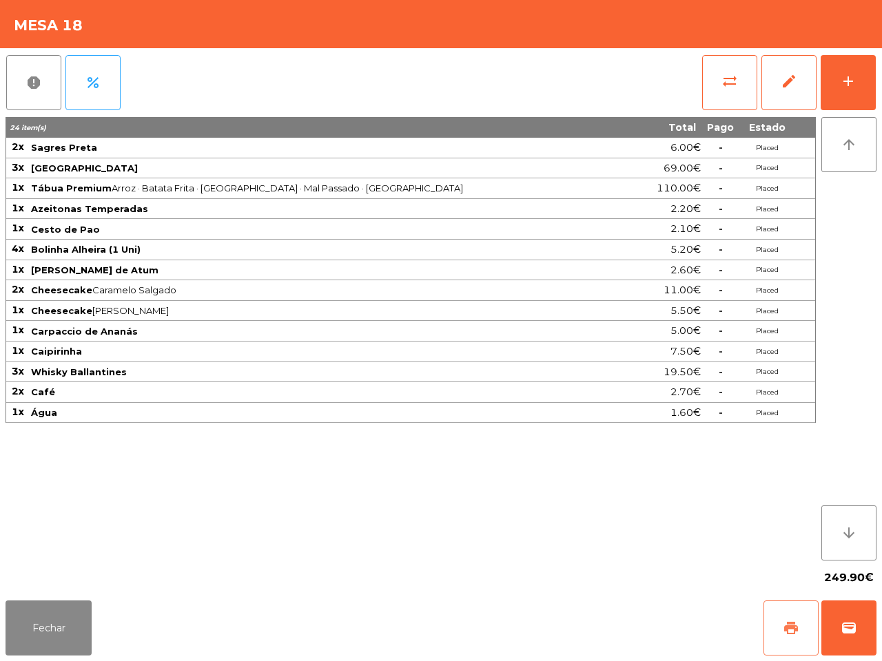
click at [803, 629] on button "print" at bounding box center [790, 628] width 55 height 55
drag, startPoint x: 43, startPoint y: 622, endPoint x: 119, endPoint y: 546, distance: 106.7
click at [43, 622] on button "Fechar" at bounding box center [49, 628] width 86 height 55
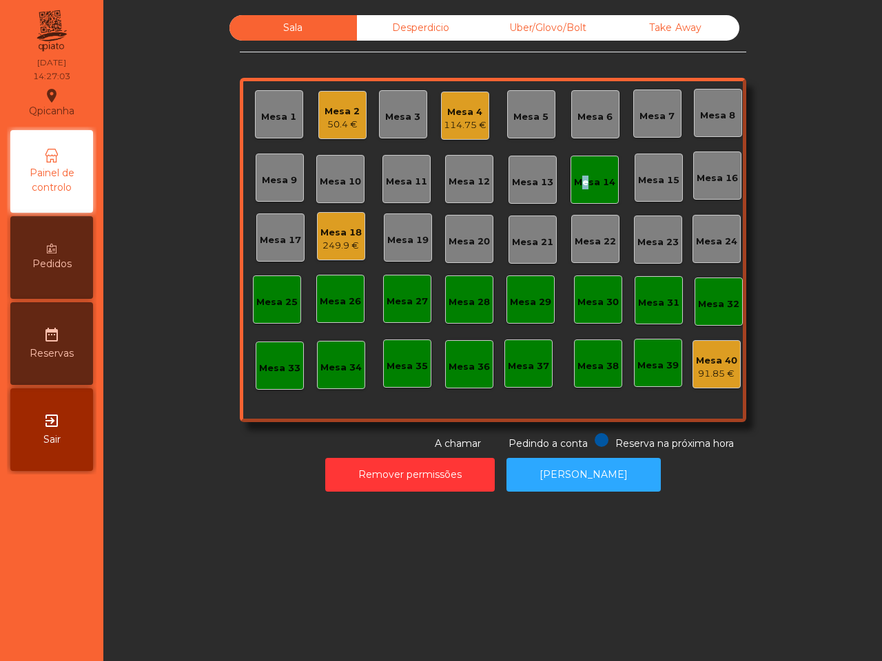
drag, startPoint x: 568, startPoint y: 181, endPoint x: 576, endPoint y: 184, distance: 8.1
click at [576, 184] on div "Mesa 14" at bounding box center [594, 183] width 41 height 14
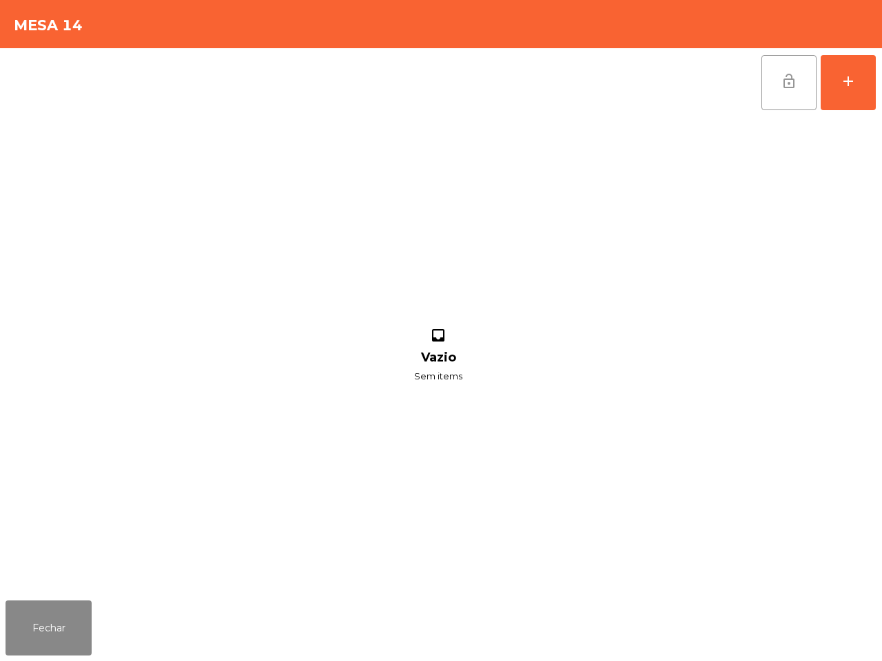
click at [784, 60] on button "lock_open" at bounding box center [788, 82] width 55 height 55
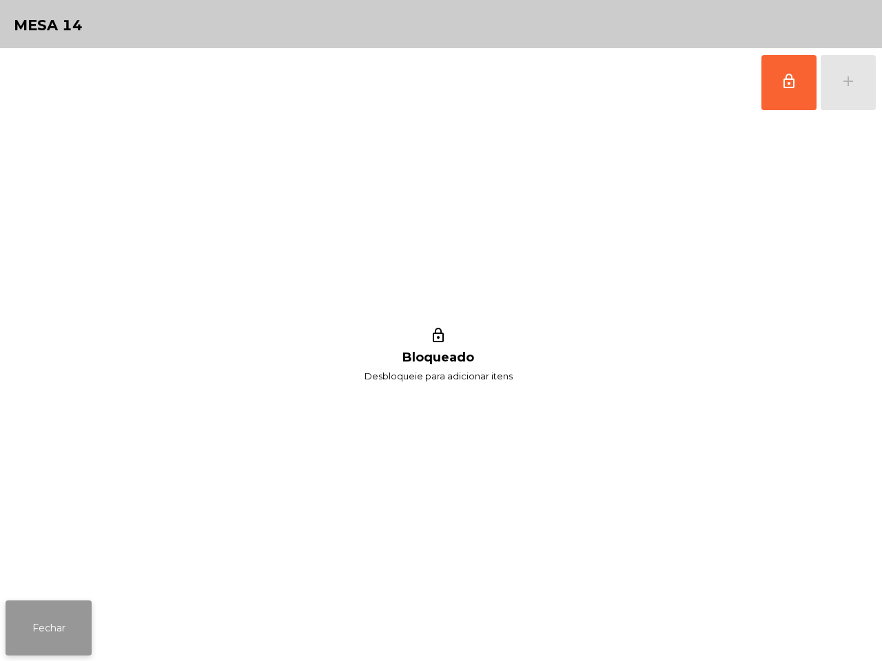
click at [43, 642] on button "Fechar" at bounding box center [49, 628] width 86 height 55
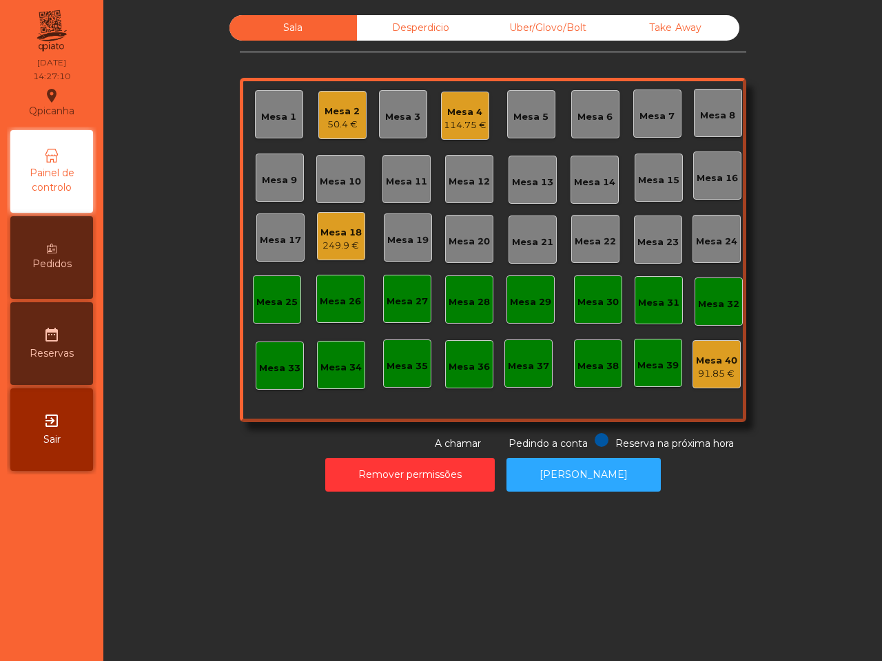
click at [458, 119] on div "114.75 €" at bounding box center [465, 126] width 43 height 14
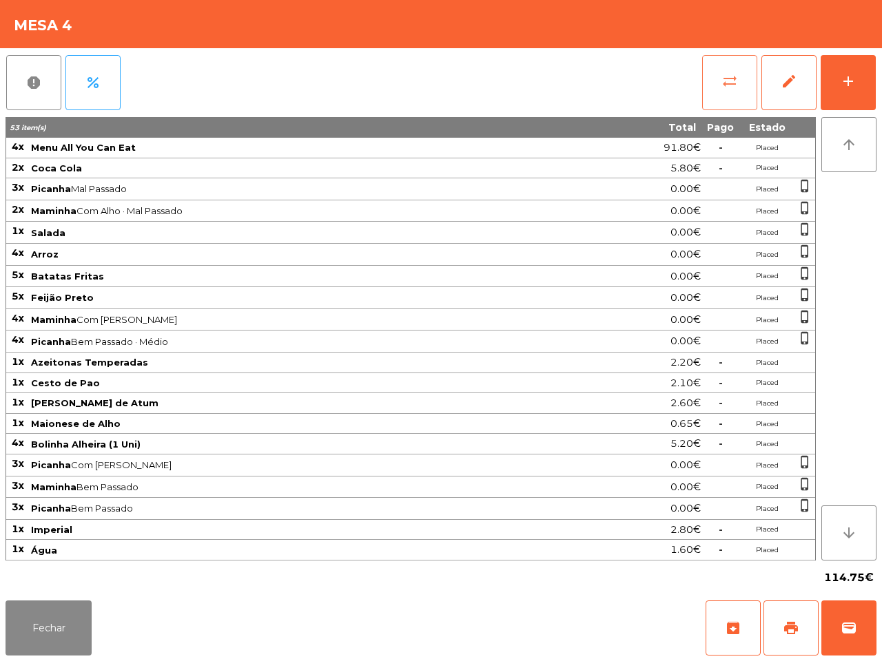
click at [712, 71] on button "sync_alt" at bounding box center [729, 82] width 55 height 55
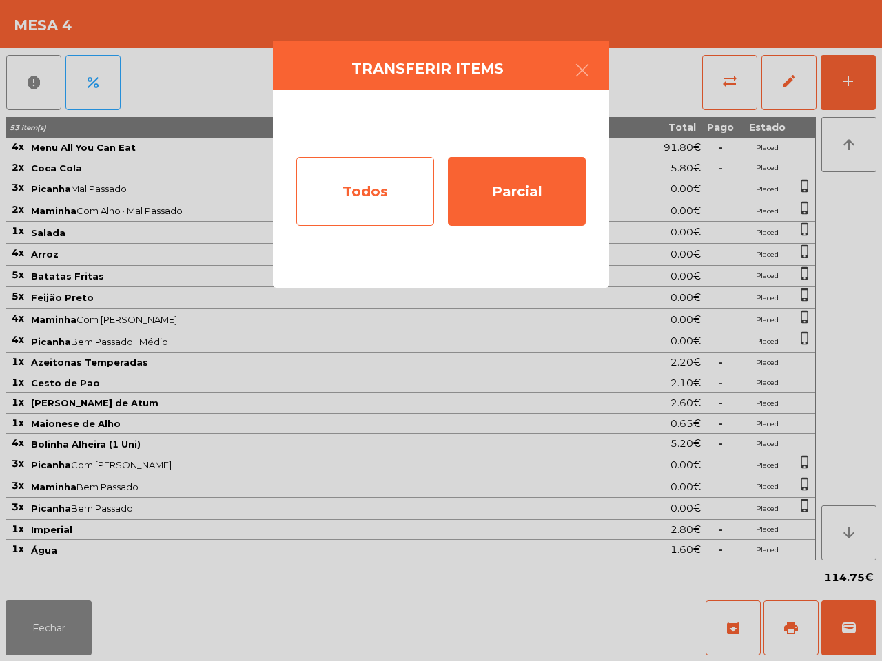
click at [414, 180] on div "Todos" at bounding box center [365, 191] width 138 height 69
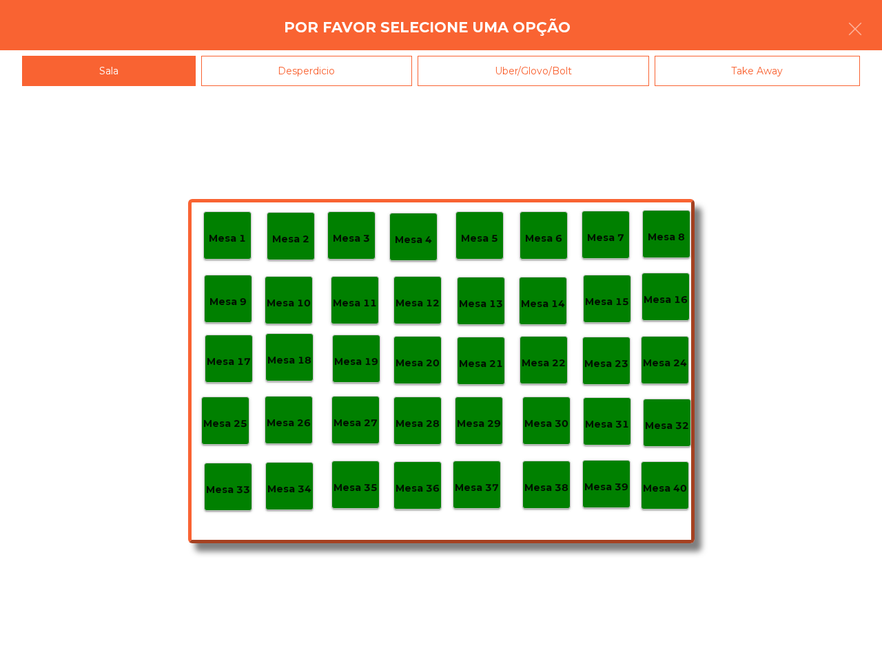
click at [608, 488] on p "Mesa 39" at bounding box center [606, 488] width 44 height 16
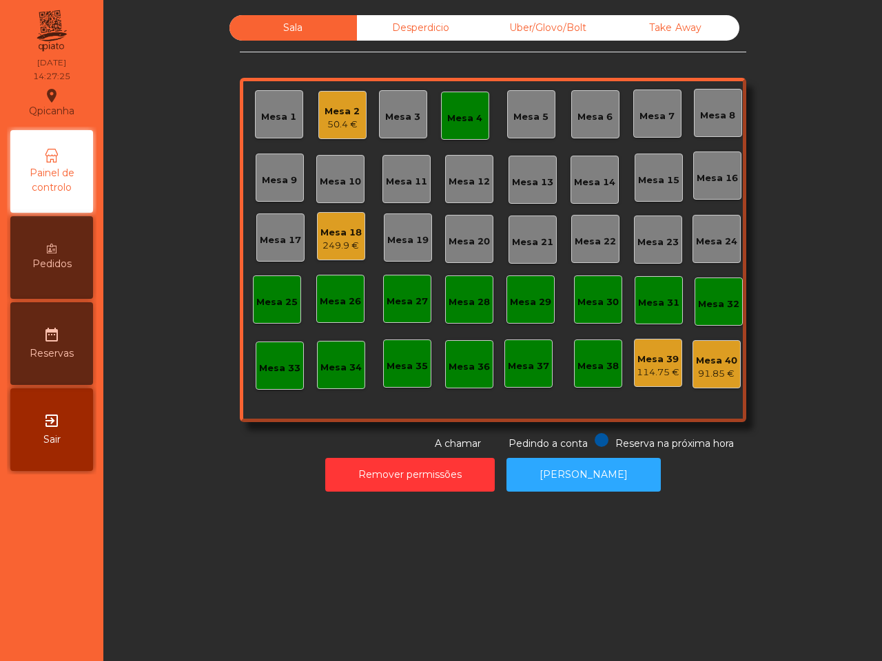
click at [332, 222] on div "Mesa 18 249.9 €" at bounding box center [340, 236] width 41 height 32
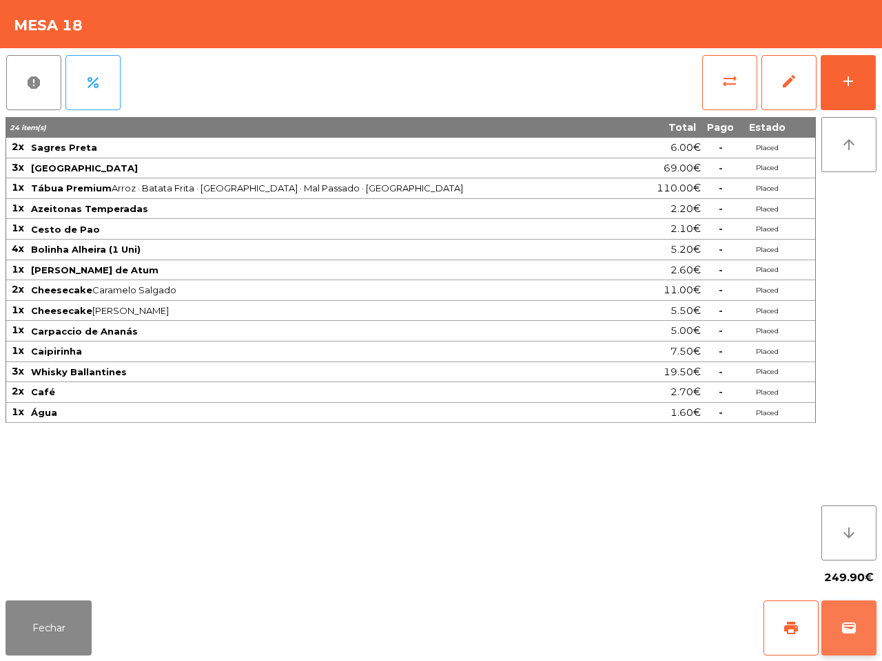
click at [868, 615] on button "wallet" at bounding box center [848, 628] width 55 height 55
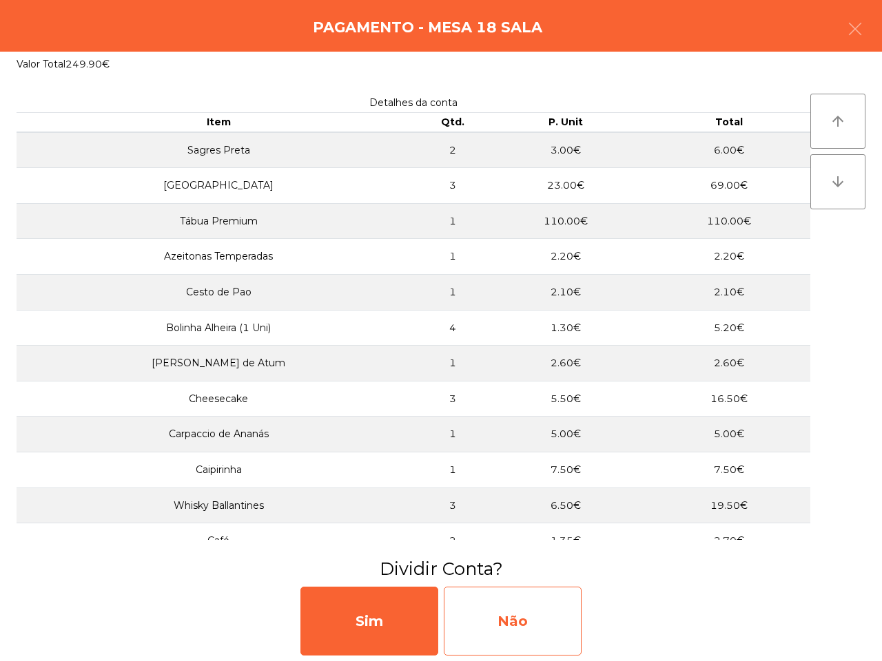
click at [535, 634] on div "Não" at bounding box center [513, 621] width 138 height 69
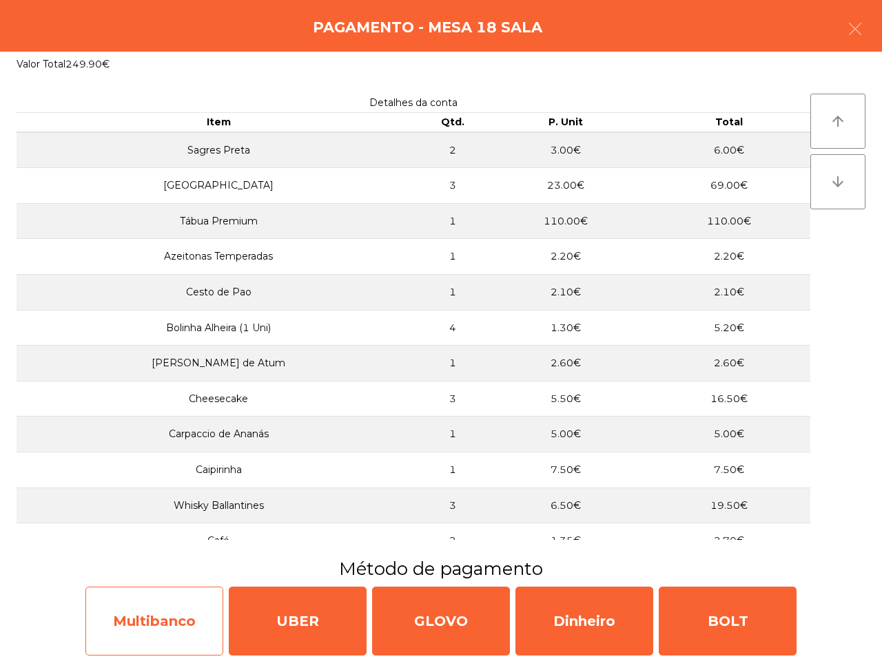
click at [173, 614] on div "Multibanco" at bounding box center [154, 621] width 138 height 69
select select "**"
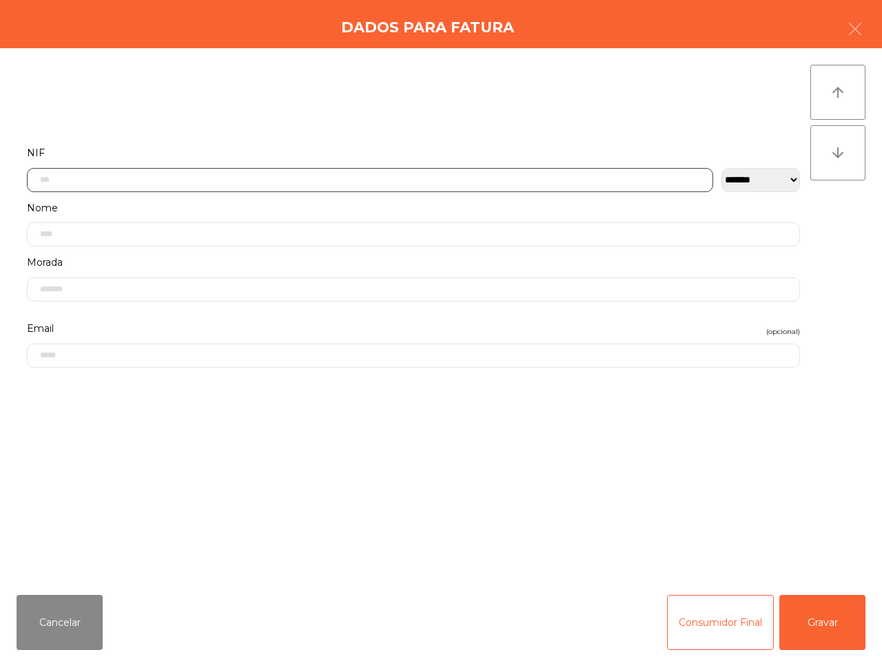
click at [325, 179] on input "text" at bounding box center [370, 180] width 686 height 24
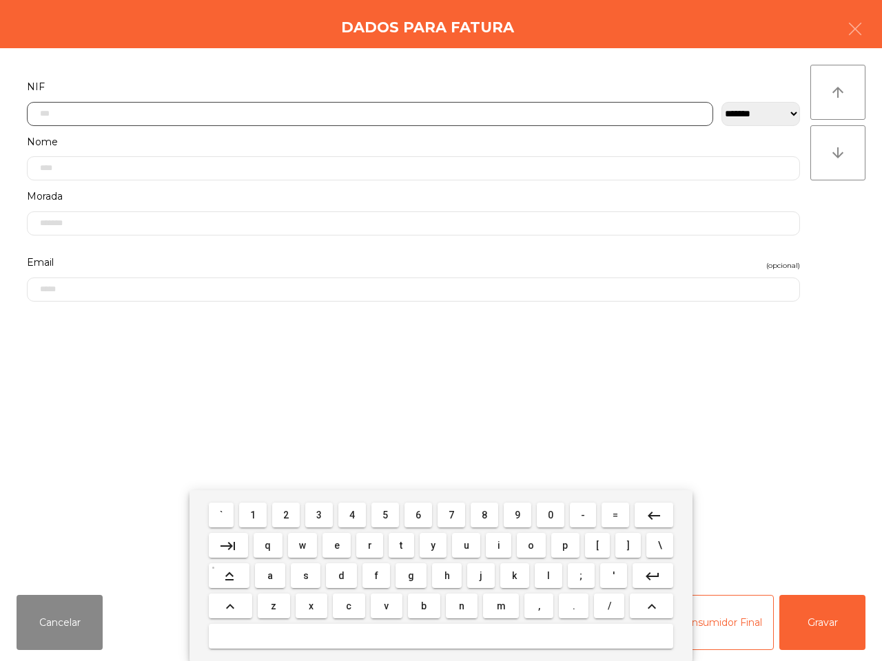
scroll to position [77, 0]
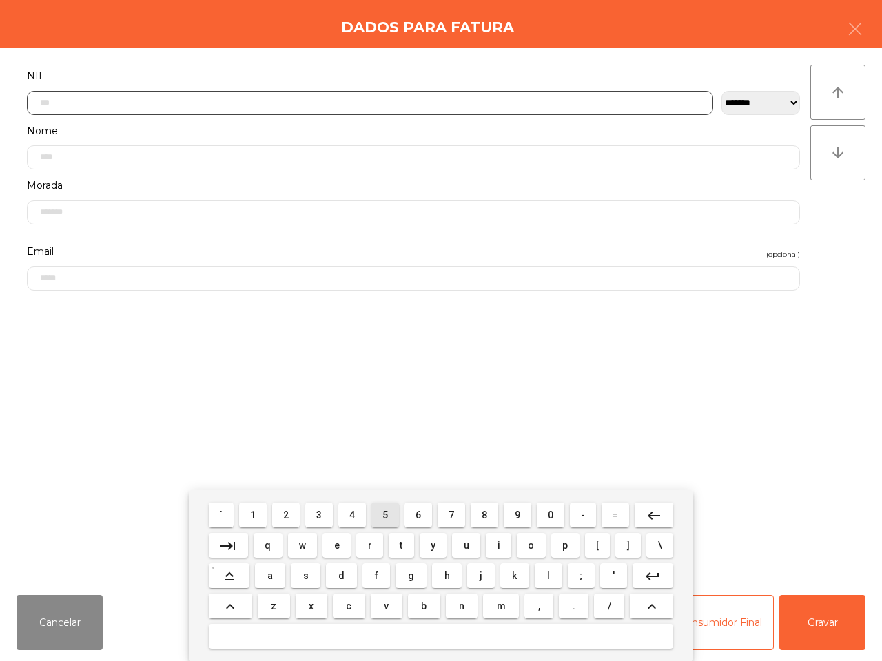
click at [380, 514] on button "5" at bounding box center [385, 515] width 28 height 25
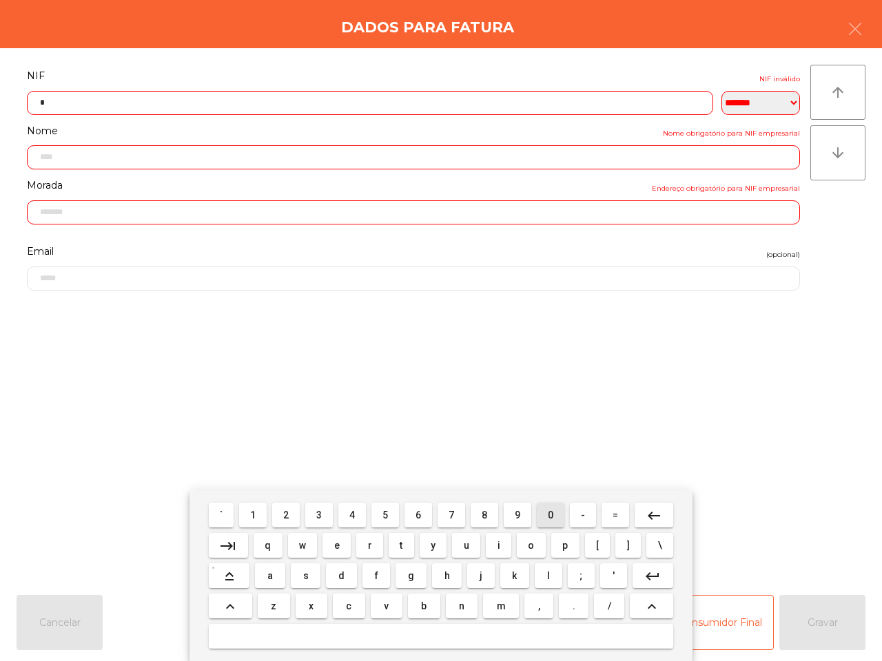
drag, startPoint x: 545, startPoint y: 513, endPoint x: 518, endPoint y: 511, distance: 27.0
click at [546, 514] on button "0" at bounding box center [551, 515] width 28 height 25
click at [442, 509] on button "7" at bounding box center [452, 515] width 28 height 25
click at [447, 518] on button "7" at bounding box center [452, 515] width 28 height 25
click at [563, 515] on mat-keyboard-key "0" at bounding box center [550, 515] width 33 height 30
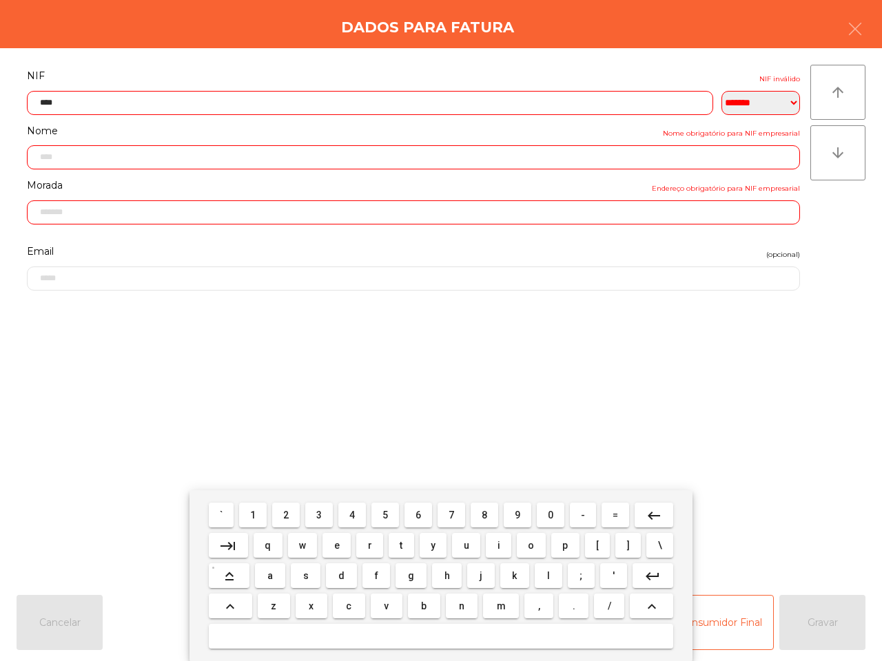
click at [553, 514] on button "0" at bounding box center [551, 515] width 28 height 25
click at [256, 518] on span "1" at bounding box center [253, 515] width 6 height 11
drag, startPoint x: 511, startPoint y: 515, endPoint x: 502, endPoint y: 515, distance: 9.0
click at [511, 515] on button "9" at bounding box center [518, 515] width 28 height 25
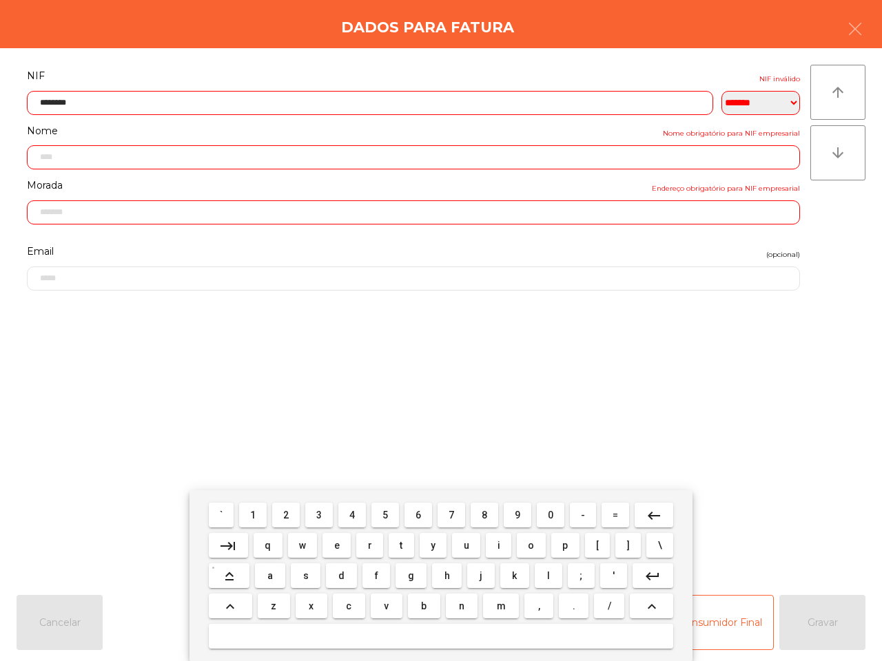
click at [478, 514] on button "8" at bounding box center [485, 515] width 28 height 25
type input "*********"
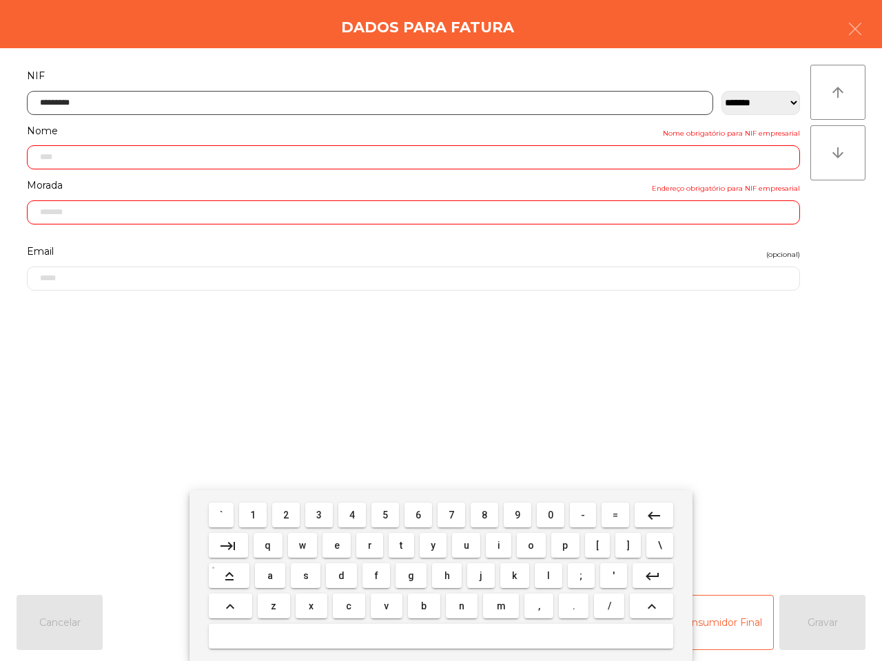
type input "**********"
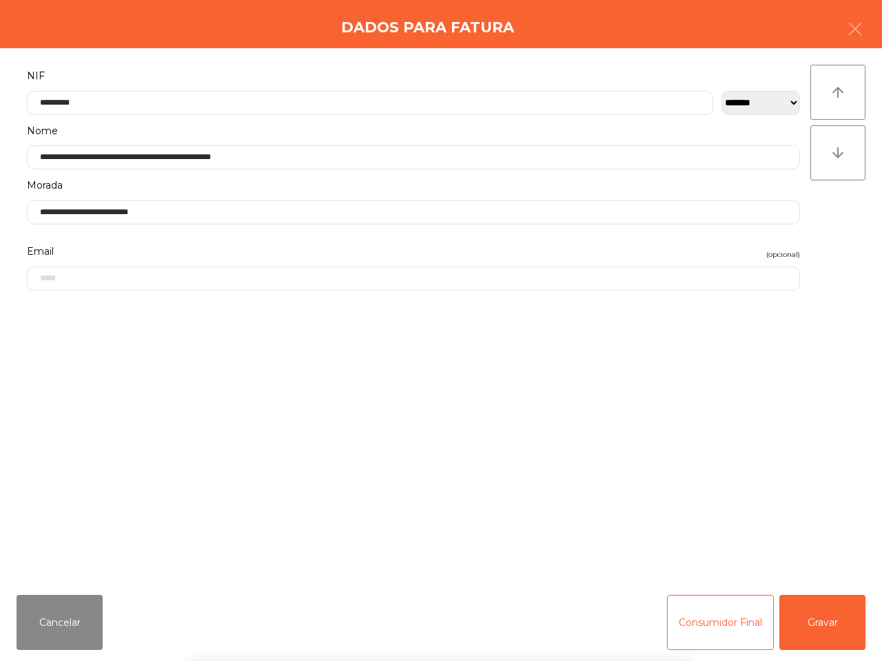
click at [801, 628] on div "` 1 2 3 4 5 6 7 8 9 0 - = keyboard_backspace keyboard_tab q w e r t y u i o p […" at bounding box center [441, 576] width 882 height 171
click at [801, 628] on button "Gravar" at bounding box center [822, 622] width 86 height 55
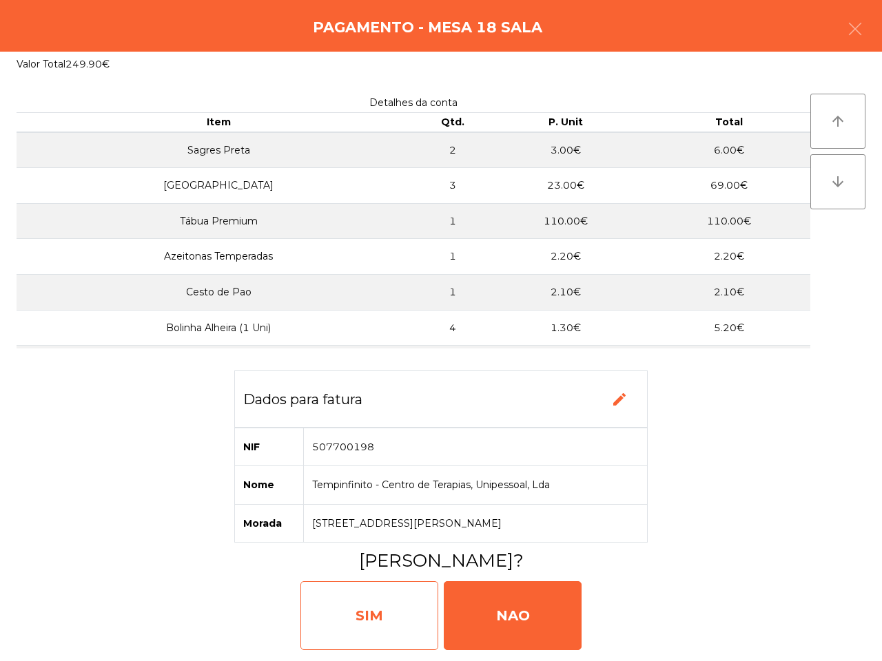
click at [371, 610] on div "SIM" at bounding box center [369, 616] width 138 height 69
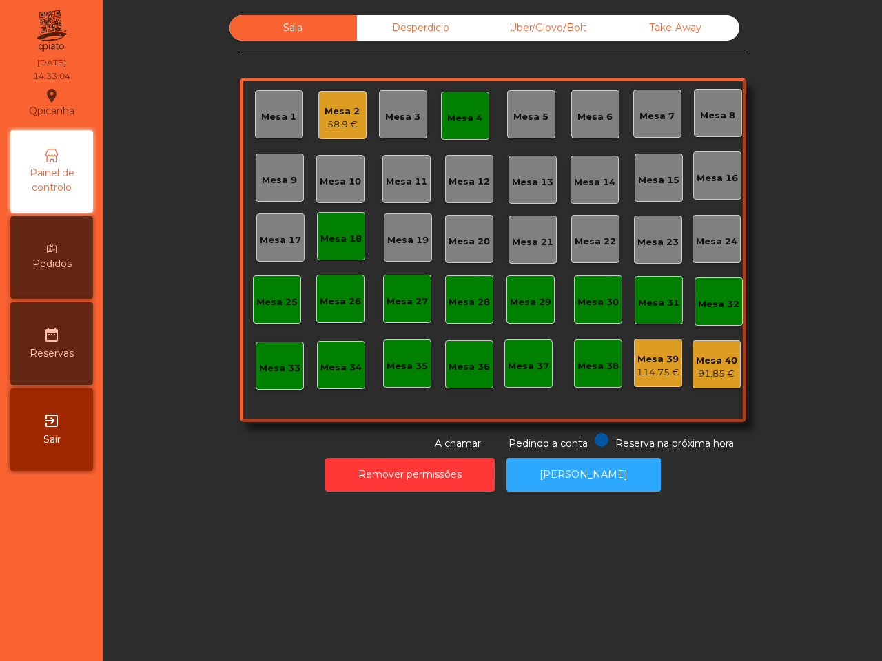
click at [458, 116] on div "Mesa 4" at bounding box center [464, 119] width 35 height 14
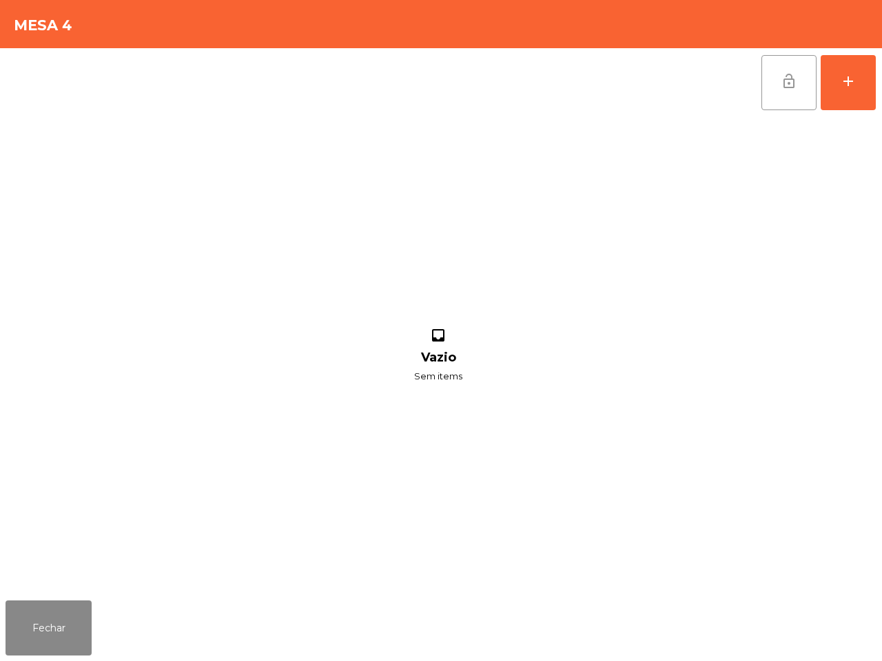
click at [791, 91] on button "lock_open" at bounding box center [788, 82] width 55 height 55
click at [12, 650] on button "Fechar" at bounding box center [49, 628] width 86 height 55
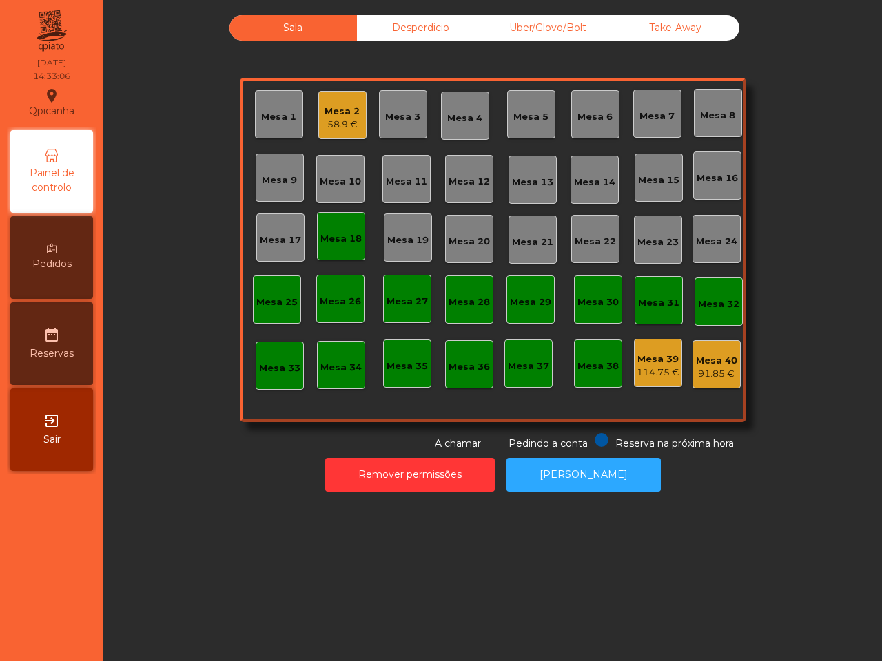
click at [340, 245] on div "Mesa 18" at bounding box center [340, 239] width 41 height 14
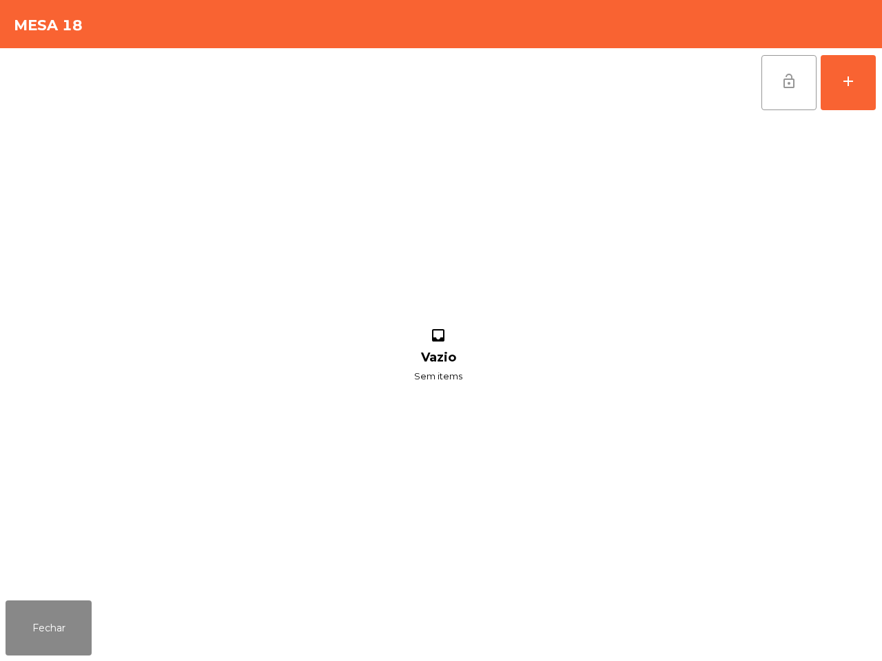
click at [804, 101] on button "lock_open" at bounding box center [788, 82] width 55 height 55
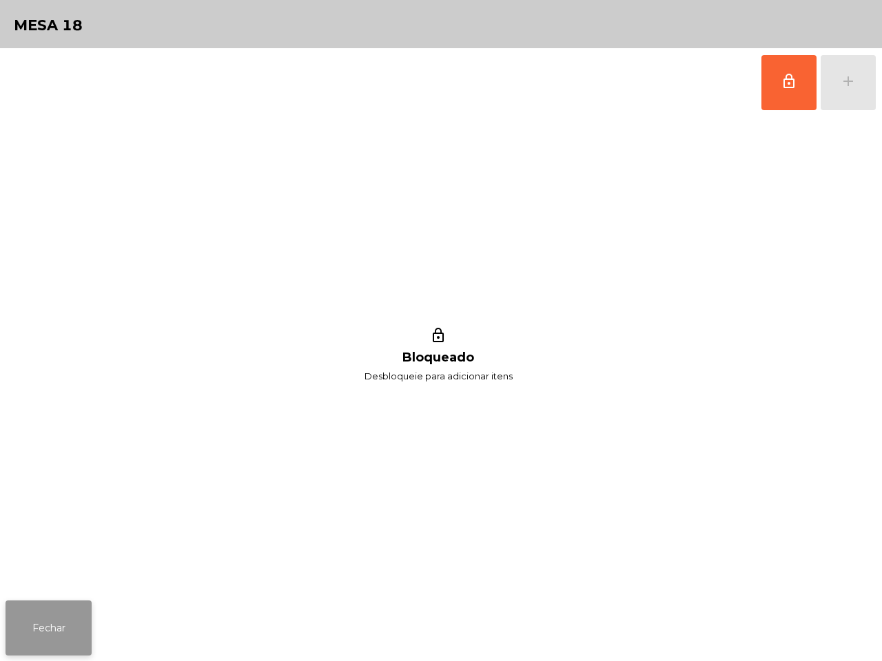
click at [66, 618] on button "Fechar" at bounding box center [49, 628] width 86 height 55
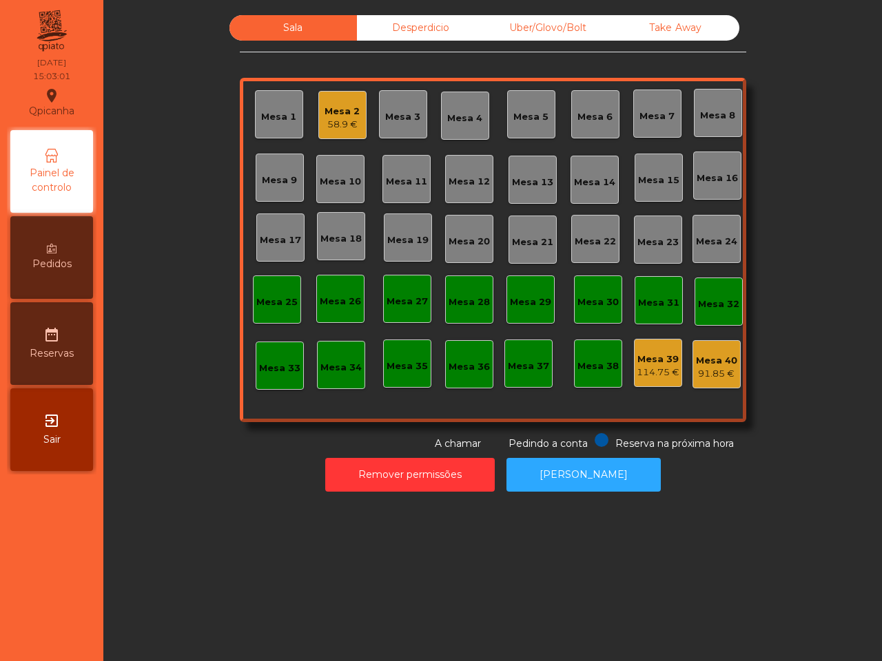
click at [318, 121] on div "Mesa 2 58.9 €" at bounding box center [342, 115] width 48 height 48
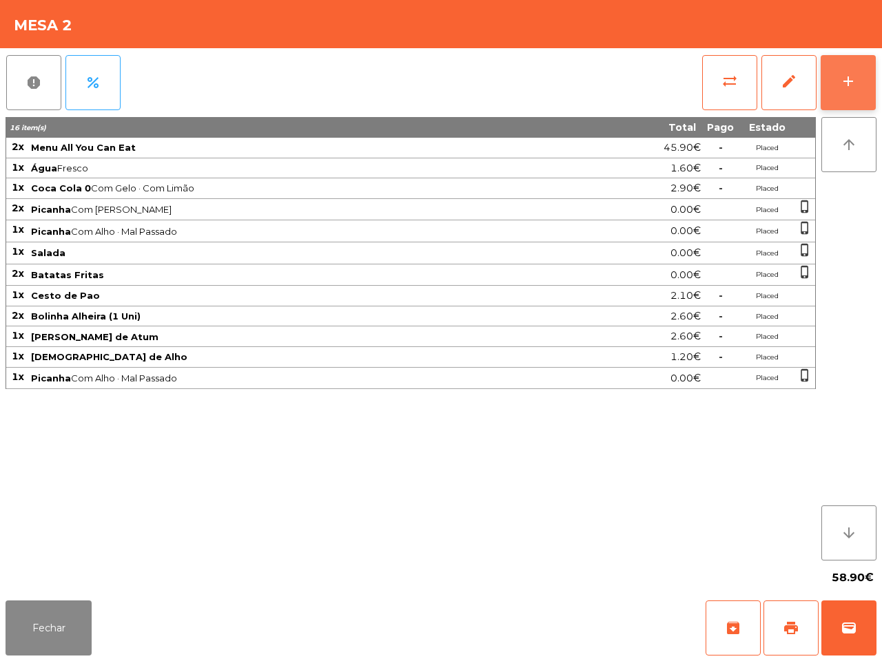
click at [851, 93] on button "add" at bounding box center [848, 82] width 55 height 55
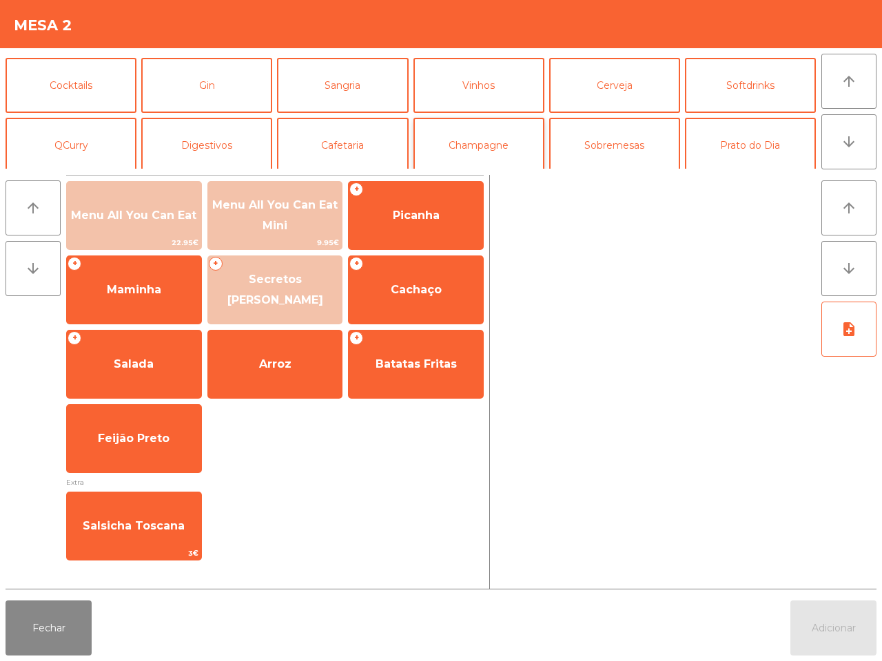
scroll to position [86, 0]
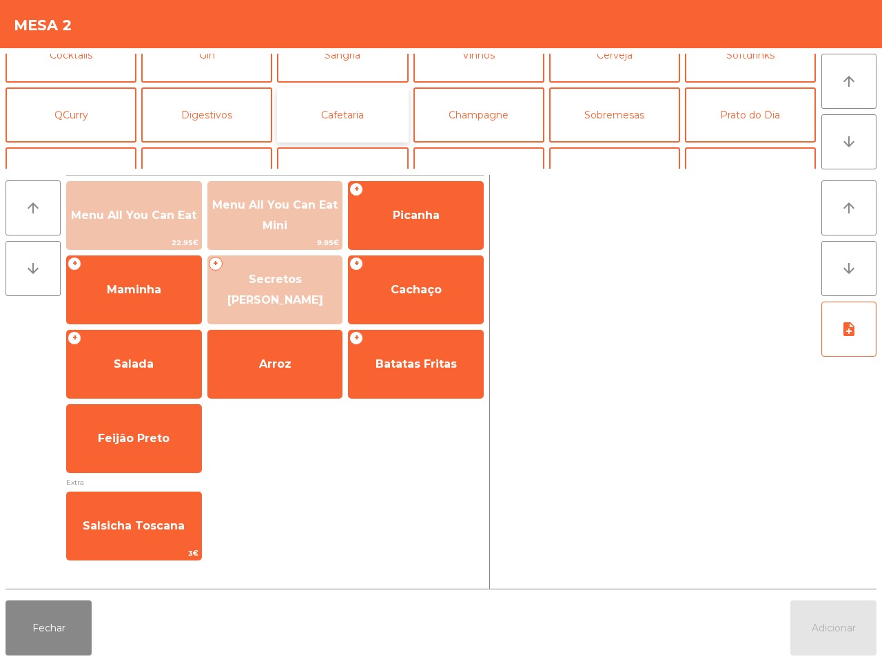
click at [384, 114] on button "Cafetaria" at bounding box center [342, 115] width 131 height 55
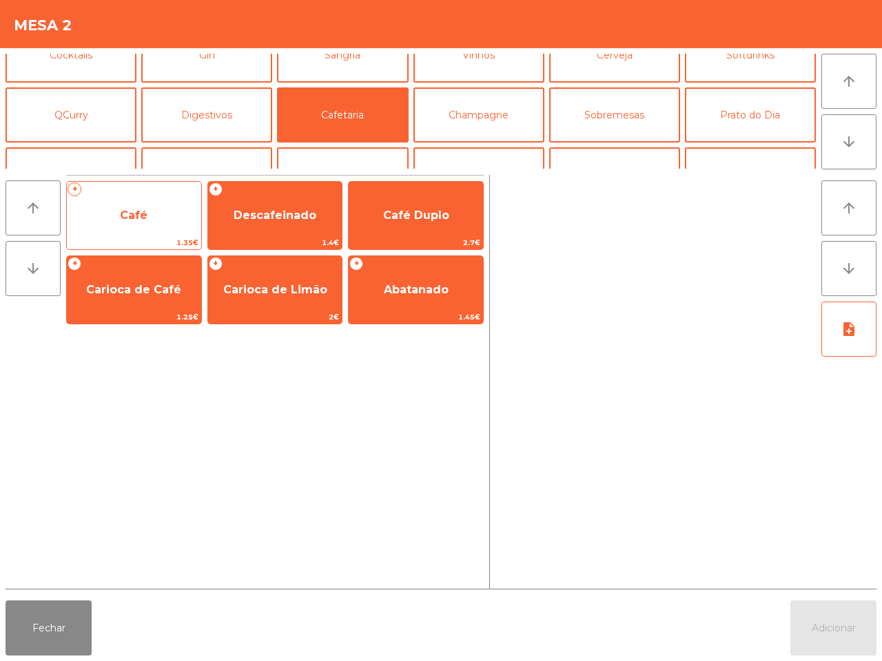
click at [173, 207] on span "Café" at bounding box center [134, 215] width 134 height 37
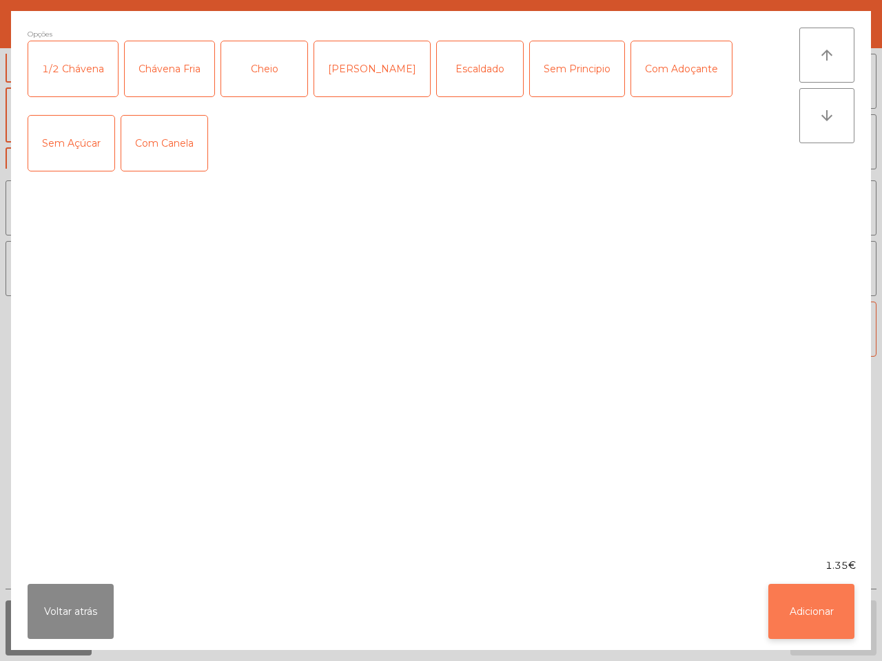
click at [811, 597] on button "Adicionar" at bounding box center [811, 611] width 86 height 55
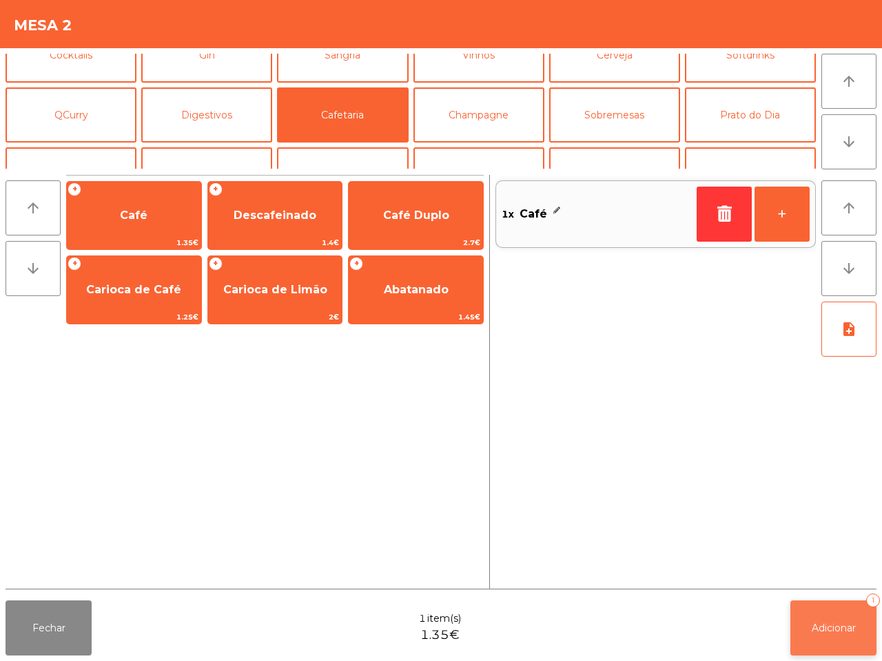
click at [808, 615] on button "Adicionar 1" at bounding box center [833, 628] width 86 height 55
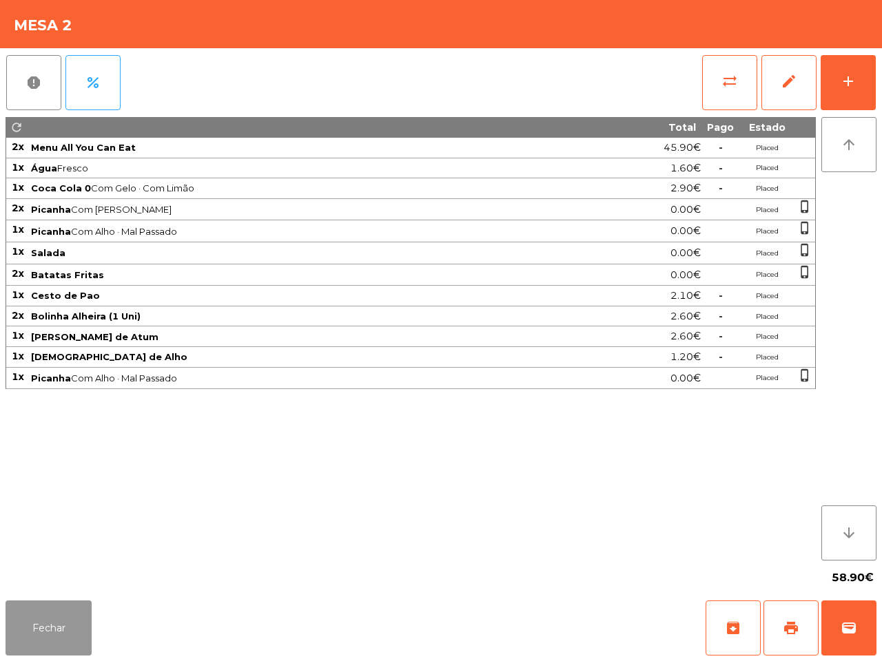
click at [90, 636] on button "Fechar" at bounding box center [49, 628] width 86 height 55
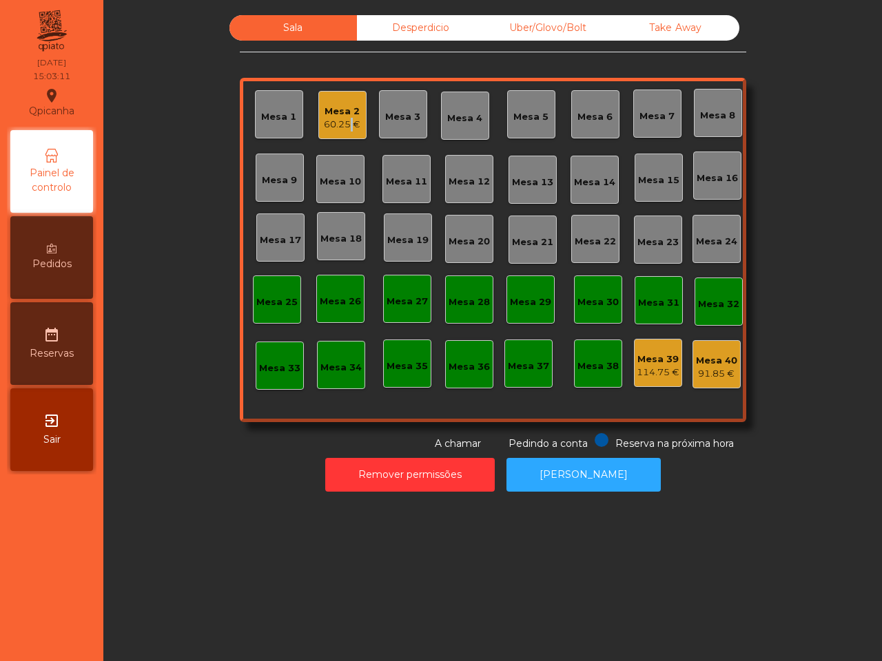
click at [342, 138] on div "Mesa 2 60.25 €" at bounding box center [342, 115] width 48 height 48
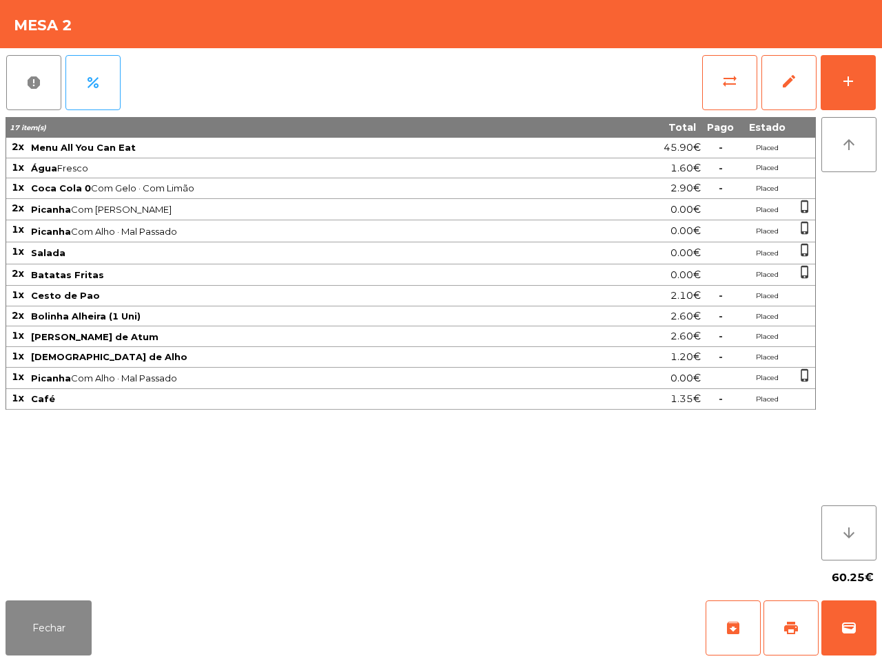
click at [356, 112] on div "report percent sync_alt edit add" at bounding box center [441, 82] width 871 height 69
click at [782, 645] on button "print" at bounding box center [790, 628] width 55 height 55
click at [85, 613] on button "Fechar" at bounding box center [49, 628] width 86 height 55
